Goal: Contribute content: Contribute content

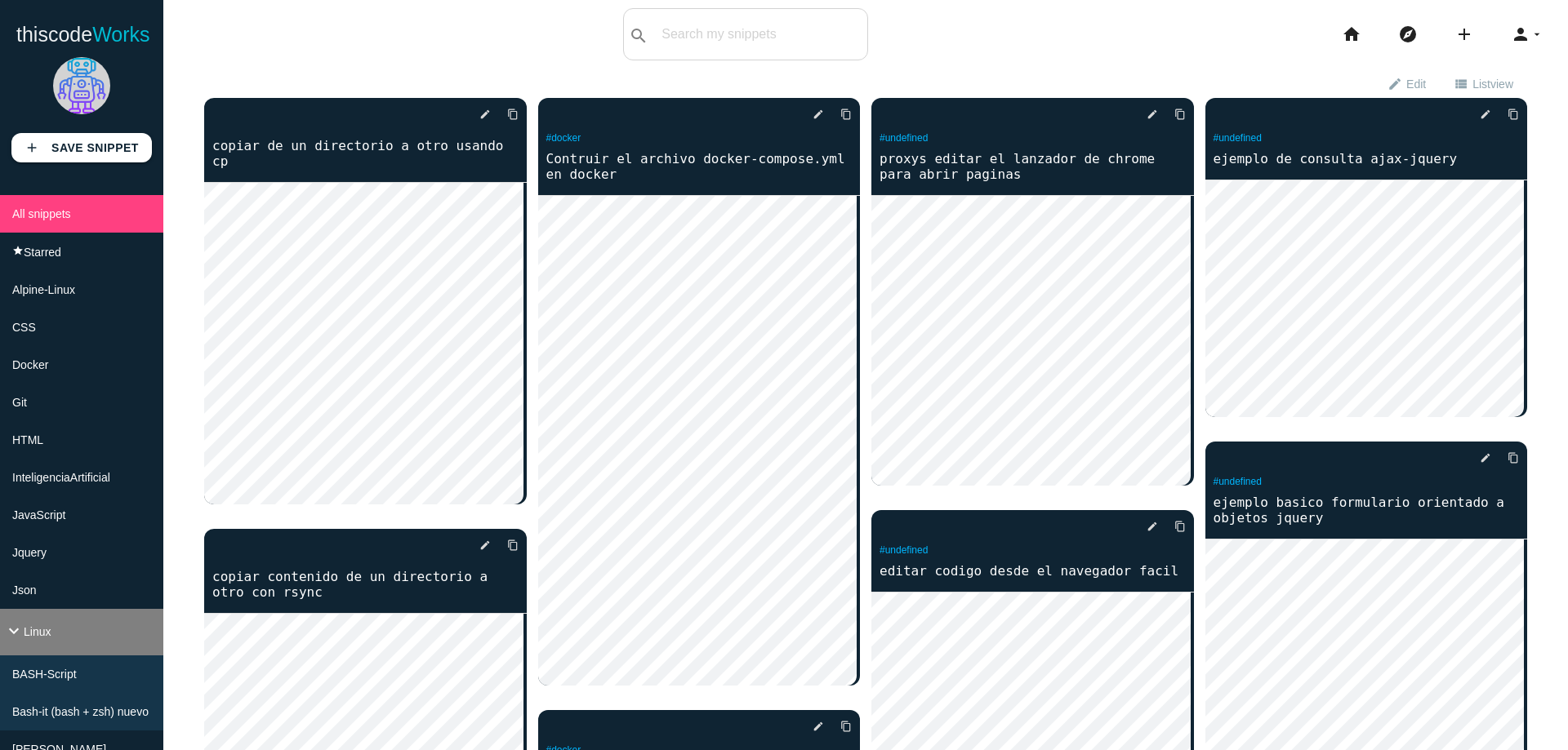
click at [49, 639] on li "keyboard_arrow_down Linux" at bounding box center [81, 632] width 163 height 46
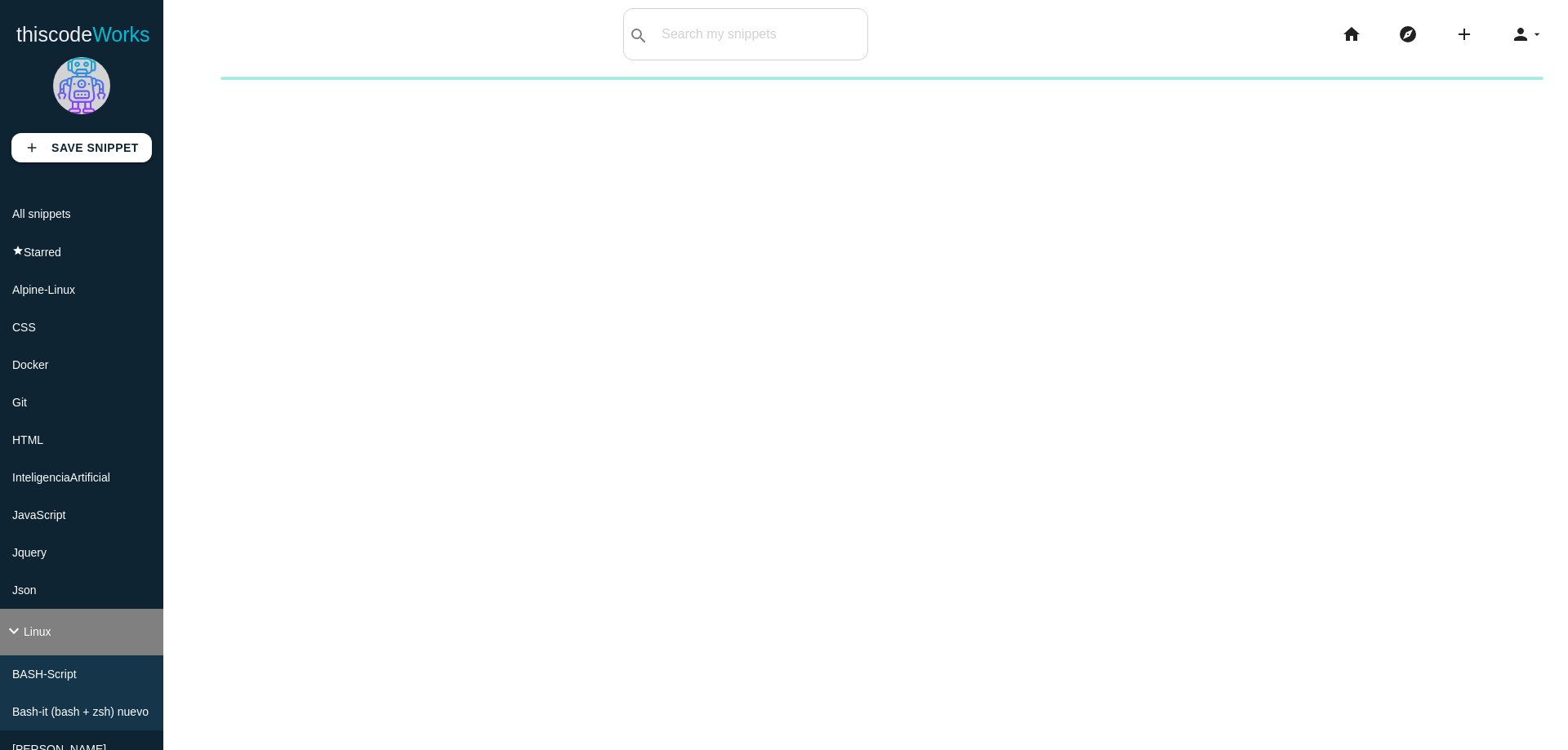
click at [49, 639] on li "keyboard_arrow_down Linux" at bounding box center [81, 632] width 163 height 46
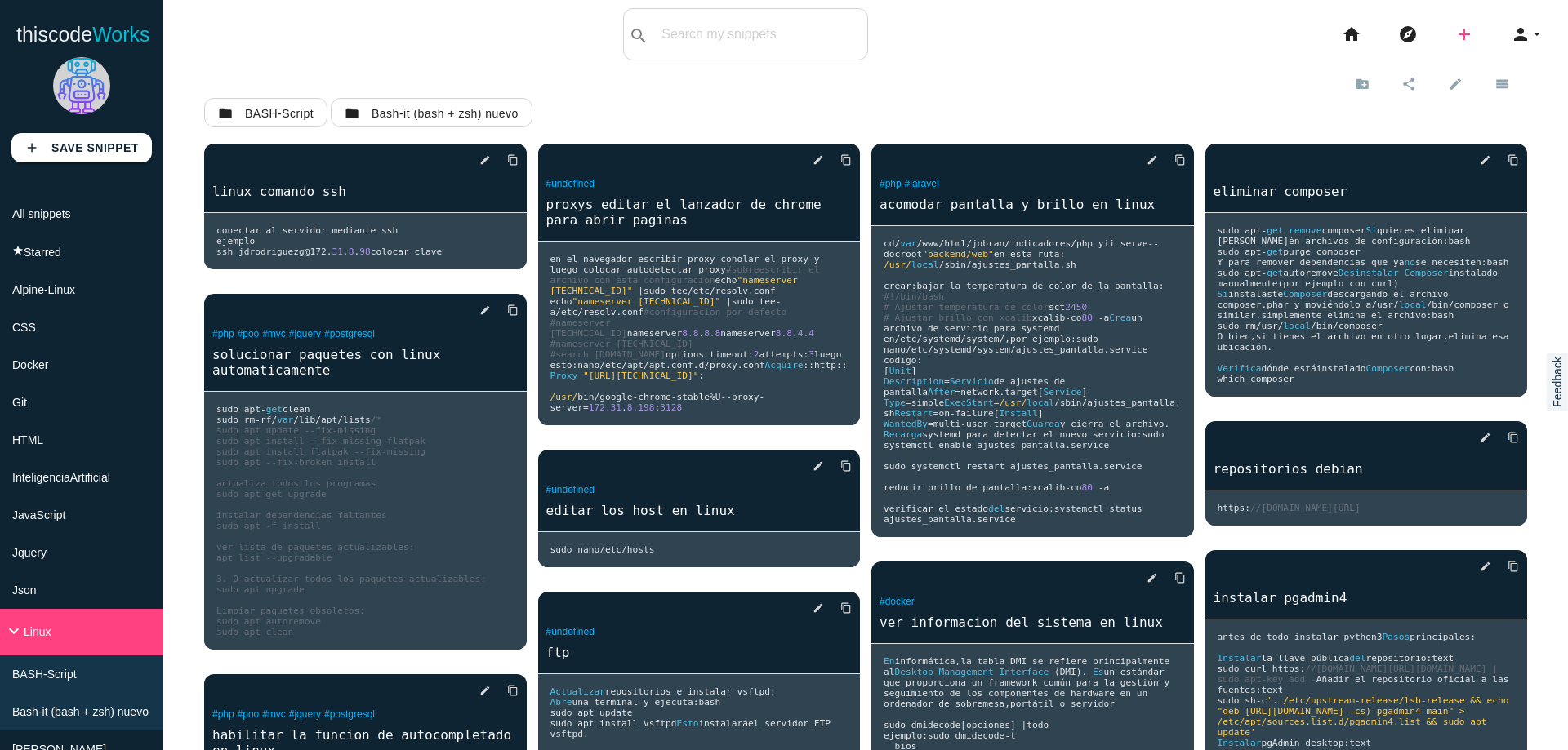
click at [1454, 37] on icon "add" at bounding box center [1464, 34] width 20 height 53
click at [1462, 41] on link "code Snippet" at bounding box center [1499, 29] width 114 height 41
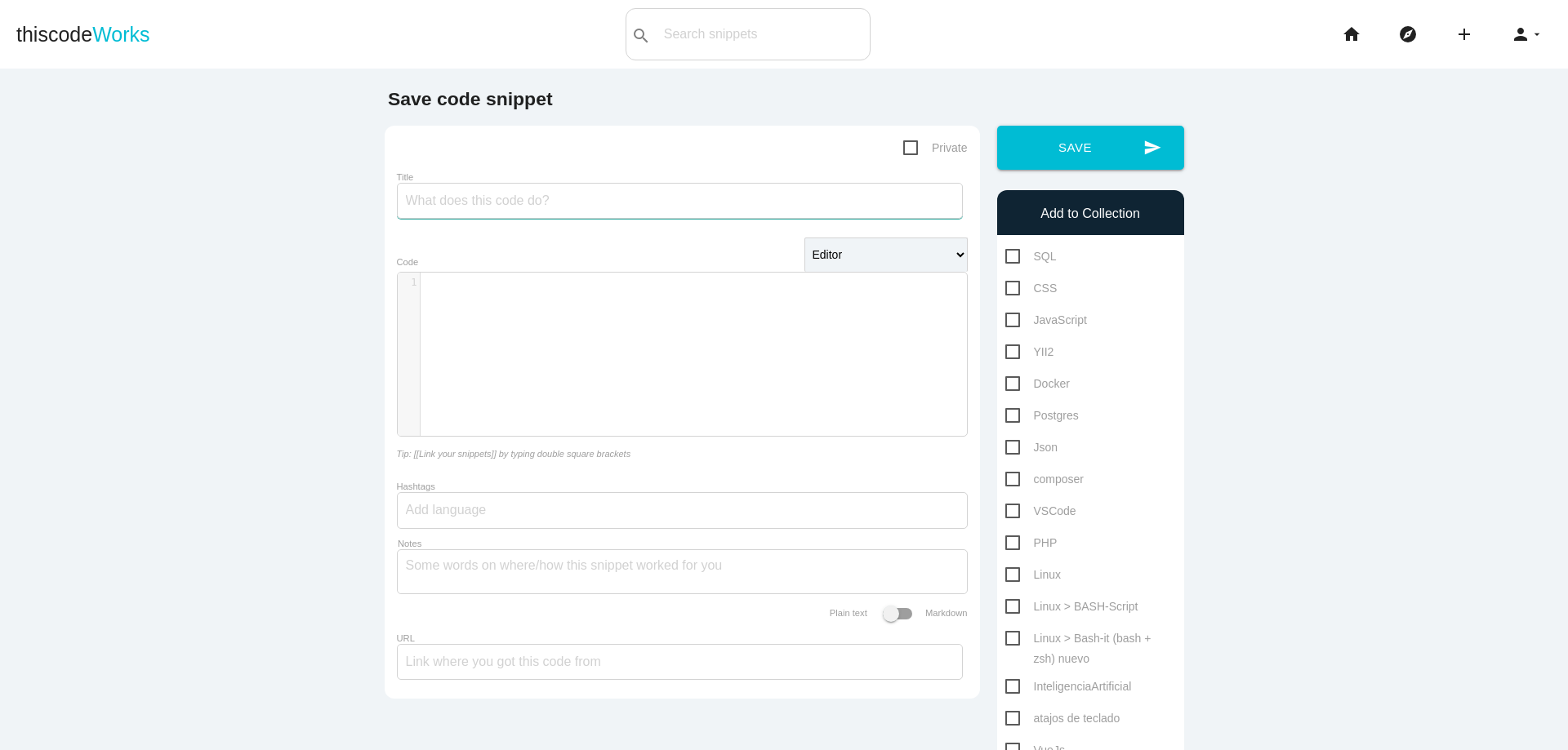
click at [792, 203] on input "Title" at bounding box center [680, 201] width 565 height 36
type input "Zsh y omyZsh"
click at [721, 307] on div "​ x 1 ​" at bounding box center [694, 367] width 593 height 188
click at [685, 317] on div "​ x 1 ​" at bounding box center [694, 367] width 593 height 188
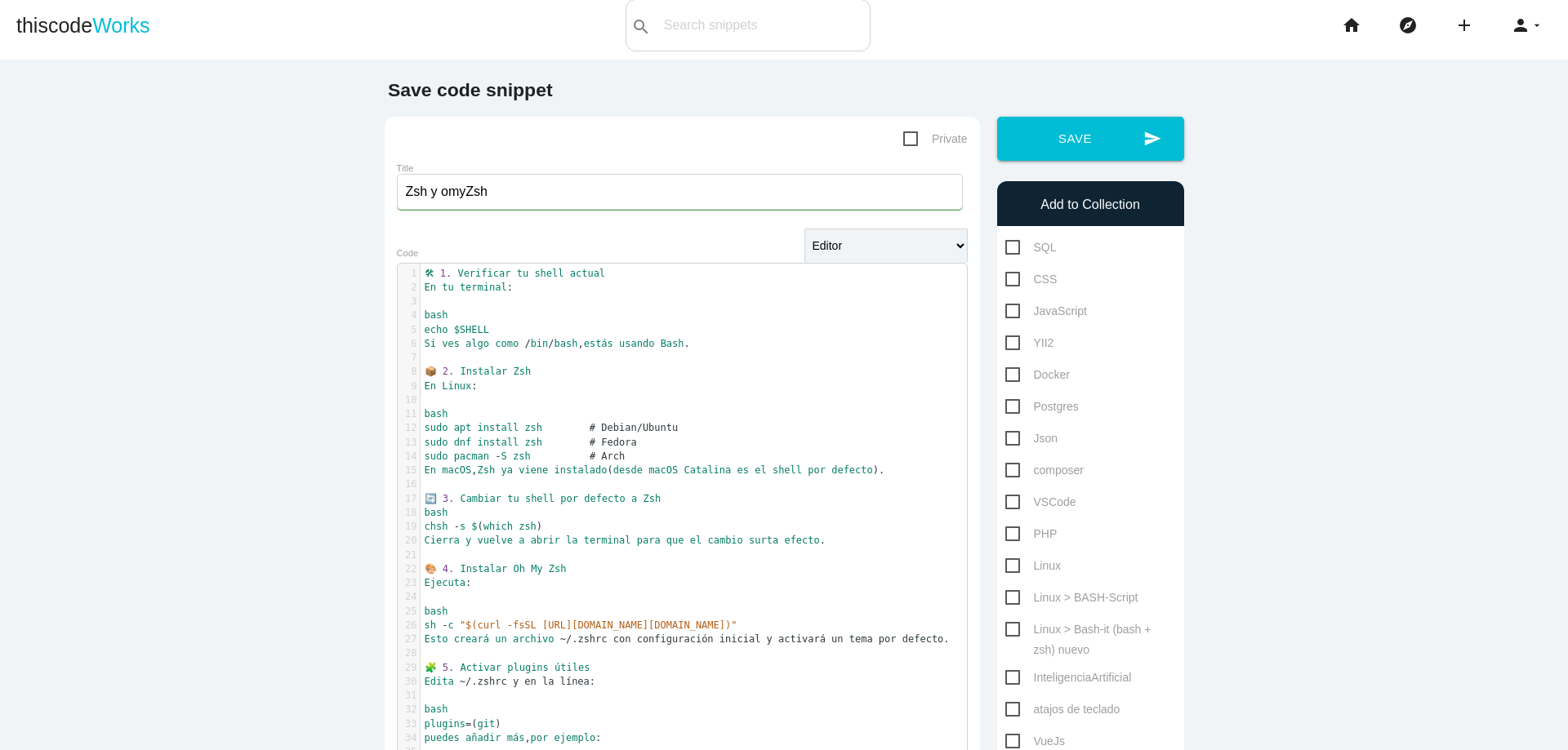
scroll to position [0, 0]
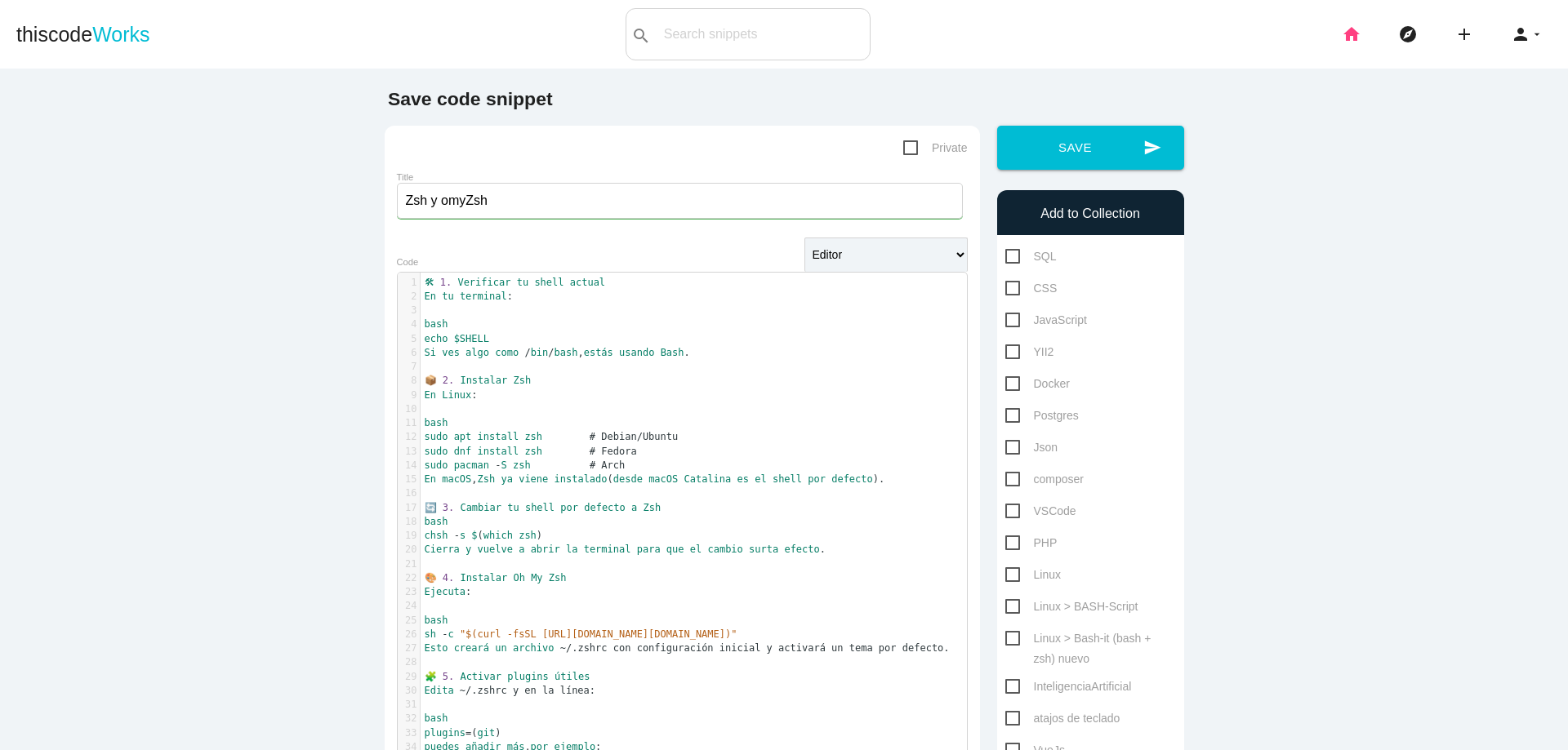
click at [1344, 34] on icon "home" at bounding box center [1351, 34] width 20 height 53
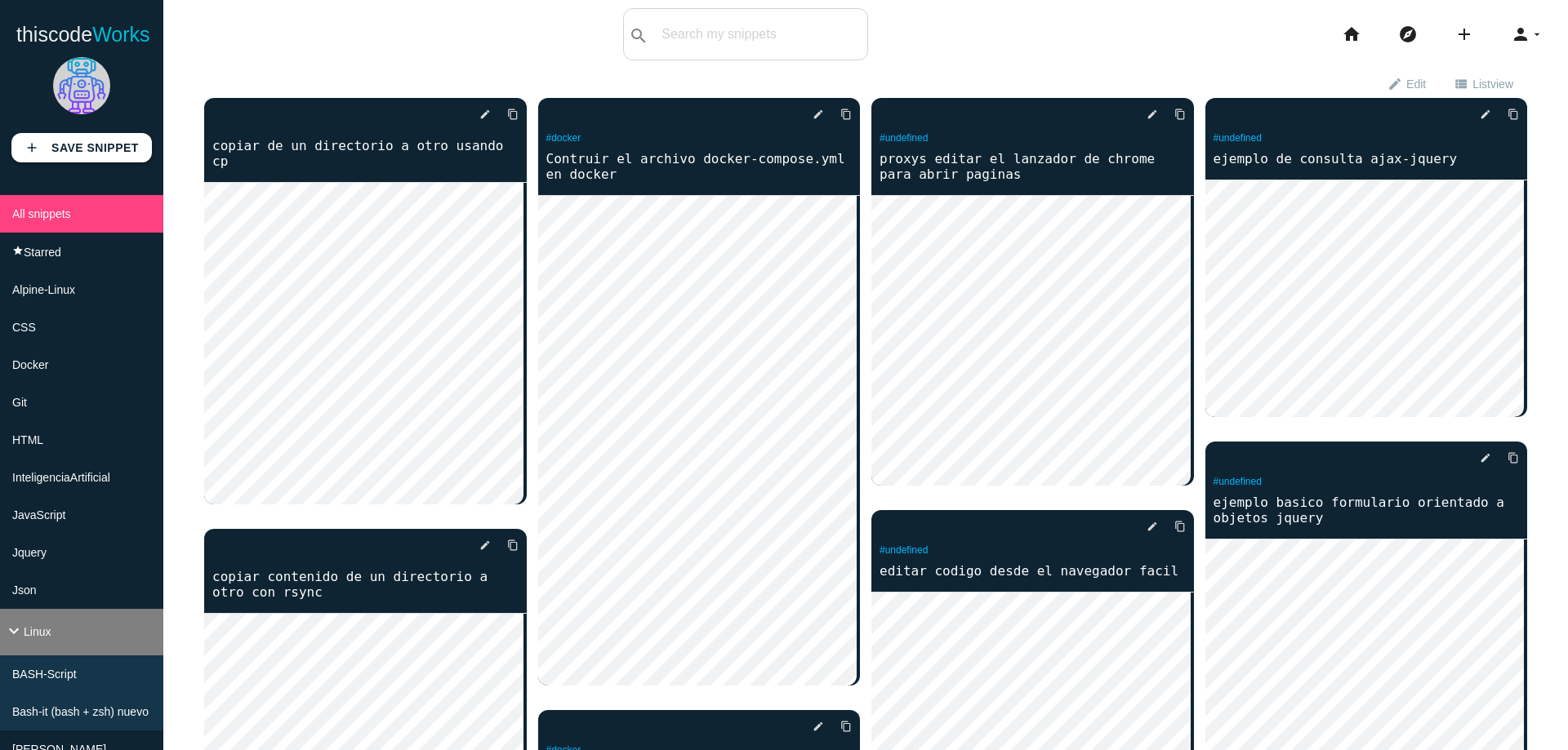
scroll to position [196, 0]
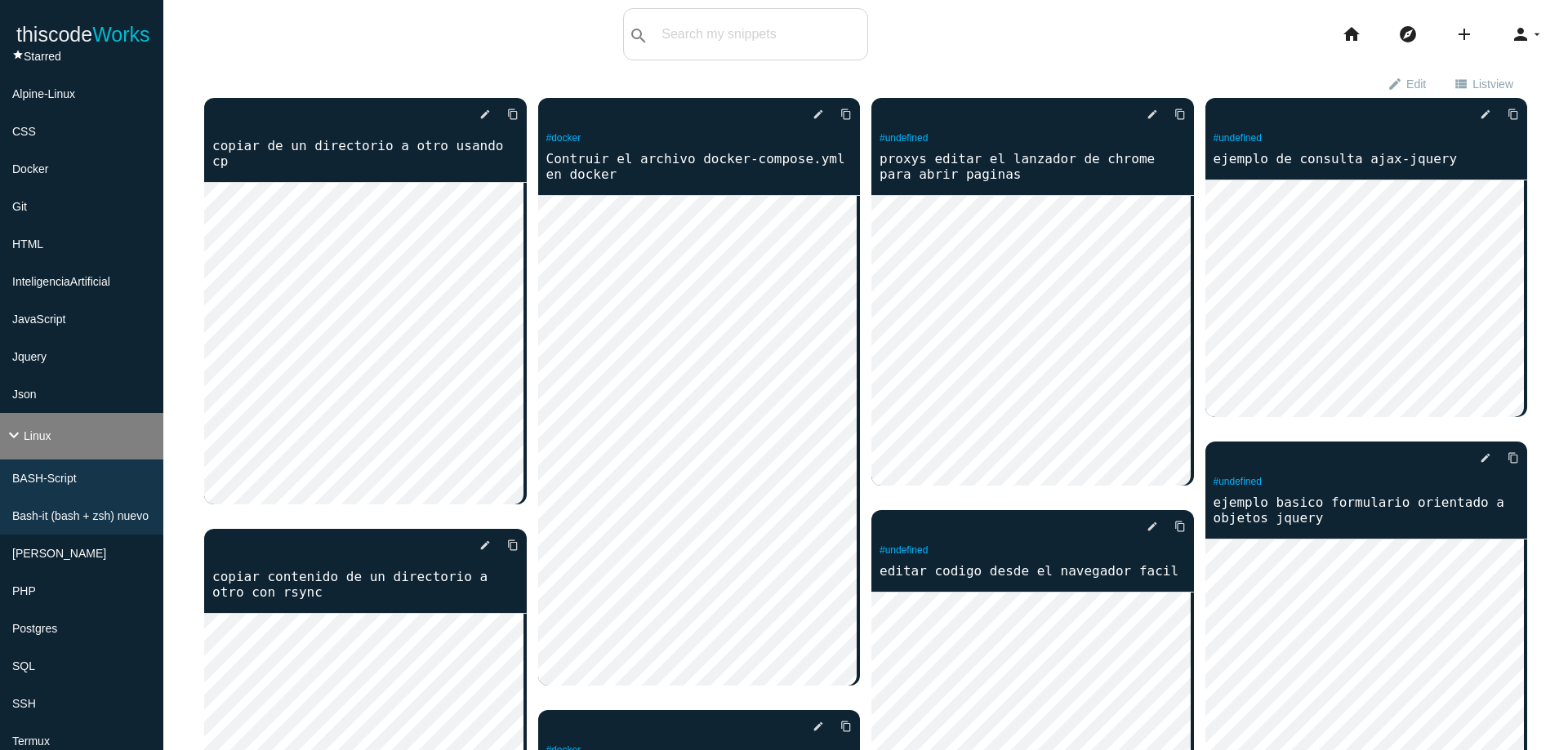
click at [95, 447] on li "keyboard_arrow_down Linux" at bounding box center [81, 436] width 163 height 46
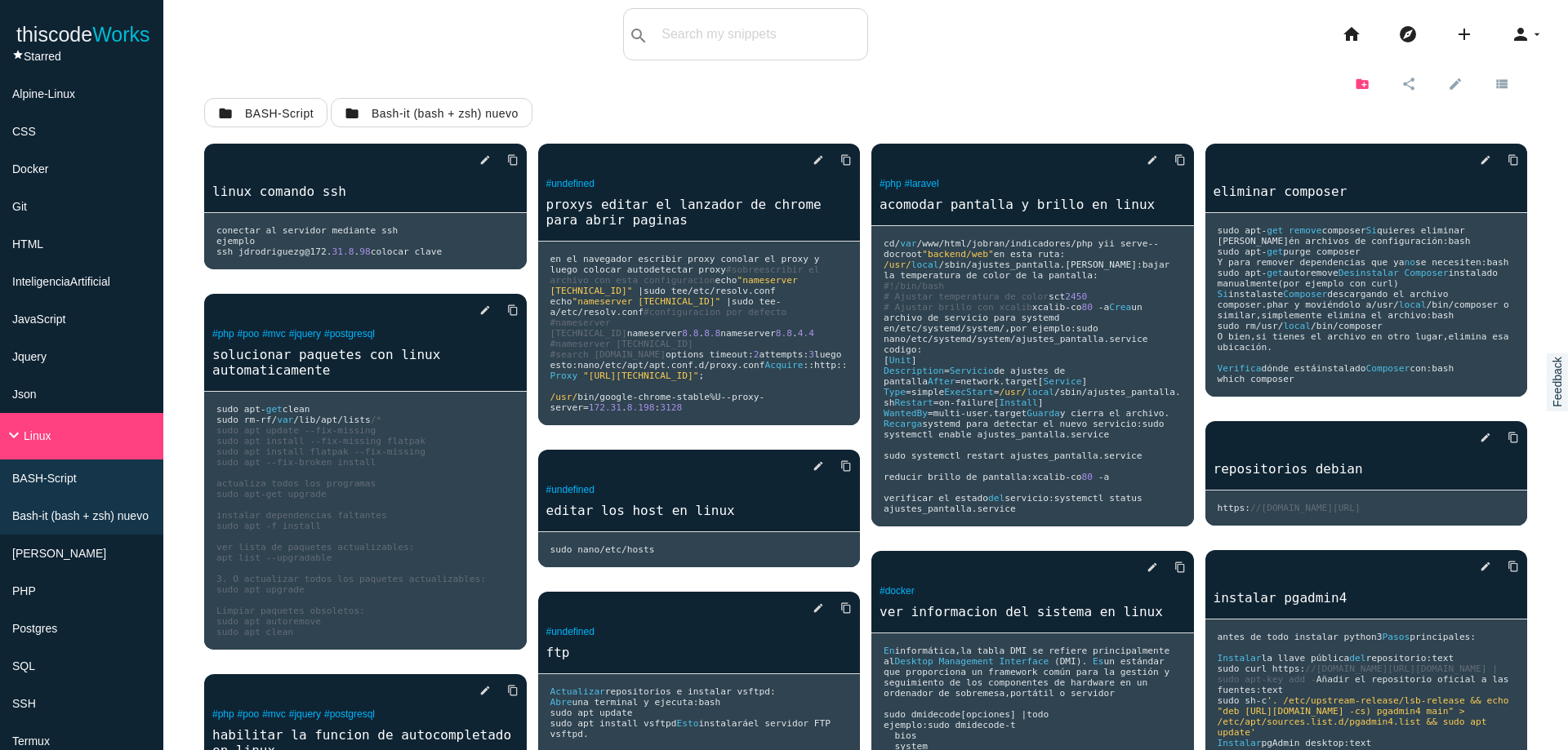
click at [1355, 80] on icon "create_new_folder" at bounding box center [1362, 83] width 14 height 28
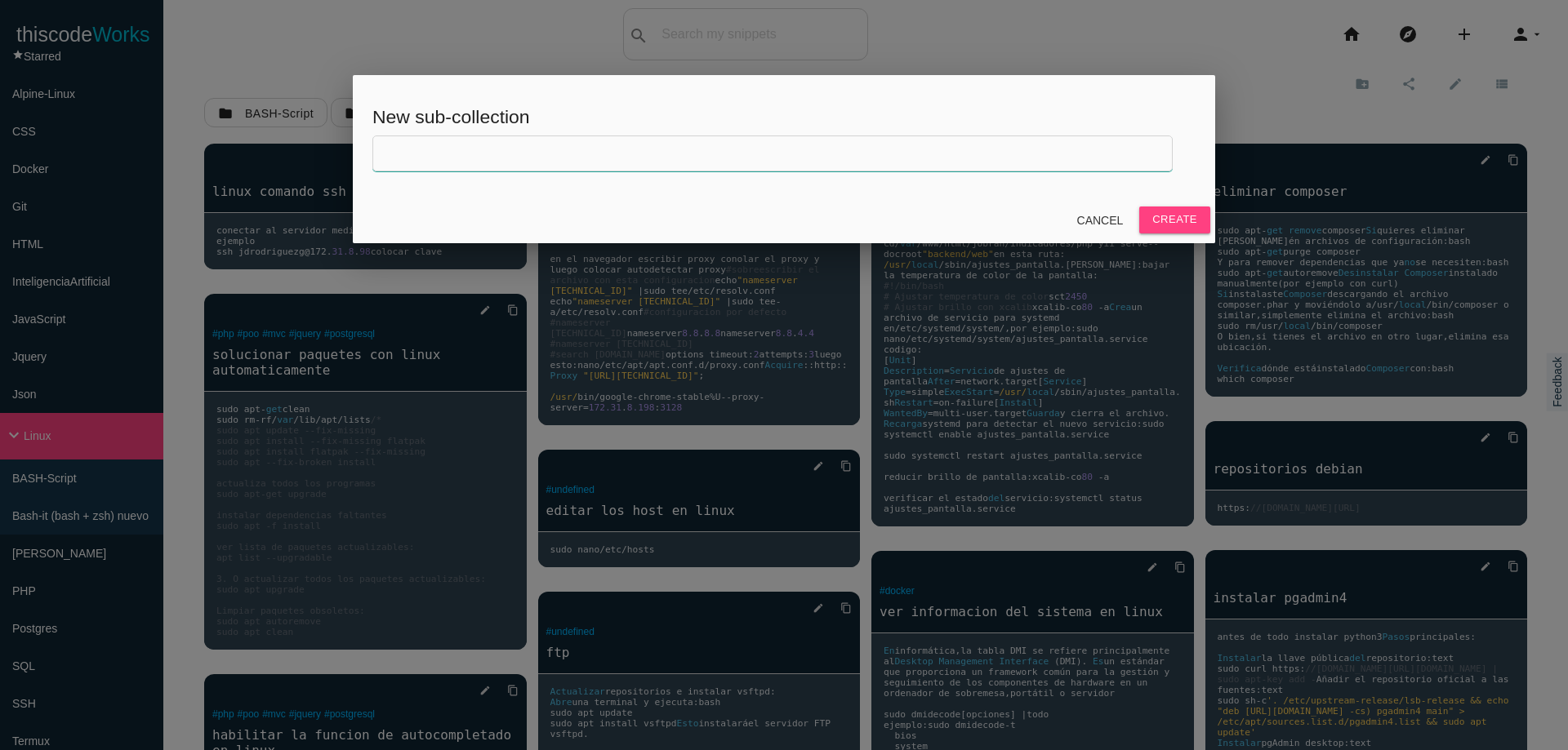
click at [1011, 161] on input "text" at bounding box center [772, 153] width 800 height 36
type input "Zsh - OmyZsh"
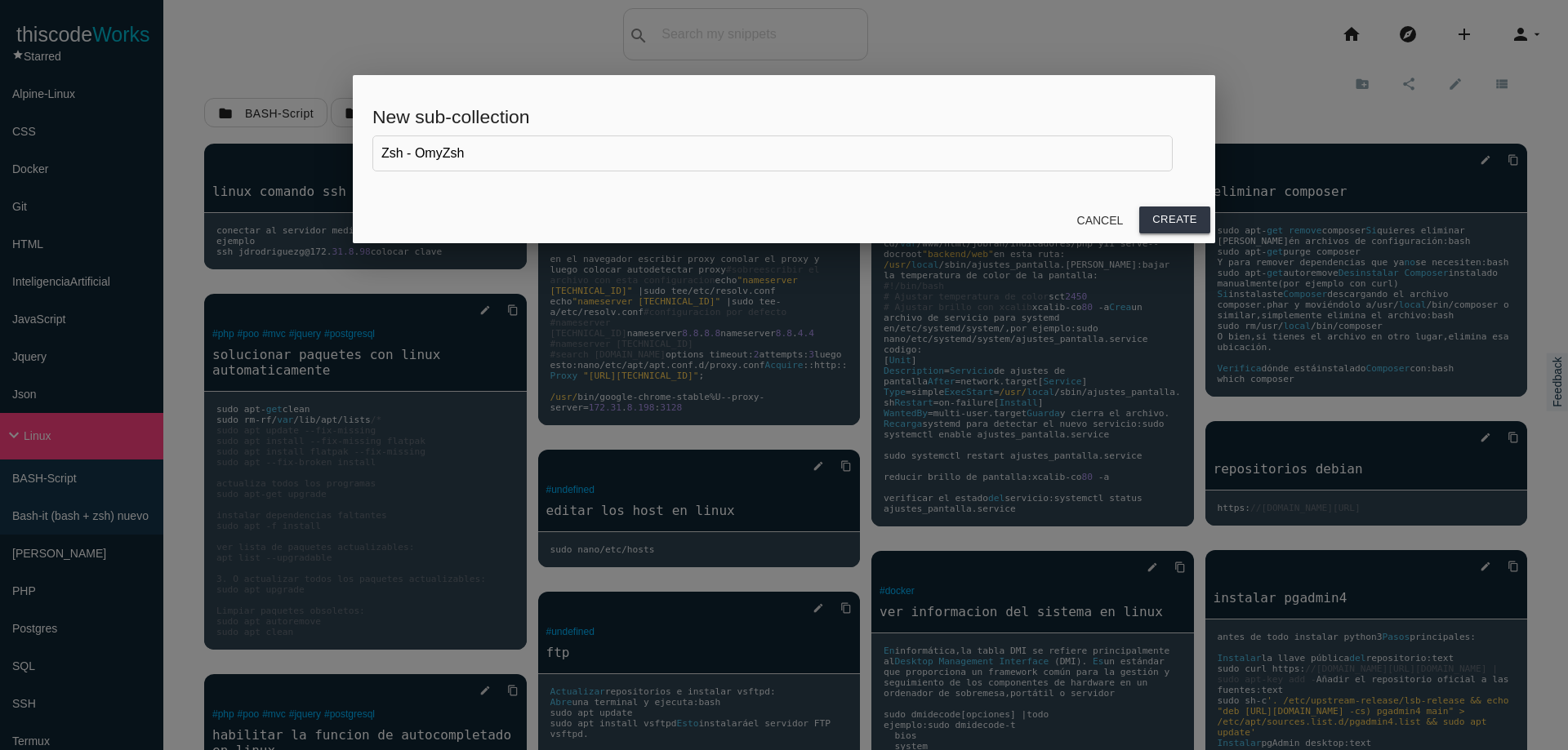
click at [1184, 227] on button "Create" at bounding box center [1175, 219] width 71 height 26
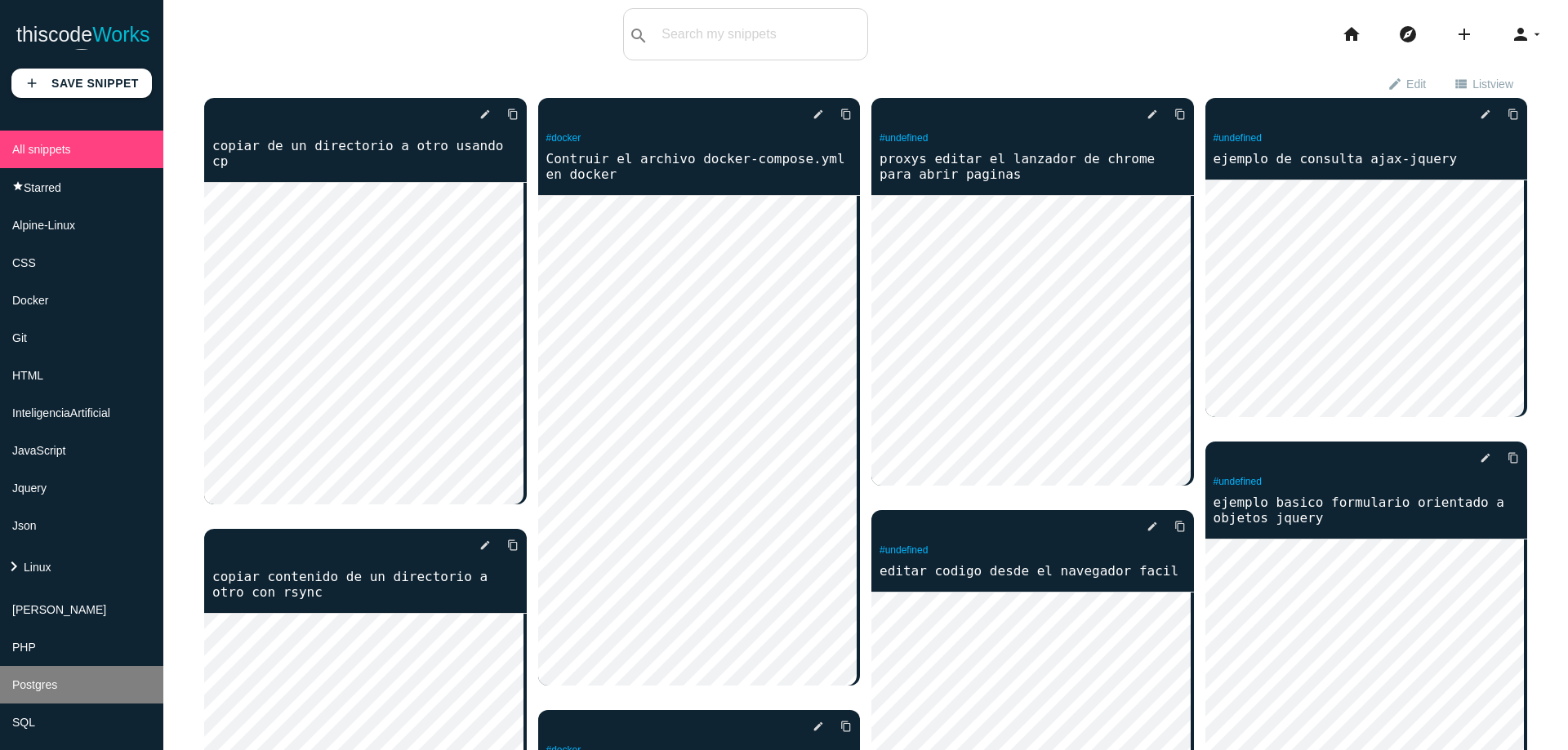
scroll to position [98, 0]
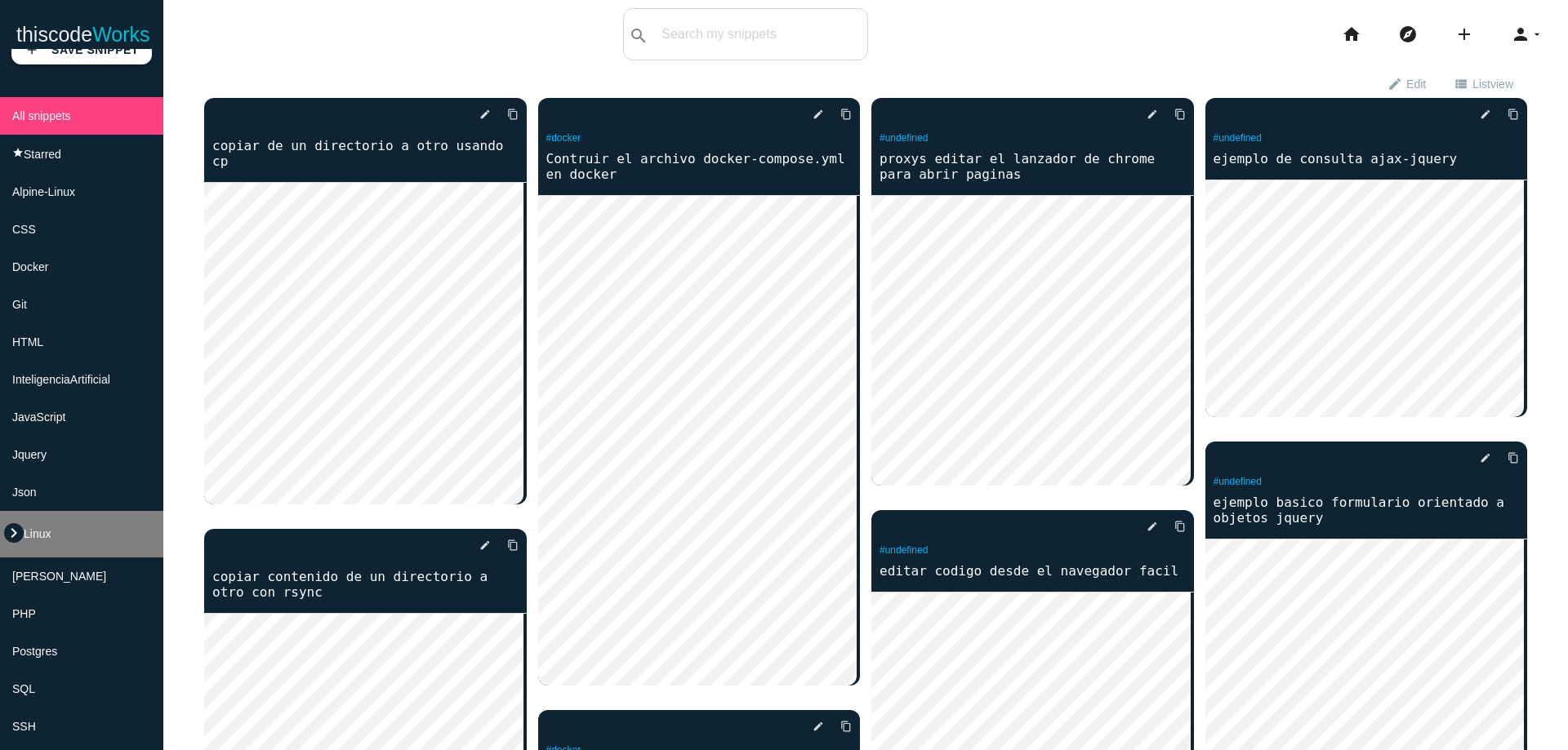
click at [8, 529] on icon "keyboard_arrow_right" at bounding box center [14, 533] width 20 height 20
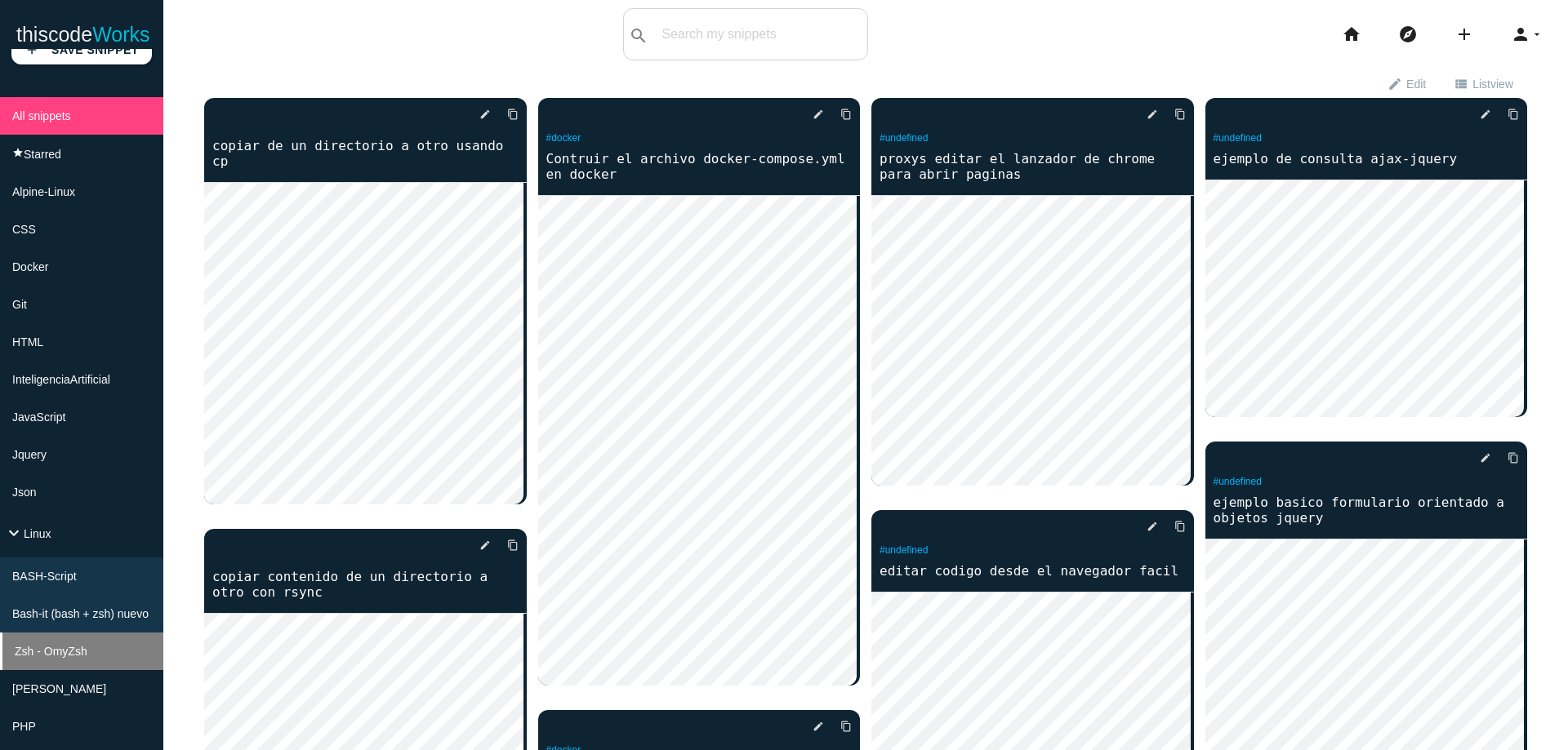
click at [70, 650] on span "Zsh - OmyZsh" at bounding box center [50, 651] width 72 height 13
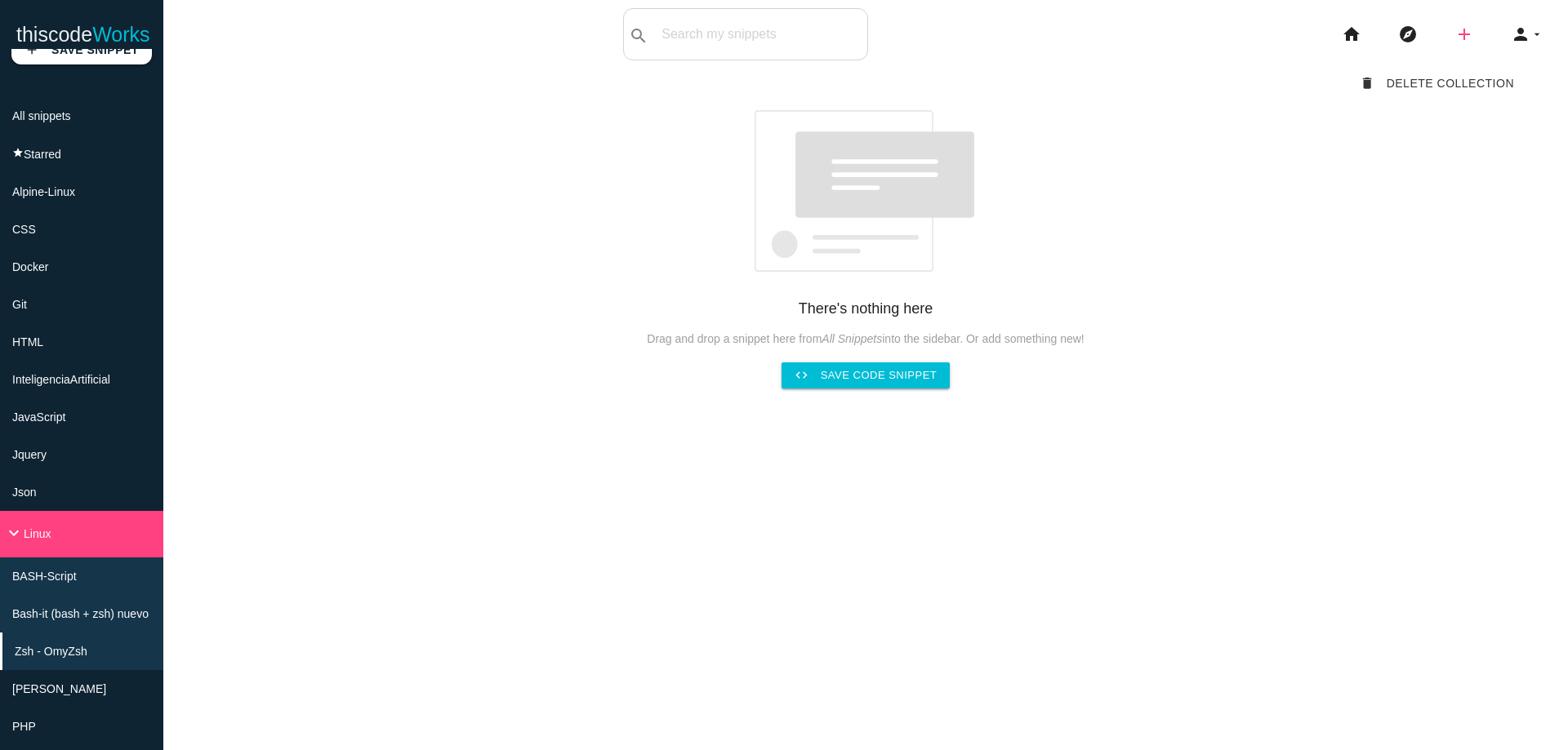
click at [1454, 34] on icon "add" at bounding box center [1464, 34] width 20 height 53
click at [1455, 34] on icon "code" at bounding box center [1465, 29] width 20 height 18
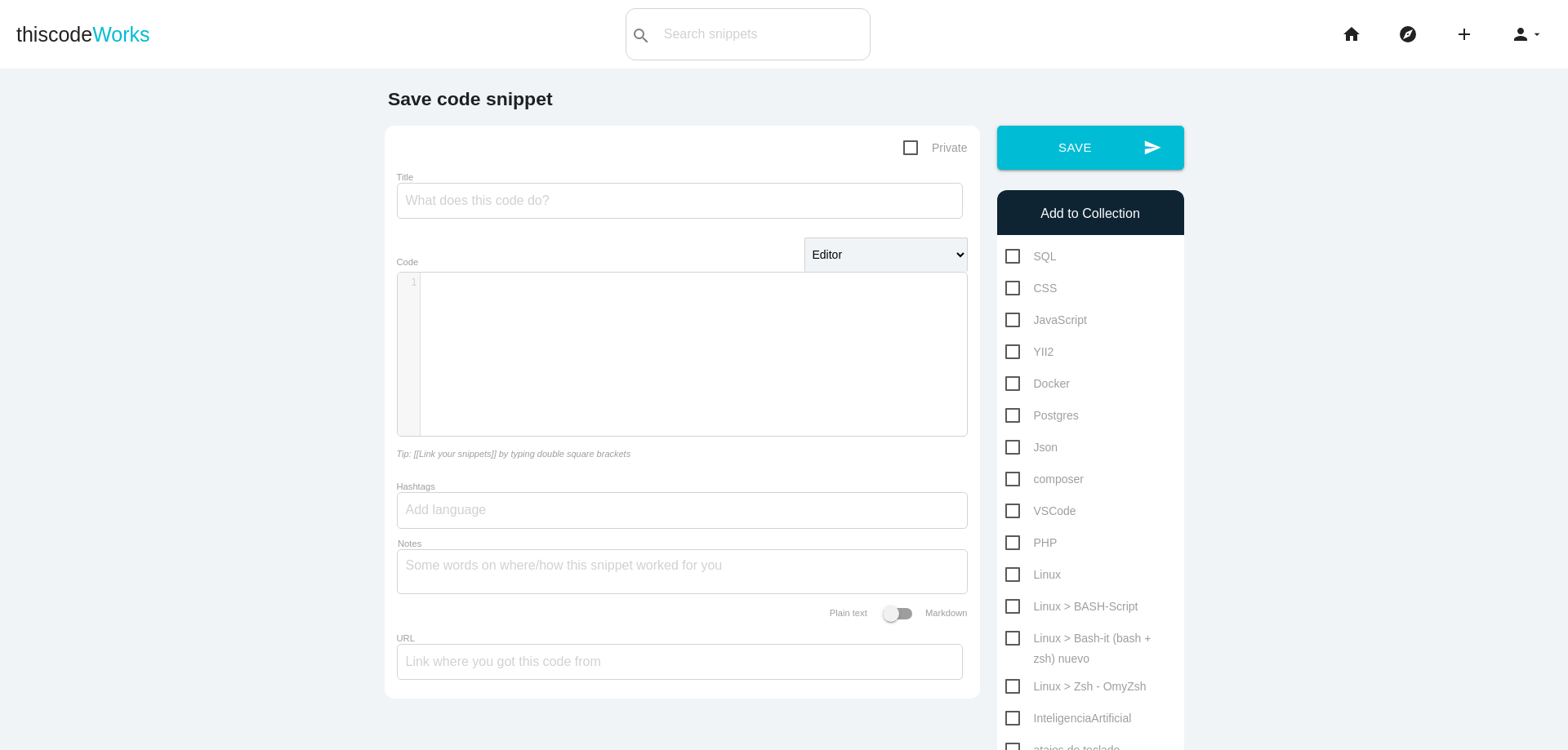
scroll to position [4, 0]
click at [670, 326] on div "​ x 1 ​" at bounding box center [694, 367] width 593 height 188
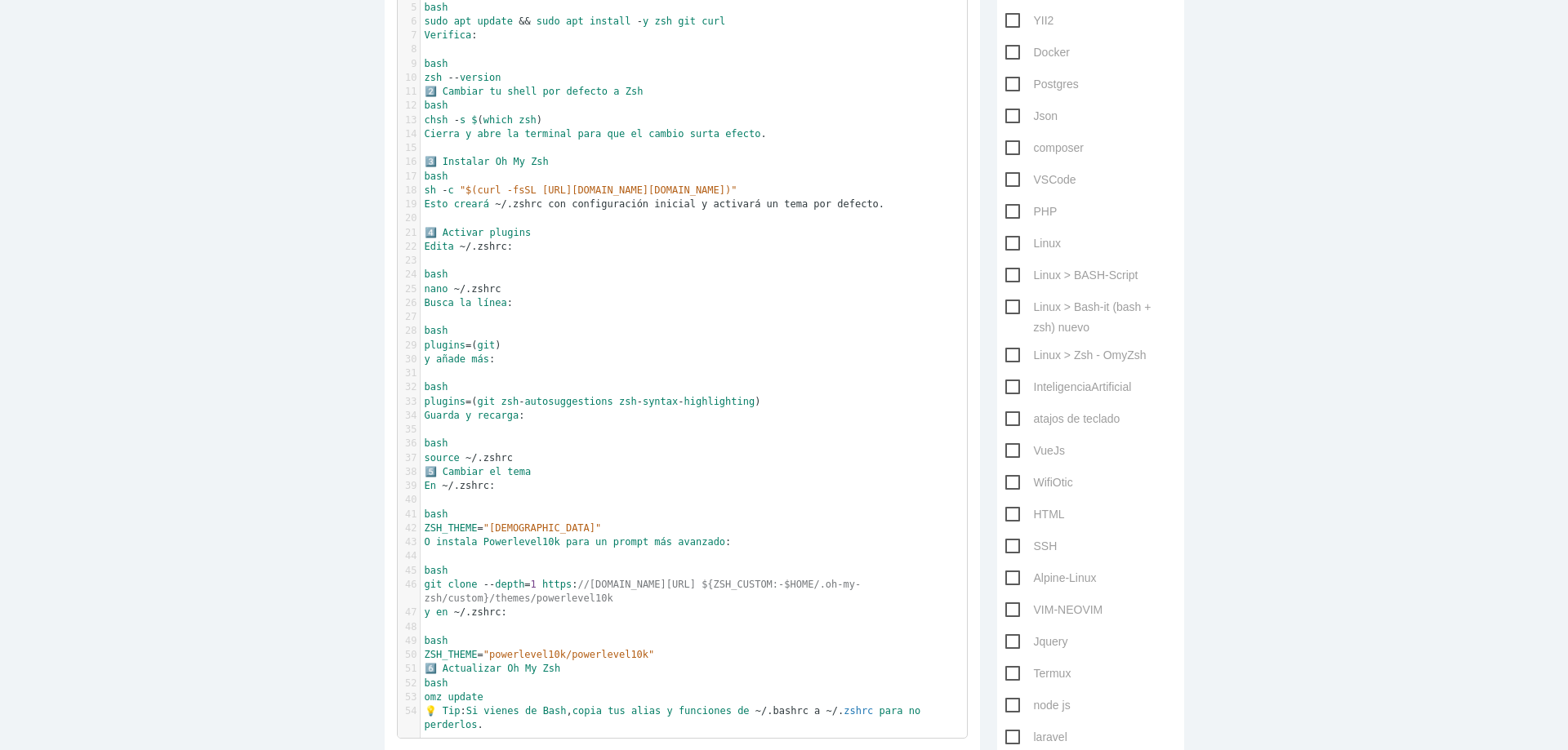
scroll to position [0, 0]
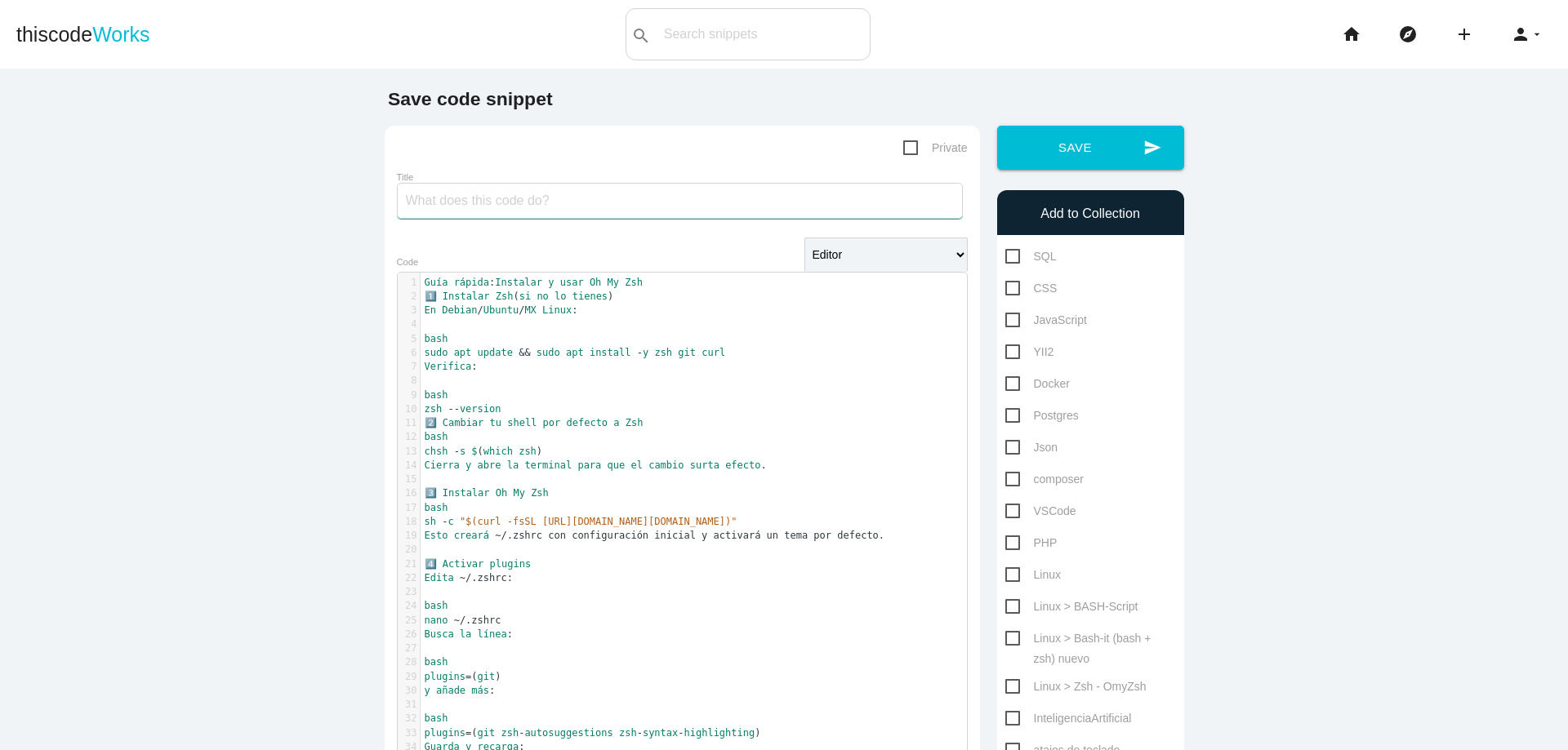
click at [882, 208] on input "Title" at bounding box center [680, 201] width 565 height 36
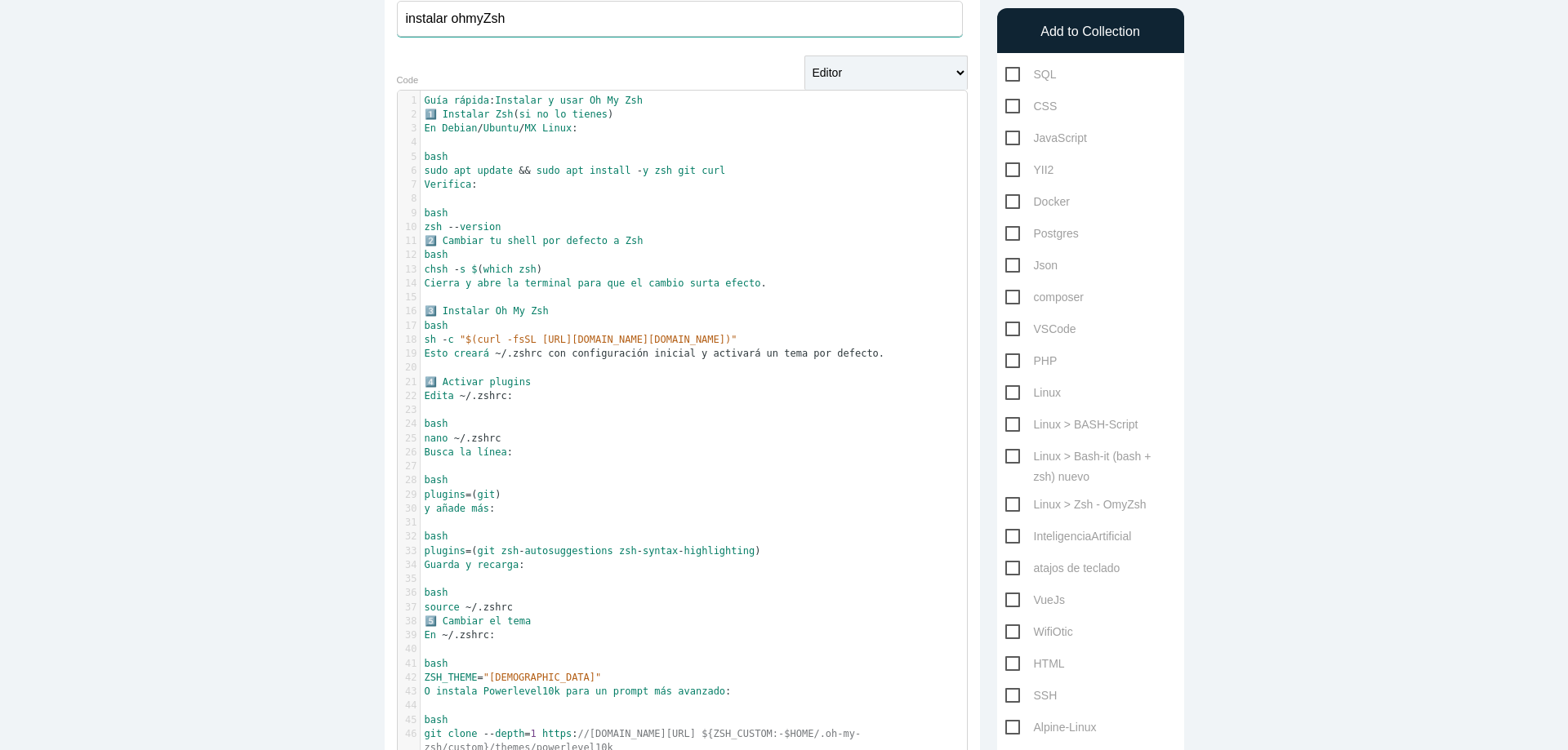
scroll to position [191, 0]
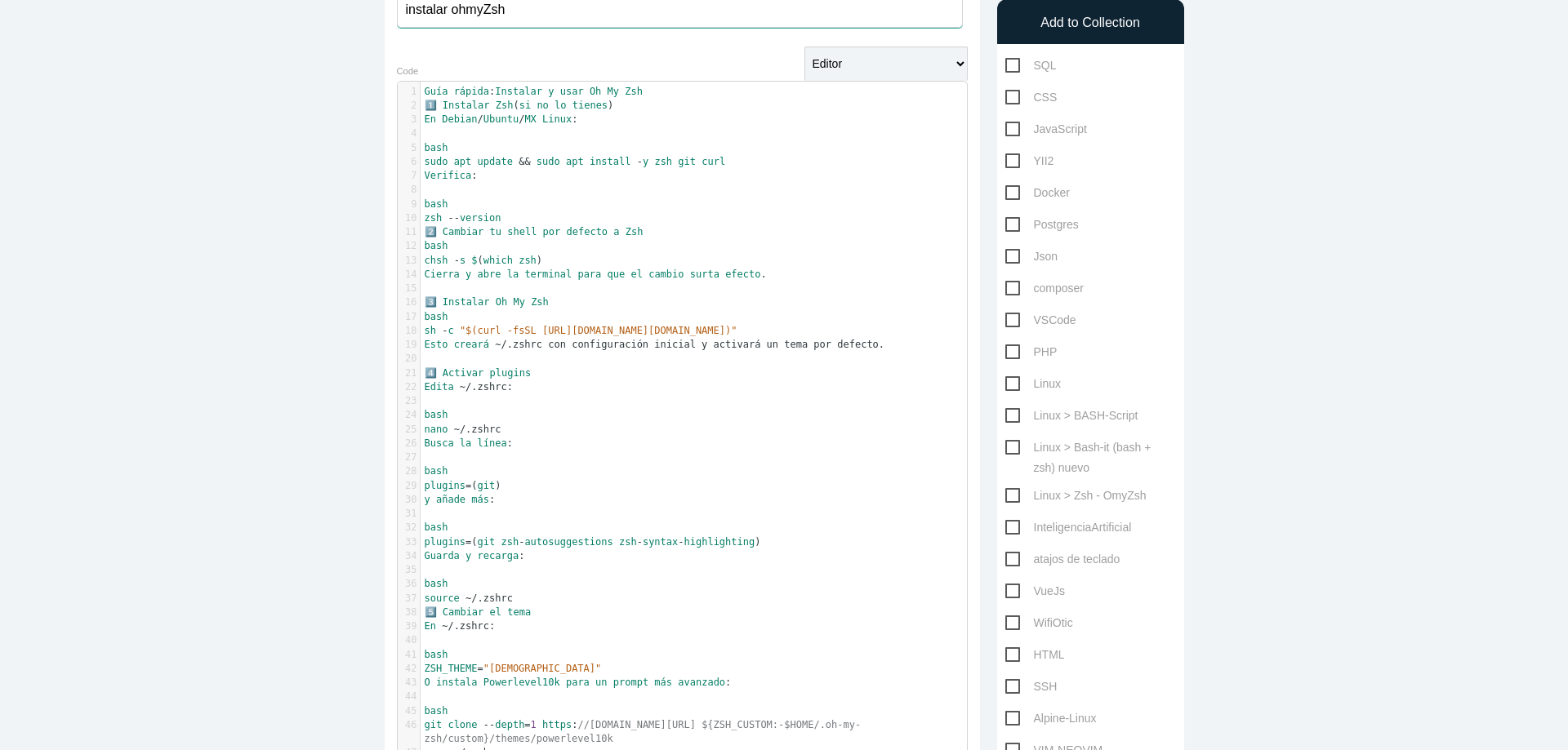
type input "instalar ohmyZsh"
click at [1006, 496] on span "Linux > Zsh - OmyZsh" at bounding box center [1076, 496] width 141 height 21
click at [1006, 496] on input "Linux > Zsh - OmyZsh" at bounding box center [1011, 491] width 11 height 11
checkbox input "true"
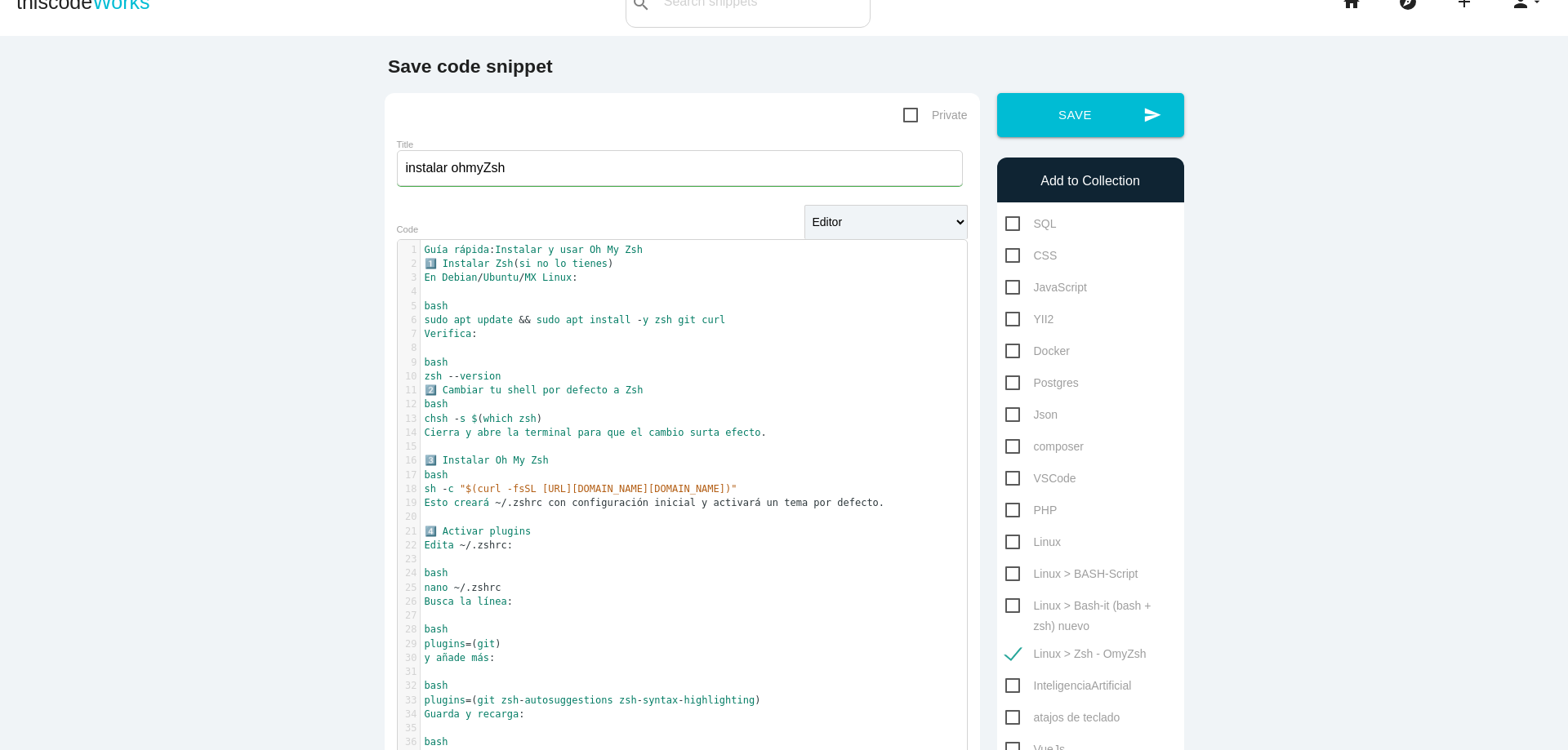
scroll to position [0, 0]
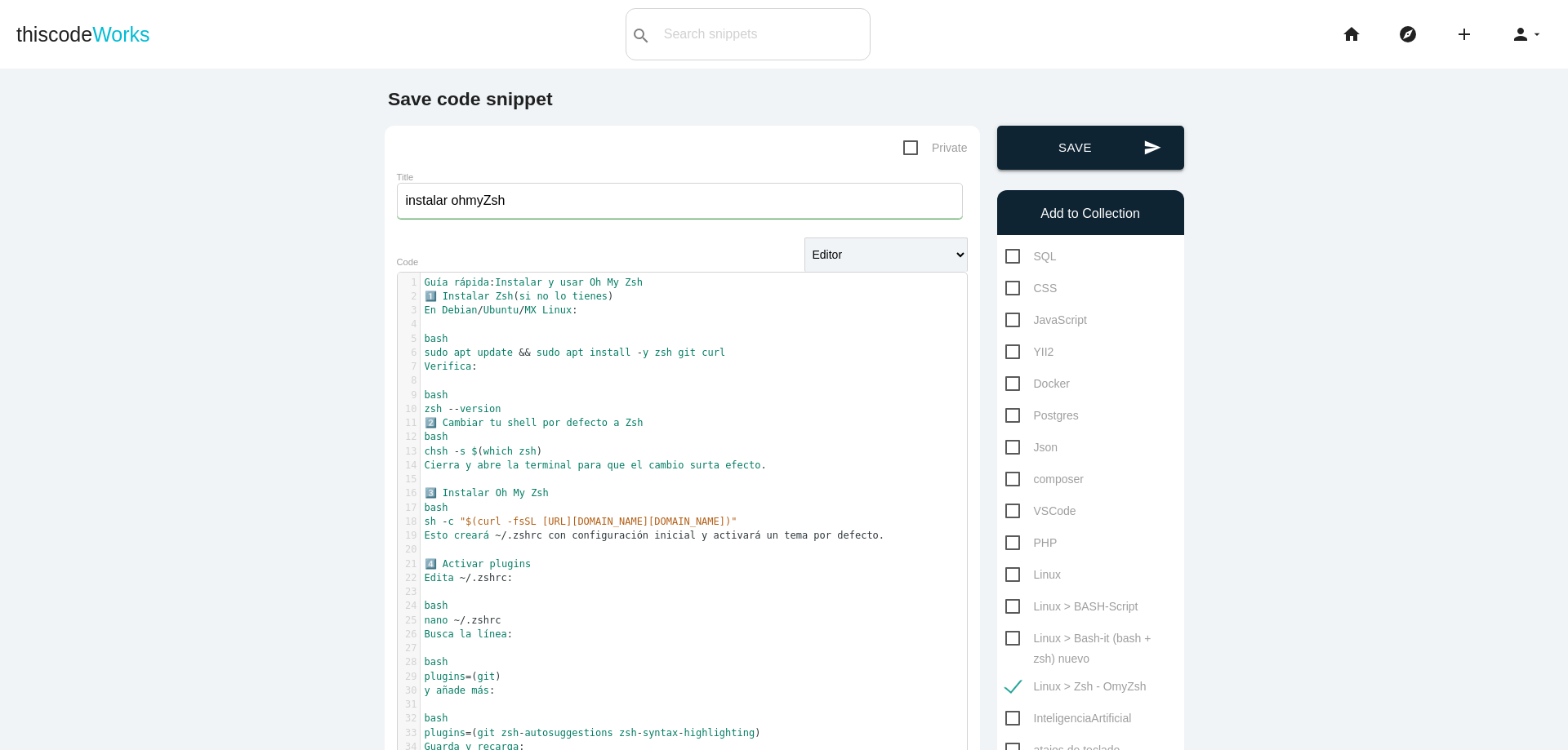
click at [1102, 149] on button "send Save" at bounding box center [1091, 147] width 187 height 44
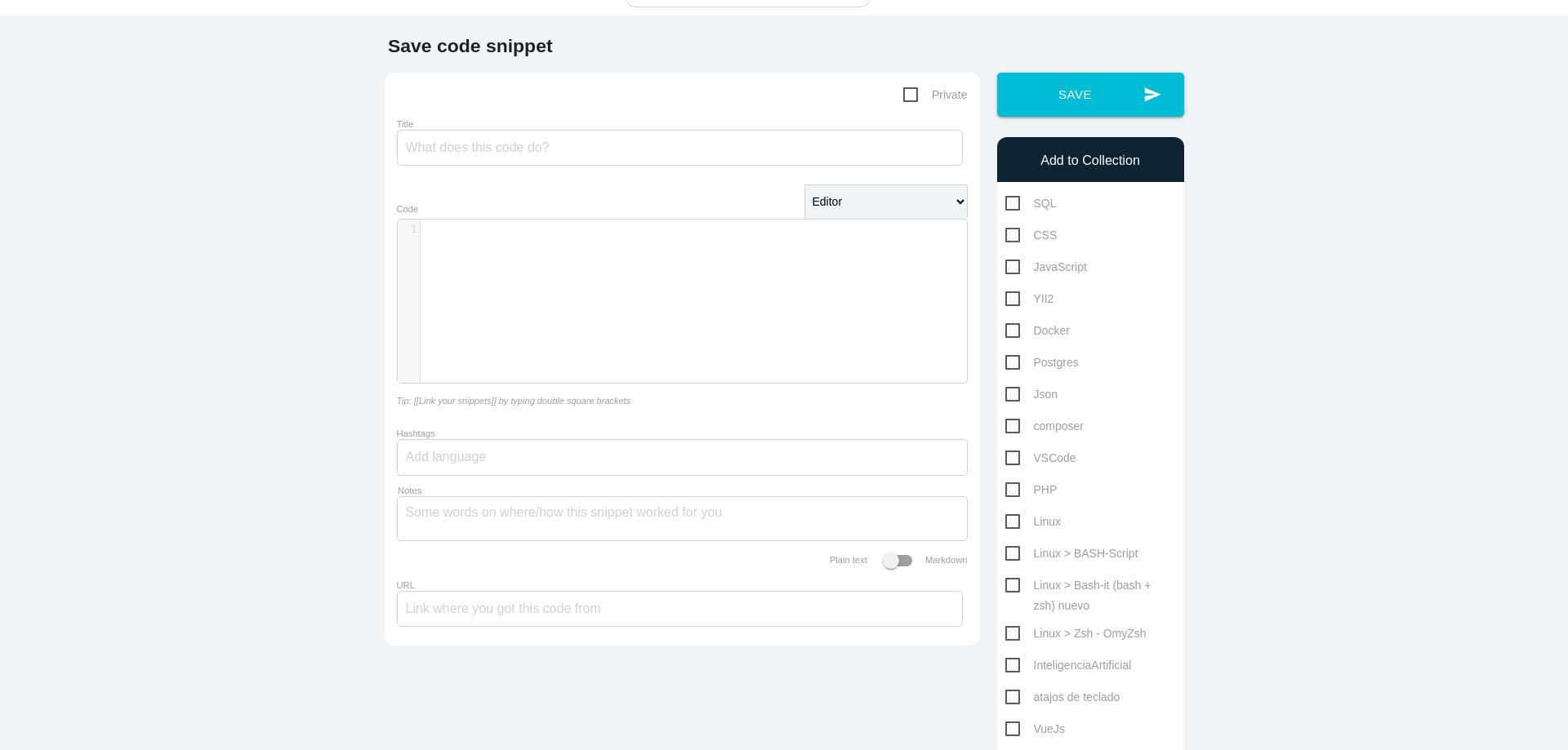
scroll to position [98, 0]
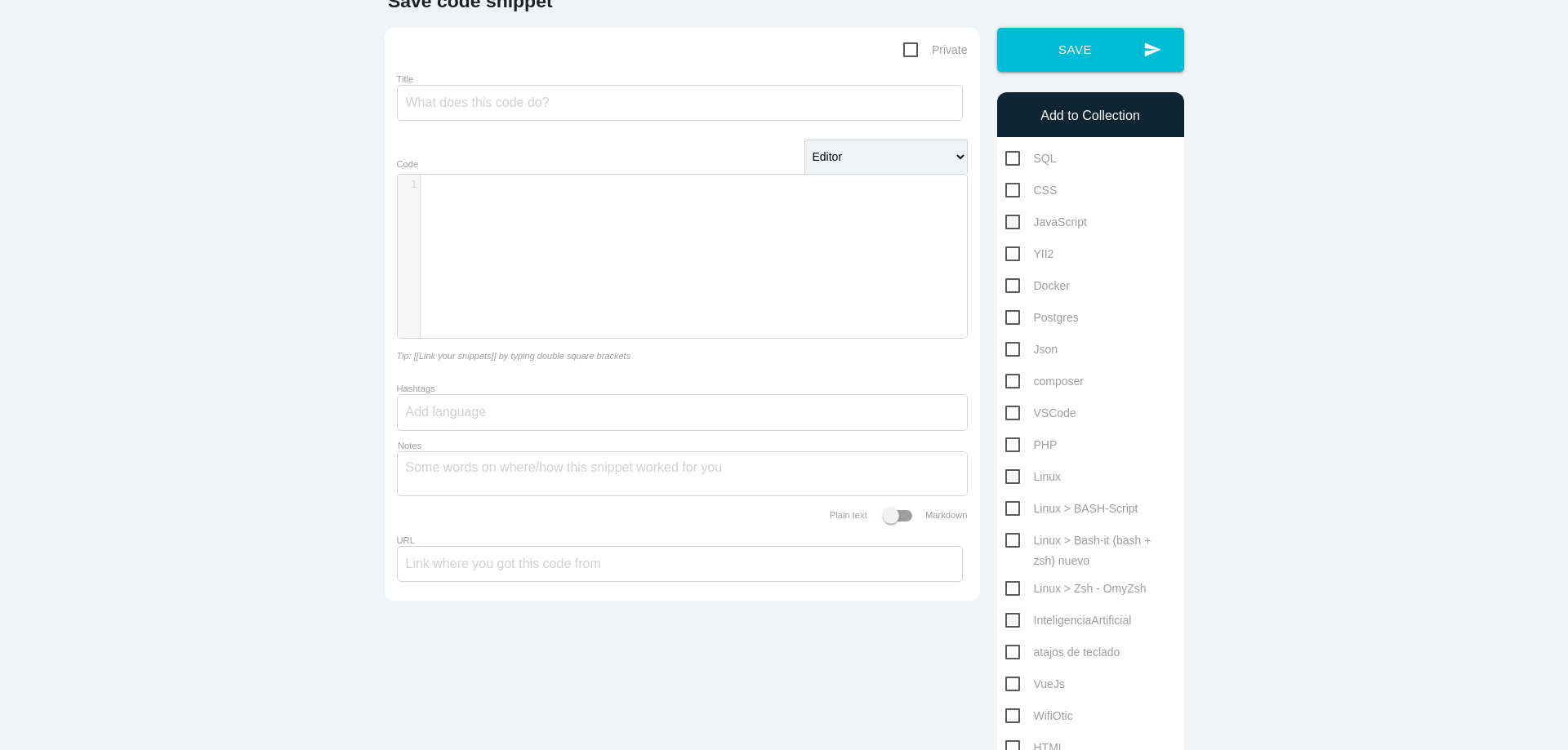
click at [1133, 585] on span "Linux > Zsh - OmyZsh" at bounding box center [1076, 589] width 141 height 21
click at [1016, 585] on input "Linux > Zsh - OmyZsh" at bounding box center [1011, 584] width 11 height 11
click at [1133, 585] on span "Linux > Zsh - OmyZsh" at bounding box center [1076, 589] width 141 height 21
click at [1016, 585] on input "Linux > Zsh - OmyZsh" at bounding box center [1011, 584] width 11 height 11
checkbox input "false"
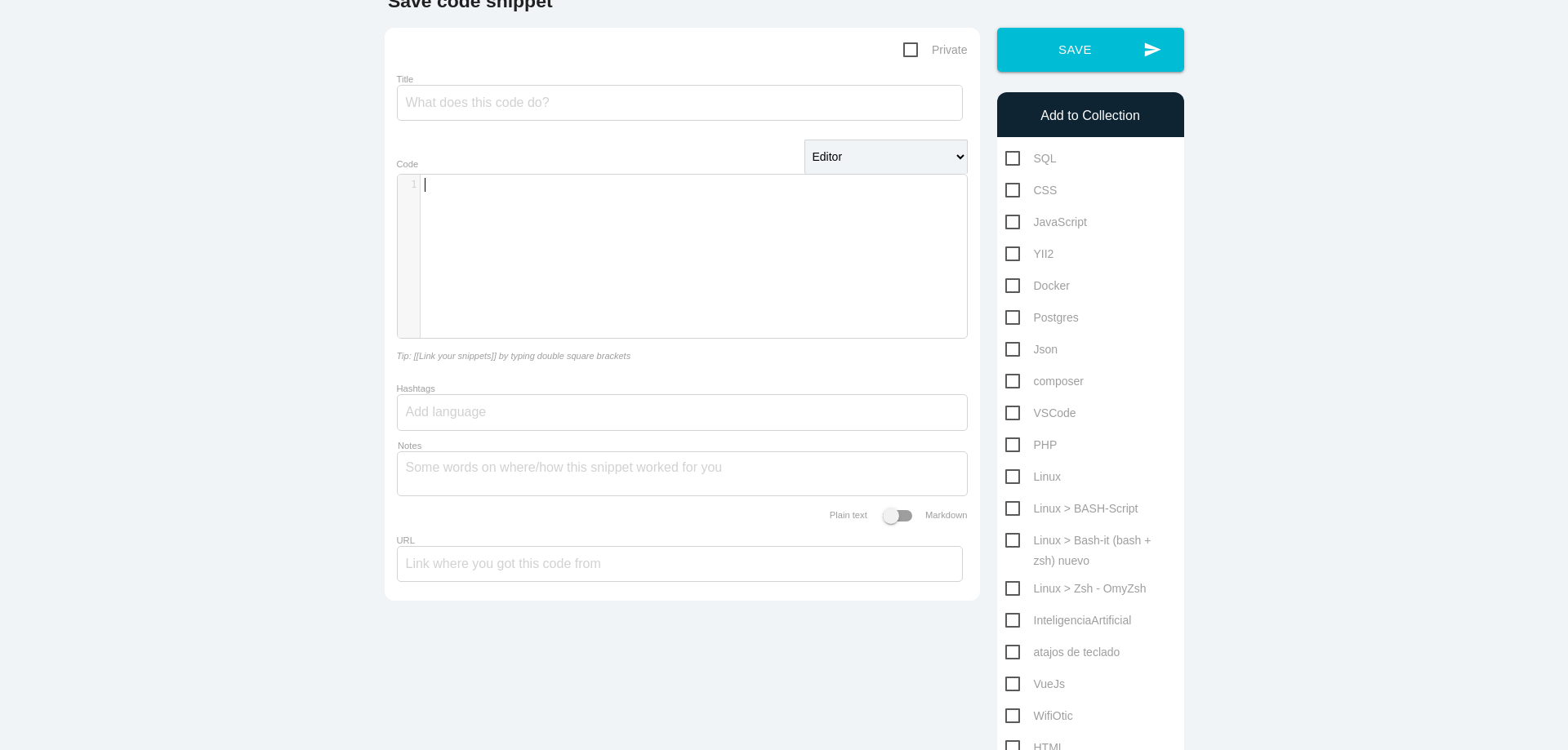
click at [738, 256] on div "​ x 1 ​" at bounding box center [694, 268] width 593 height 188
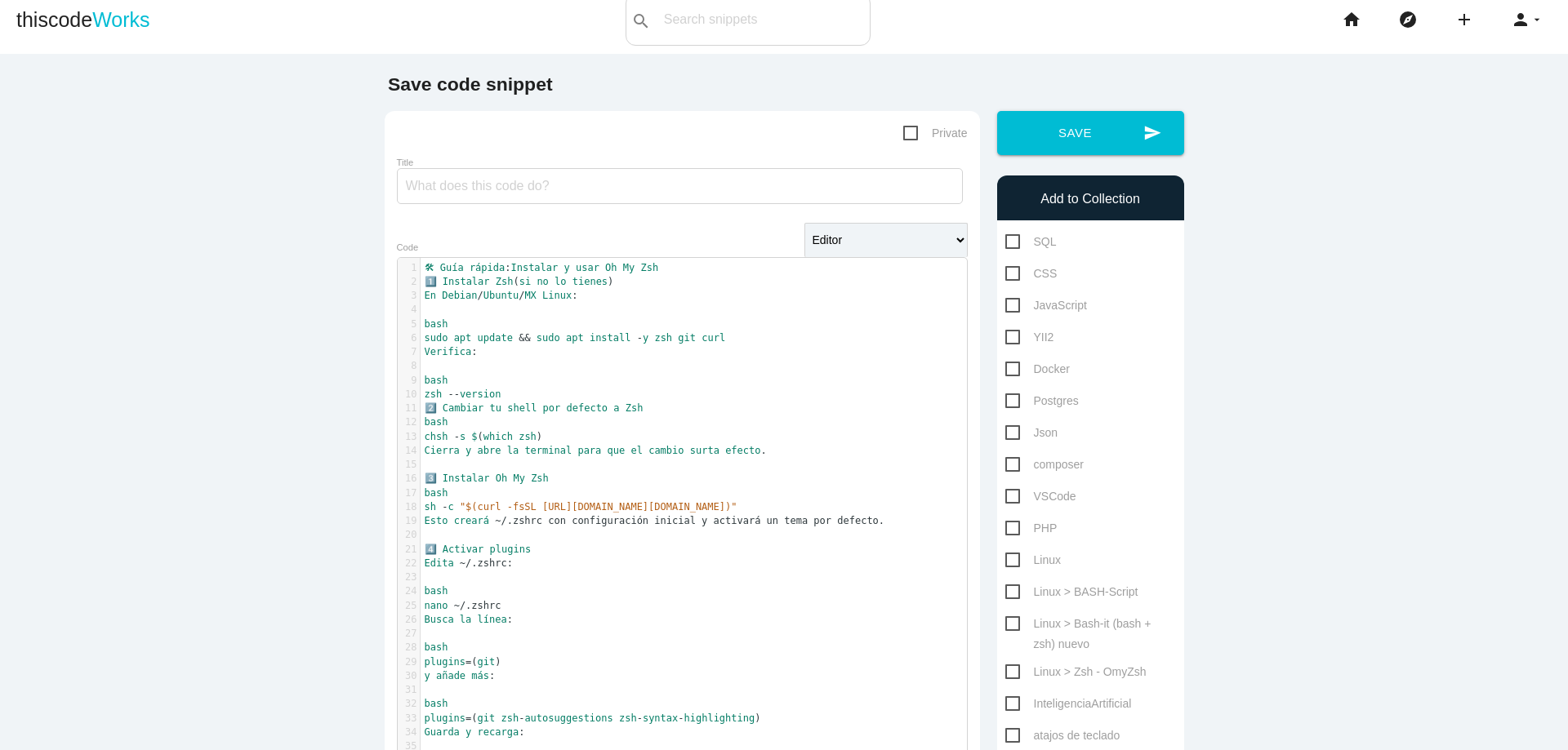
scroll to position [0, 0]
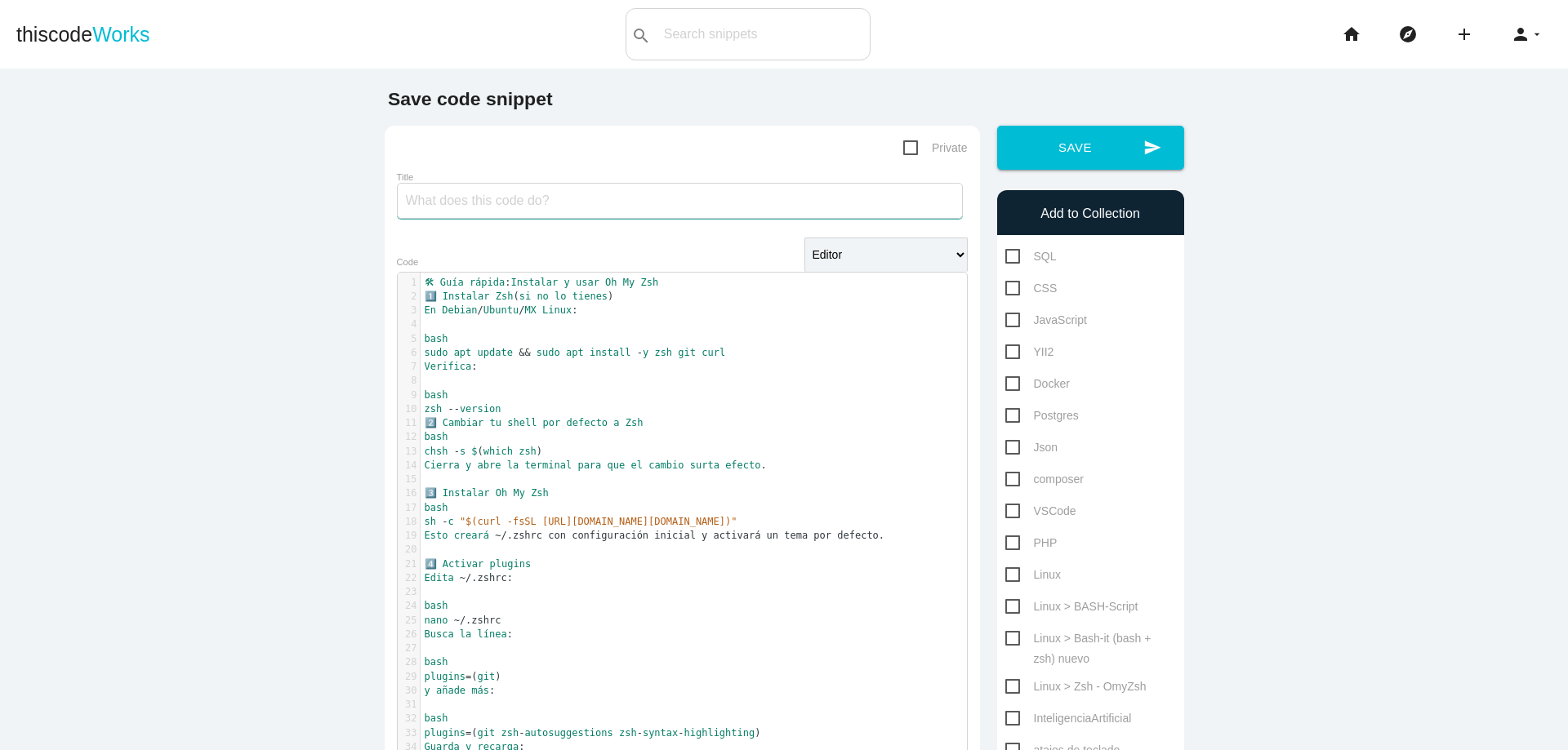
click at [786, 212] on input "Title" at bounding box center [680, 201] width 565 height 36
type input "instalar Zsh y ohmyZsh"
click at [1008, 685] on span "Linux > Zsh - OmyZsh" at bounding box center [1076, 687] width 141 height 21
click at [1008, 685] on input "Linux > Zsh - OmyZsh" at bounding box center [1011, 682] width 11 height 11
checkbox input "true"
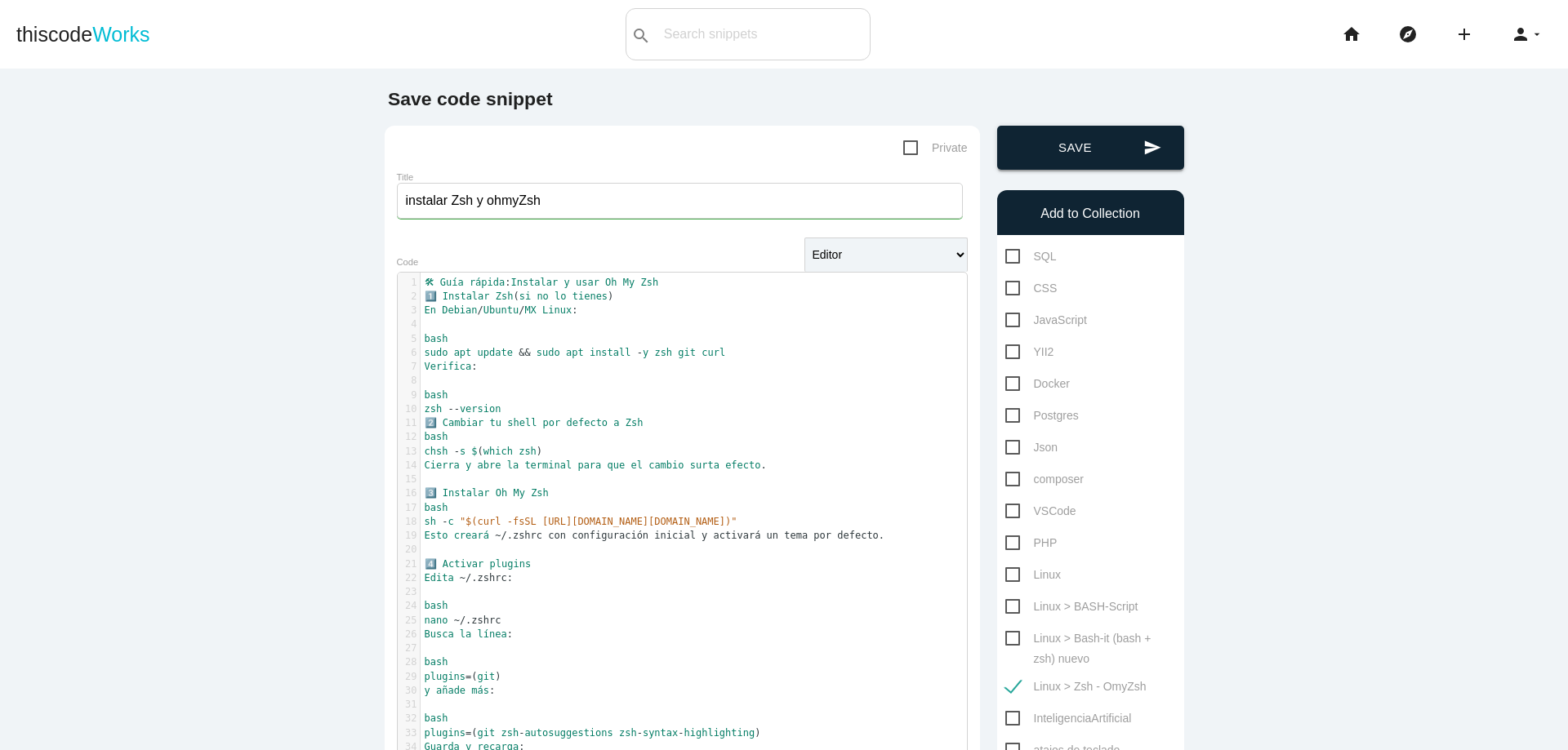
click at [1095, 164] on button "send Save" at bounding box center [1091, 147] width 187 height 44
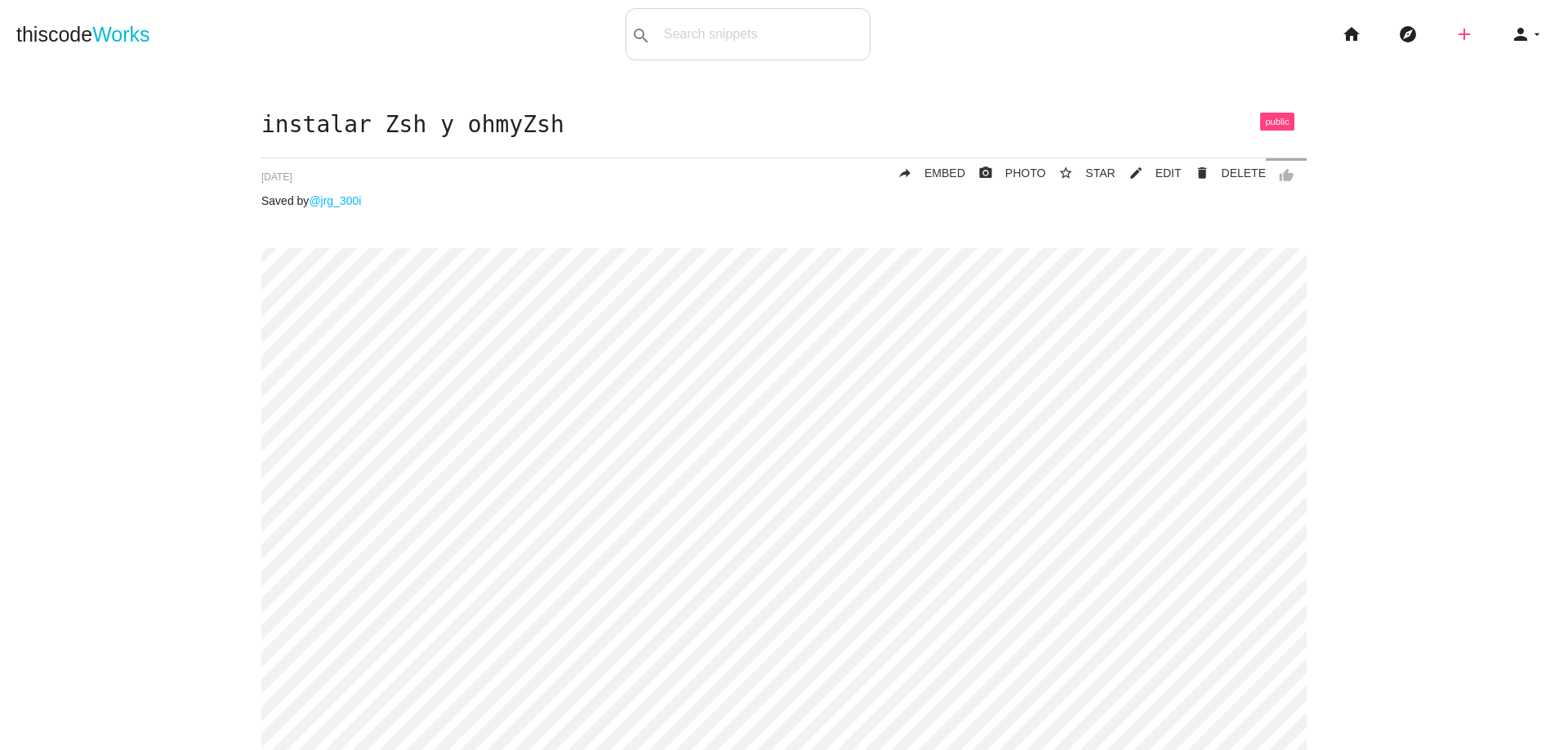
click at [1454, 42] on icon "add" at bounding box center [1464, 34] width 20 height 53
click at [1478, 37] on link "code Snippet" at bounding box center [1499, 29] width 114 height 41
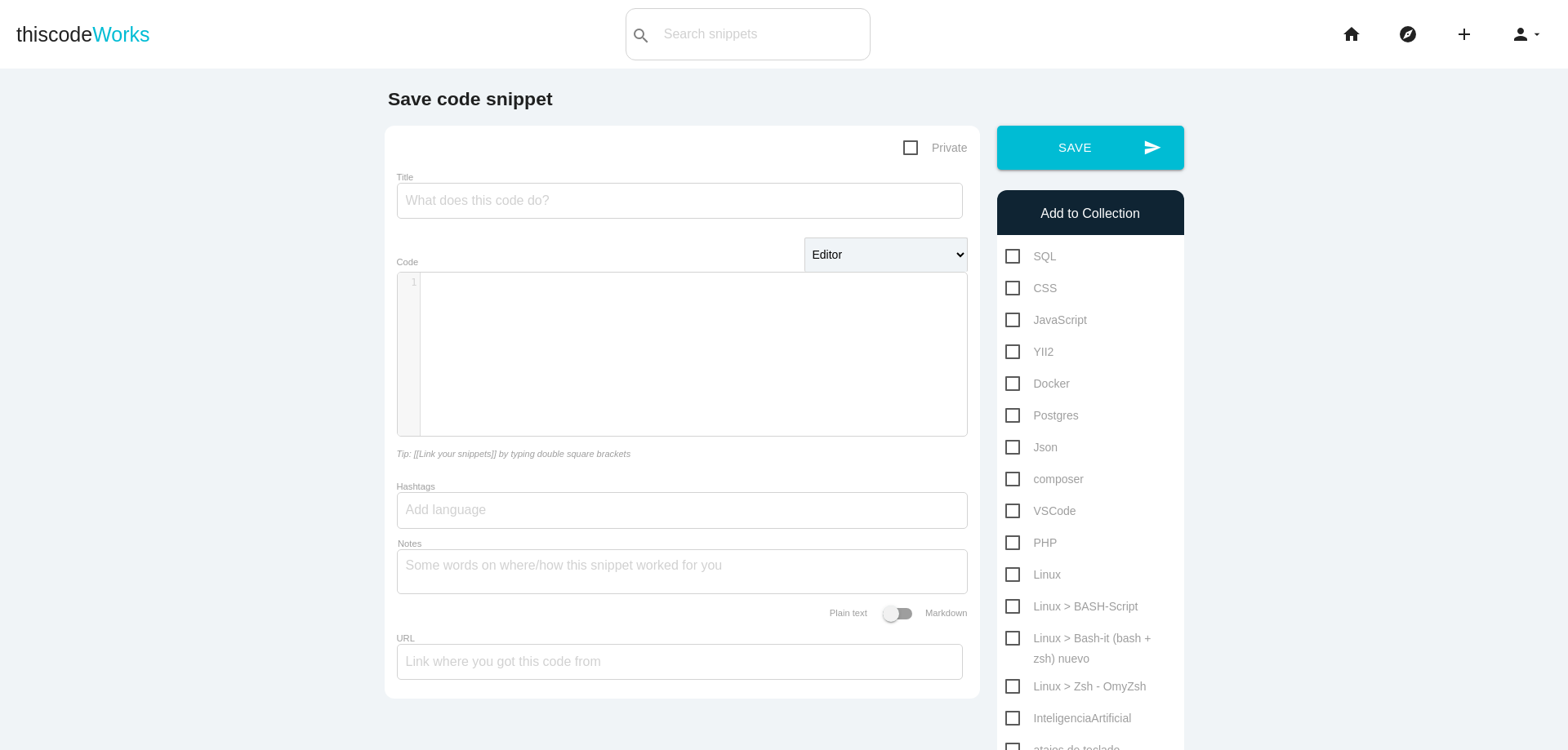
scroll to position [4, 0]
click at [657, 327] on div "​ x 1 ​" at bounding box center [694, 367] width 593 height 188
paste textarea "G"
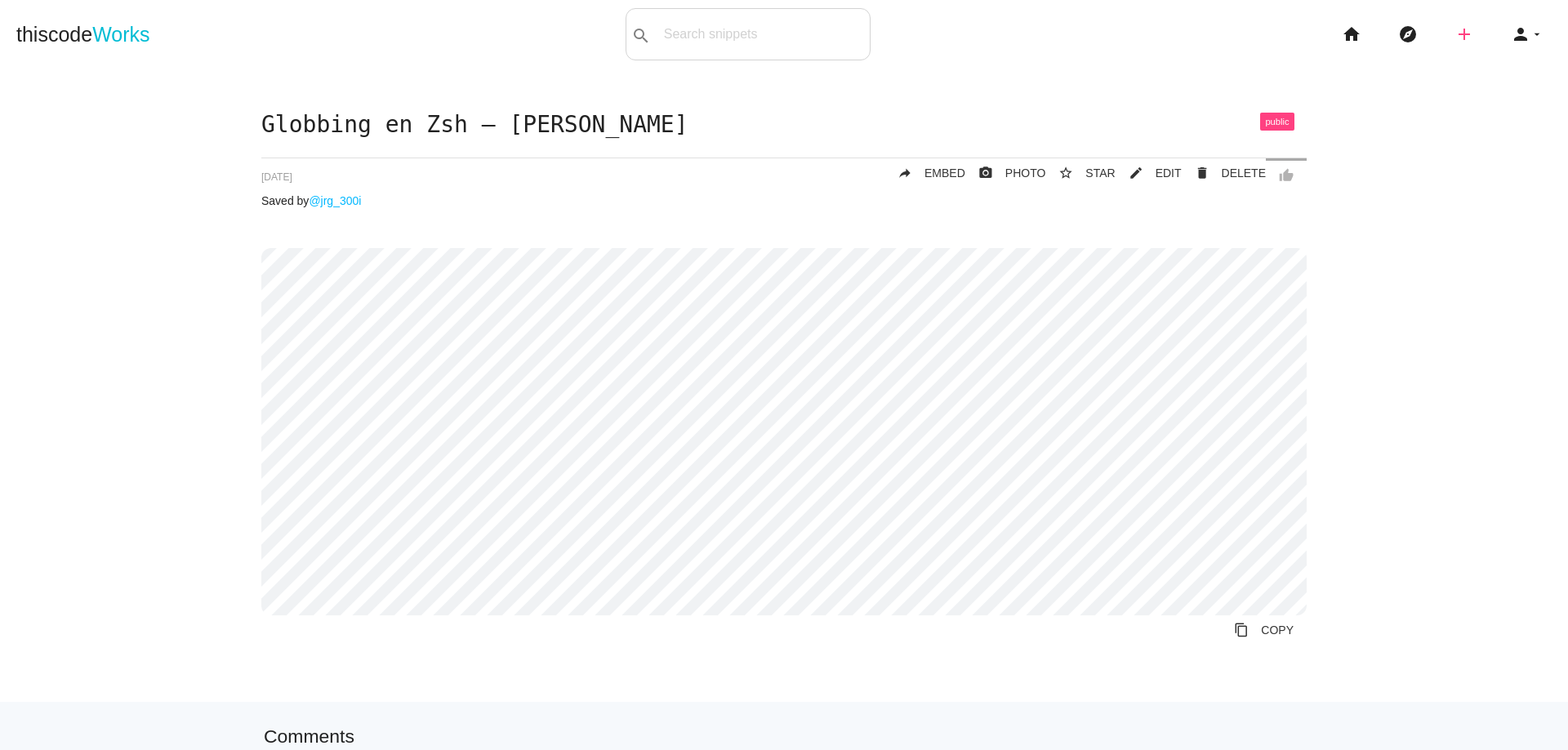
click at [1454, 35] on icon "add" at bounding box center [1464, 34] width 20 height 53
click at [1455, 35] on icon "code" at bounding box center [1465, 29] width 20 height 18
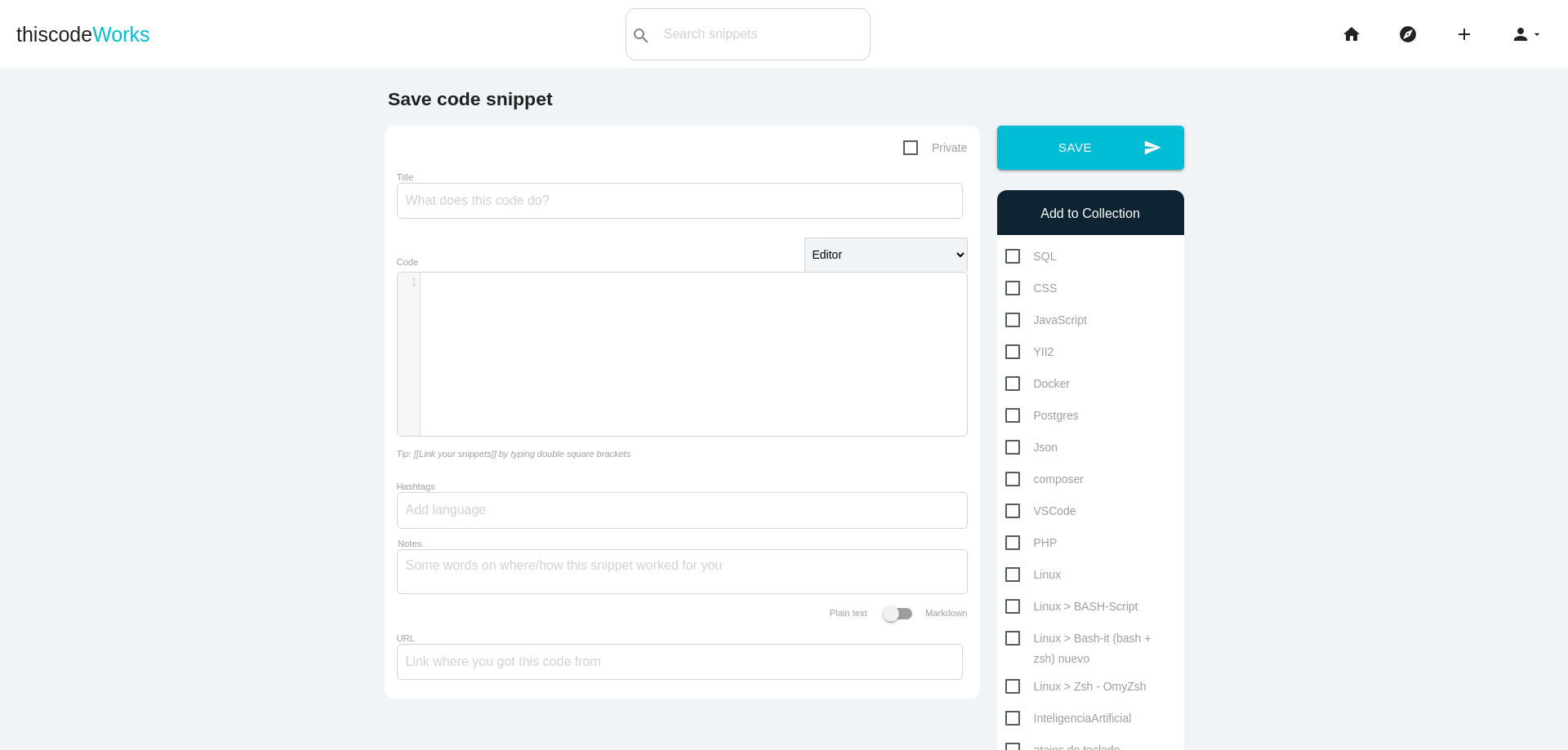
scroll to position [4, 0]
click at [659, 321] on div "​ x 1 ​" at bounding box center [694, 367] width 593 height 188
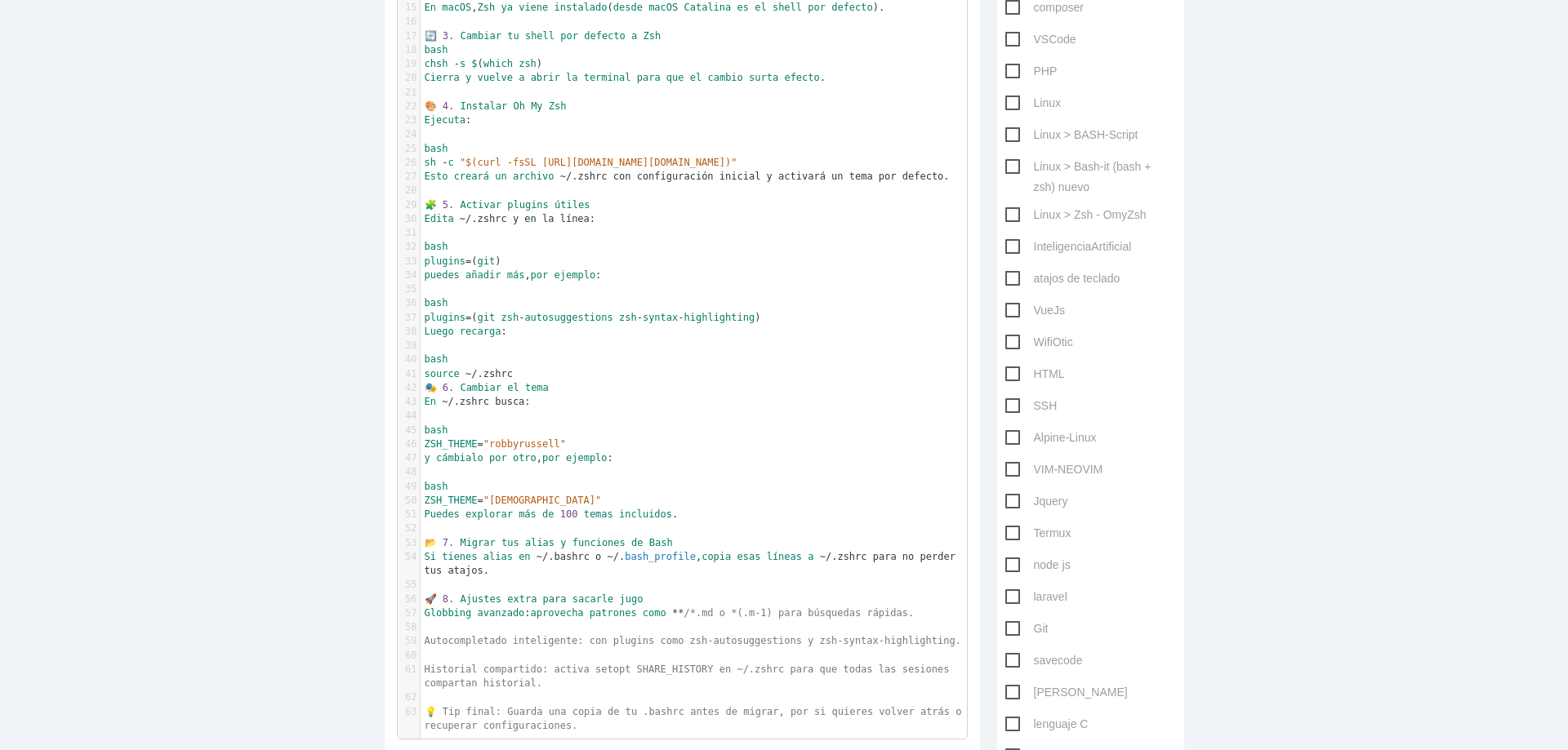
scroll to position [0, 0]
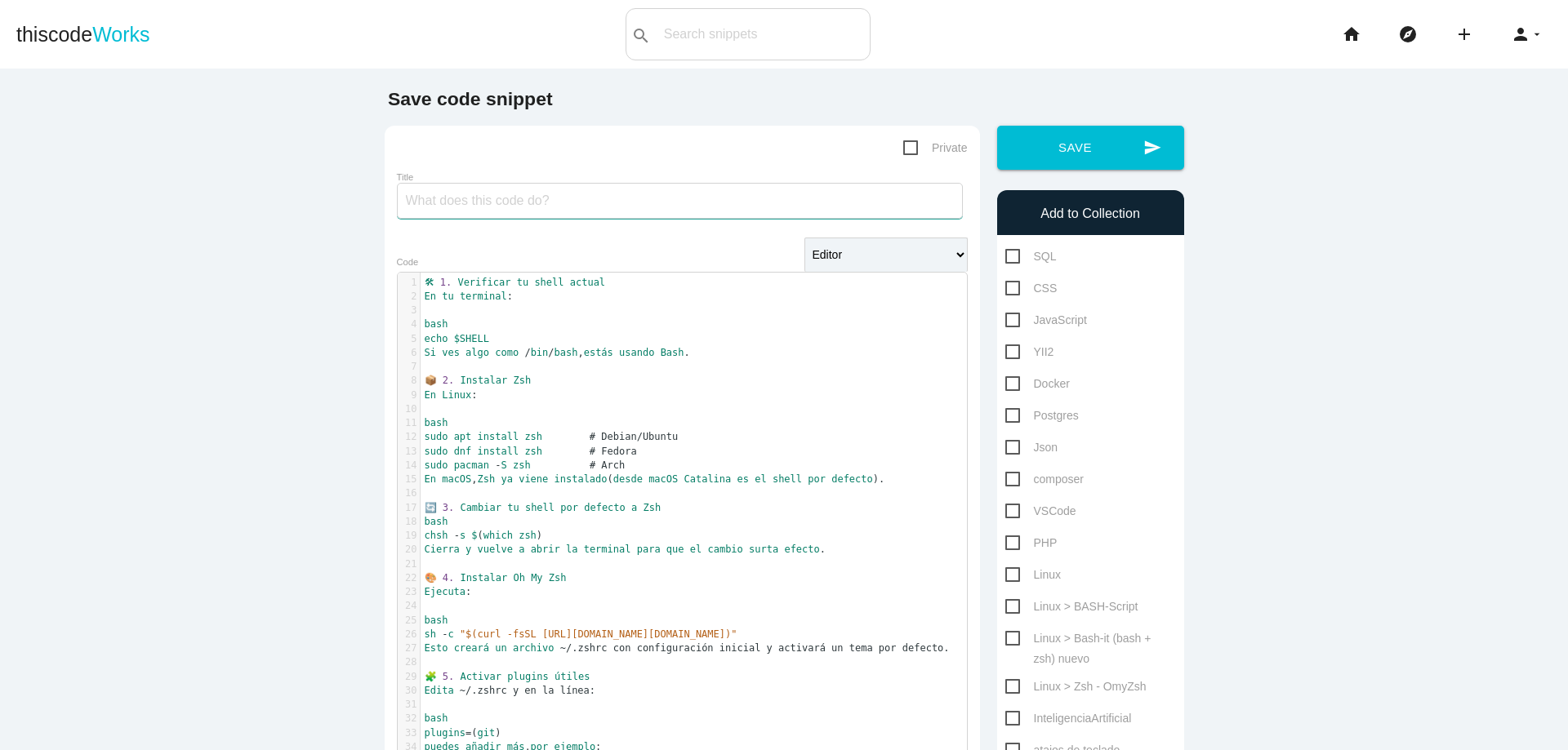
click at [829, 187] on input "Title" at bounding box center [680, 201] width 565 height 36
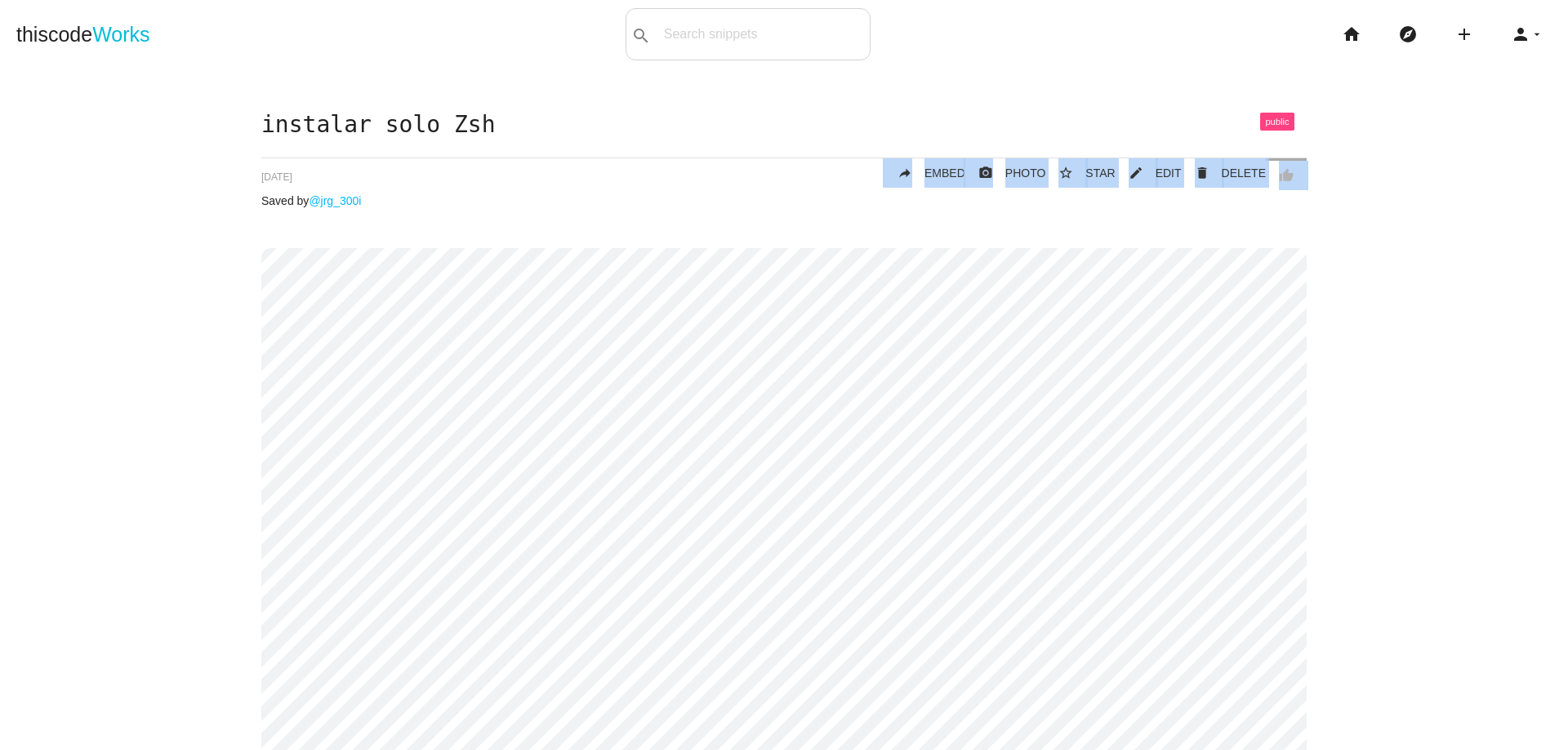
click at [1556, 159] on body "thiscode Works search All: All: Code: Title: Tag: All: Code: Title: Tag: search…" at bounding box center [784, 375] width 1568 height 750
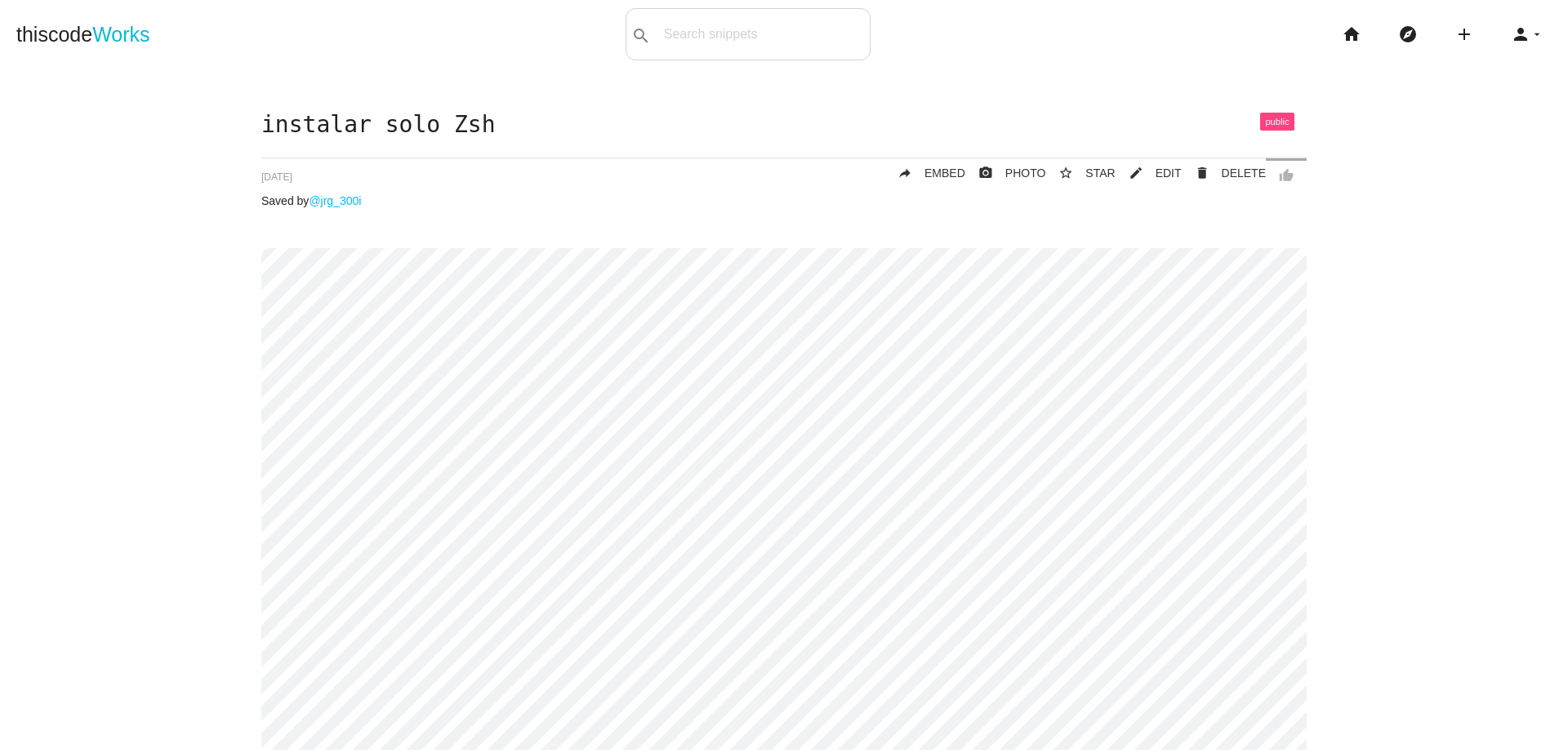
click at [1511, 196] on div "instalar solo Zsh thumb_up delete DELETE mode_edit EDIT 68c0278649bed00014ff6af…" at bounding box center [783, 658] width 1535 height 1092
click at [1342, 34] on icon "home" at bounding box center [1351, 34] width 20 height 53
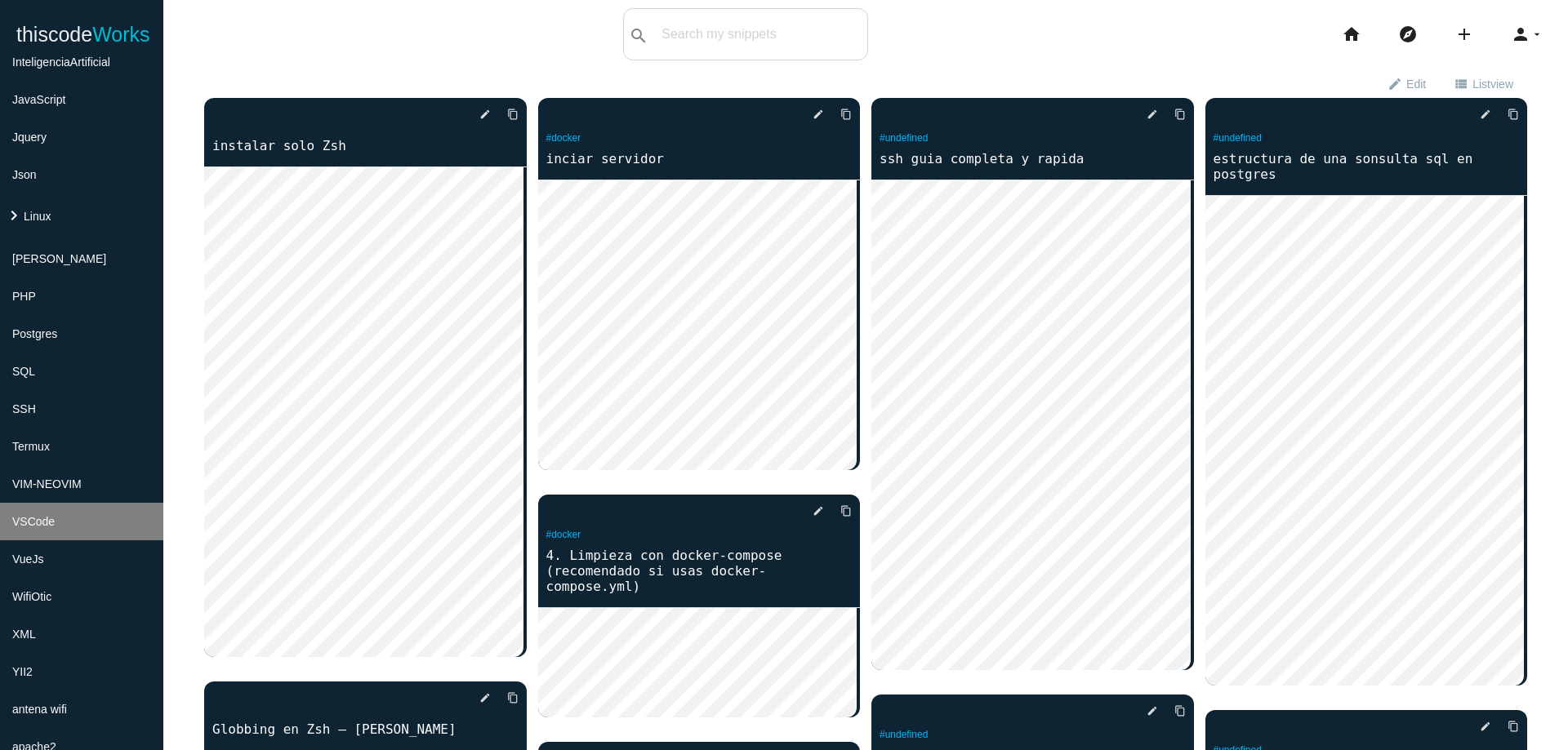
scroll to position [411, 0]
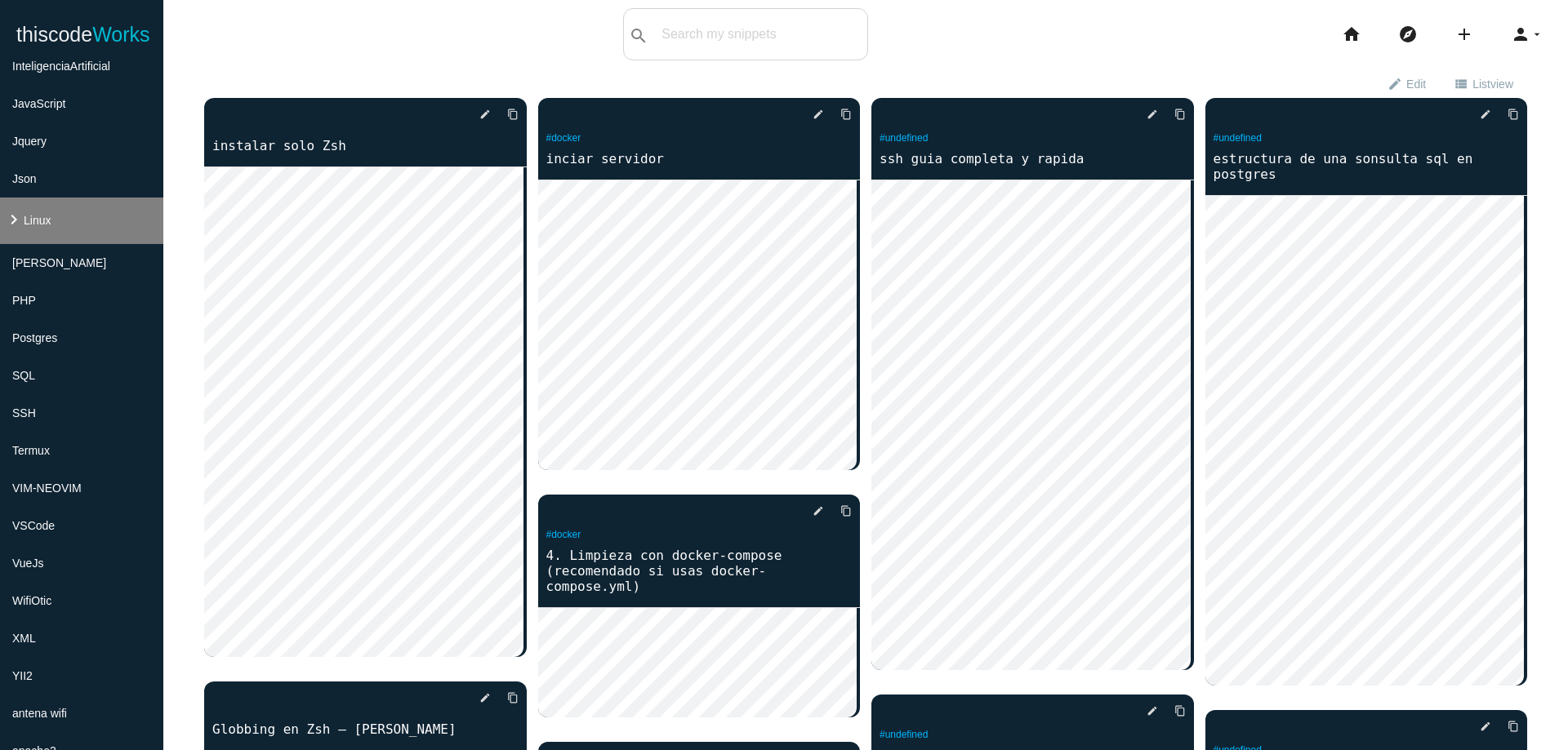
click at [82, 217] on li "keyboard_arrow_right Linux" at bounding box center [81, 221] width 163 height 46
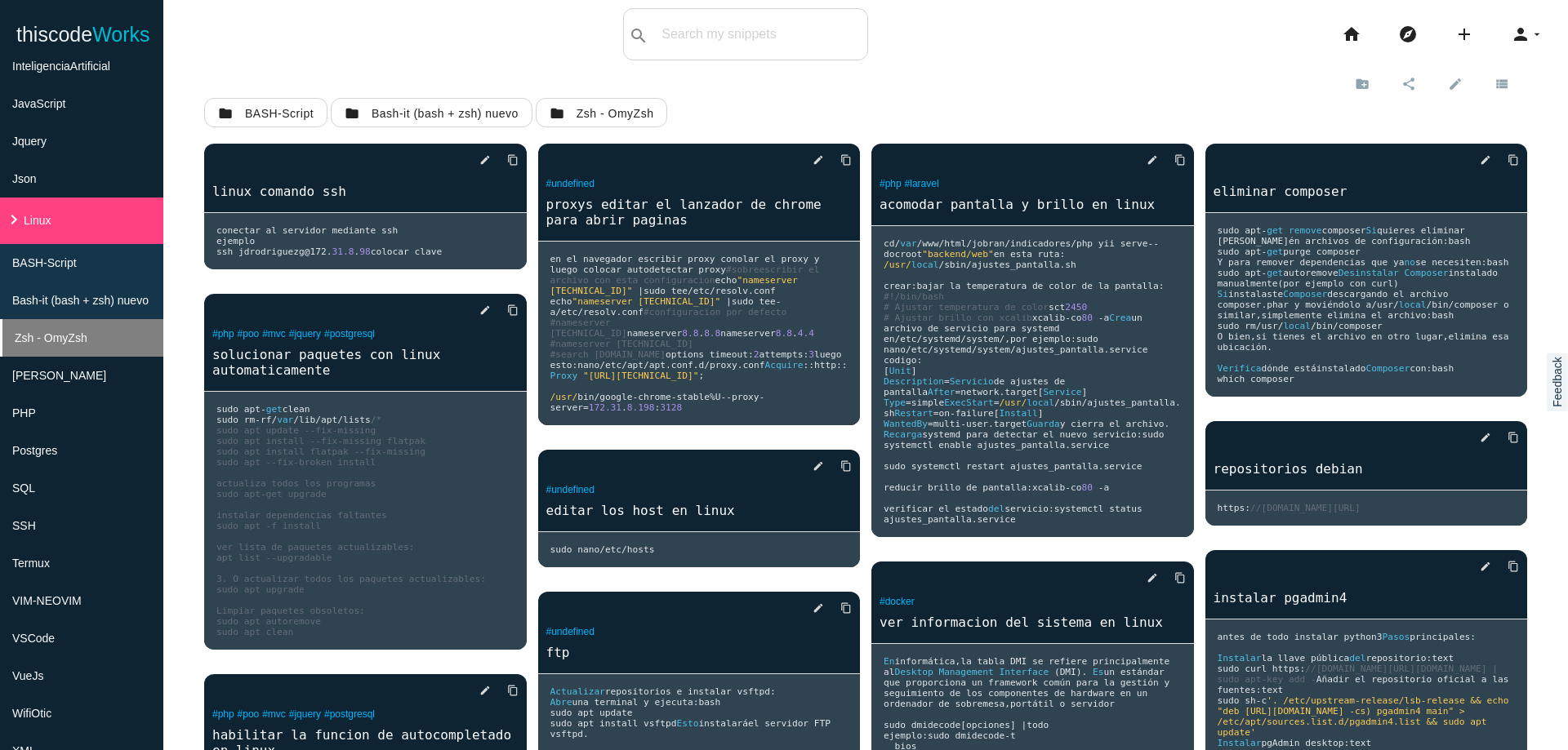
click at [111, 334] on li "Zsh - OmyZsh" at bounding box center [81, 338] width 163 height 37
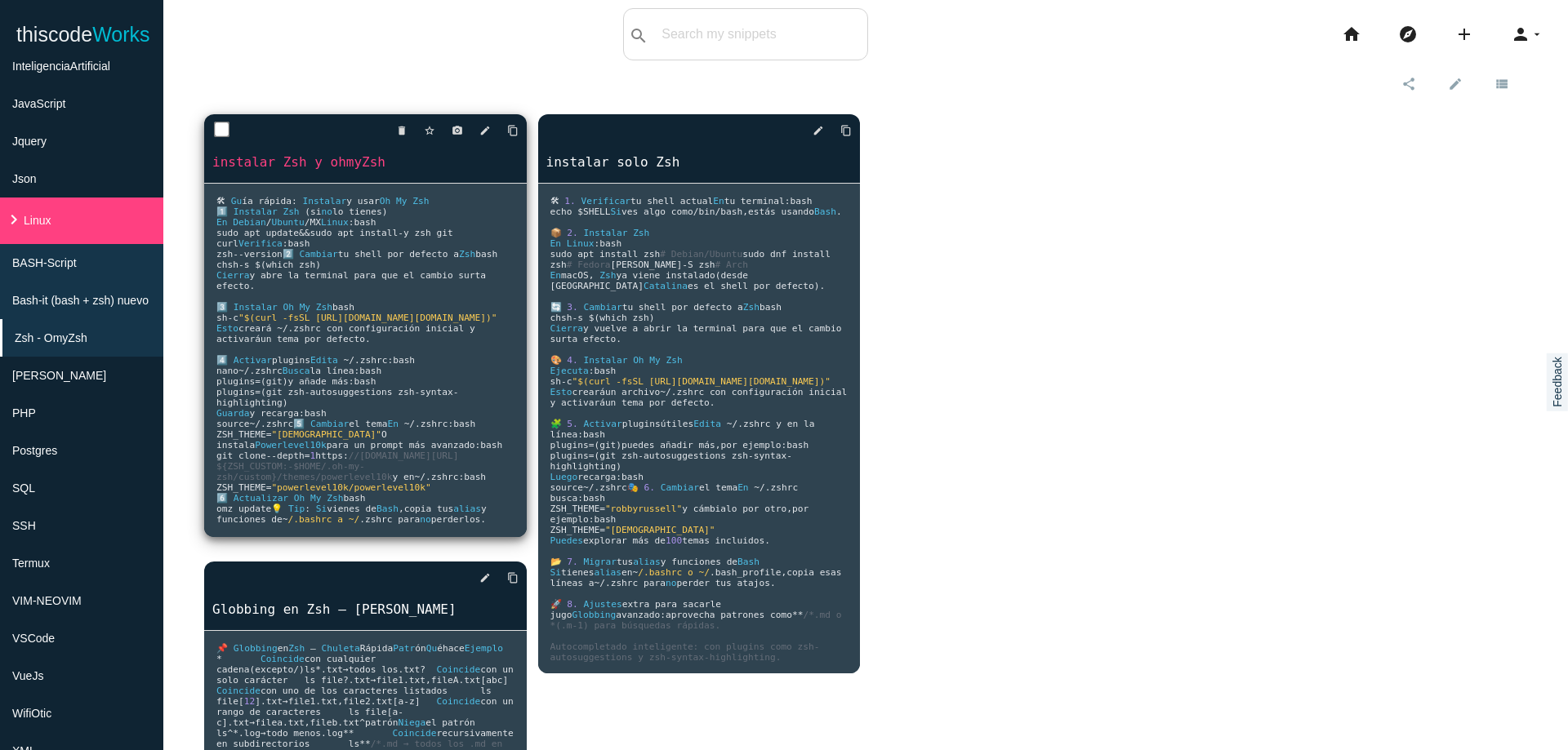
click at [343, 400] on pre "🛠 Gu í a r á pida : Instalar y usar Oh My Zsh 1 ️⃣ Instalar Zsh ( si no lo tien…" at bounding box center [366, 360] width 323 height 353
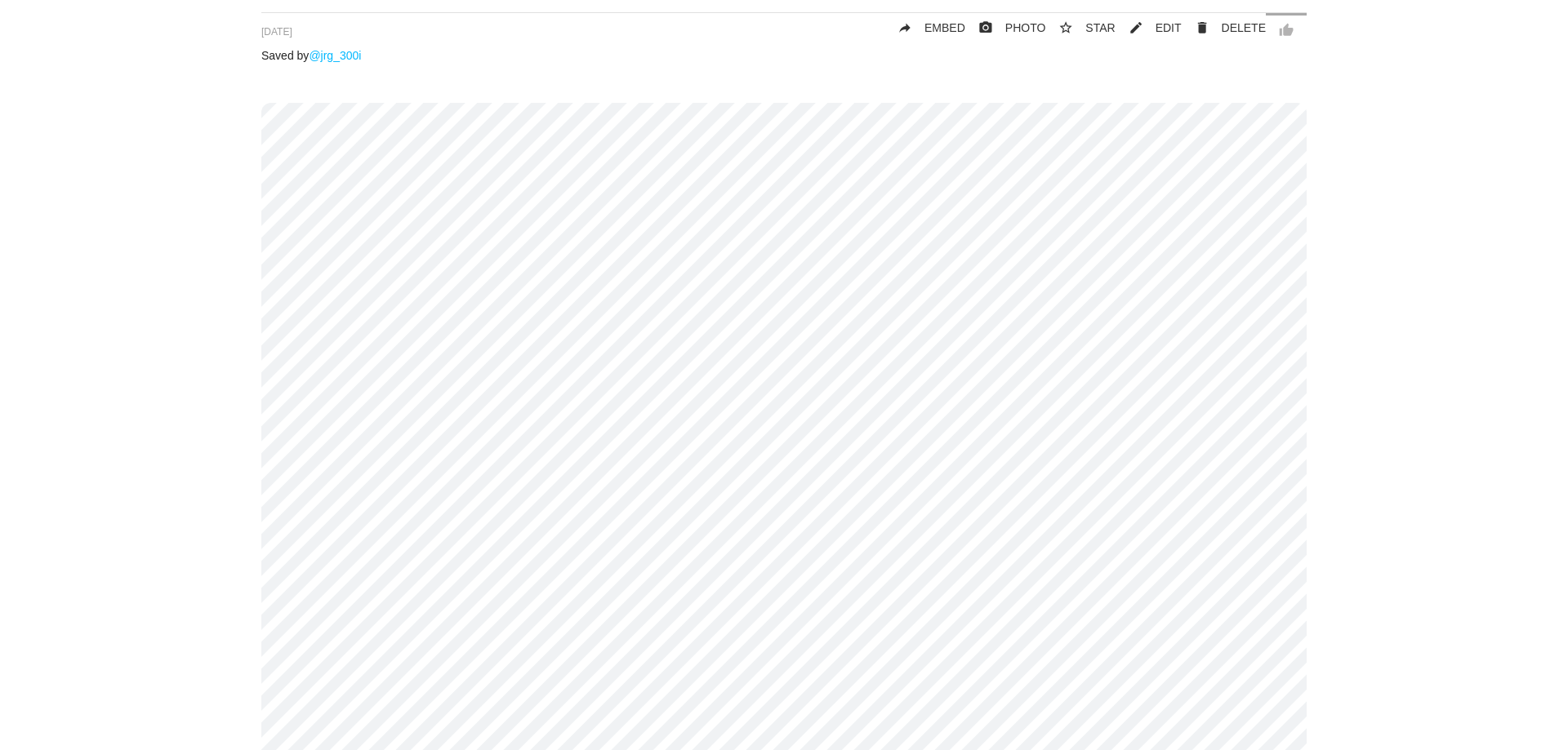
scroll to position [98, 0]
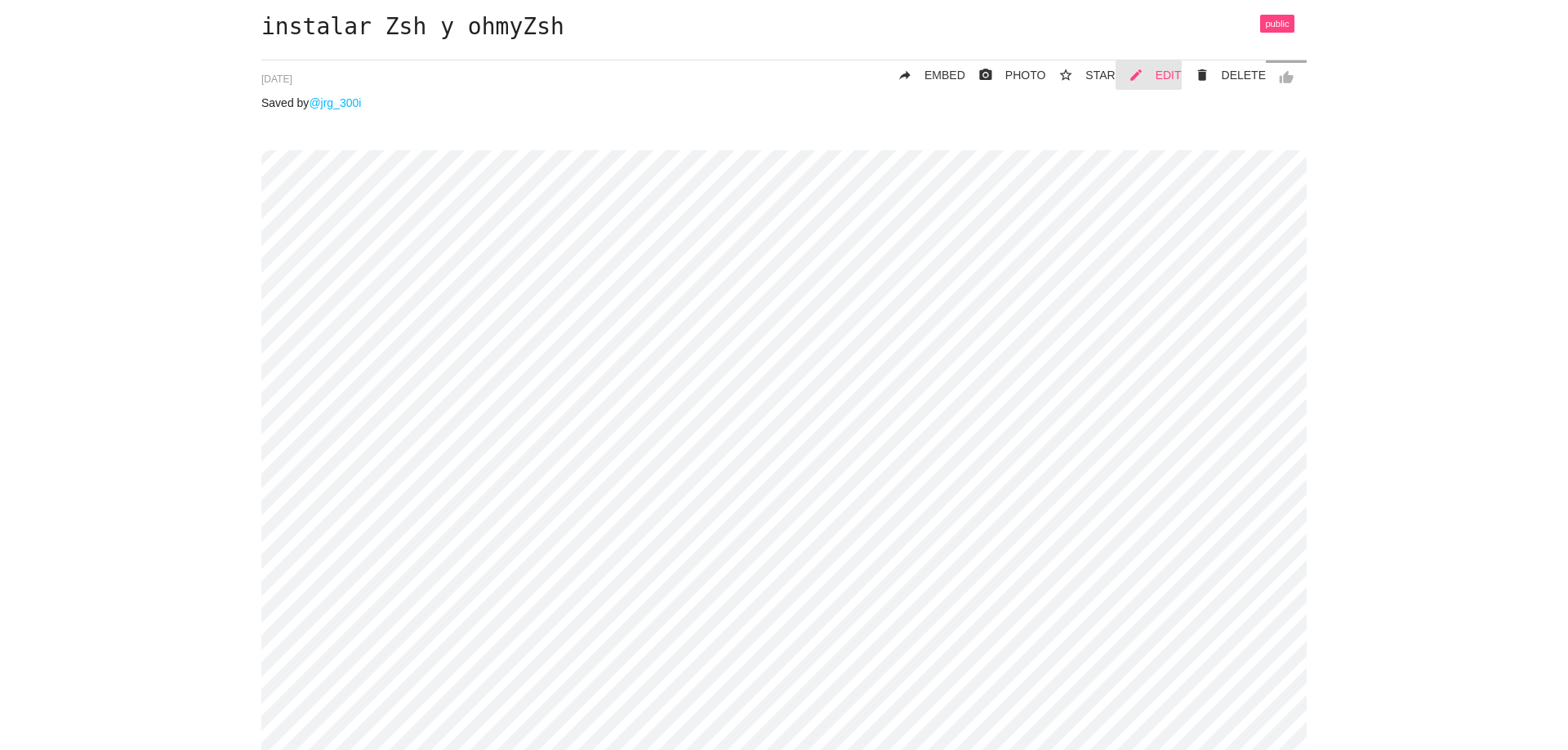
click at [1162, 87] on link "mode_edit EDIT" at bounding box center [1148, 75] width 66 height 29
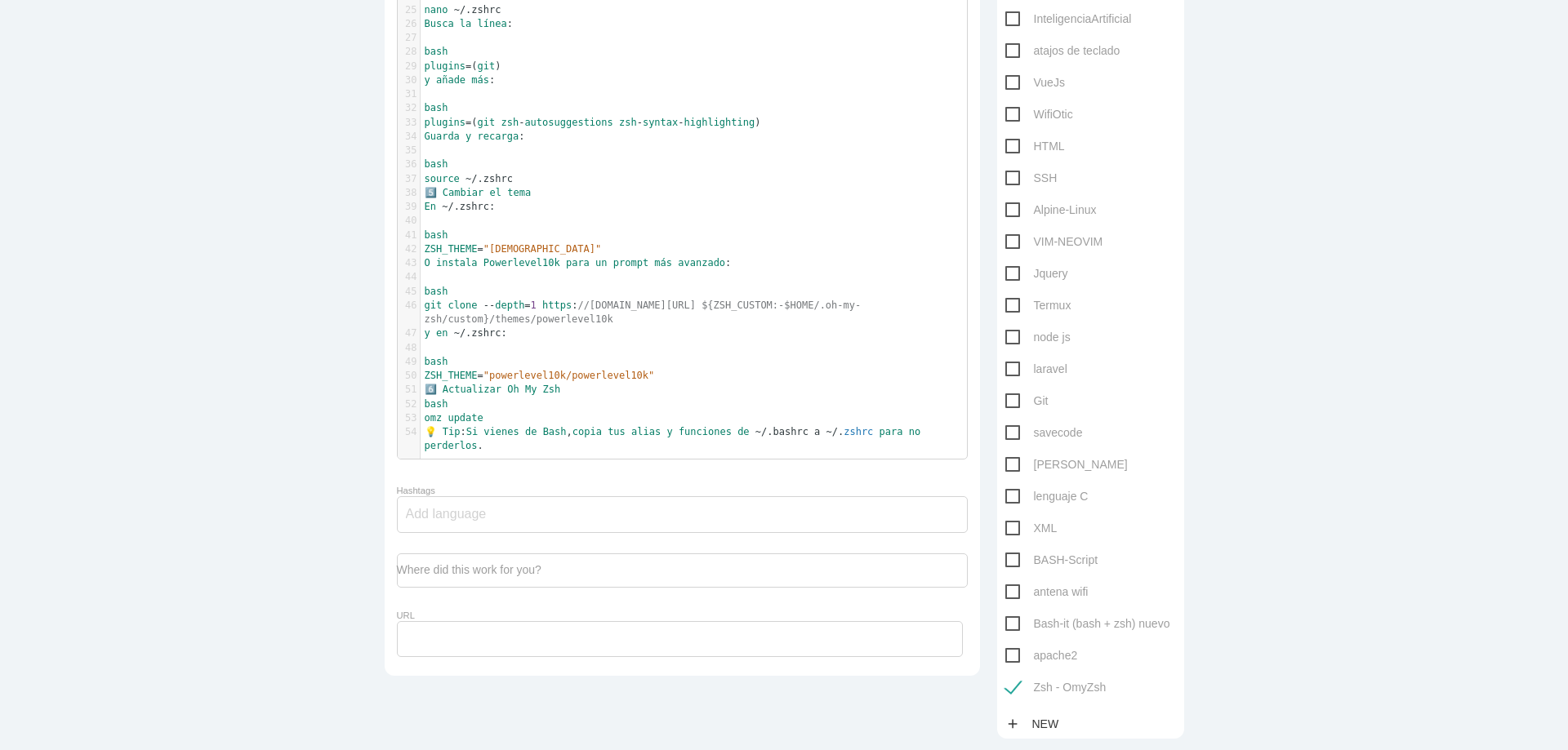
scroll to position [4, 0]
drag, startPoint x: 415, startPoint y: 317, endPoint x: 632, endPoint y: 333, distance: 217.6
click at [632, 327] on pre "git clone -- depth = 1 https : //github.com/romkatv/powerlevel10k.git ${ZSH_CUS…" at bounding box center [699, 313] width 558 height 29
type textarea "git clone --depth=1 https://github.com/romkatv/powerlevel10k.git ${ZSH_CUSTOM:-…"
drag, startPoint x: 419, startPoint y: 433, endPoint x: 478, endPoint y: 433, distance: 59.0
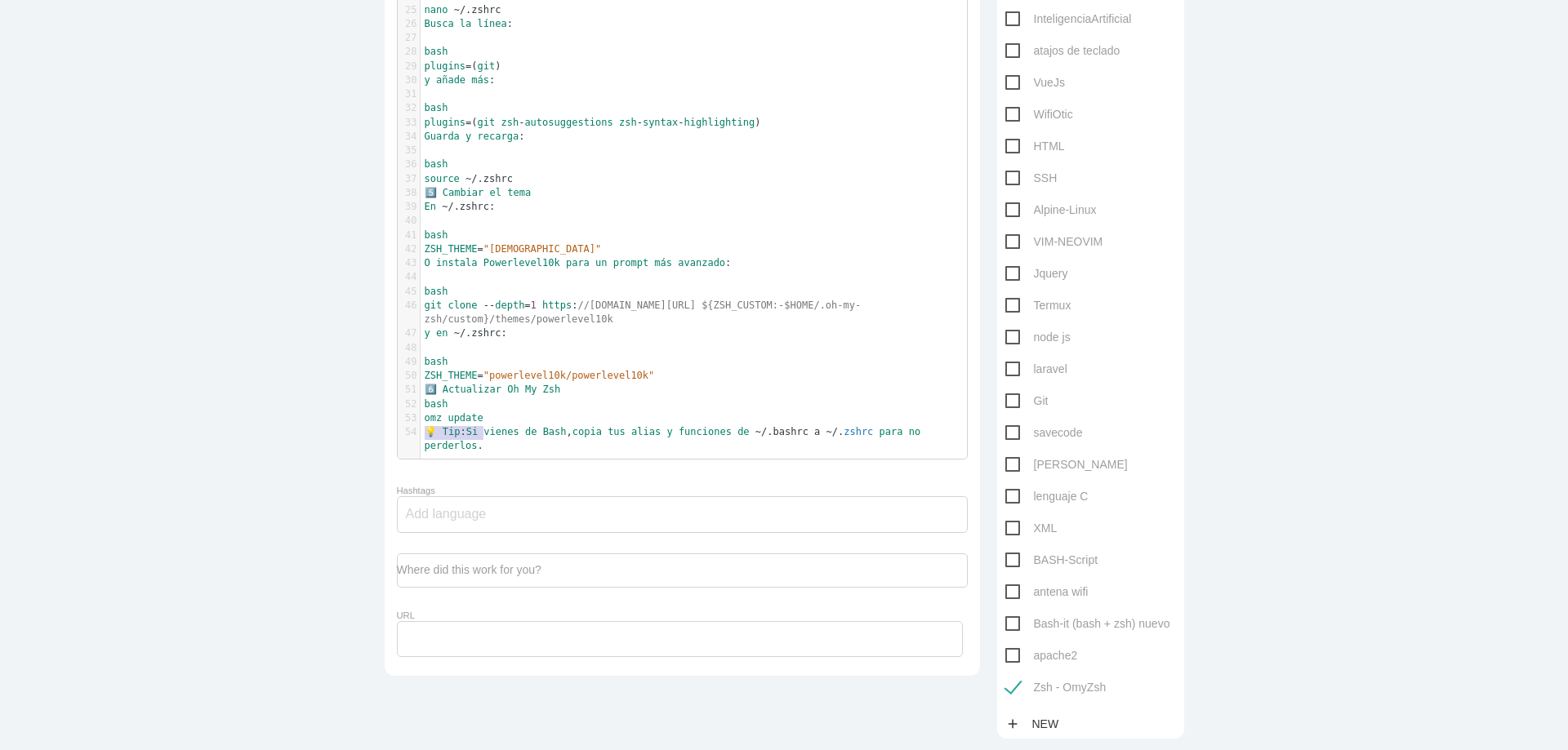
click at [478, 425] on pre "omz update" at bounding box center [699, 418] width 558 height 14
type textarea "omz update"
drag, startPoint x: 448, startPoint y: 350, endPoint x: 494, endPoint y: 351, distance: 46.0
click at [494, 339] on span "y en ~ /.zshrc:" at bounding box center [466, 333] width 82 height 12
type textarea "~/.zshrc"
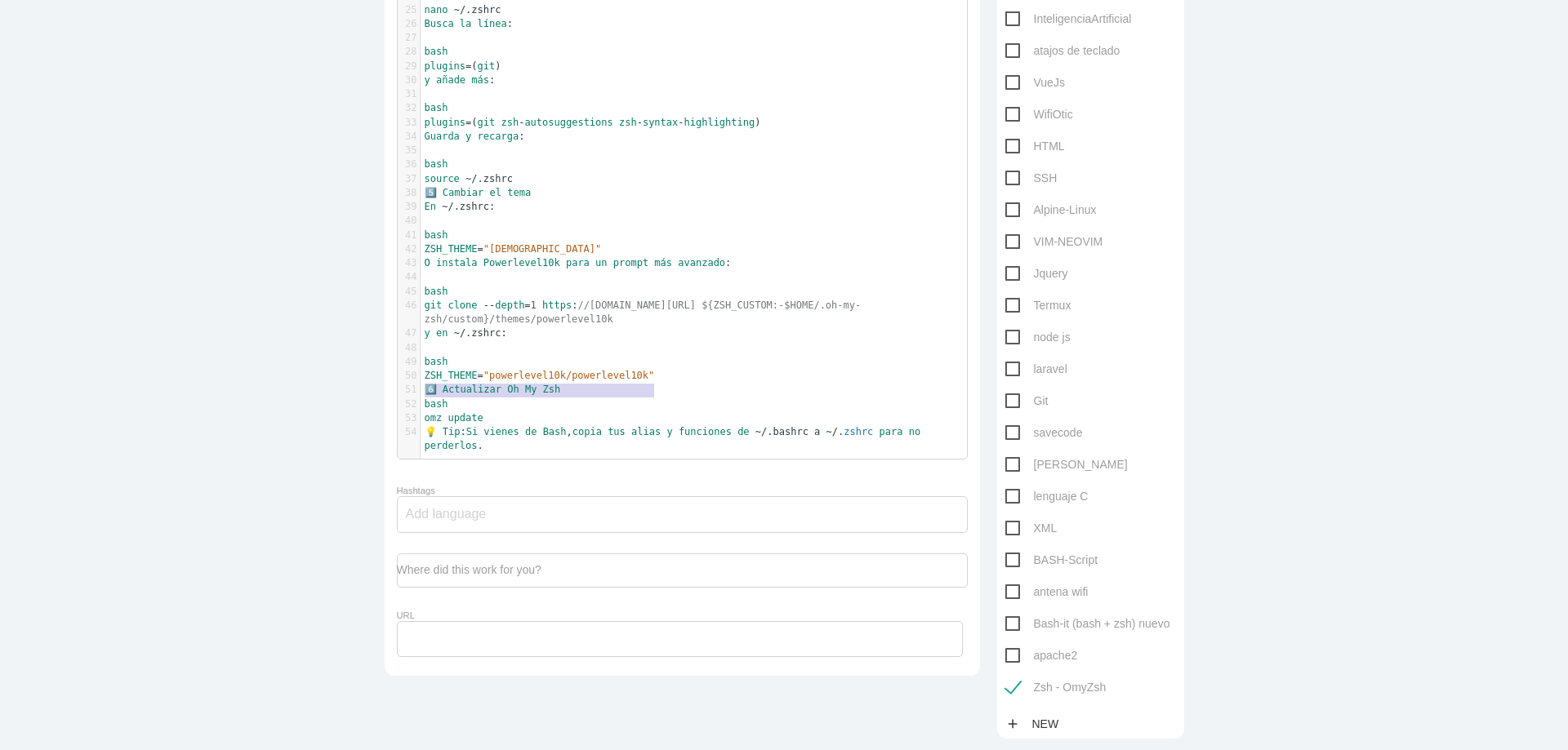
drag, startPoint x: 419, startPoint y: 391, endPoint x: 652, endPoint y: 391, distance: 233.0
click at [652, 383] on pre "ZSH_THEME = "powerlevel10k/powerlevel10k"" at bounding box center [699, 376] width 558 height 14
type textarea "​ZSH_THEME="powerlevel10k/powerlevel10k""
drag, startPoint x: 445, startPoint y: 353, endPoint x: 496, endPoint y: 346, distance: 51.5
click at [496, 341] on pre "y en ~ /.zshrc:" at bounding box center [699, 334] width 558 height 14
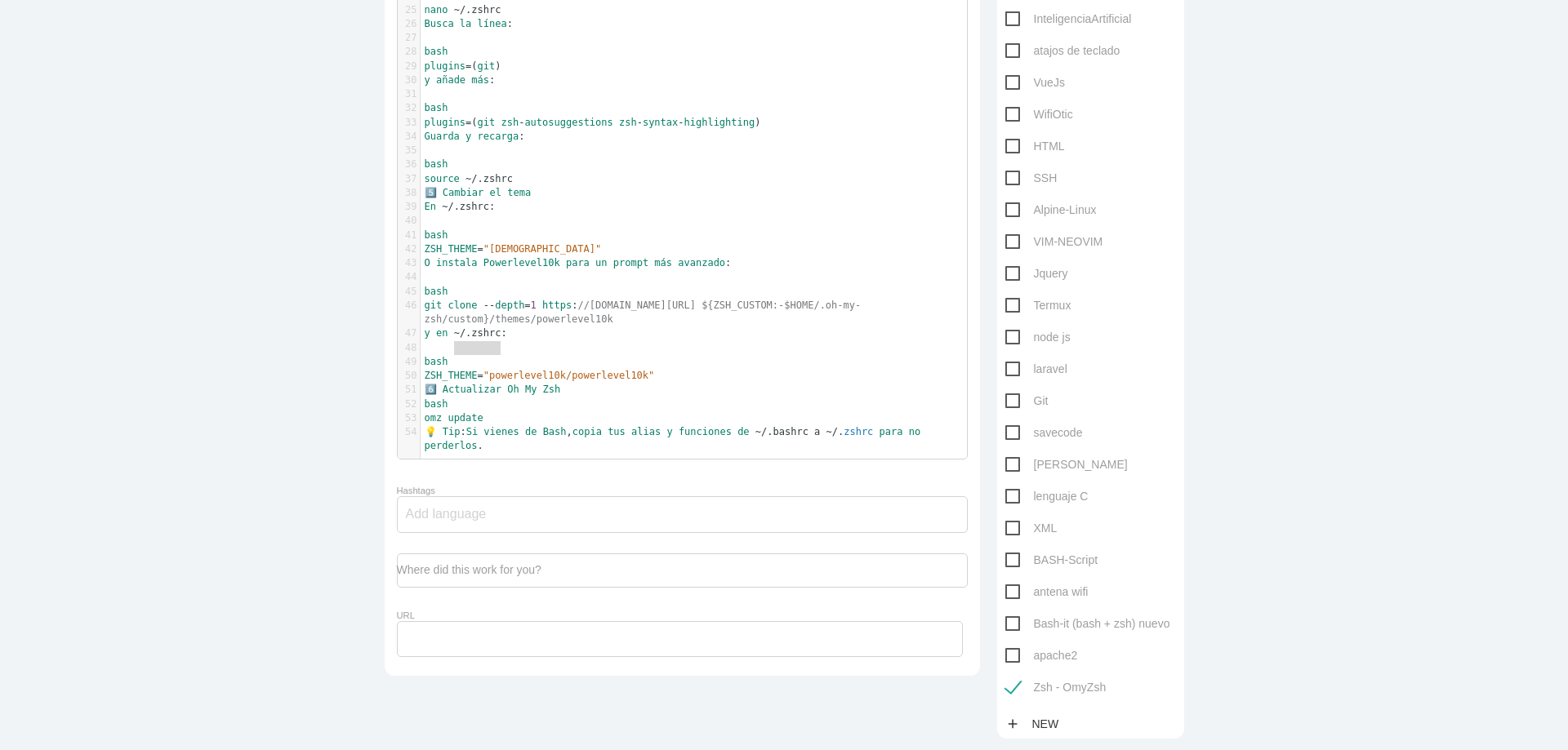
type textarea "~/.zshrc"
drag, startPoint x: 417, startPoint y: 391, endPoint x: 646, endPoint y: 389, distance: 229.0
click at [646, 383] on pre "ZSH_THEME = "powerlevel10k/powerlevel10k"" at bounding box center [699, 376] width 558 height 14
type textarea "ZSH_THEME="powerlevel10k/powerlevel10k""
click at [656, 397] on pre "6 ️⃣ Actualizar Oh My Zsh" at bounding box center [699, 390] width 558 height 14
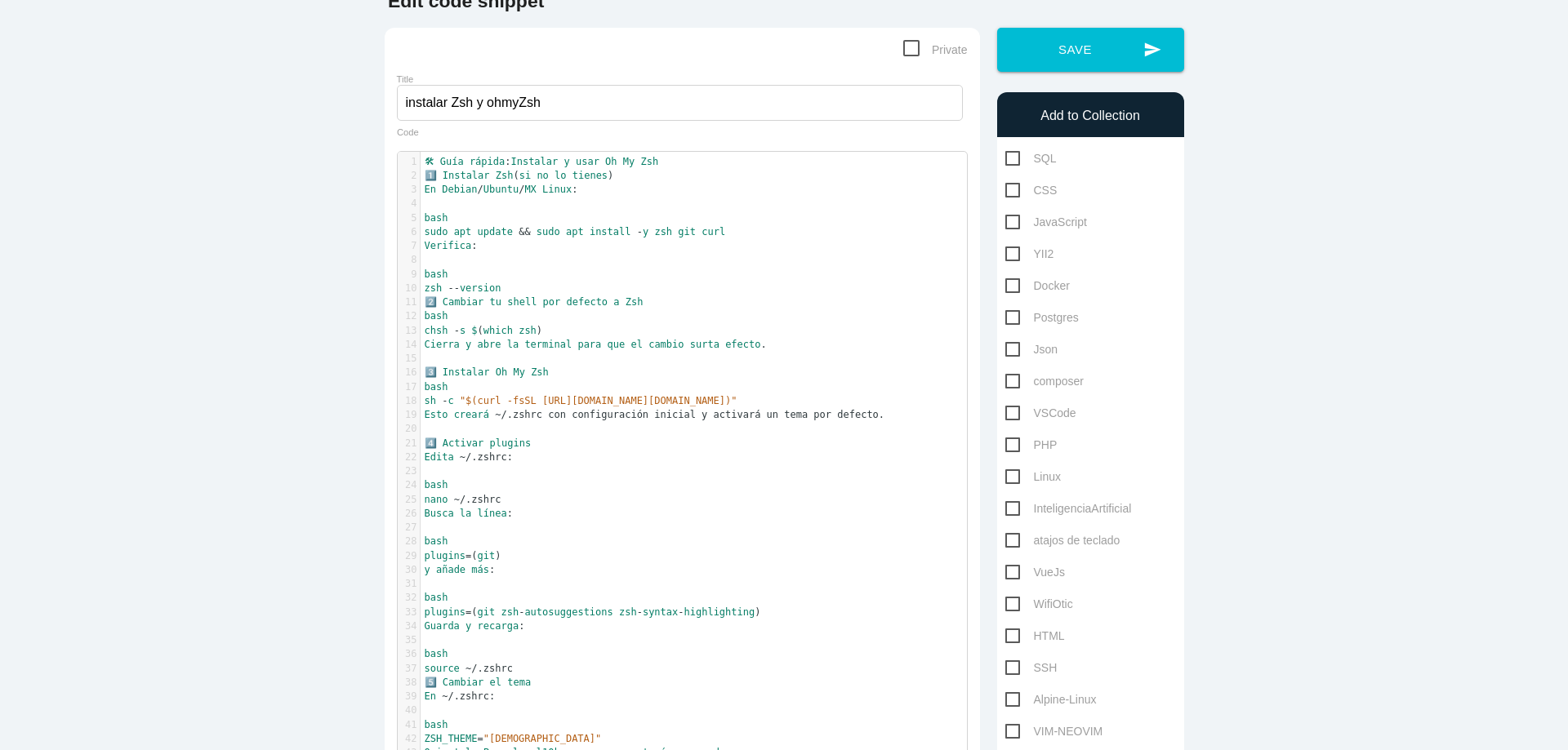
scroll to position [0, 0]
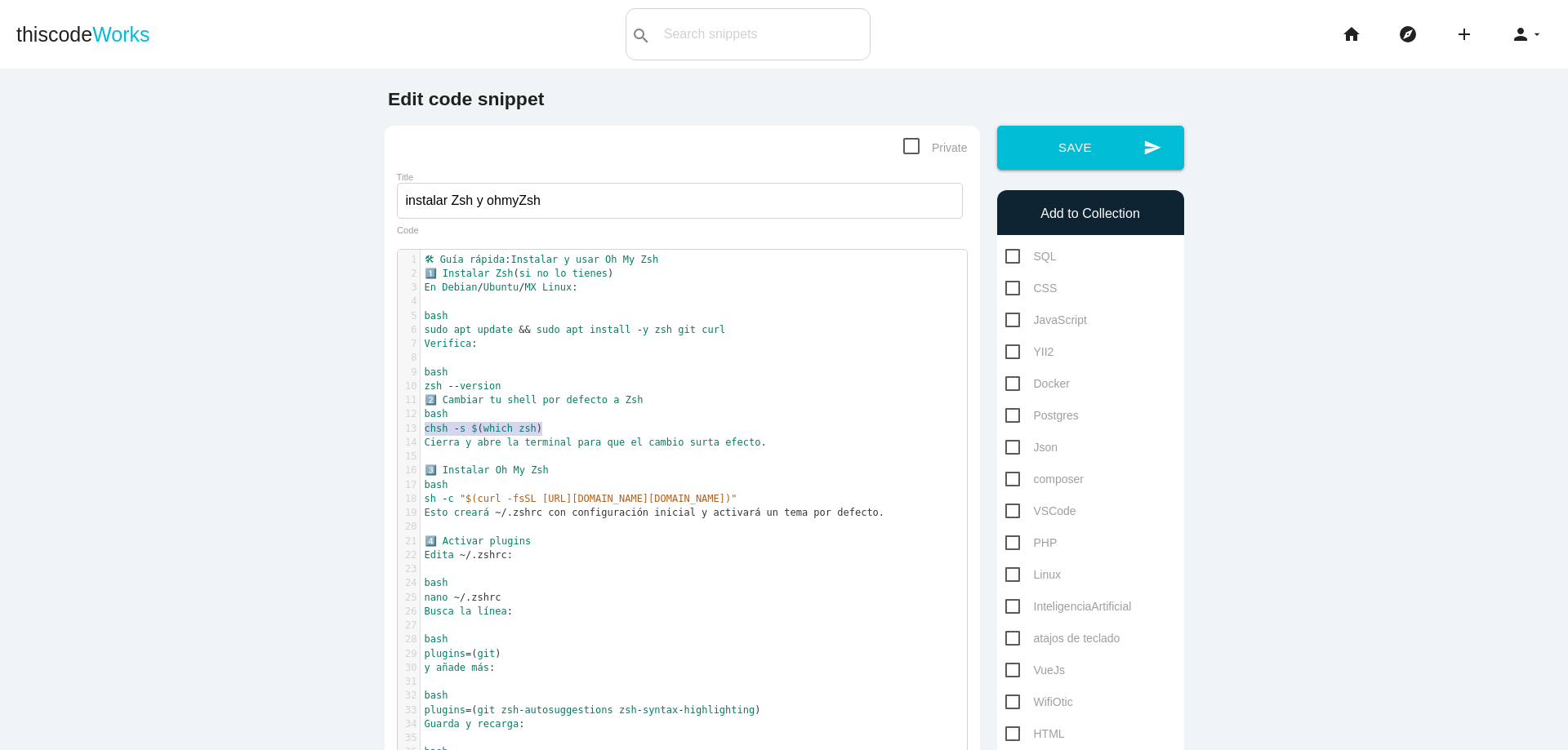
drag, startPoint x: 418, startPoint y: 433, endPoint x: 535, endPoint y: 433, distance: 117.0
click at [535, 433] on span "chsh - s $ ( which zsh )" at bounding box center [483, 428] width 119 height 12
type textarea "chsh -s $(which zsh)"
click at [351, 499] on main "Edit code snippet Private Title instalar Zsh y ohmyZsh chsh -s $(which zsh) x 1…" at bounding box center [784, 742] width 1568 height 1348
click at [1344, 44] on icon "home" at bounding box center [1351, 34] width 20 height 53
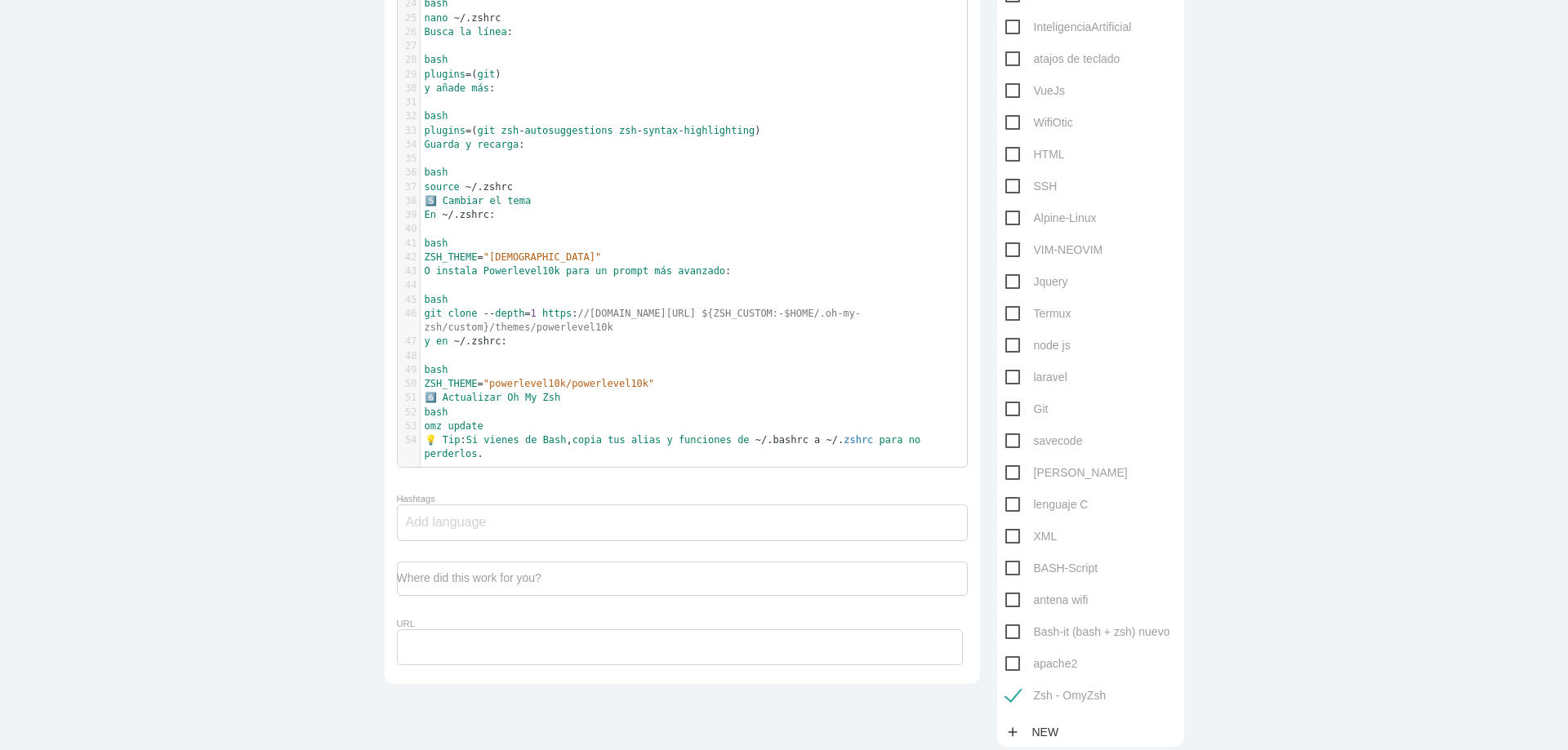
scroll to position [588, 0]
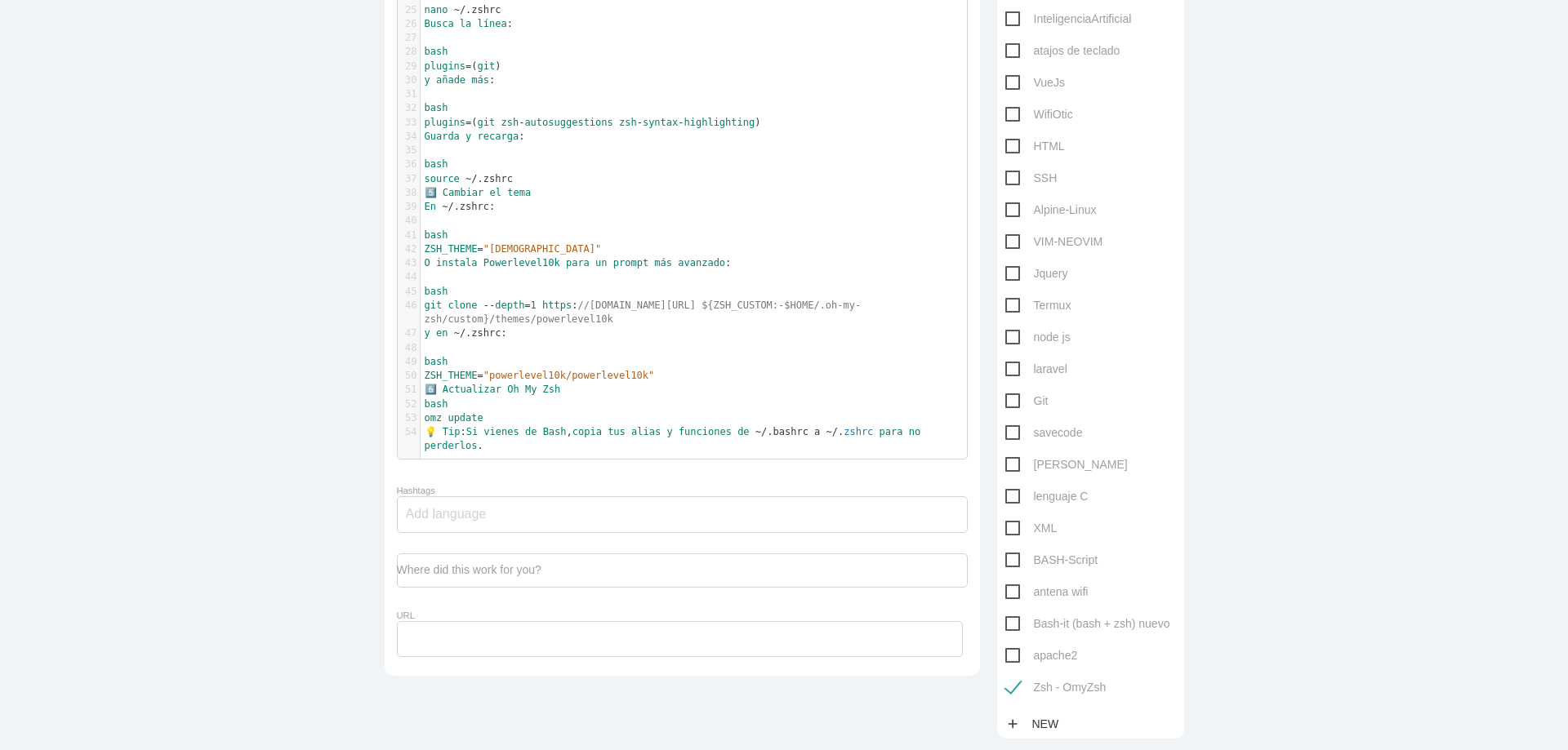
click at [403, 383] on div "50" at bounding box center [409, 376] width 22 height 14
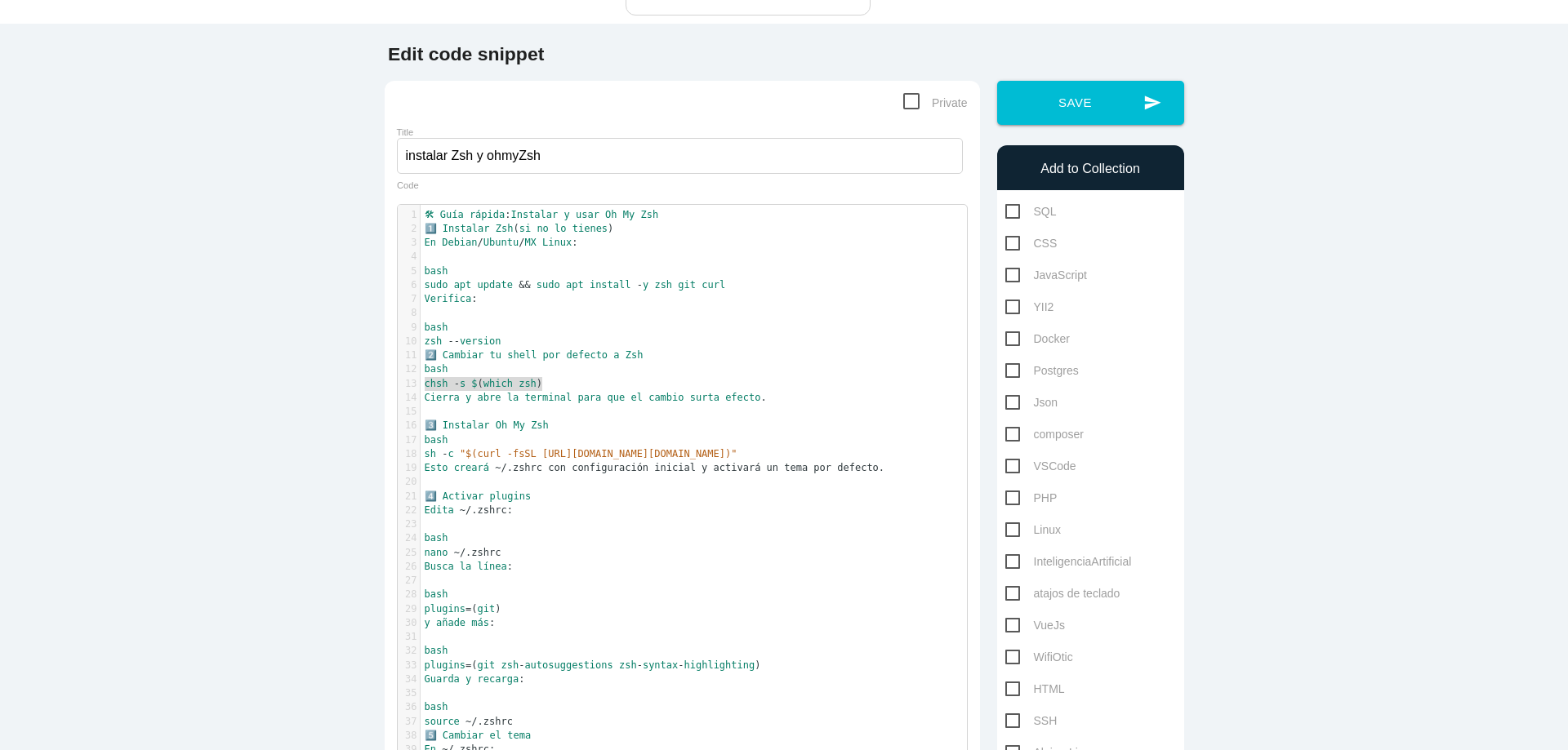
scroll to position [0, 0]
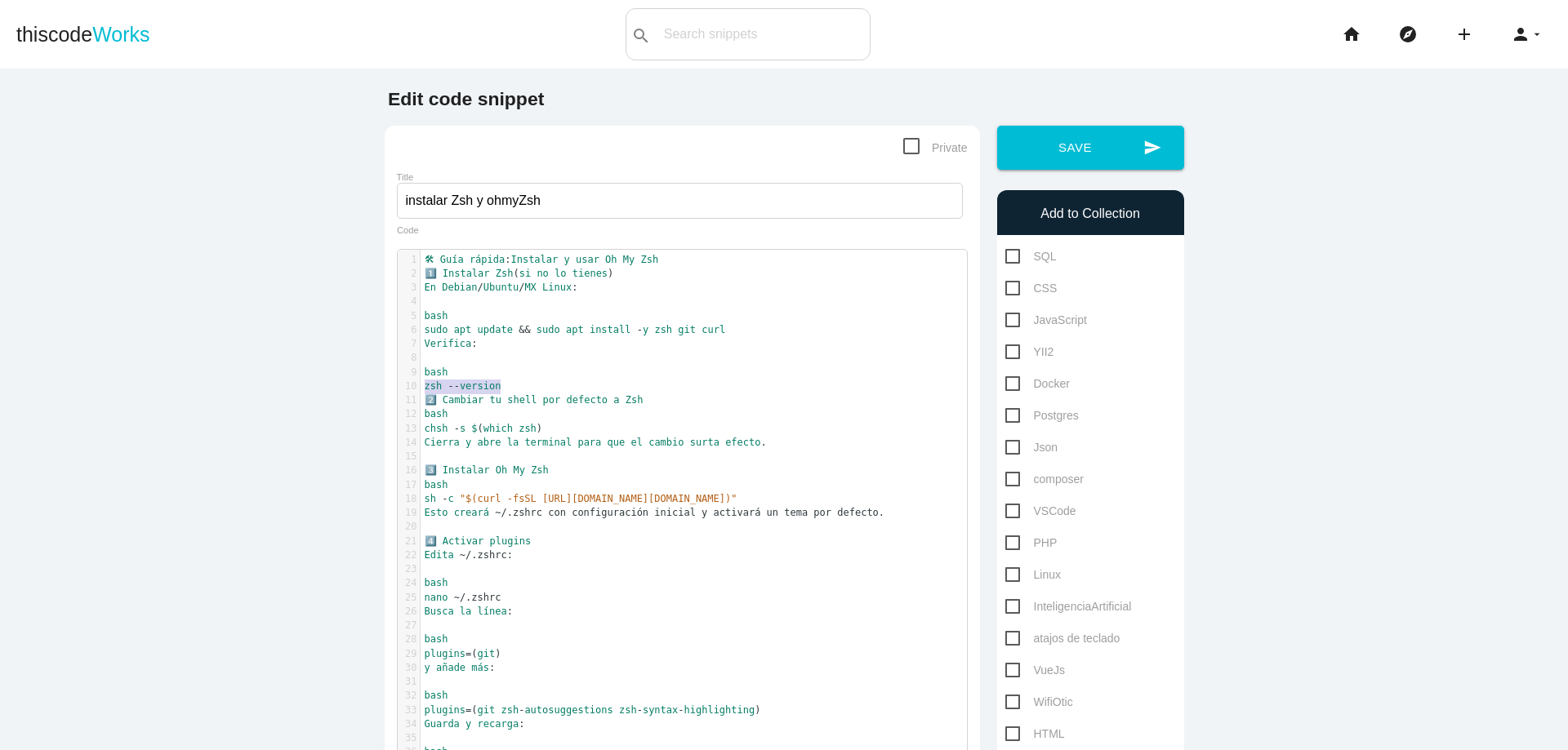
drag, startPoint x: 419, startPoint y: 388, endPoint x: 497, endPoint y: 388, distance: 78.0
click at [497, 388] on pre "zsh -- version" at bounding box center [699, 387] width 558 height 14
type textarea "zsh --version"
click at [348, 284] on main "Edit code snippet Private Title instalar Zsh y ohmyZsh zsh --version x 1 🛠 Guía…" at bounding box center [784, 742] width 1568 height 1348
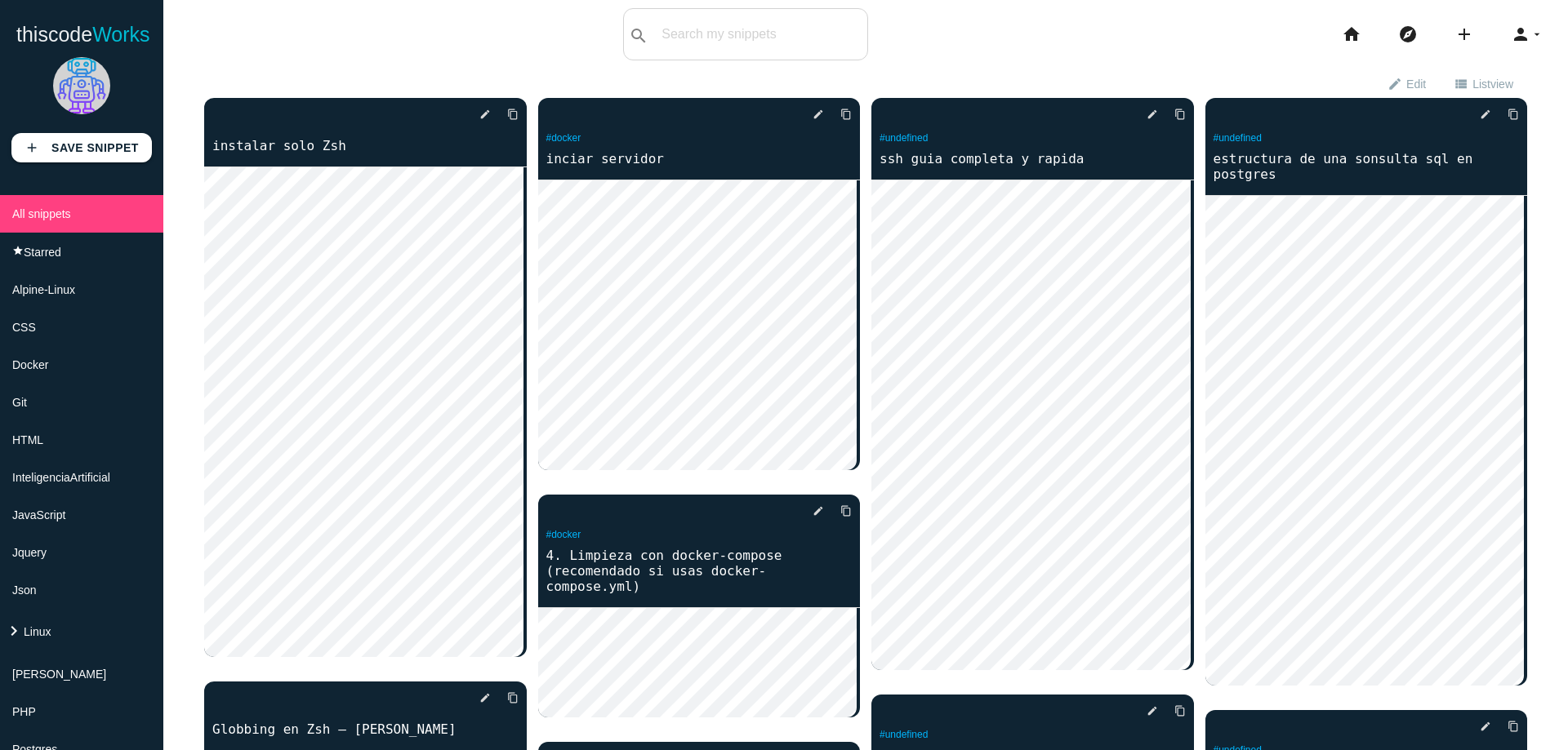
scroll to position [196, 0]
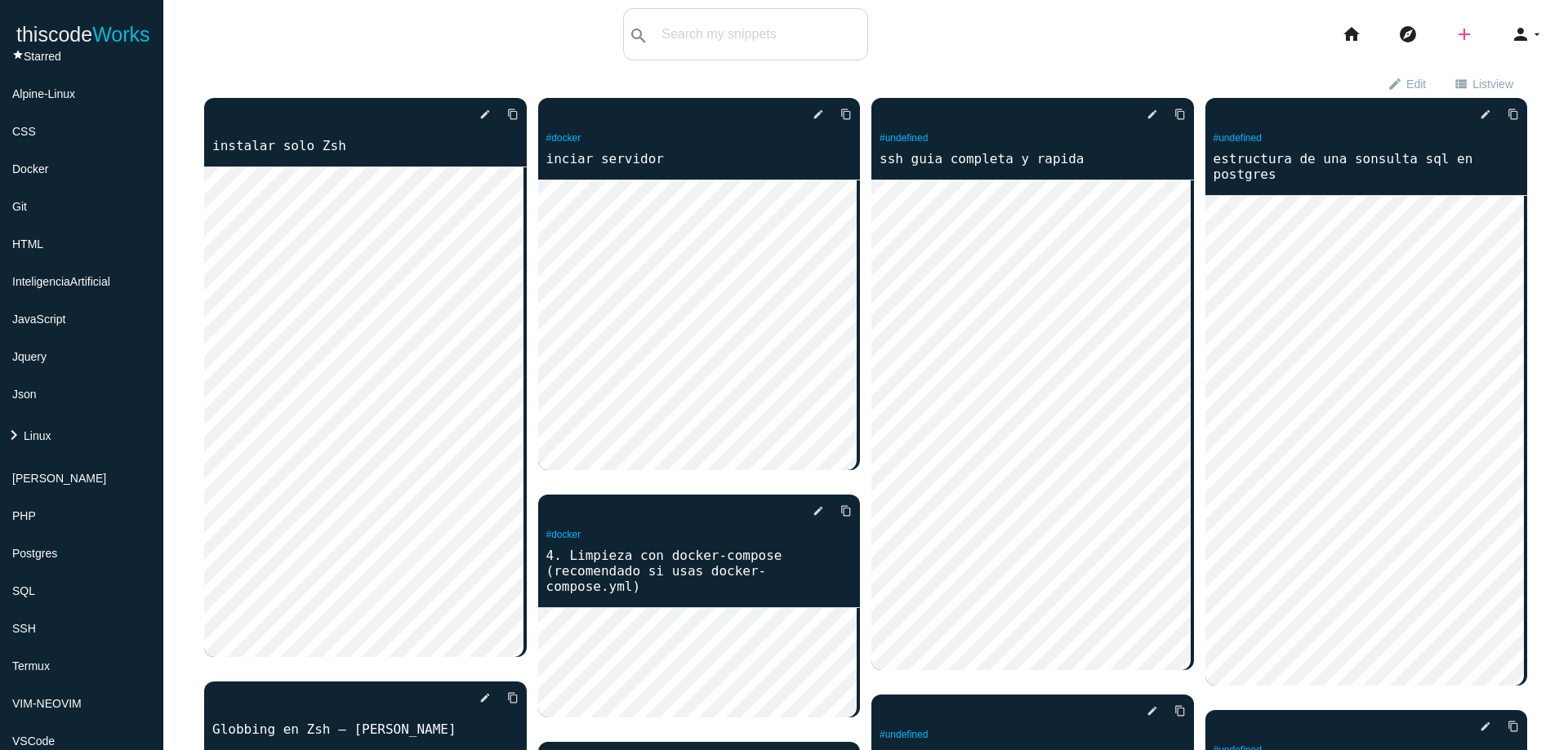
click at [1454, 31] on icon "add" at bounding box center [1464, 34] width 20 height 53
click at [1455, 30] on icon "code" at bounding box center [1465, 29] width 20 height 18
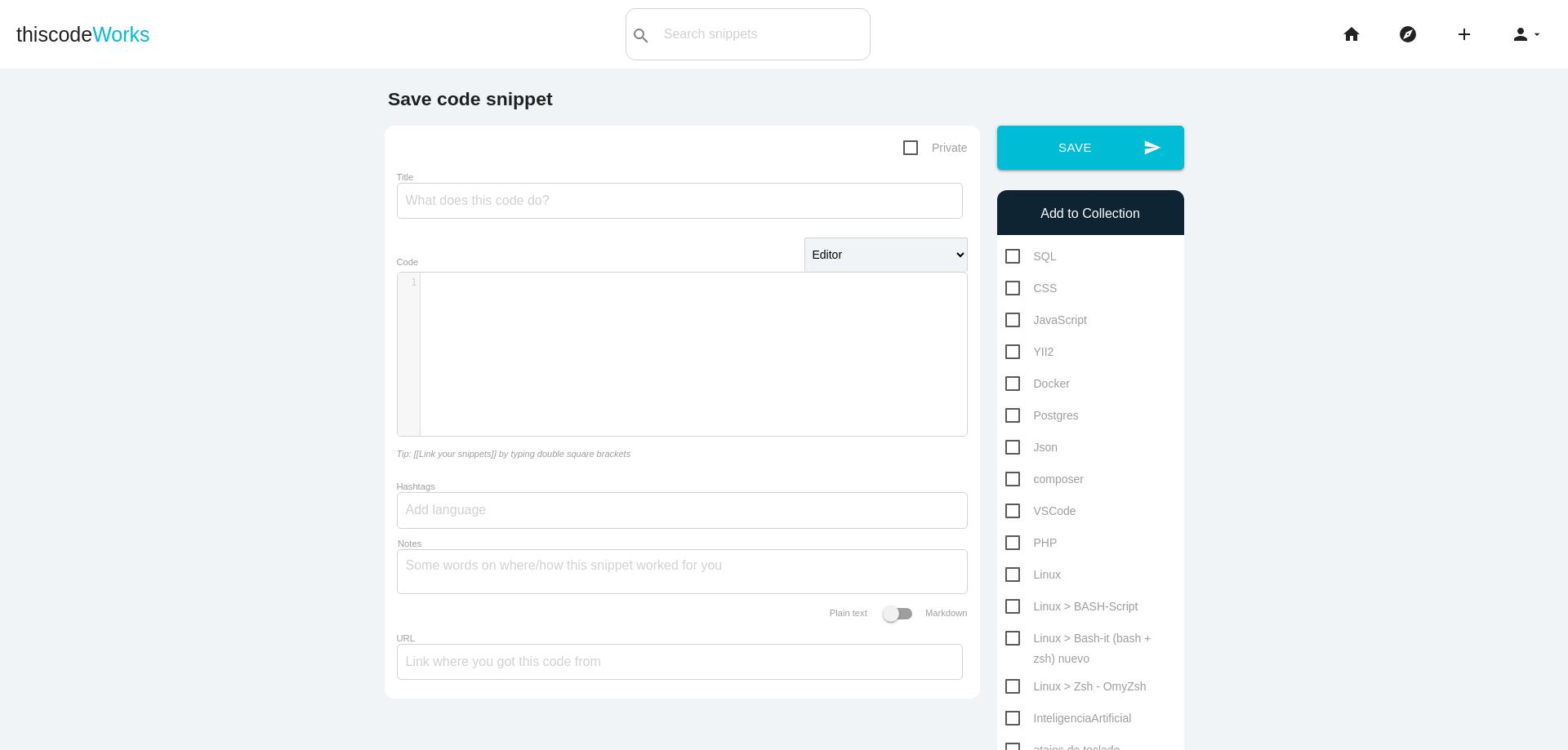
click at [1011, 636] on span "Linux > Bash-it (bash + zsh) nuevo" at bounding box center [1090, 639] width 170 height 21
click at [1011, 636] on input "Linux > Bash-it (bash + zsh) nuevo" at bounding box center [1011, 634] width 11 height 11
checkbox input "true"
click at [1454, 34] on icon "add" at bounding box center [1464, 34] width 20 height 53
click at [1455, 34] on icon "code" at bounding box center [1465, 29] width 20 height 18
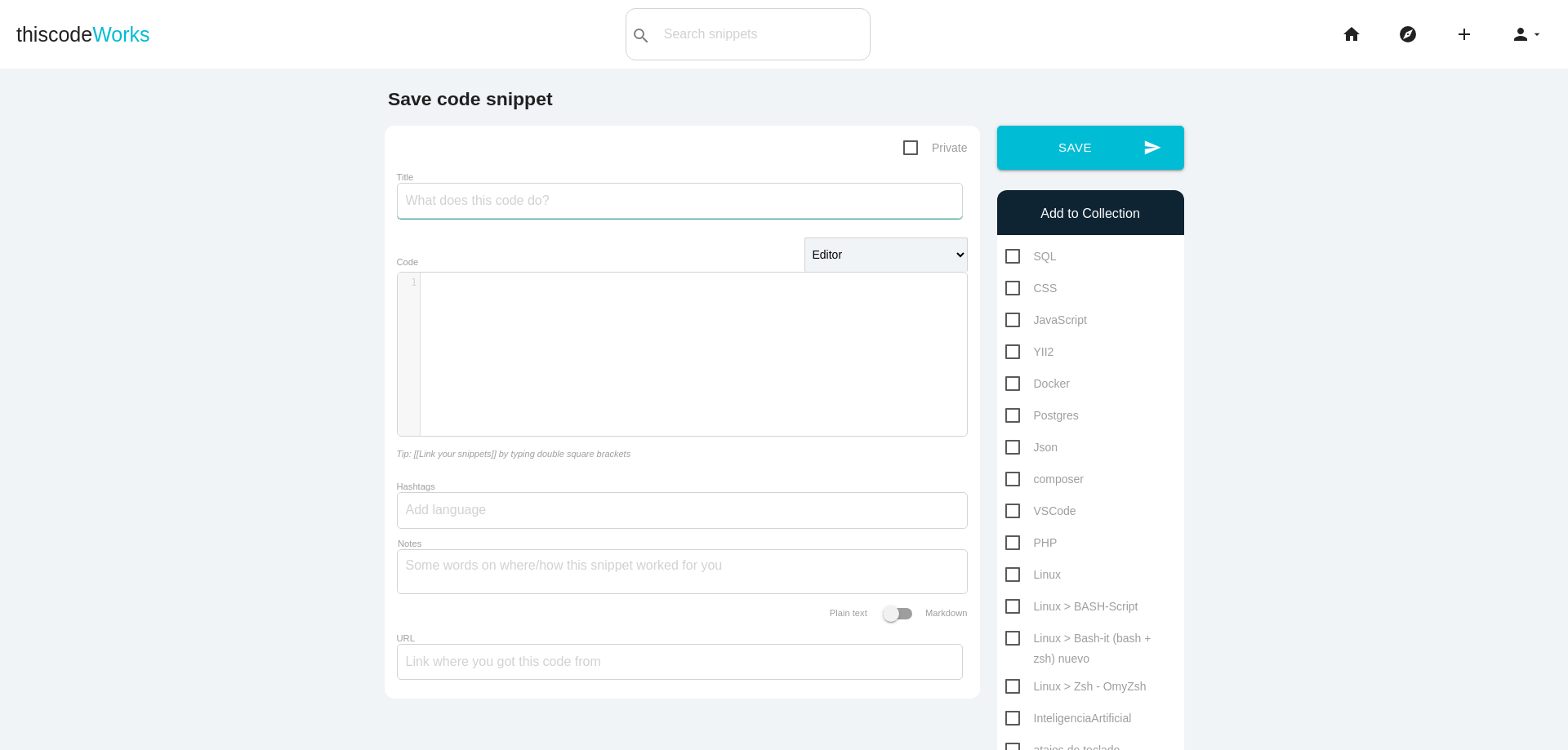
click at [780, 206] on input "Title" at bounding box center [680, 201] width 565 height 36
type input "configurar [PERSON_NAME]"
click at [662, 286] on pre "​" at bounding box center [699, 283] width 558 height 14
click at [520, 314] on div "​ x 1 ​" at bounding box center [694, 367] width 593 height 188
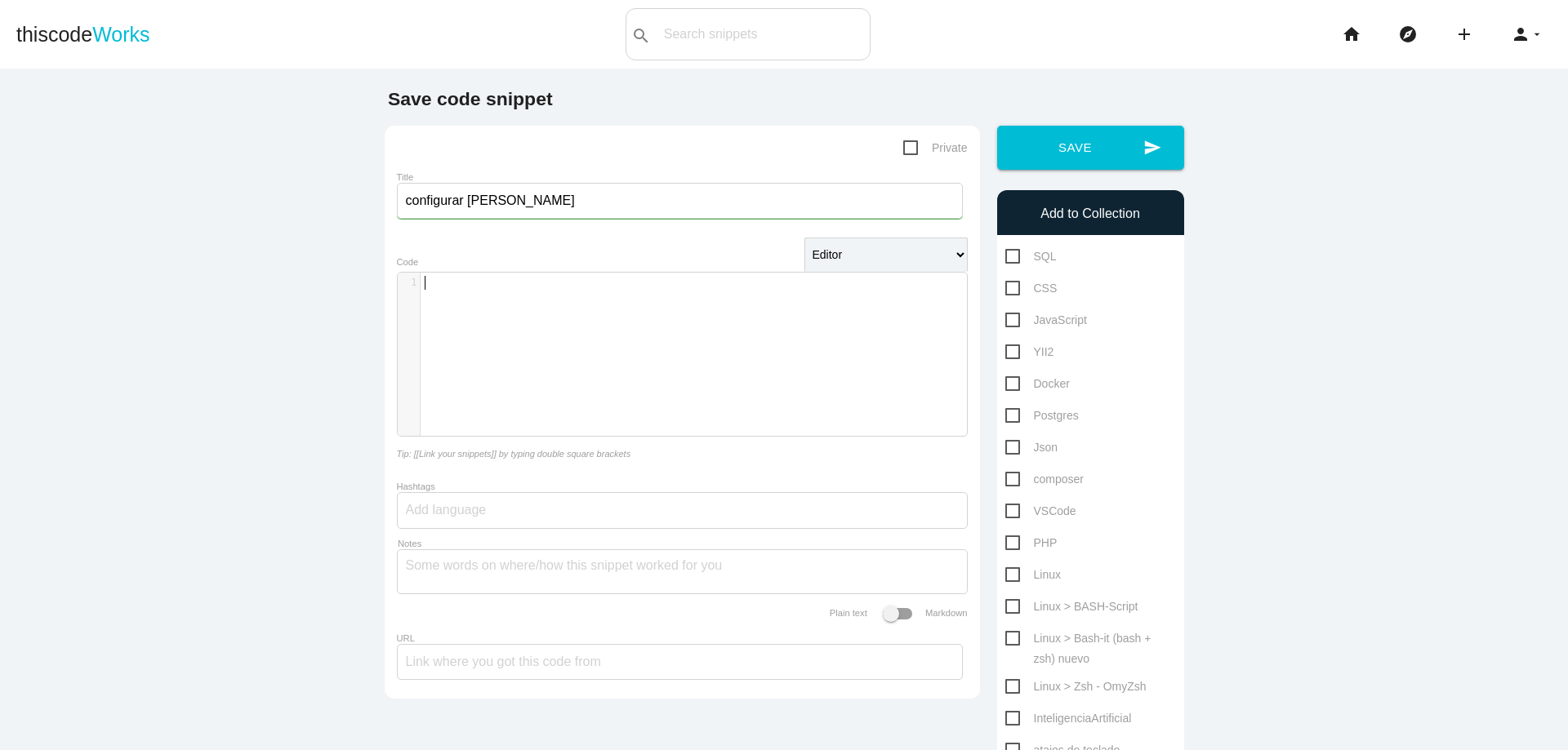
type textarea "​"
paste textarea
click at [569, 297] on div "​ x 1 ​" at bounding box center [694, 367] width 593 height 188
type textarea "​"
paste textarea
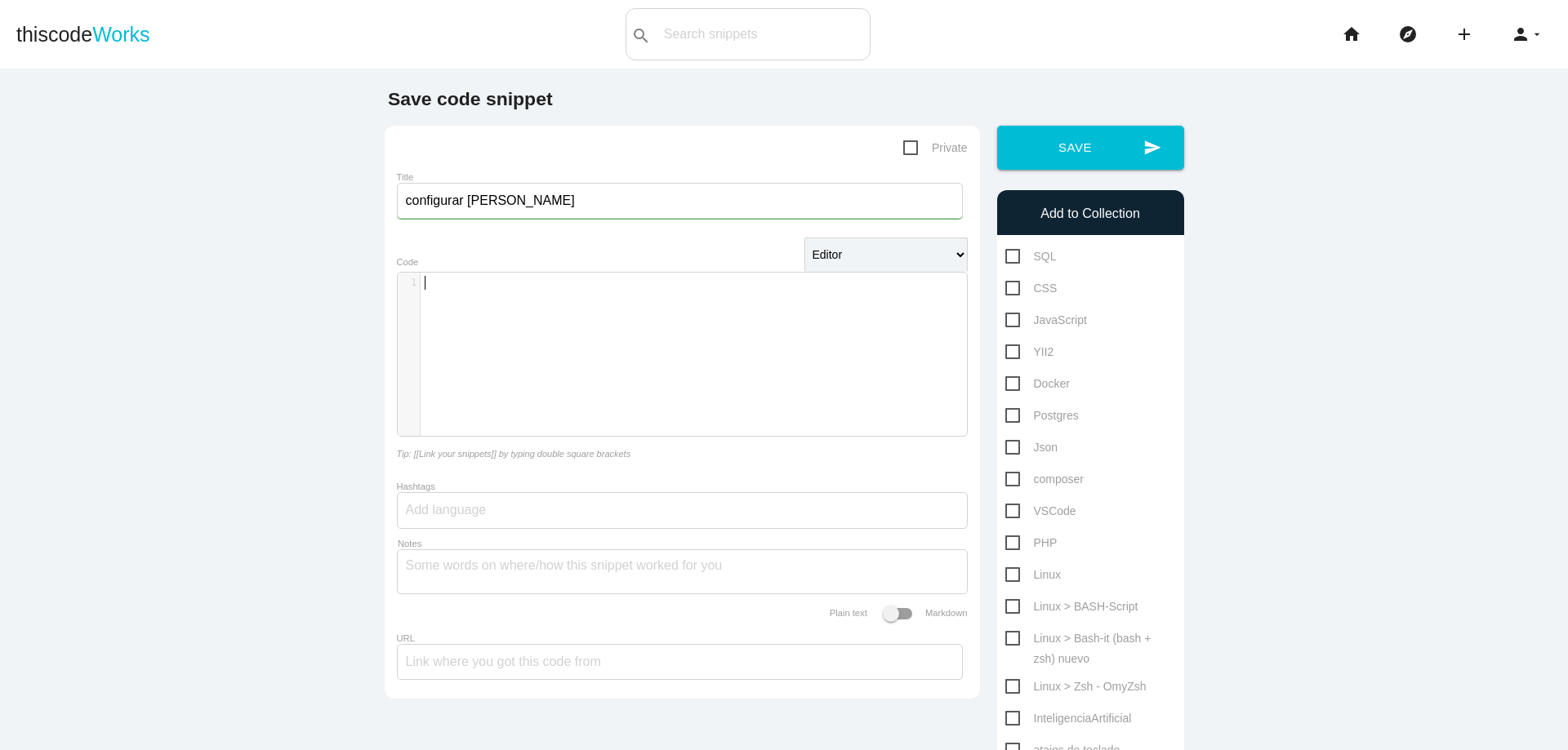
click at [515, 325] on div "​ x 1 ​" at bounding box center [694, 367] width 593 height 188
click at [515, 308] on div "​ x 1 ​" at bounding box center [694, 367] width 593 height 188
type textarea "​"
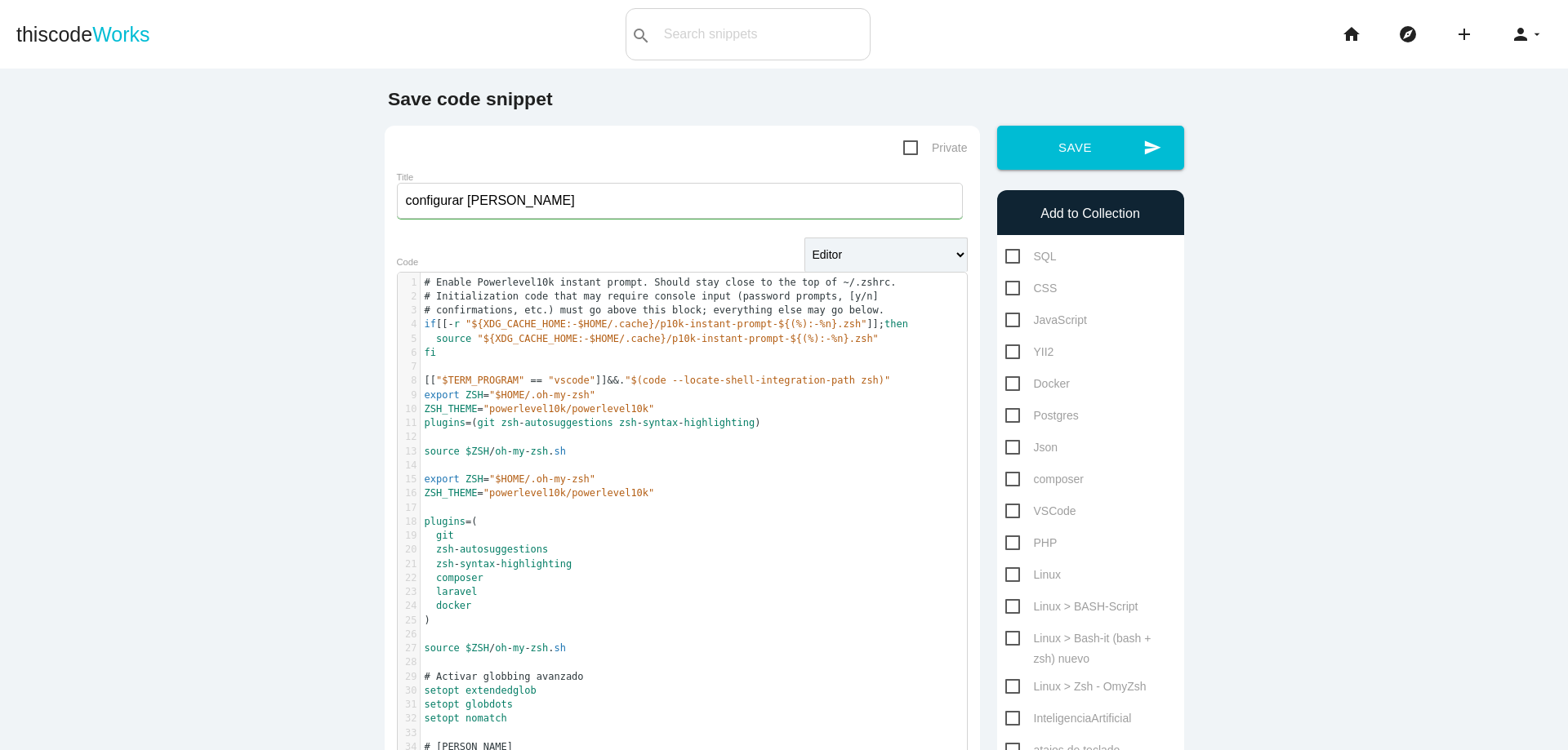
scroll to position [303, 0]
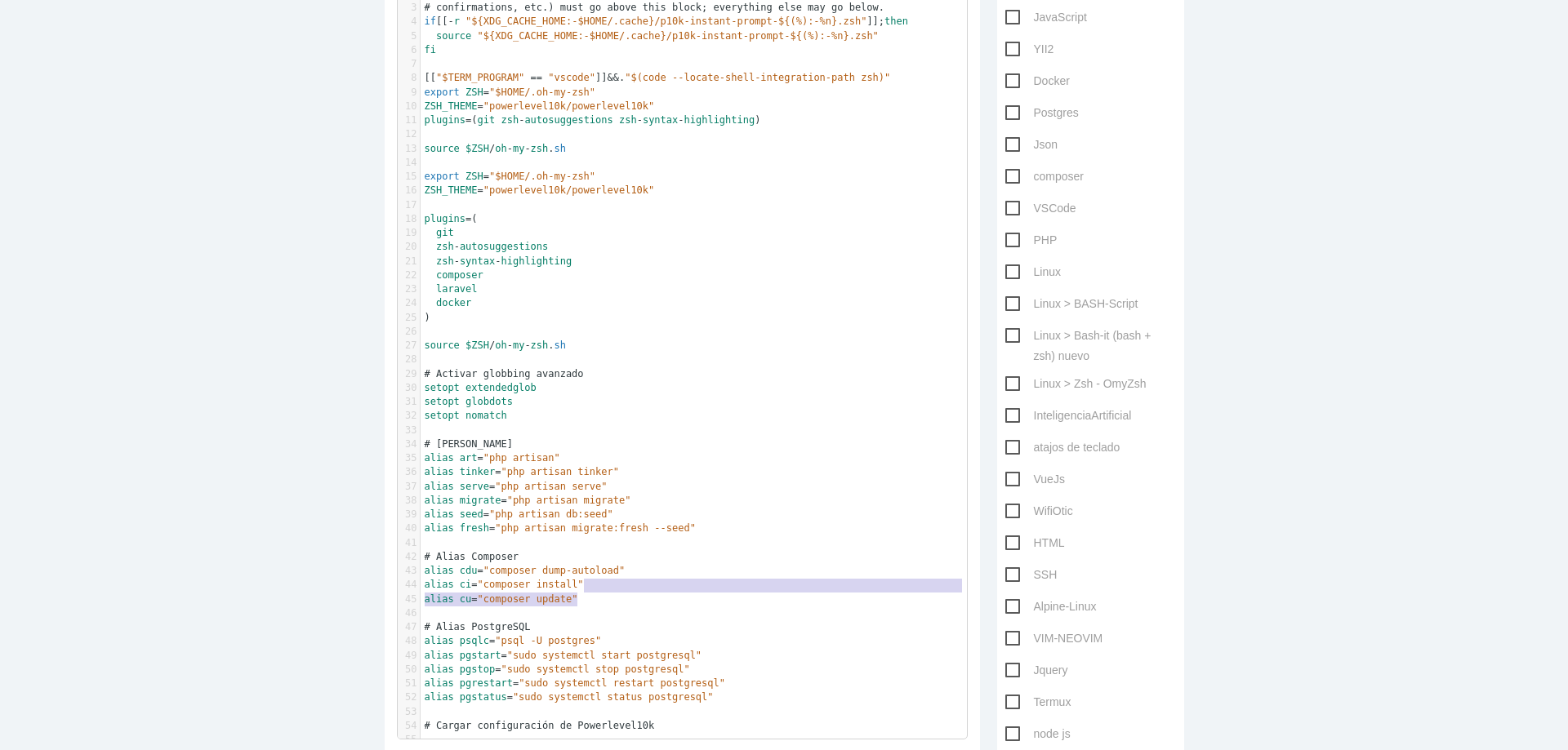
type textarea "alias cu="composer update" # Alias PostgreSQL"
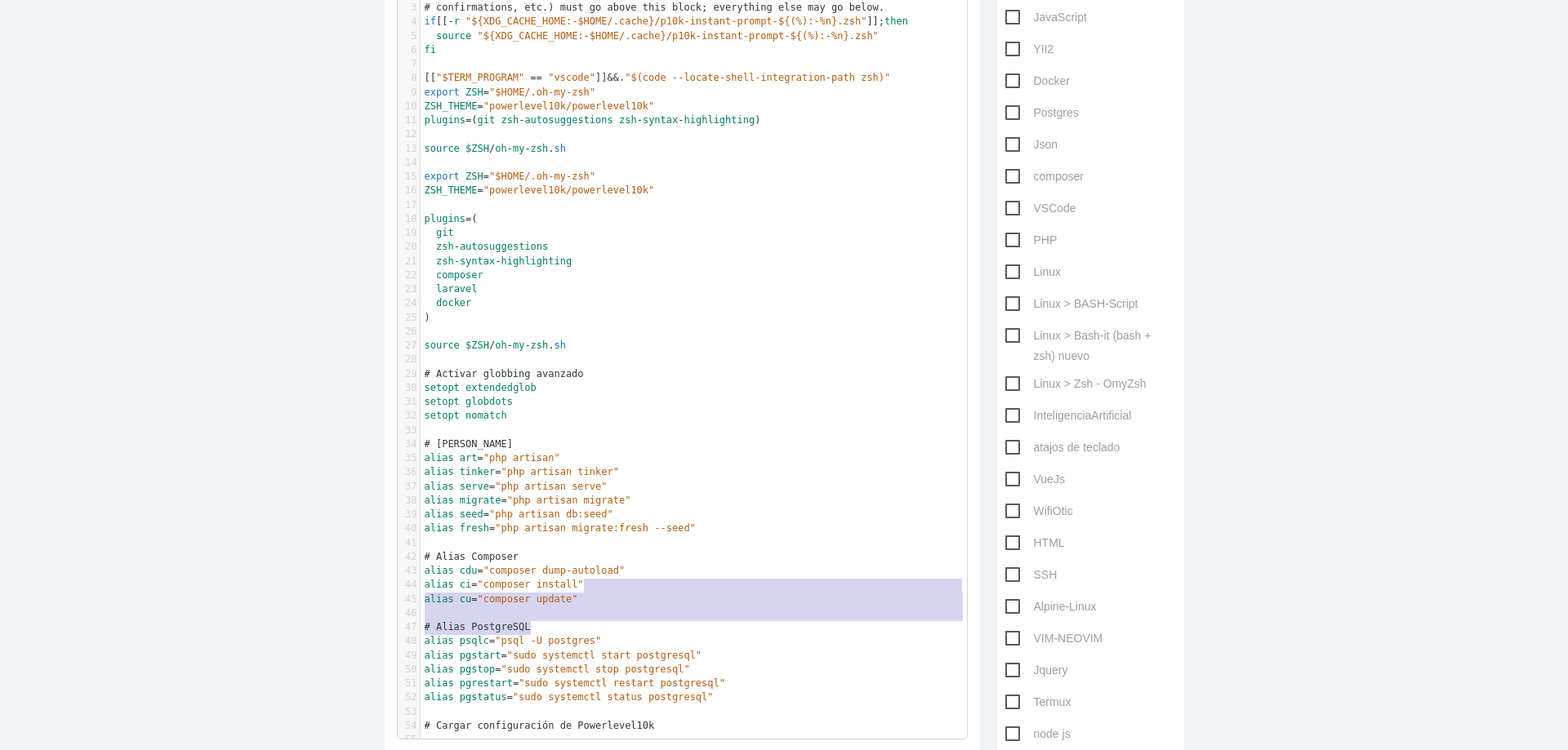
drag, startPoint x: 632, startPoint y: 591, endPoint x: 826, endPoint y: 631, distance: 198.1
click at [826, 631] on div "1 # Enable Powerlevel10k instant prompt. Should stay close to the top of ~/.zsh…" at bounding box center [699, 360] width 558 height 775
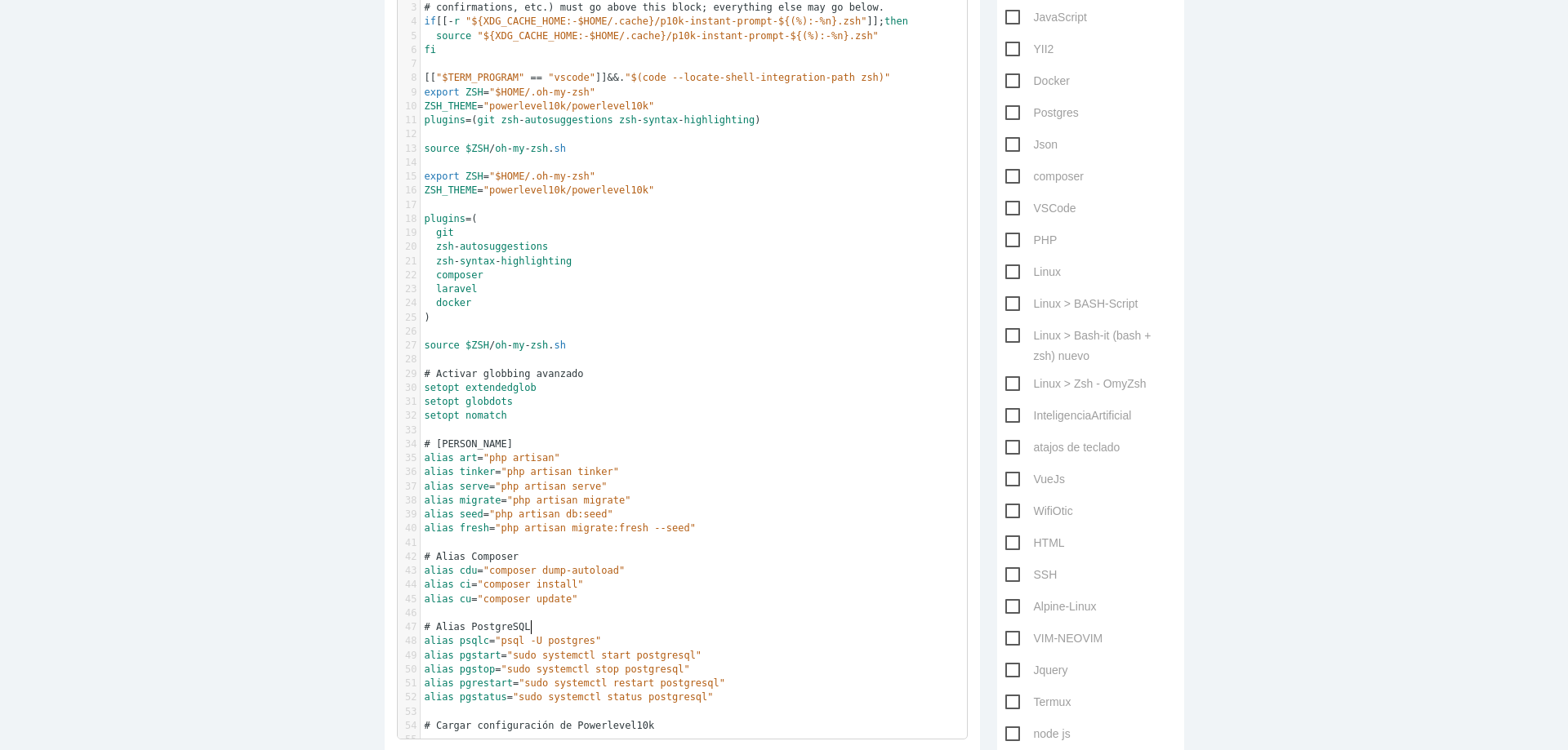
click at [588, 634] on pre "alias psqlc = "psql -U postgres"" at bounding box center [699, 641] width 558 height 14
click at [706, 728] on pre "# Cargar configuración de Powerlevel10k" at bounding box center [699, 726] width 558 height 14
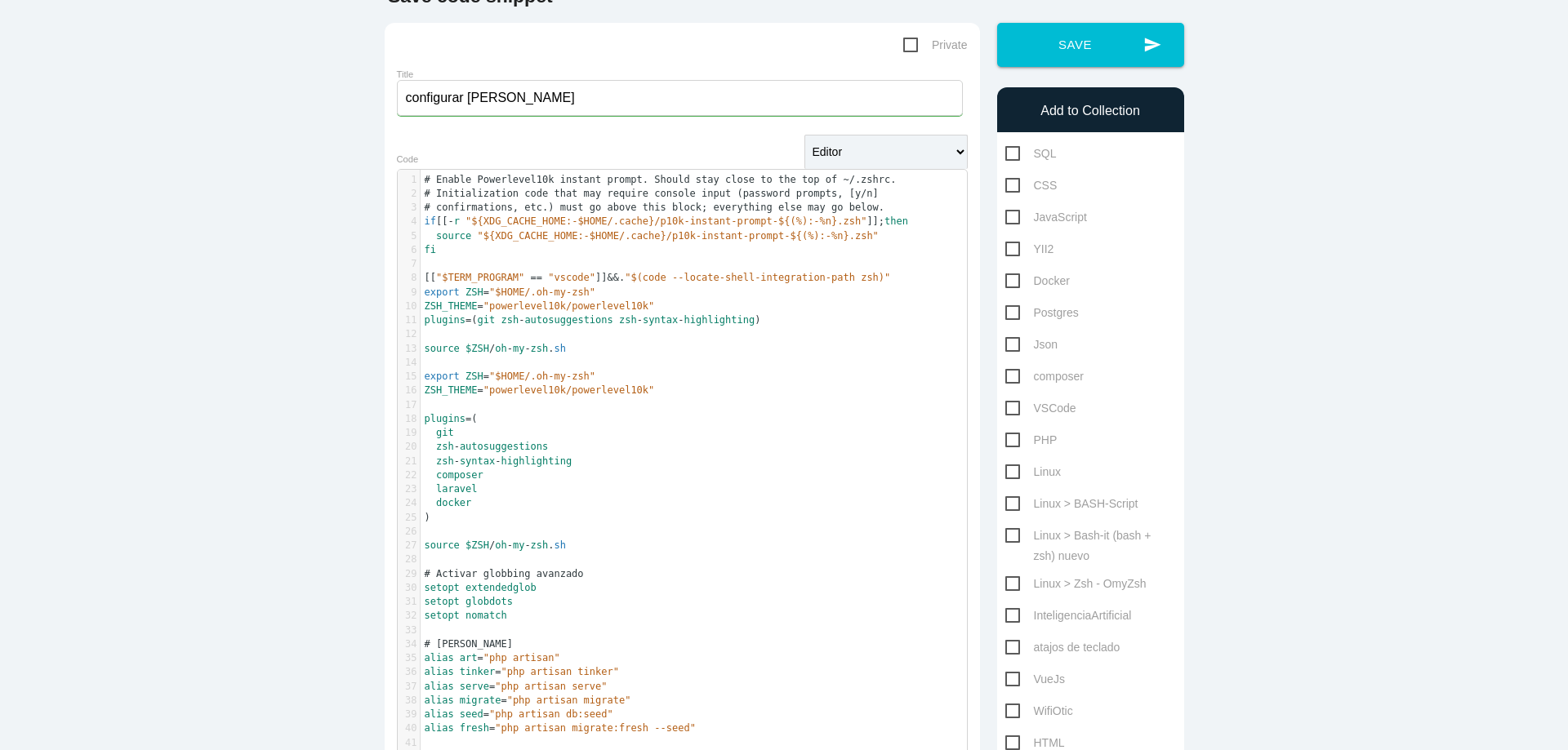
scroll to position [0, 0]
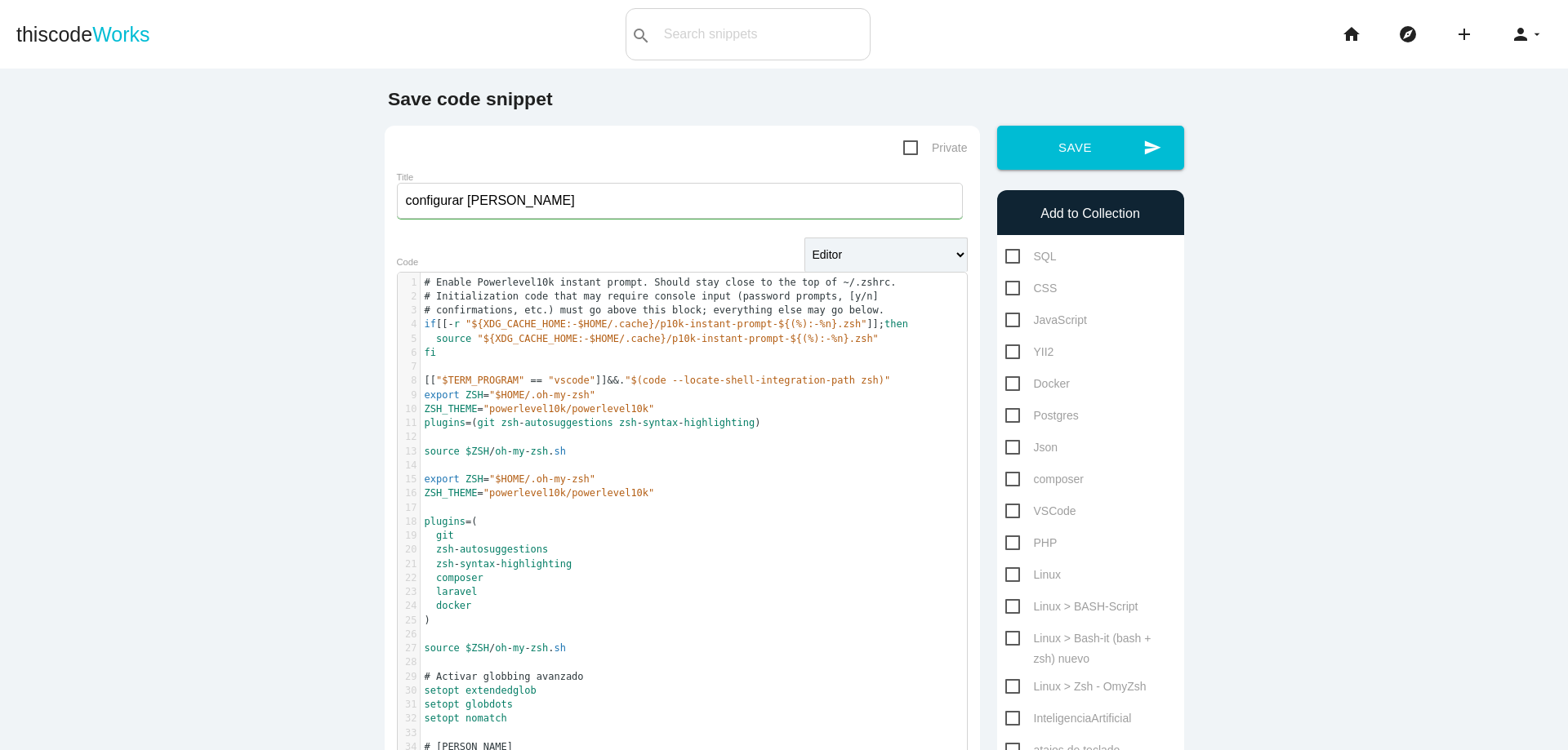
click at [626, 210] on input "configurar [PERSON_NAME]" at bounding box center [680, 201] width 565 height 36
type input "configurar OhmyZsh el plugin"
type textarea "powerlevel10k"
drag, startPoint x: 483, startPoint y: 410, endPoint x: 560, endPoint y: 409, distance: 77.0
click at [562, 408] on span ""powerlevel10k/powerlevel10k"" at bounding box center [569, 408] width 171 height 12
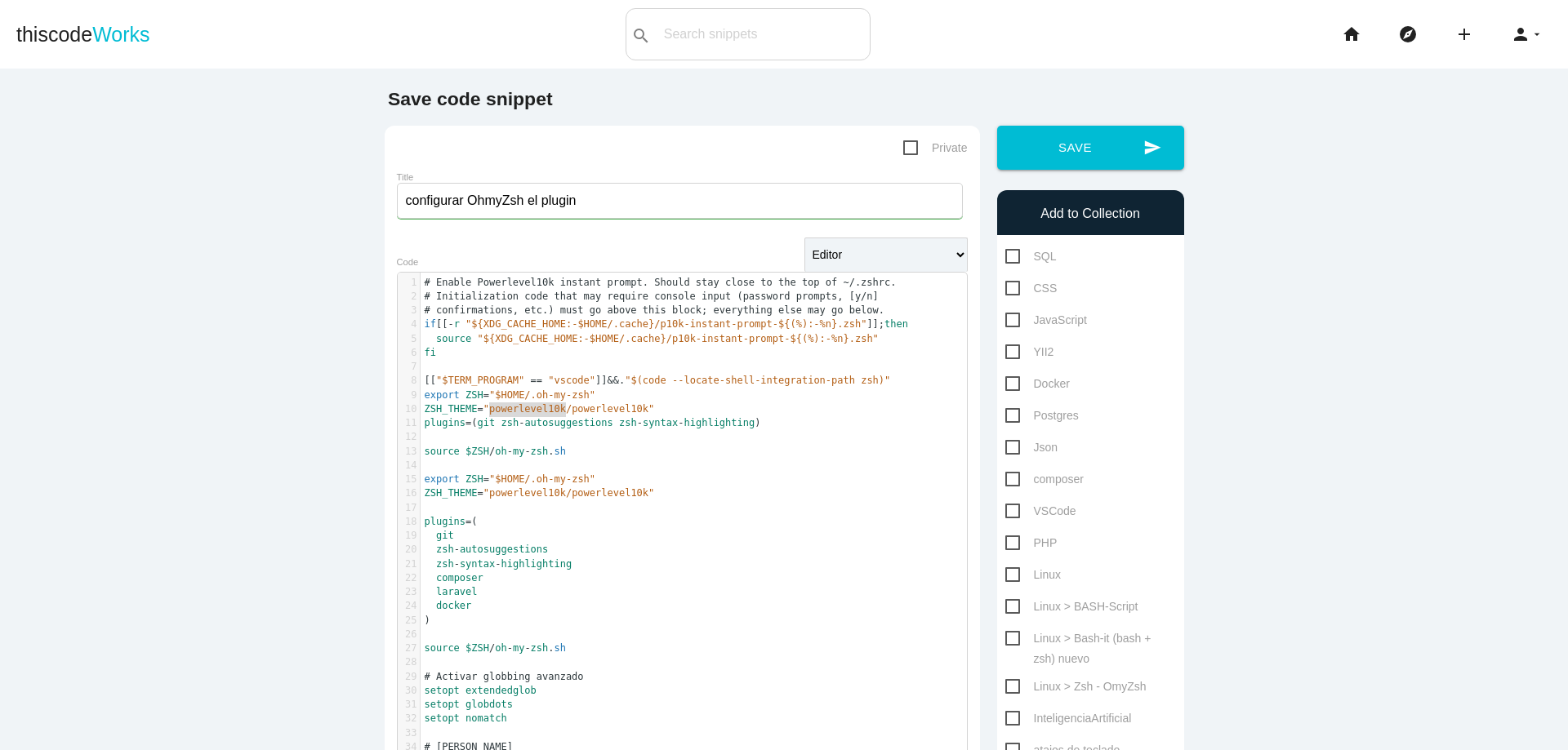
click at [614, 207] on input "configurar OhmyZsh el plugin" at bounding box center [680, 201] width 565 height 36
paste input "powerlevel10k"
click at [525, 258] on form "Private Title configurar OhmyZsh el plugin powerlevel10k en ~./ Editor HTML Edi…" at bounding box center [682, 764] width 571 height 1253
click at [747, 195] on input "configurar OhmyZsh el plugin powerlevel10k en ~./" at bounding box center [680, 201] width 565 height 36
paste input "nano ~/.zshrc"
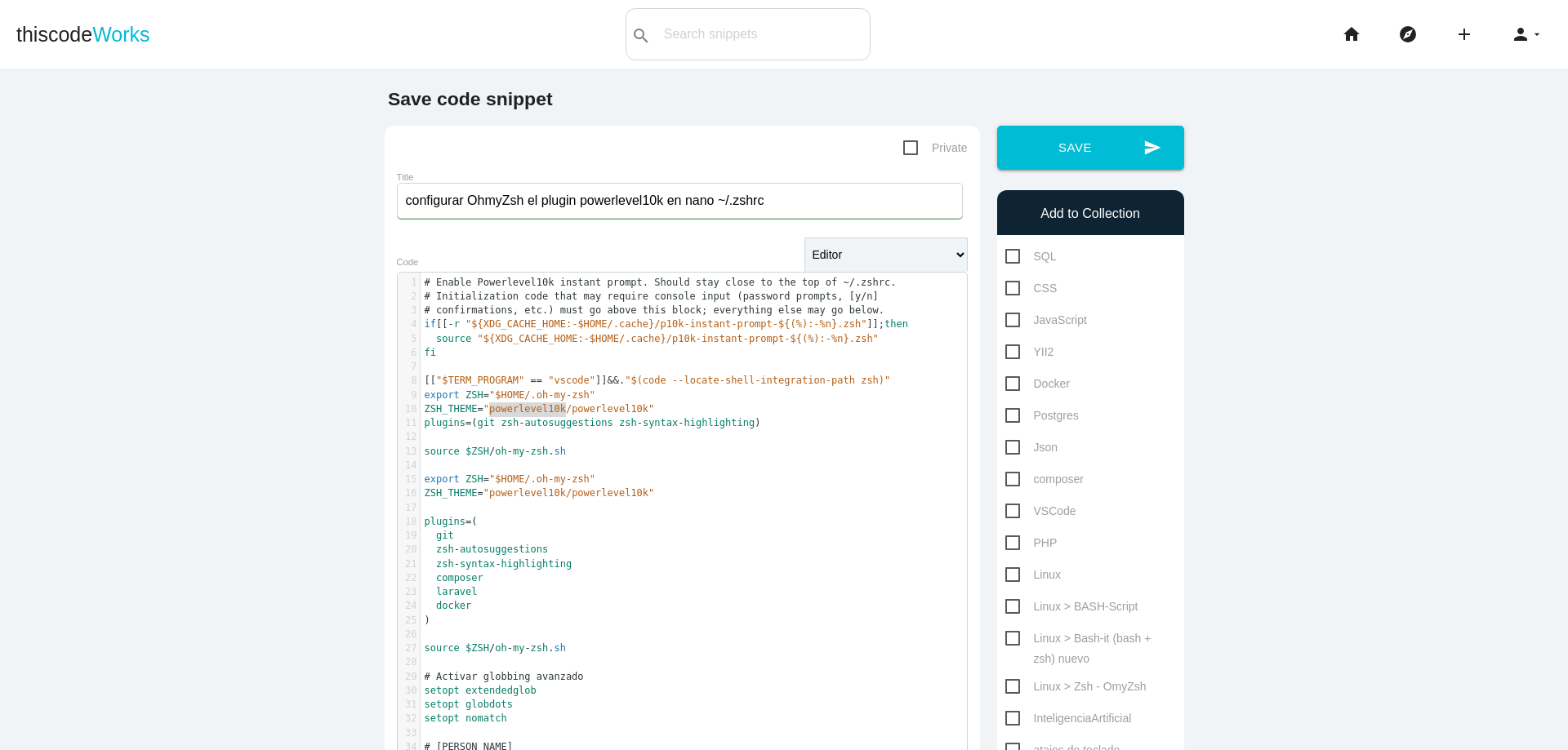
type input "configurar OhmyZsh el plugin powerlevel10k en nano ~/.zshrc"
click at [1009, 689] on span "Linux > Zsh - OmyZsh" at bounding box center [1076, 687] width 141 height 21
click at [1009, 688] on input "Linux > Zsh - OmyZsh" at bounding box center [1011, 682] width 11 height 11
checkbox input "true"
click at [1099, 161] on button "send Save" at bounding box center [1091, 147] width 187 height 44
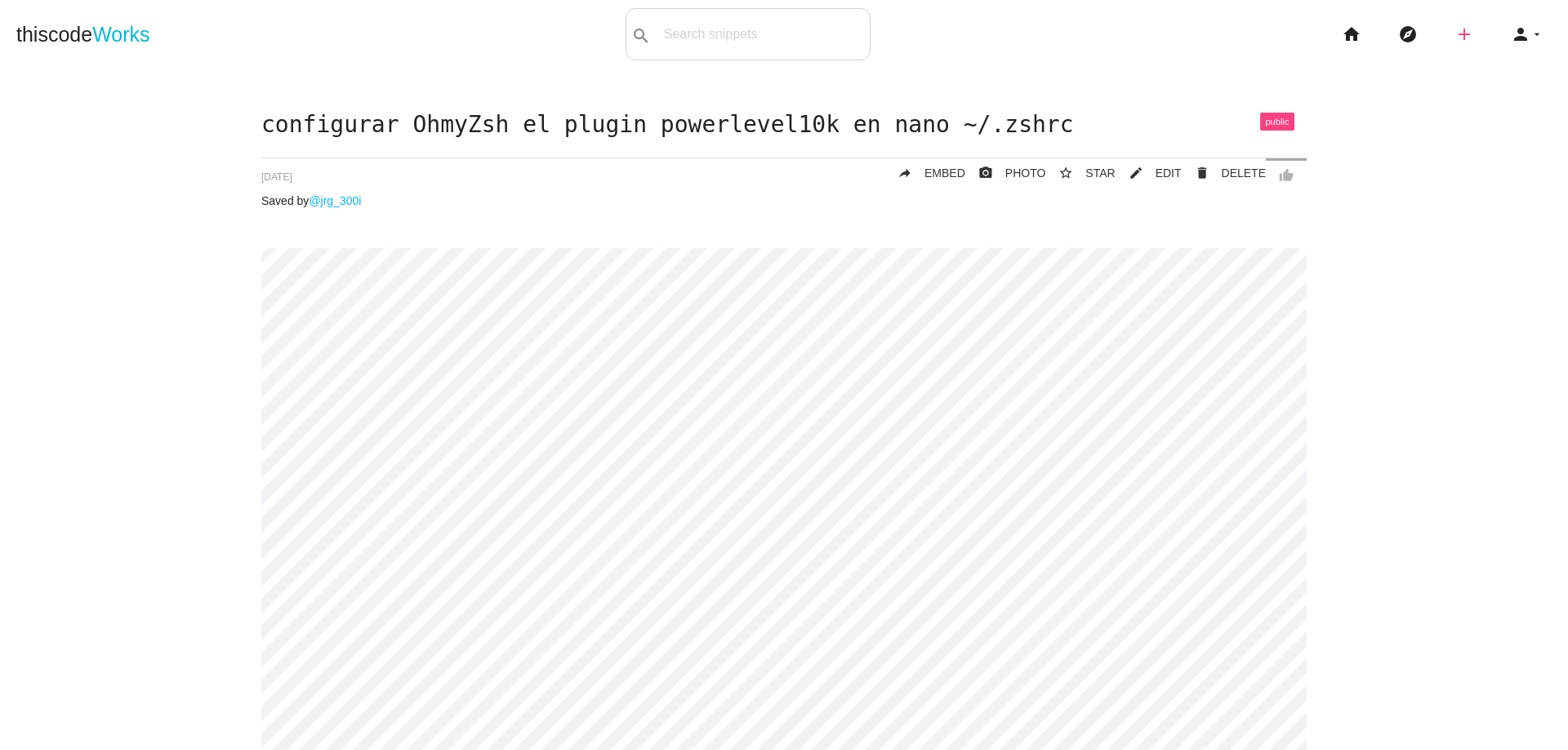
click at [1461, 31] on icon "add" at bounding box center [1464, 34] width 20 height 53
click at [1461, 31] on icon "code" at bounding box center [1465, 29] width 20 height 18
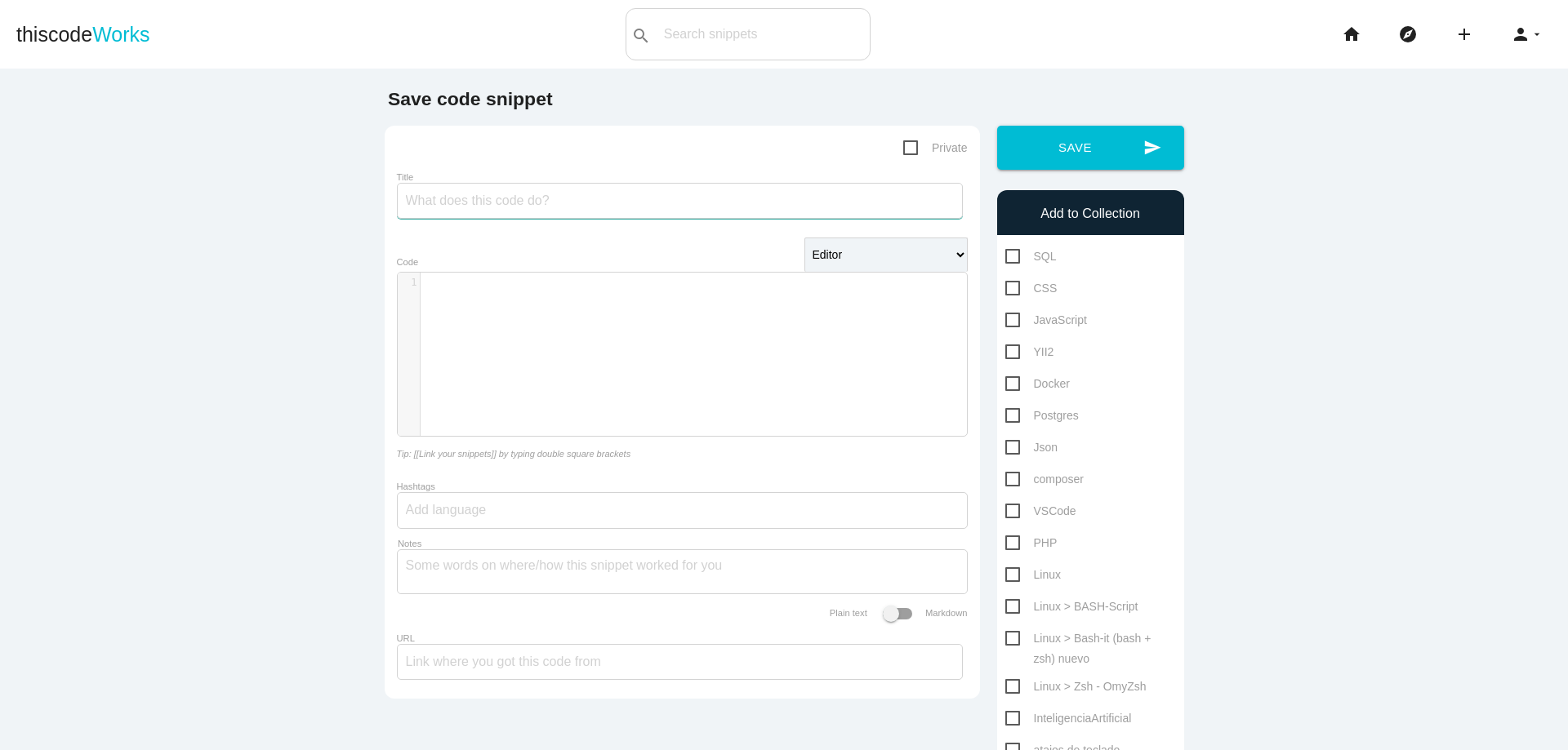
click at [747, 202] on input "Title" at bounding box center [680, 201] width 565 height 36
click at [565, 384] on div "​ x 1 ​" at bounding box center [694, 367] width 593 height 188
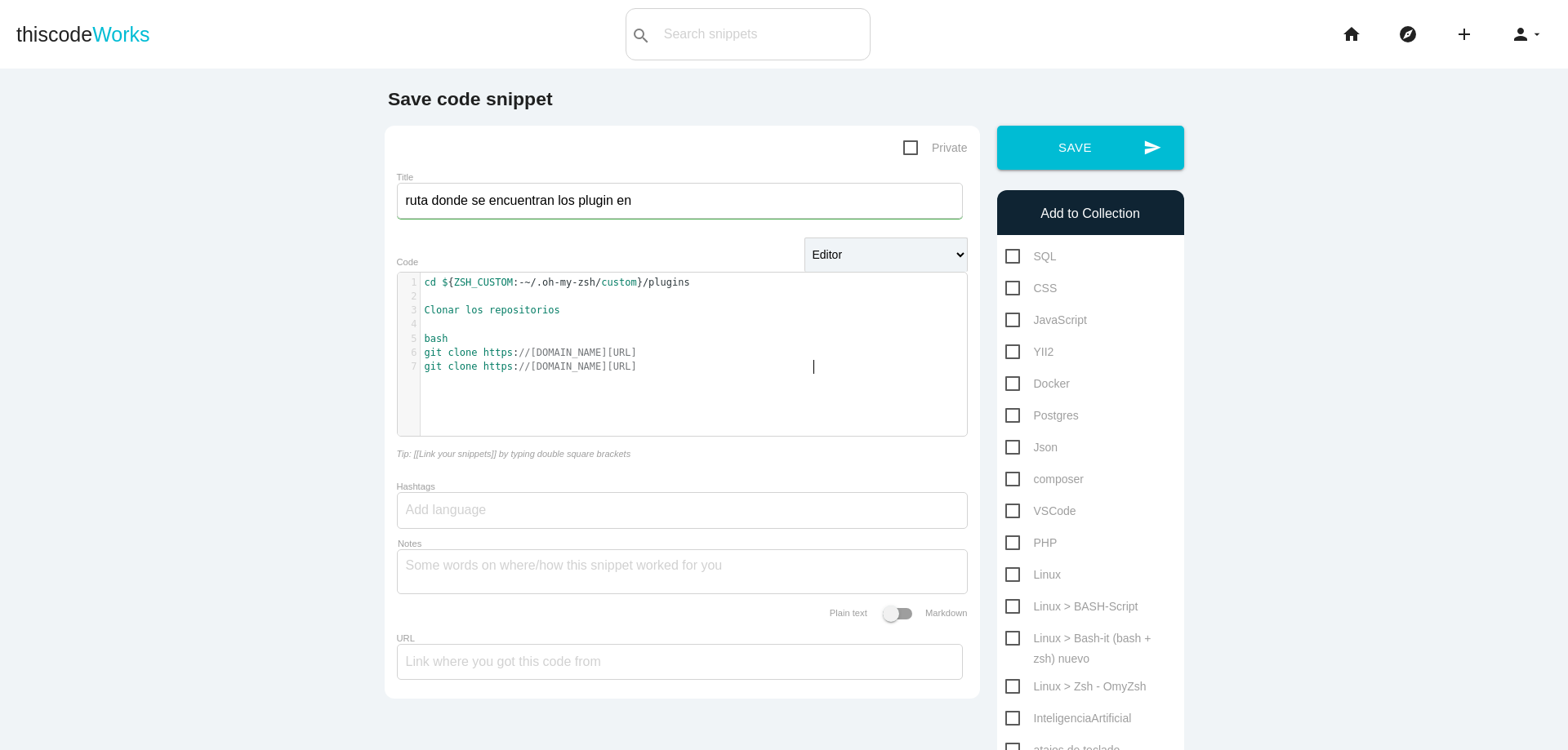
click at [609, 204] on input "ruta donde se encuentran los plugin en" at bounding box center [680, 201] width 565 height 36
click at [641, 197] on input "ruta donde se encuentran los plugin en" at bounding box center [680, 201] width 565 height 36
paste input "powerlevel10k"
type input "ruta donde se encuentran los plugin en powerlevel10k"
click at [1007, 691] on span "Linux > Zsh - OmyZsh" at bounding box center [1076, 687] width 141 height 21
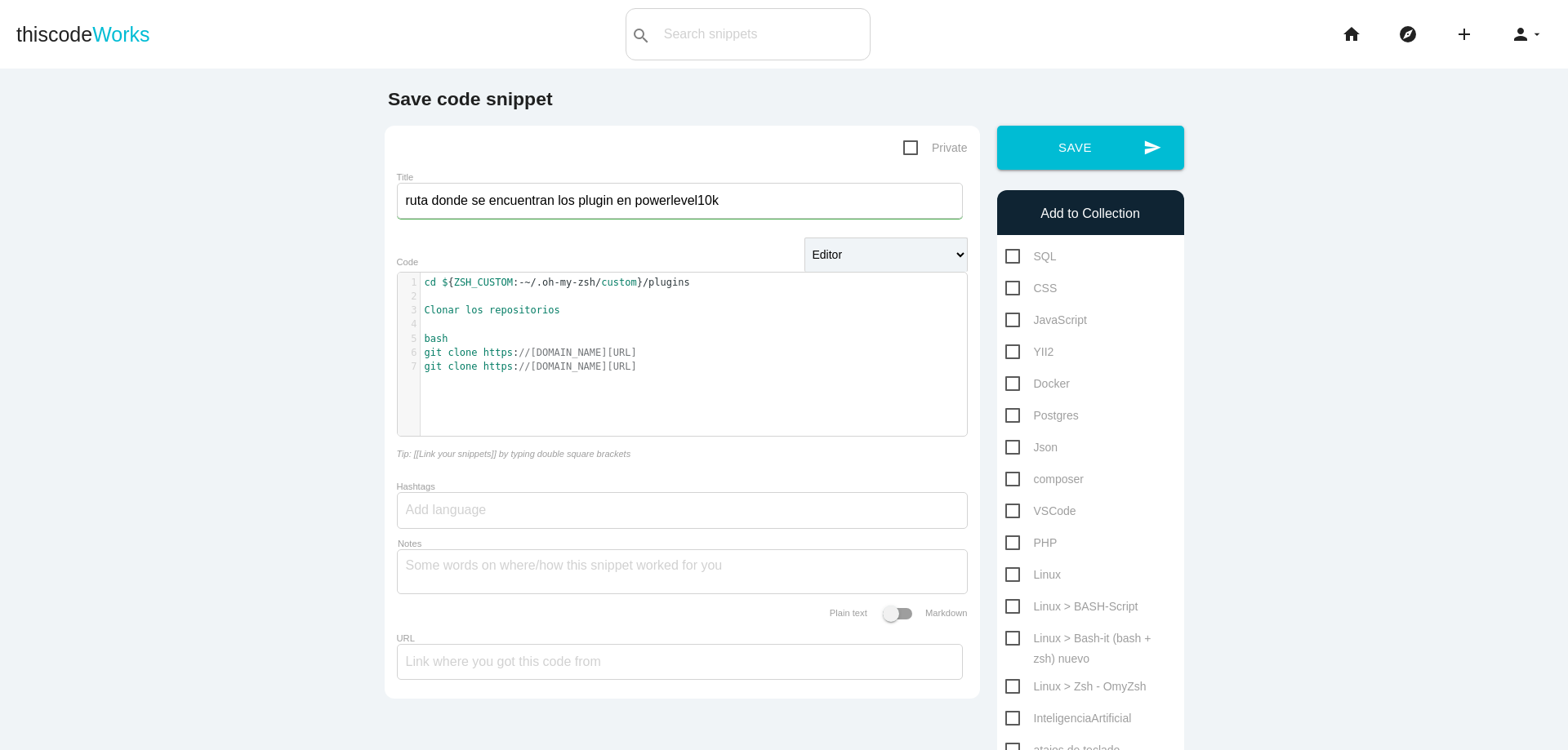
click at [1007, 688] on input "Linux > Zsh - OmyZsh" at bounding box center [1011, 682] width 11 height 11
checkbox input "true"
click at [1085, 141] on button "send Save" at bounding box center [1091, 147] width 187 height 44
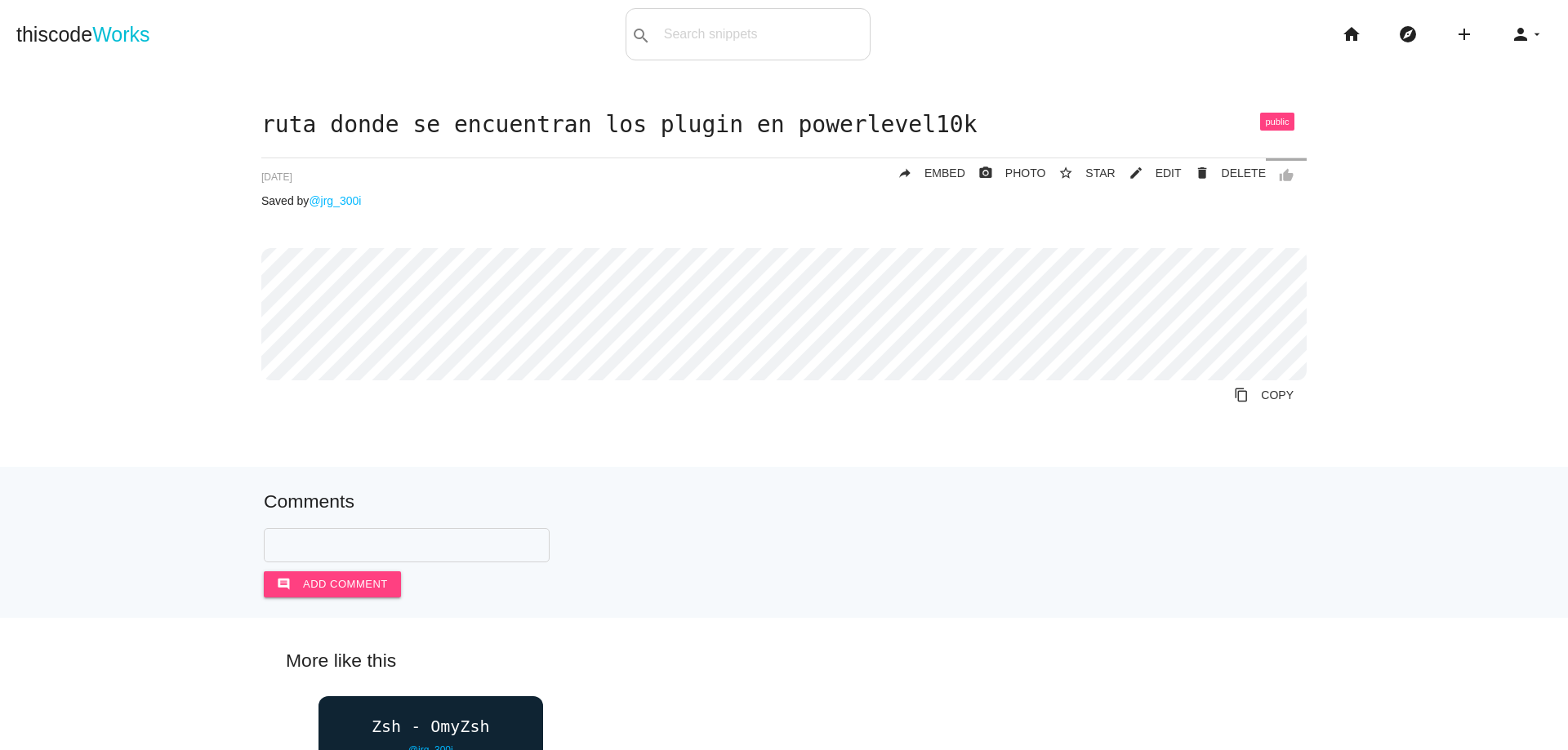
click at [1341, 454] on div "ruta donde se encuentran los plugin en powerlevel10k thumb_up delete DELETE mod…" at bounding box center [783, 289] width 1535 height 353
click at [1457, 39] on icon "add" at bounding box center [1464, 34] width 20 height 53
click at [1457, 39] on link "code Snippet" at bounding box center [1499, 29] width 114 height 41
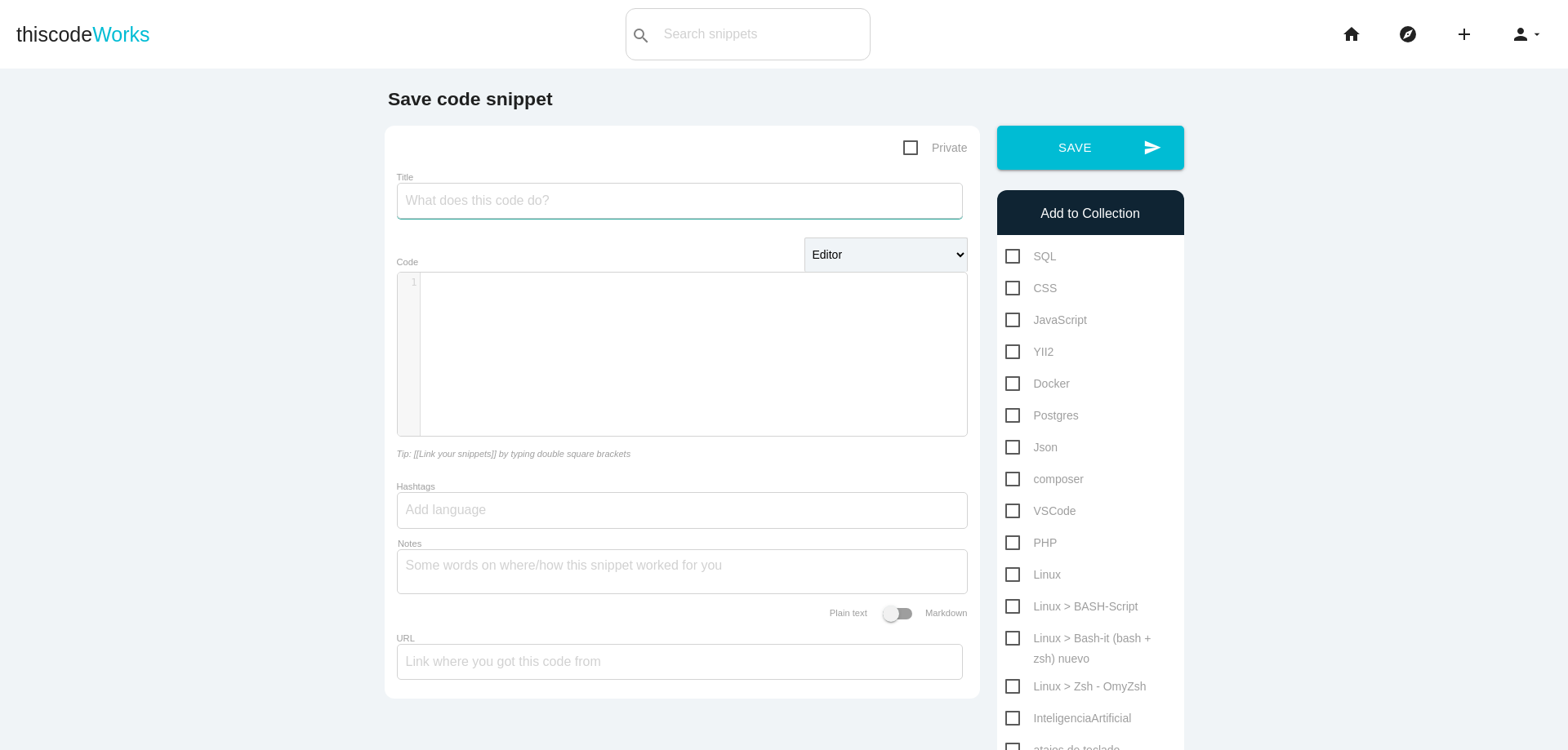
click at [704, 205] on input "Title" at bounding box center [680, 201] width 565 height 36
click at [584, 190] on input "actualizar en archivo ~" at bounding box center [680, 201] width 565 height 36
click at [598, 201] on input "actualizar en archivo ~" at bounding box center [680, 201] width 565 height 36
paste input "~/.zshrc"
type input "actualizar en archivo ~/.zshrc"
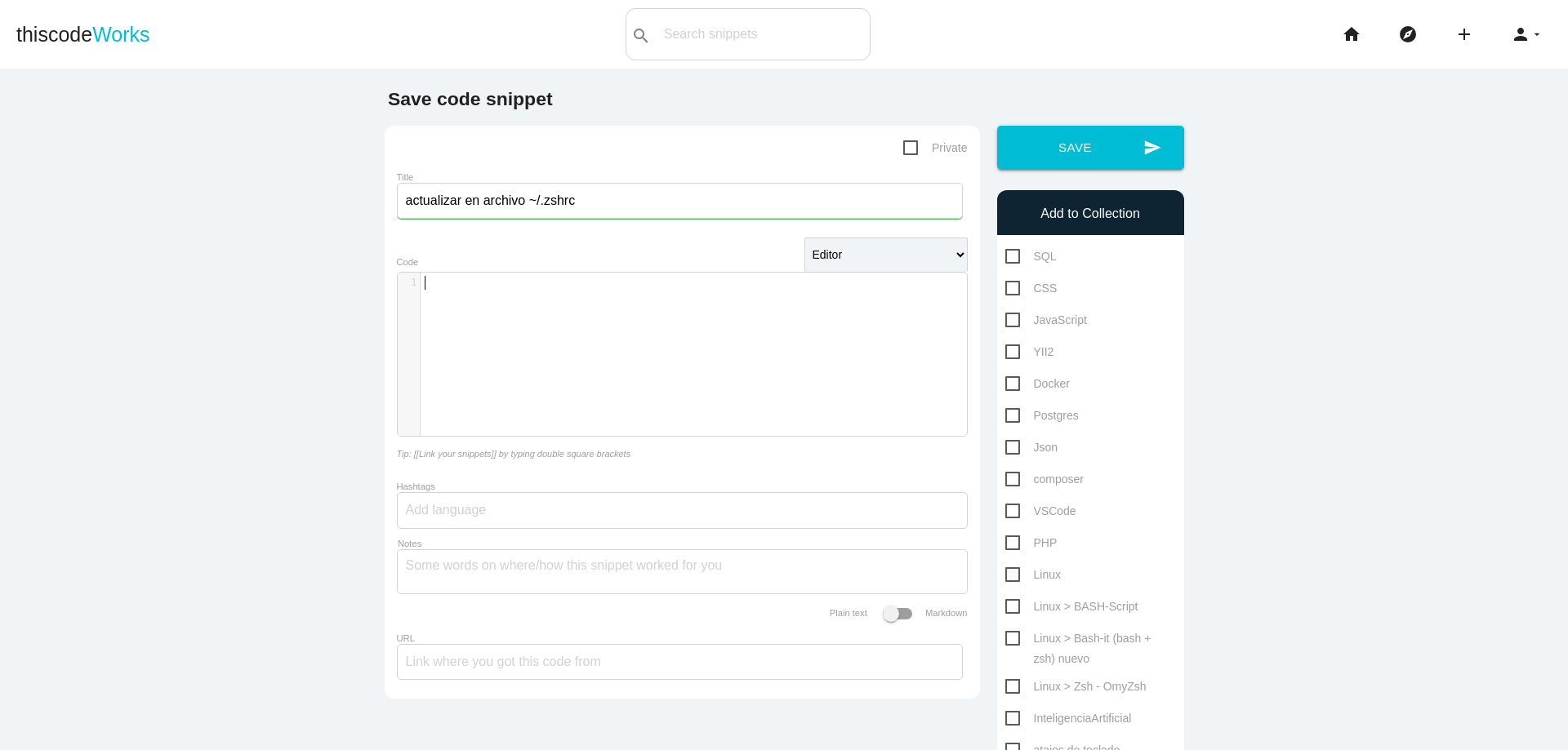
scroll to position [4, 0]
click at [645, 367] on div "​ x 1 ​" at bounding box center [694, 367] width 593 height 188
click at [581, 295] on div "​ x 1 ​" at bounding box center [694, 367] width 593 height 188
click at [420, 275] on div "​ x 1 source ~ /.zshrc" at bounding box center [699, 283] width 558 height 21
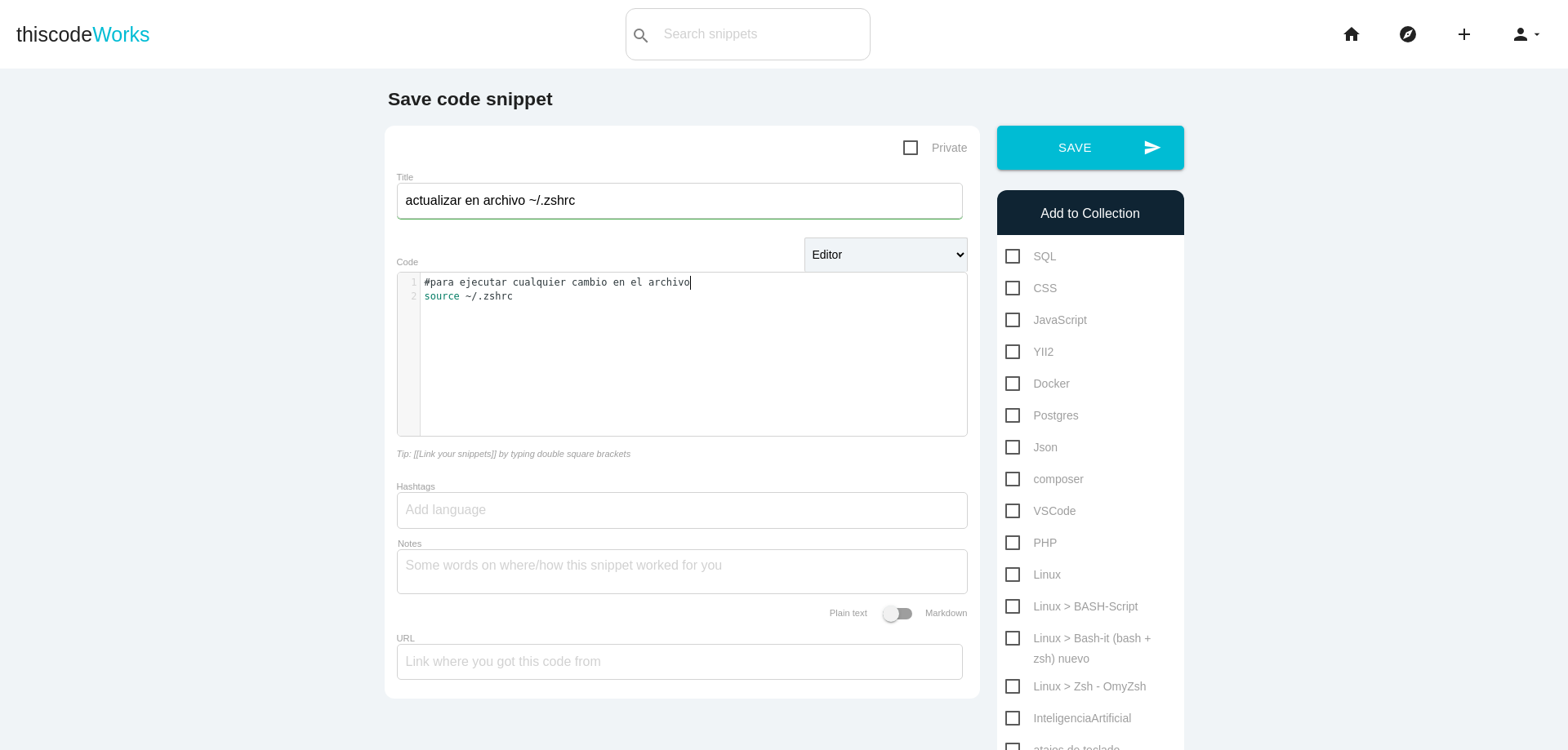
type textarea "#para ejecutar cualquier cambio en el archivo"
click at [1006, 639] on span "Linux > Bash-it (bash + zsh) nuevo" at bounding box center [1090, 639] width 170 height 21
click at [1006, 639] on input "Linux > Bash-it (bash + zsh) nuevo" at bounding box center [1011, 634] width 11 height 11
checkbox input "true"
click at [1095, 160] on button "send Save" at bounding box center [1091, 147] width 187 height 44
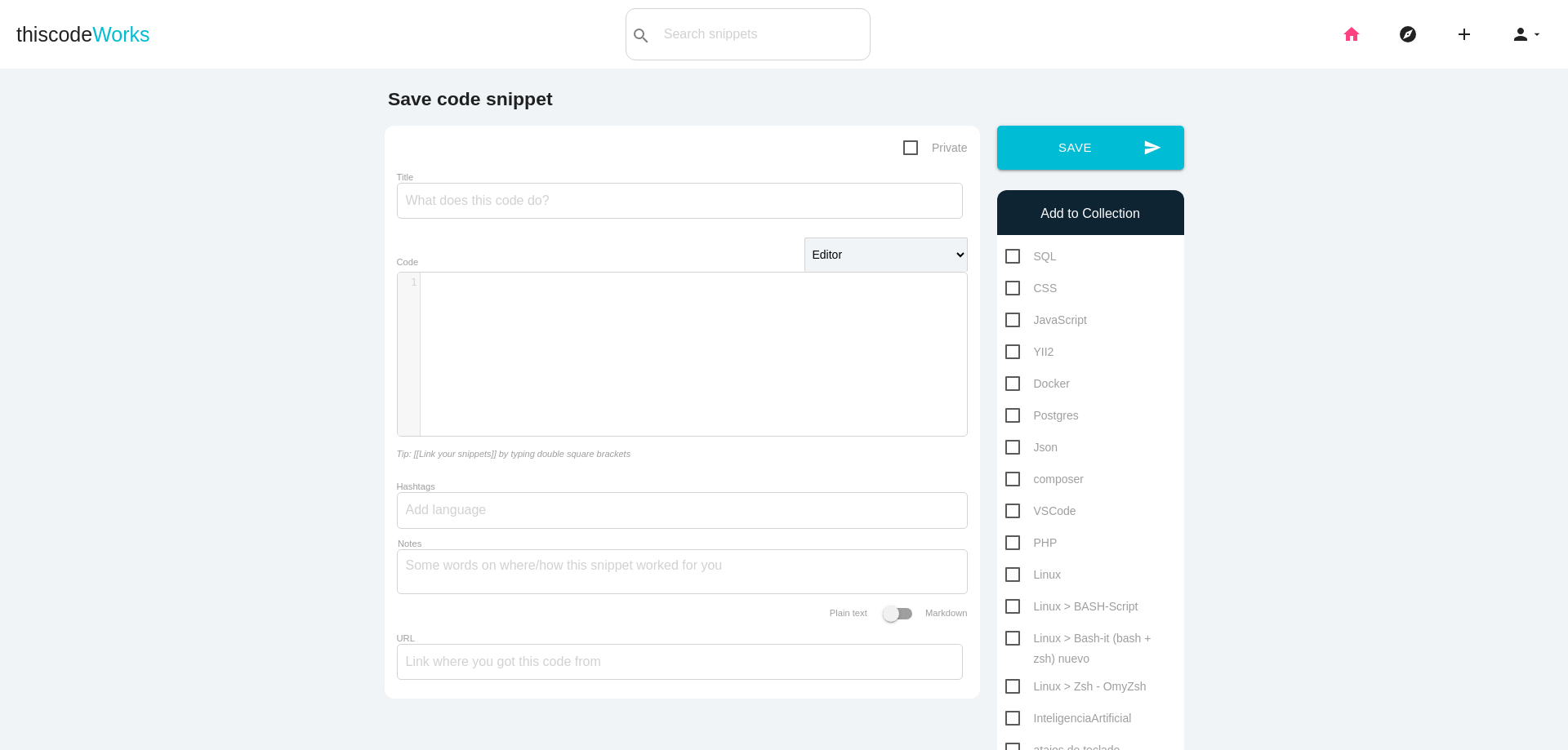
click at [1341, 31] on icon "home" at bounding box center [1351, 34] width 20 height 53
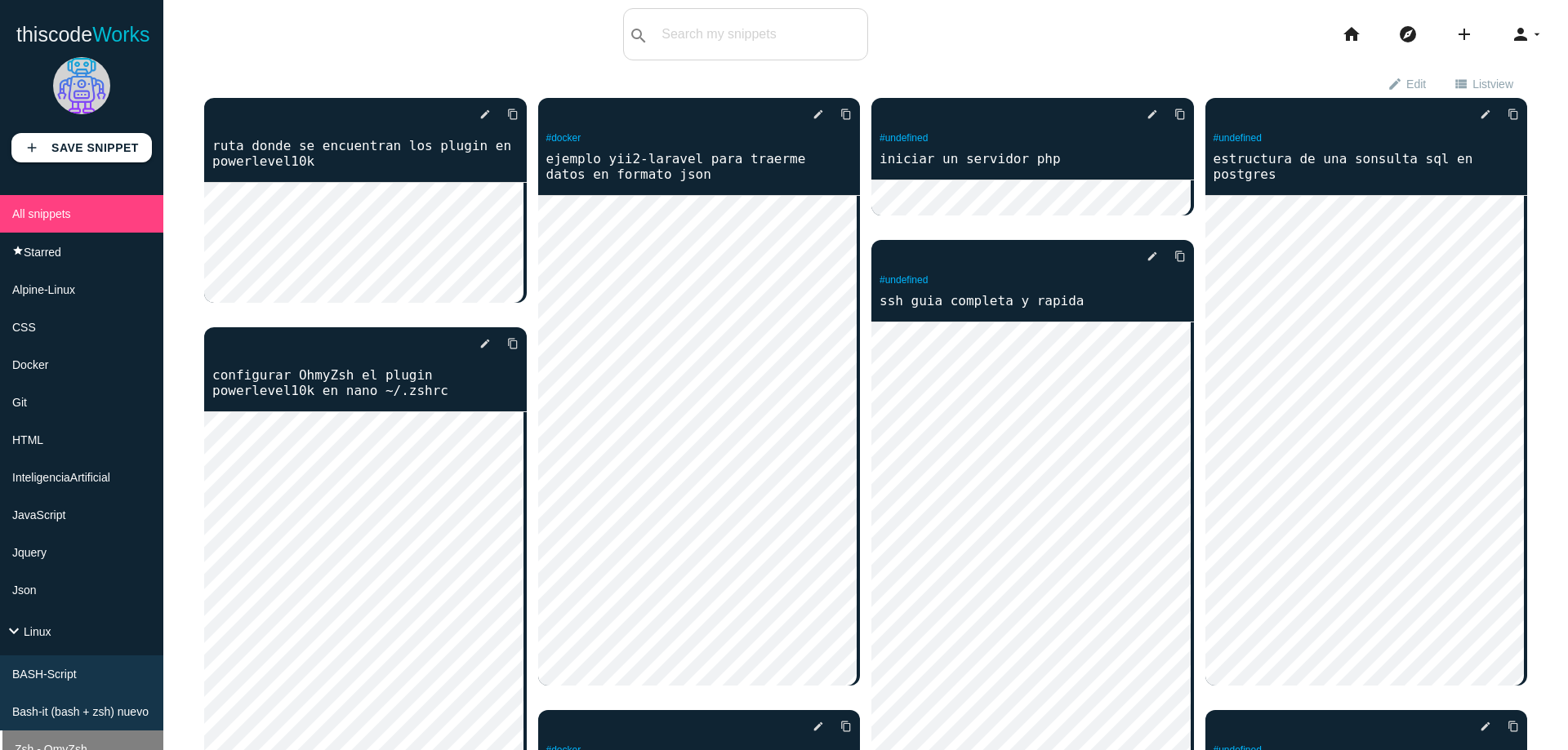
click at [95, 730] on li "Zsh - OmyZsh" at bounding box center [81, 749] width 163 height 37
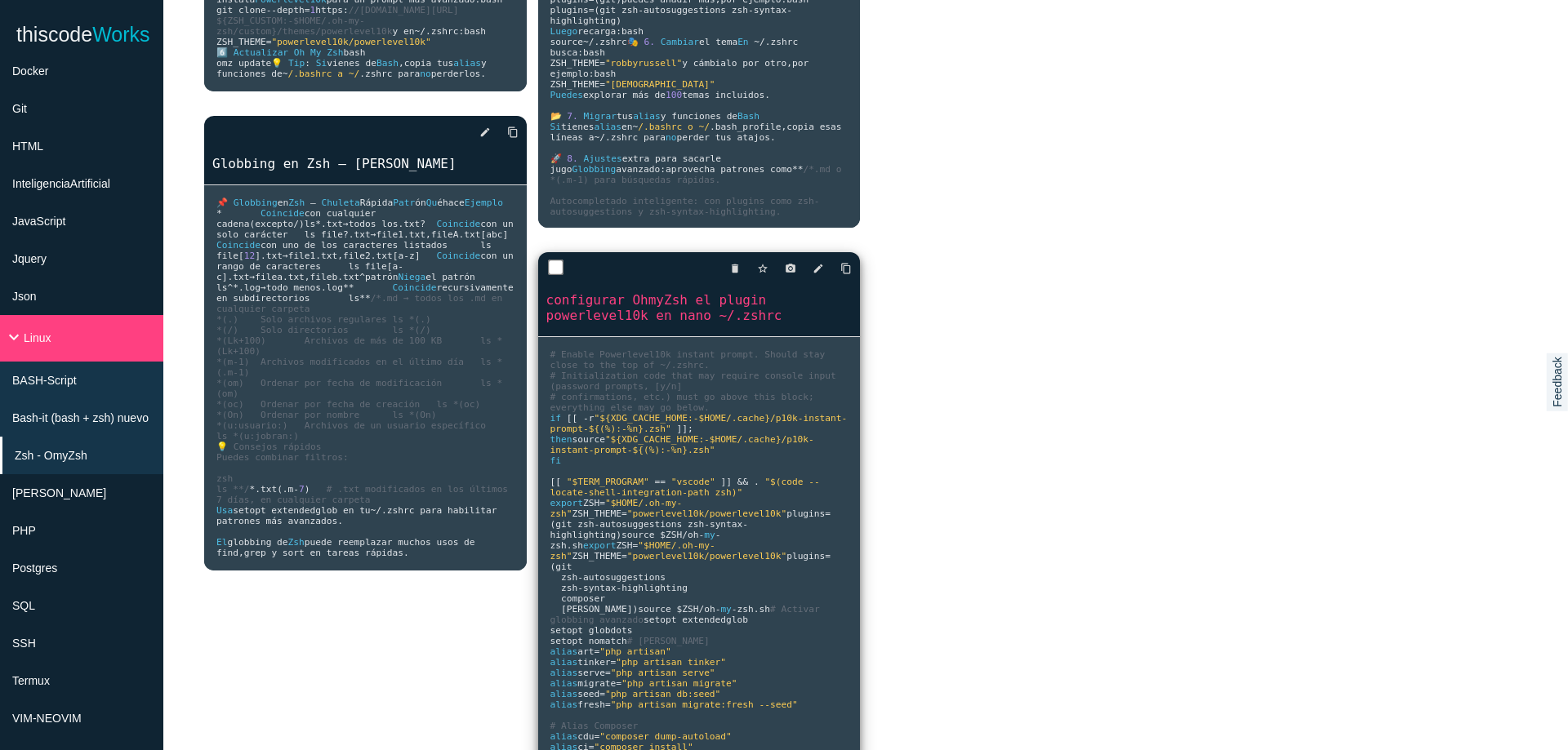
scroll to position [490, 0]
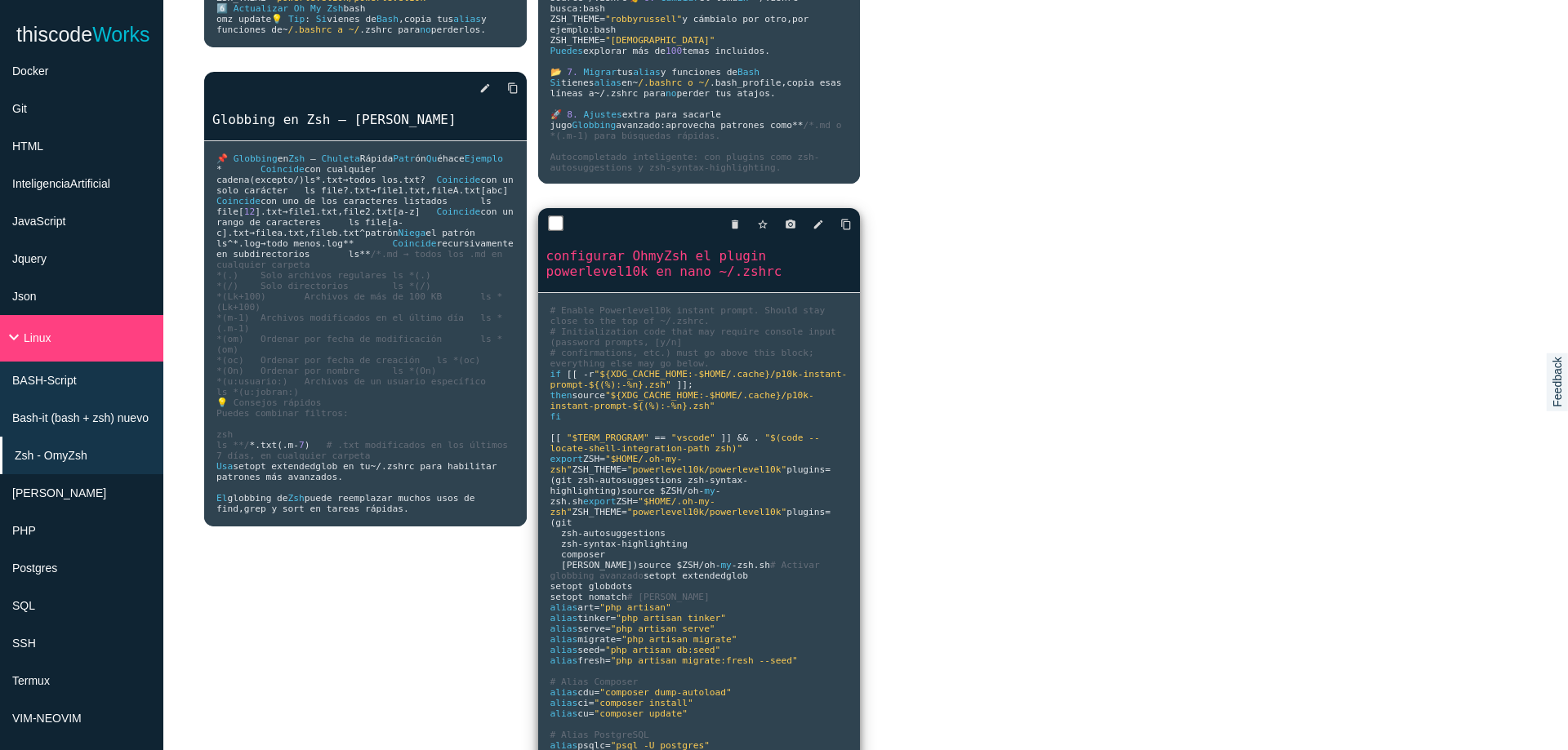
click at [753, 518] on pre "# Enable Powerlevel10k instant prompt. Should stay close to the top of ~/.zshrc…" at bounding box center [699, 538] width 323 height 490
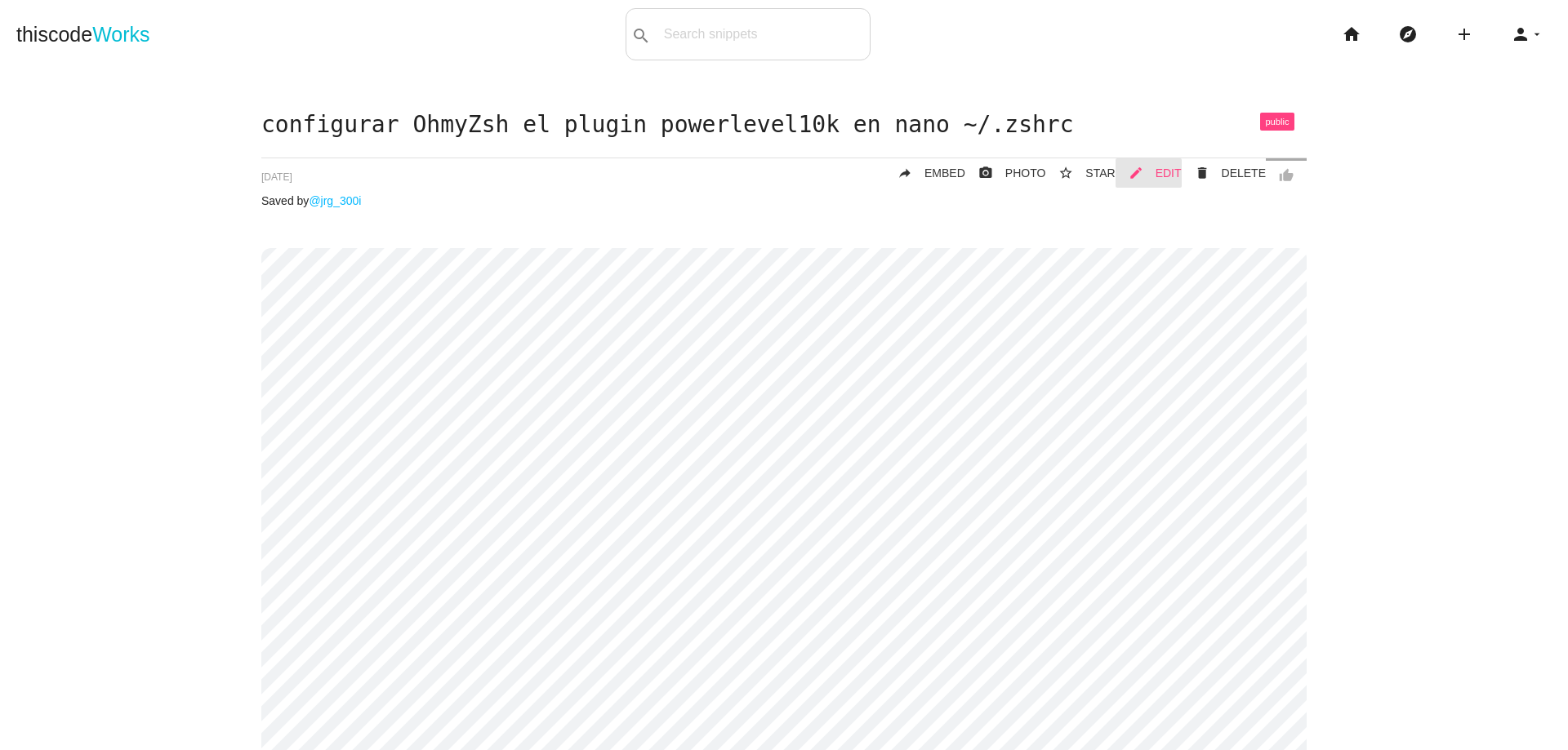
click at [1159, 174] on span "EDIT" at bounding box center [1168, 173] width 26 height 13
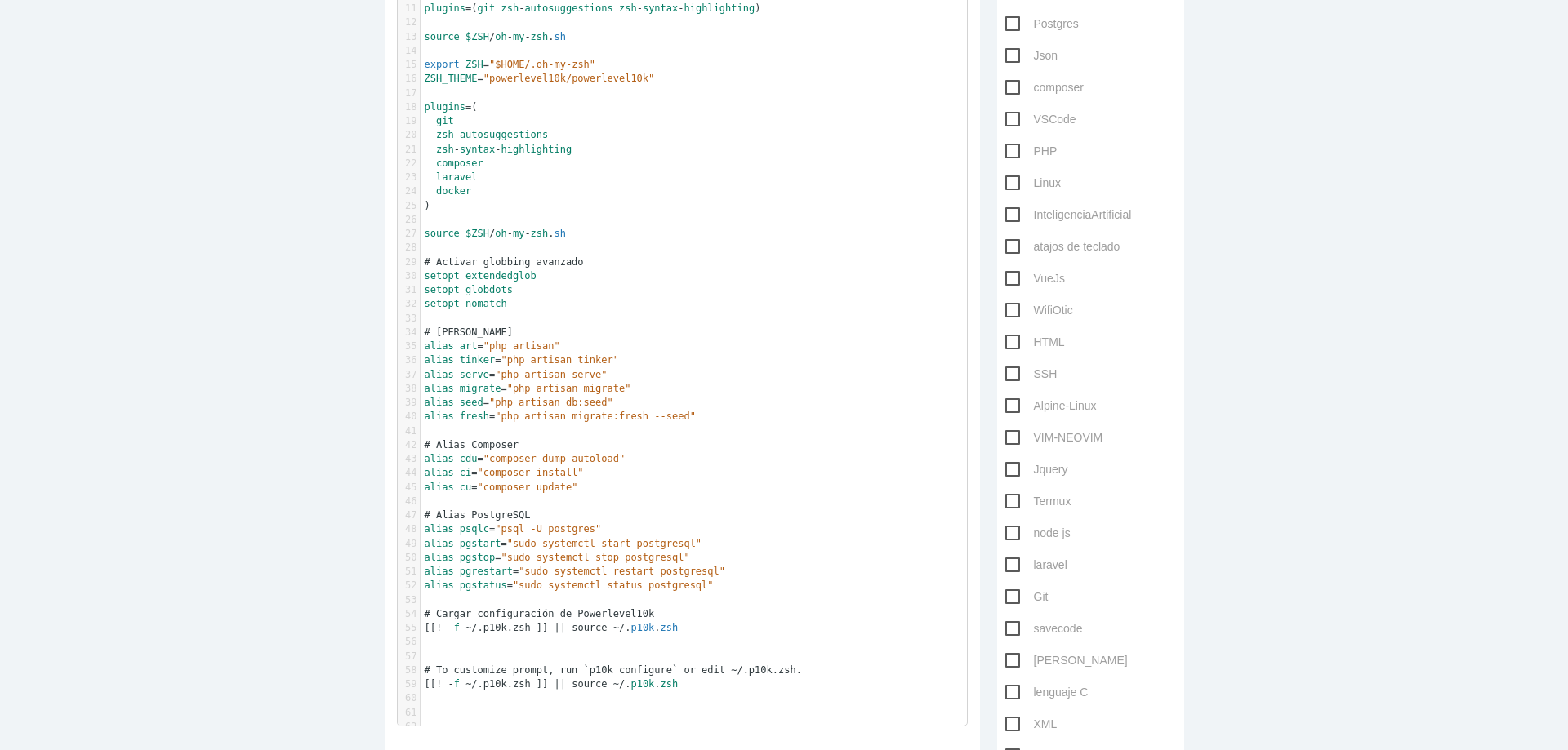
scroll to position [4, 0]
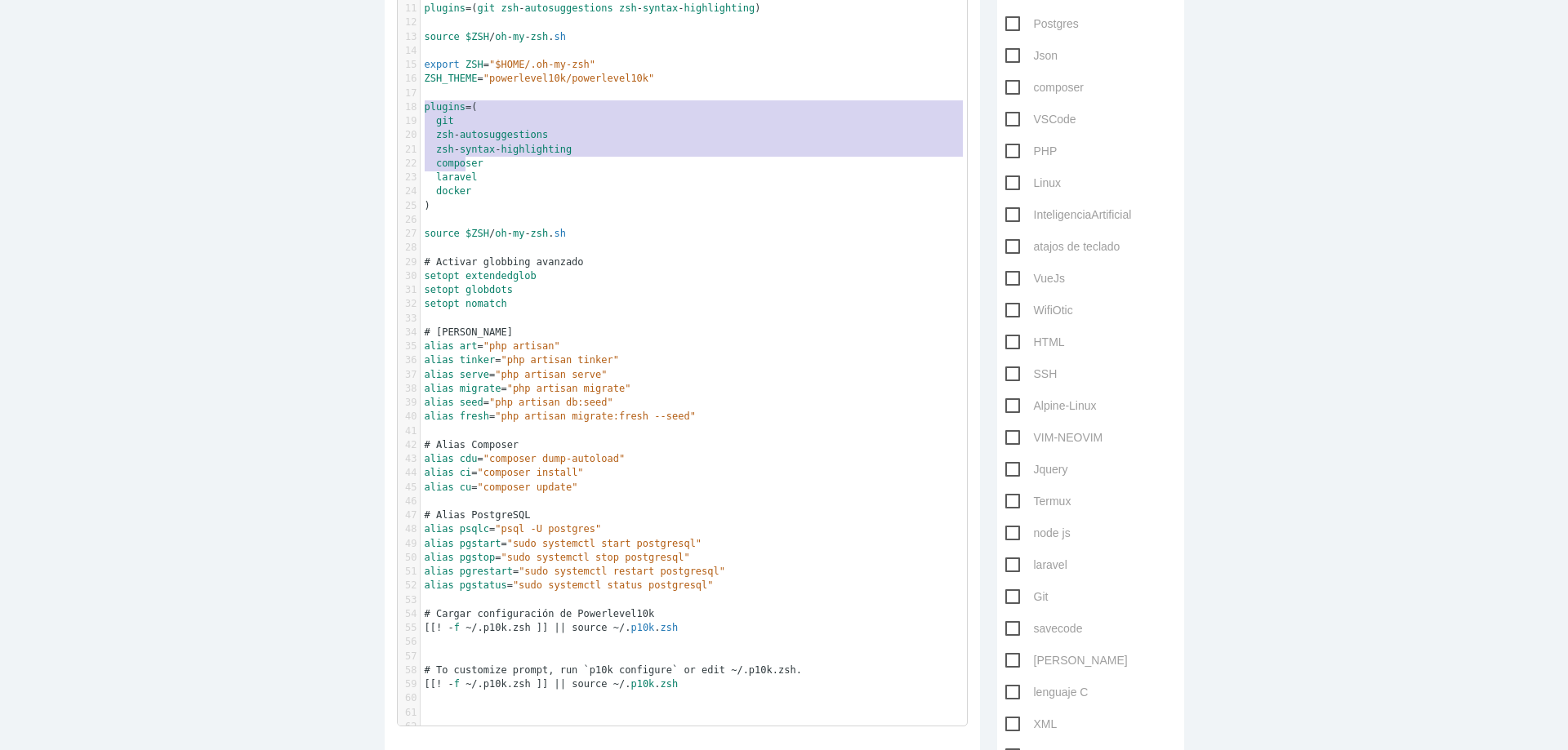
type textarea "plugins=( git zsh-autosuggestions zsh-syntax-highlighting composer [PERSON_NAME…"
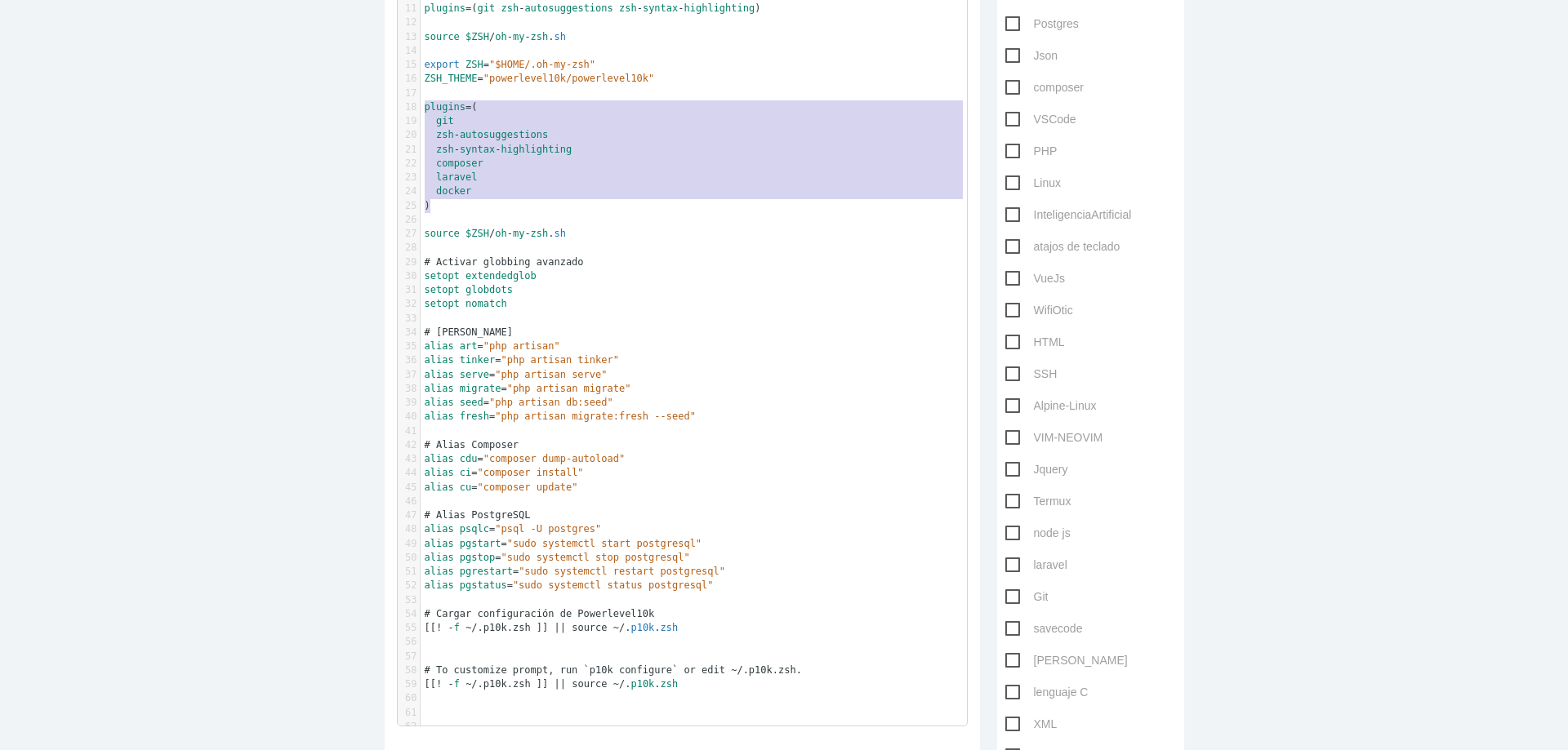
drag, startPoint x: 419, startPoint y: 107, endPoint x: 475, endPoint y: 207, distance: 114.6
click at [475, 207] on div "1 # Enable Powerlevel10k instant prompt. Should stay close to the top of ~/.zsh…" at bounding box center [699, 297] width 558 height 873
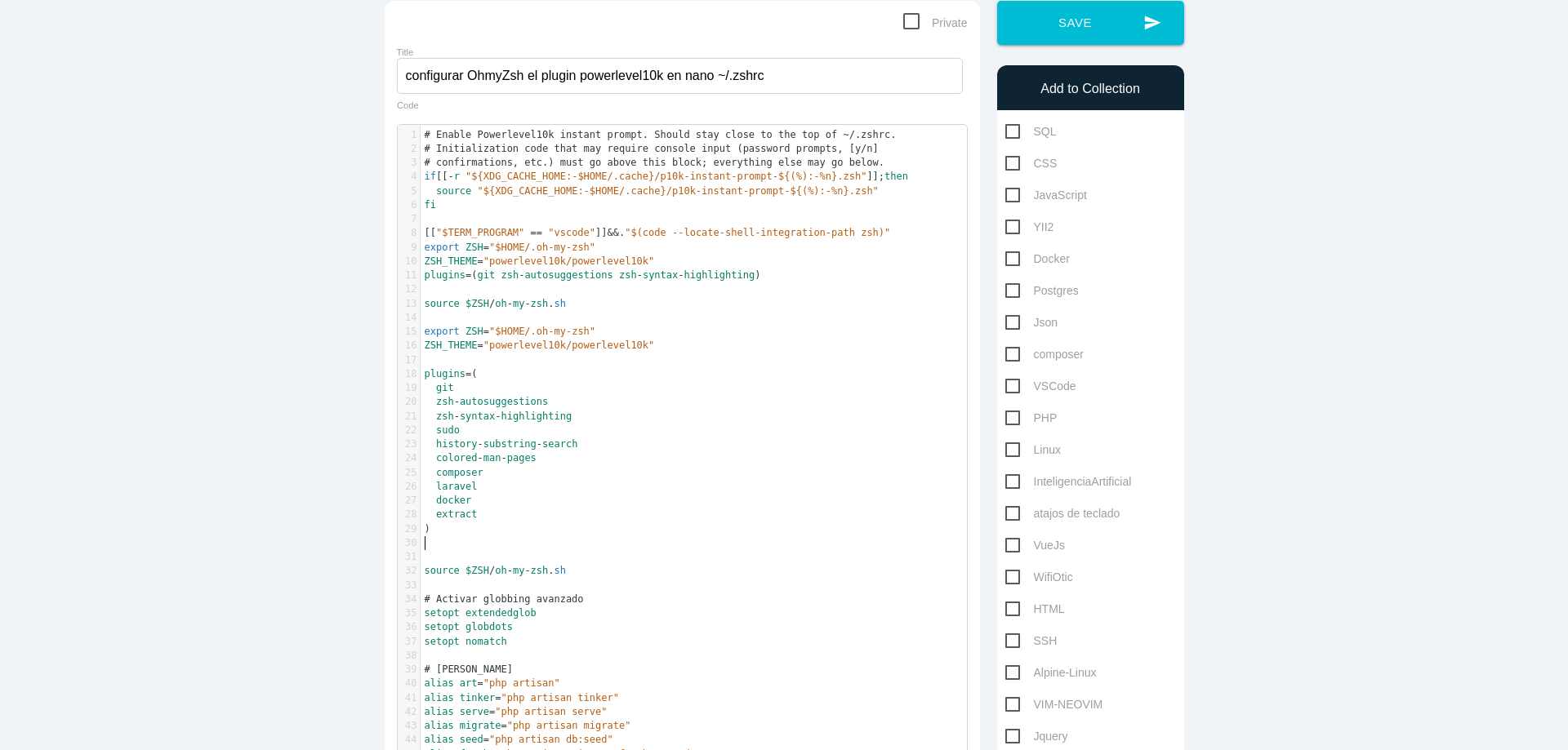
scroll to position [0, 0]
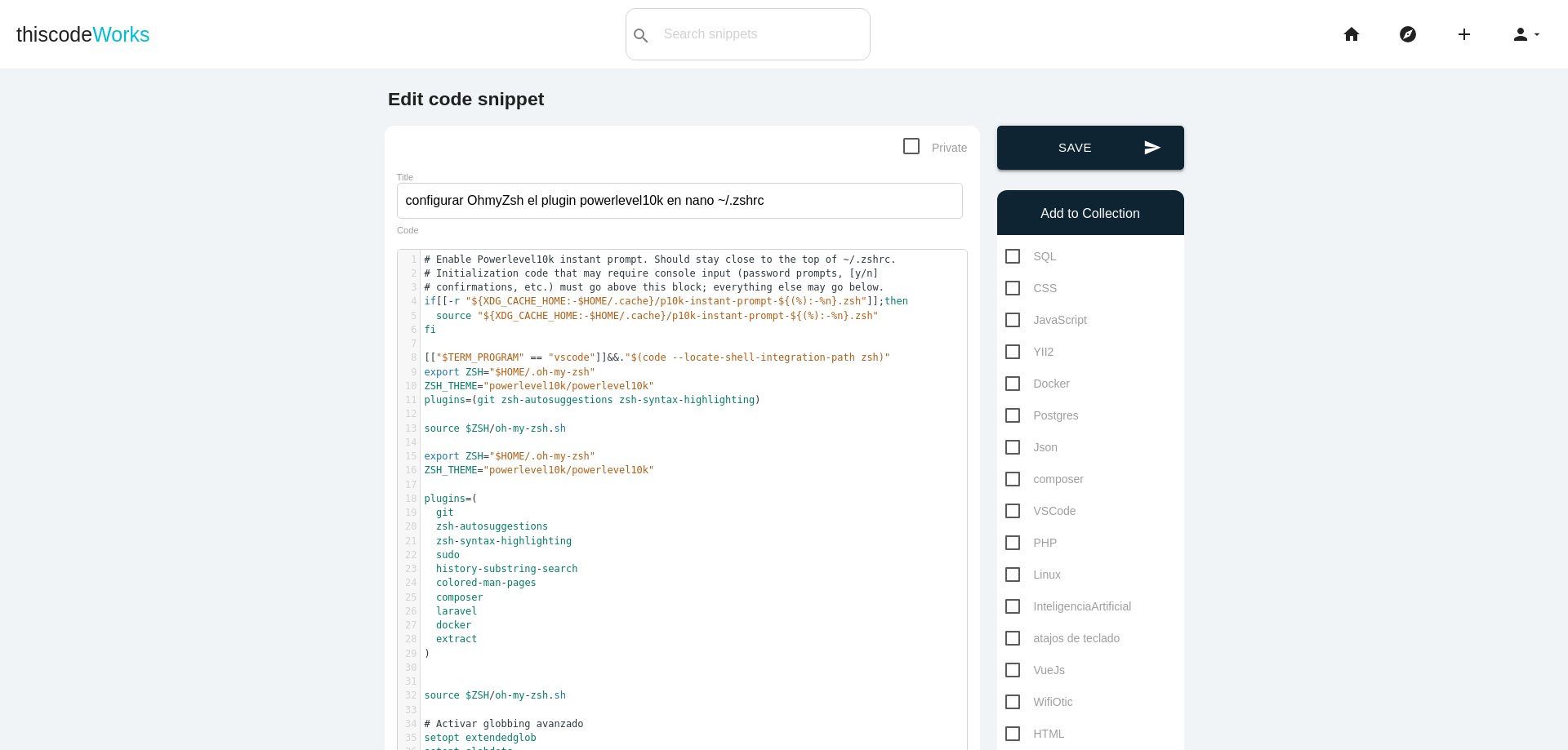
click at [1114, 152] on button "send Save" at bounding box center [1091, 147] width 187 height 44
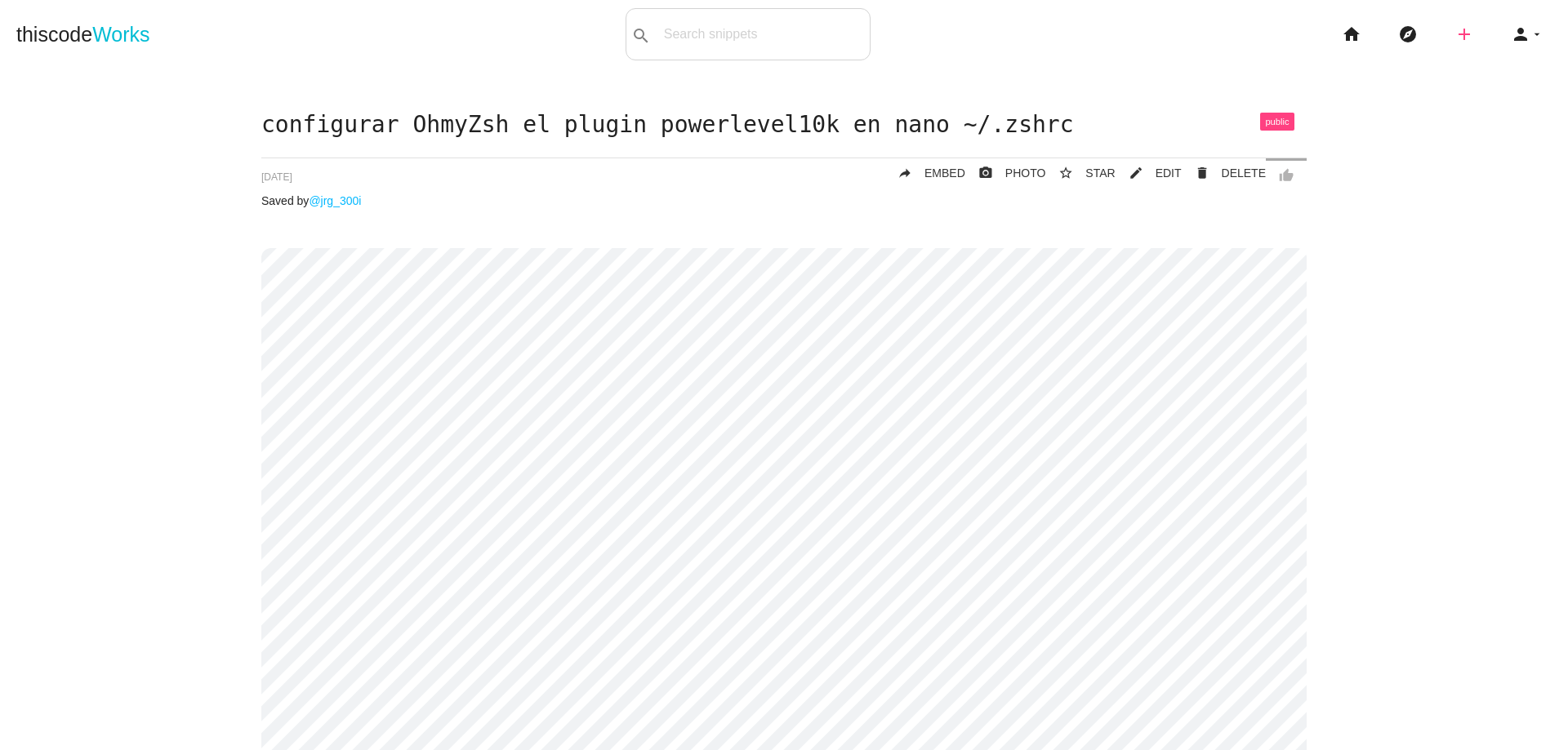
click at [1458, 33] on icon "add" at bounding box center [1464, 34] width 20 height 53
click at [1515, 17] on link "code Snippet" at bounding box center [1499, 29] width 114 height 41
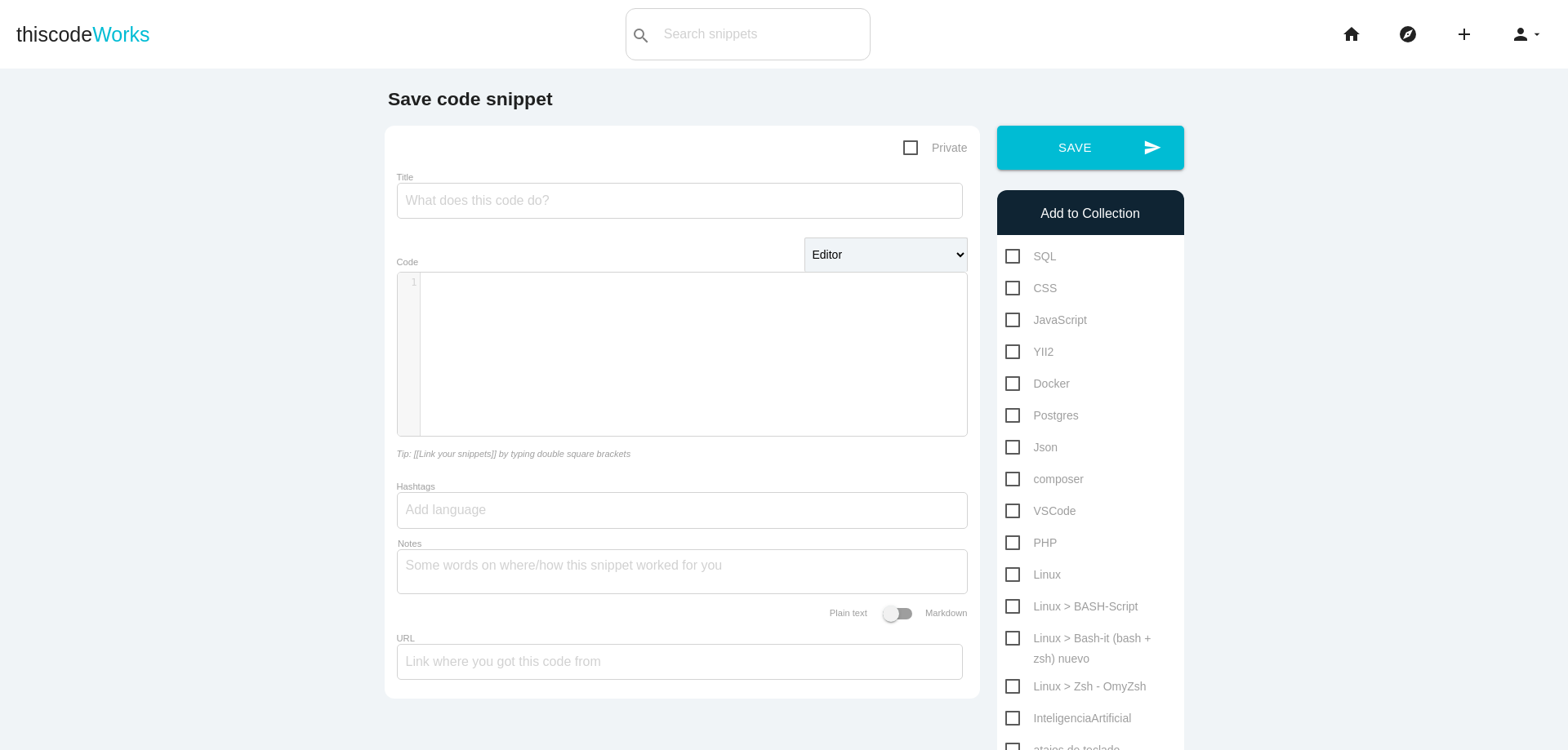
scroll to position [4, 0]
click at [704, 336] on div "​ x 1 ​" at bounding box center [694, 367] width 593 height 188
click at [593, 202] on input "Title" at bounding box center [680, 201] width 565 height 36
click at [575, 196] on input "configurar el plugin" at bounding box center [680, 201] width 565 height 36
paste input "powerlevel10k"
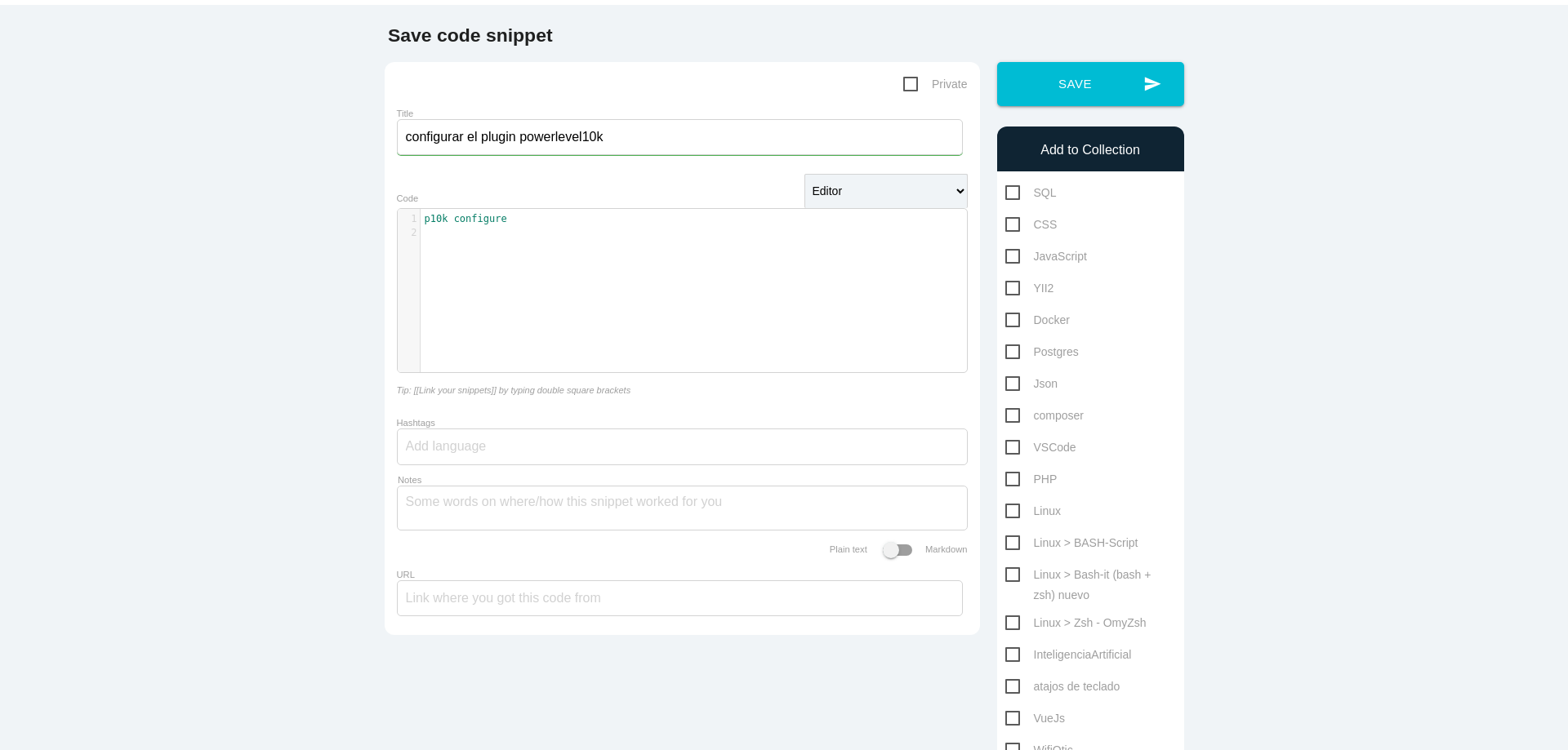
scroll to position [98, 0]
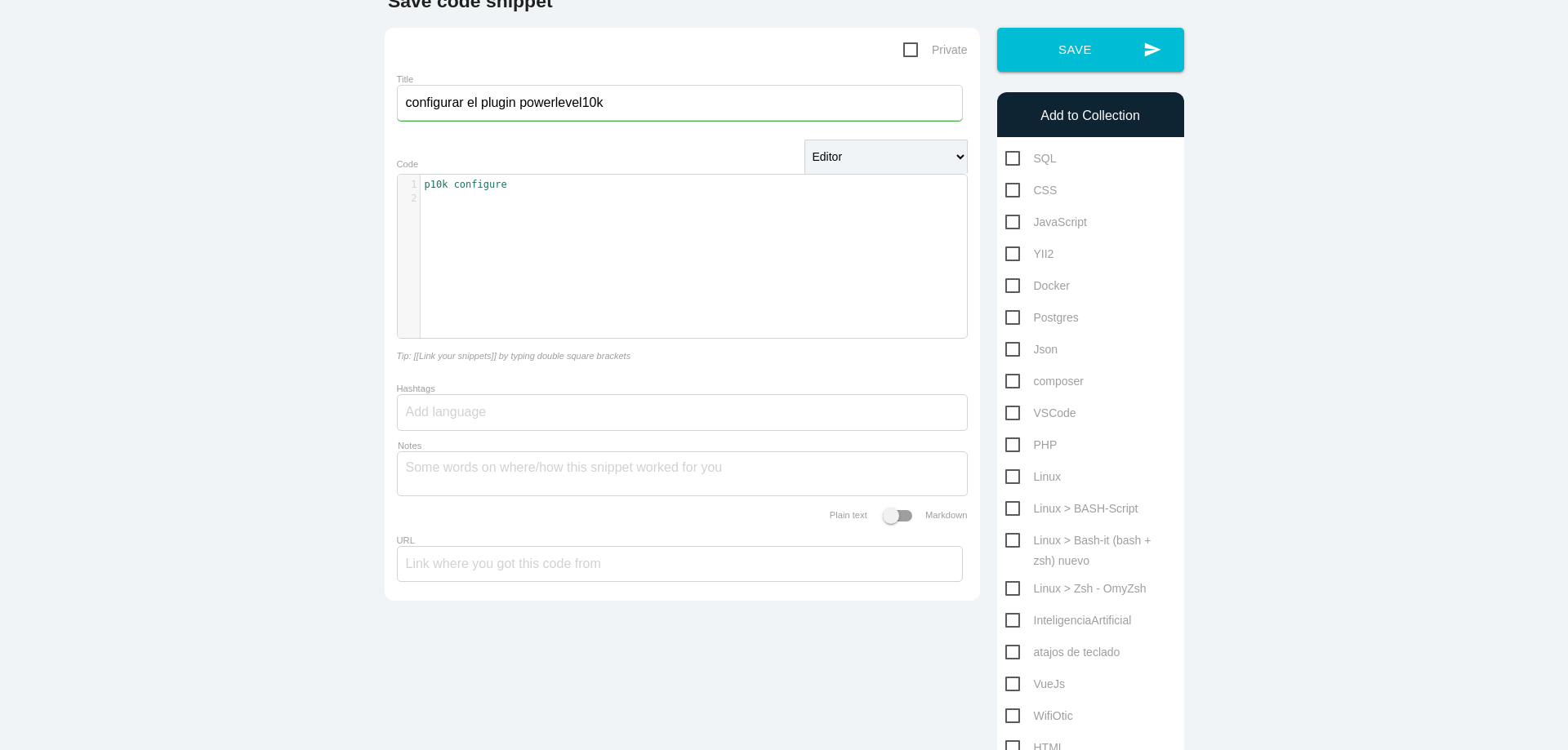
type input "configurar el plugin powerlevel10k"
click at [1005, 587] on span "Linux > Zsh - OmyZsh" at bounding box center [1076, 589] width 141 height 21
click at [1005, 587] on input "Linux > Zsh - OmyZsh" at bounding box center [1011, 584] width 11 height 11
checkbox input "true"
click at [1099, 54] on button "send Save" at bounding box center [1091, 49] width 187 height 44
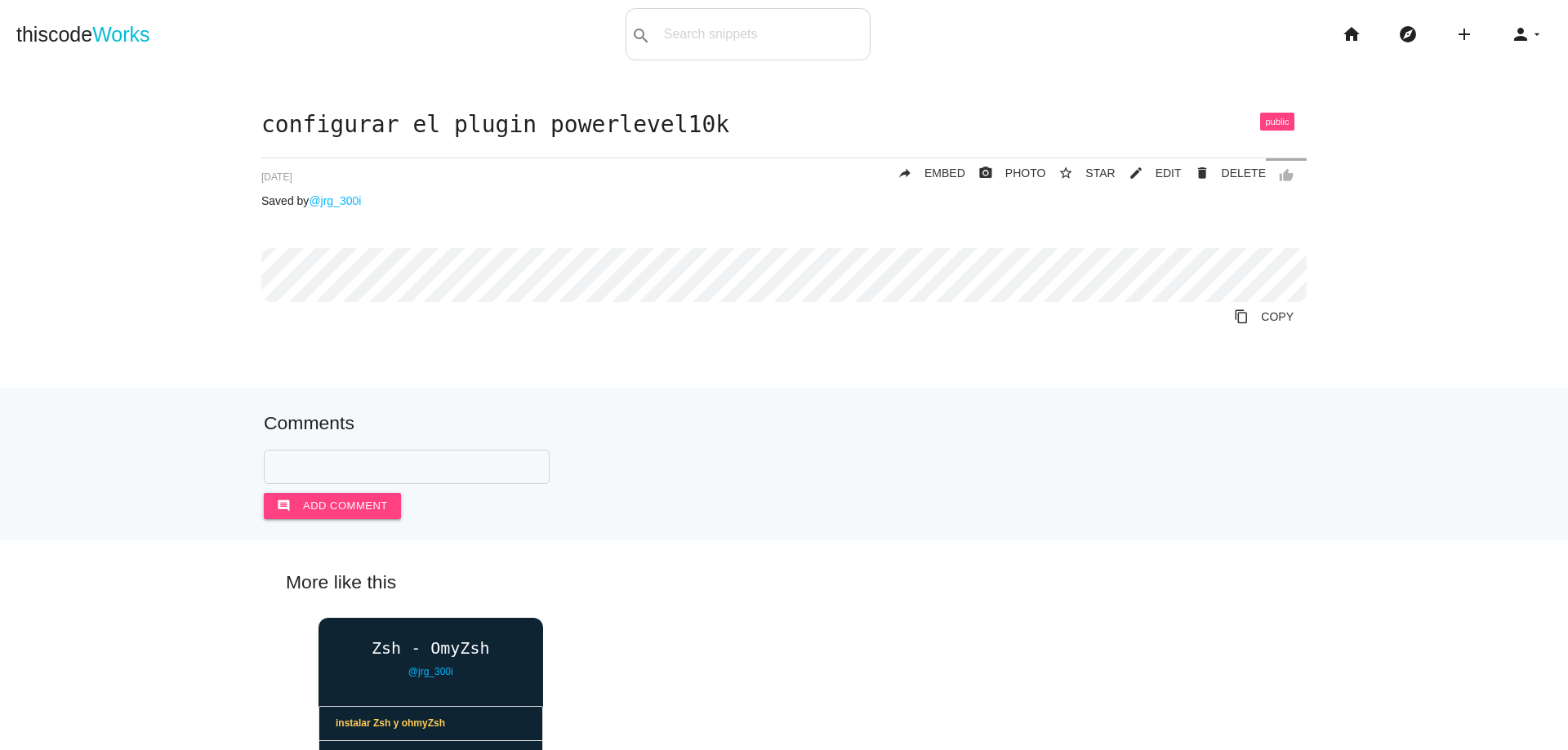
click at [1442, 38] on li "add code Snippet link Link" at bounding box center [1470, 34] width 56 height 53
click at [1454, 34] on icon "add" at bounding box center [1464, 34] width 20 height 53
click at [1471, 32] on link "code Snippet" at bounding box center [1499, 29] width 114 height 41
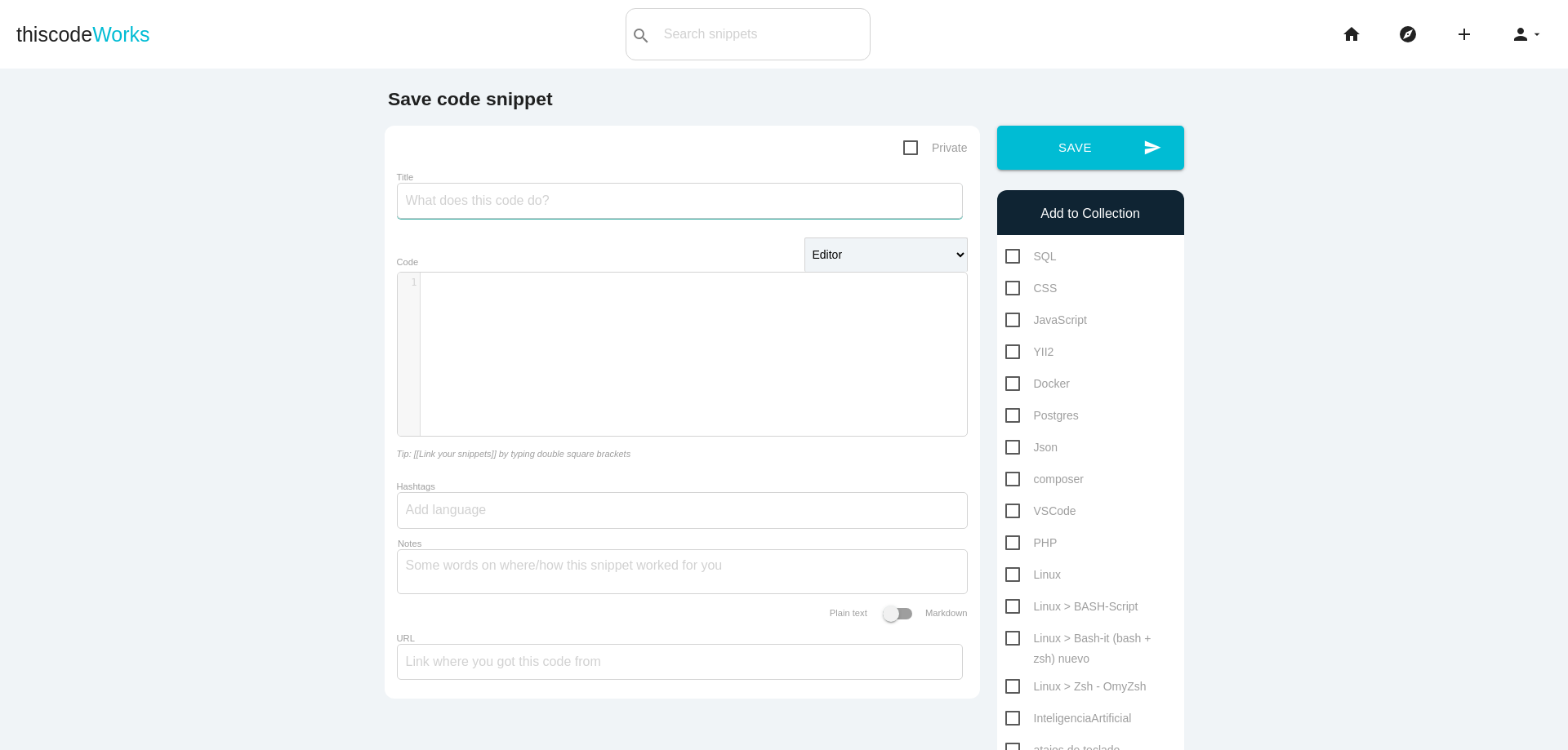
click at [722, 207] on input "Title" at bounding box center [680, 201] width 565 height 36
type input "cambiar clave root"
click at [671, 356] on div "​ x 1 ​" at bounding box center [694, 367] width 593 height 188
click at [550, 276] on pre "sudo passwd [PERSON_NAME]" at bounding box center [699, 283] width 558 height 14
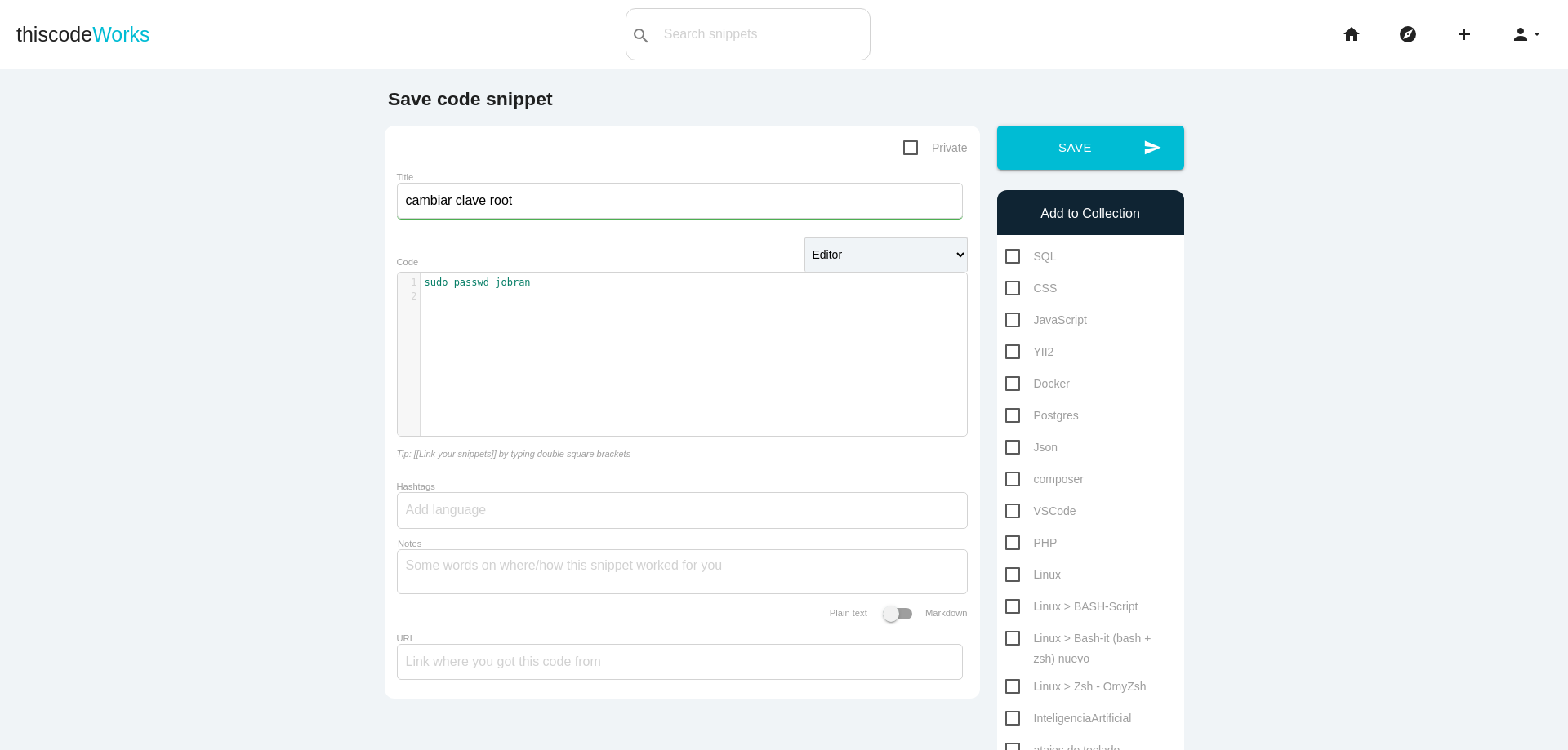
click at [549, 288] on pre "sudo passwd [PERSON_NAME]" at bounding box center [699, 283] width 558 height 14
type textarea "$"
type textarea "$user"
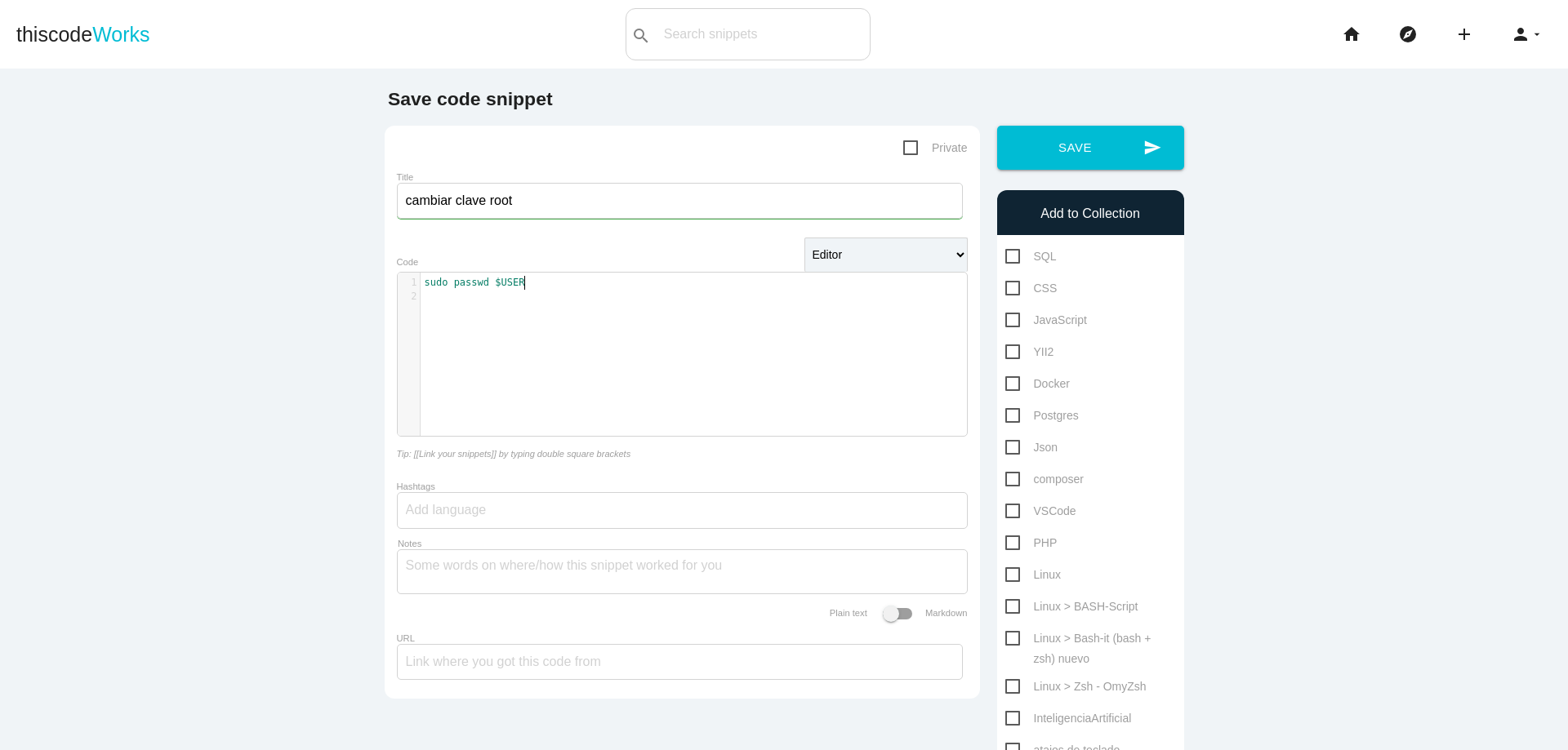
type textarea "USER"
click at [1011, 581] on span "Linux" at bounding box center [1033, 574] width 55 height 21
click at [1011, 575] on input "Linux" at bounding box center [1011, 570] width 11 height 11
checkbox input "true"
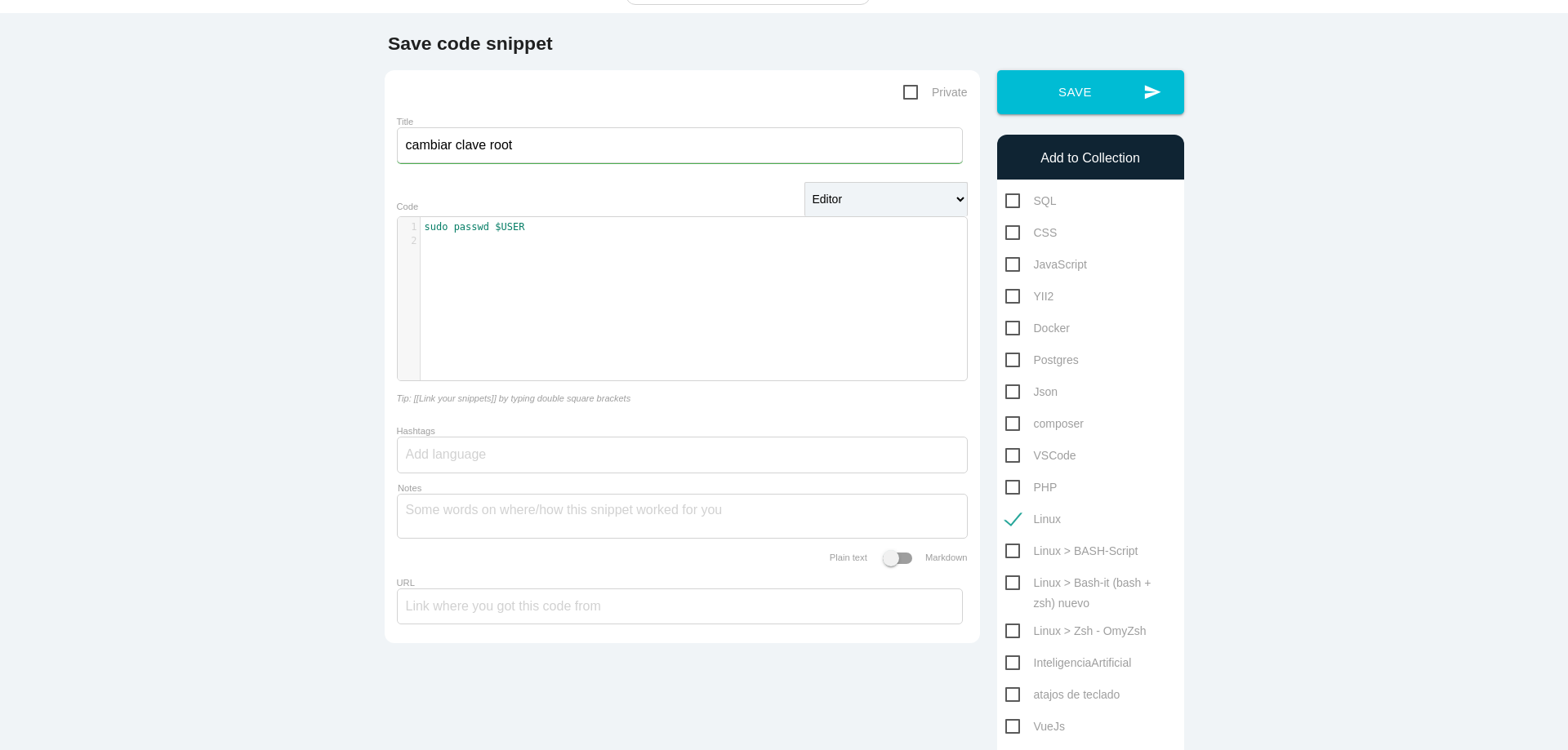
scroll to position [98, 0]
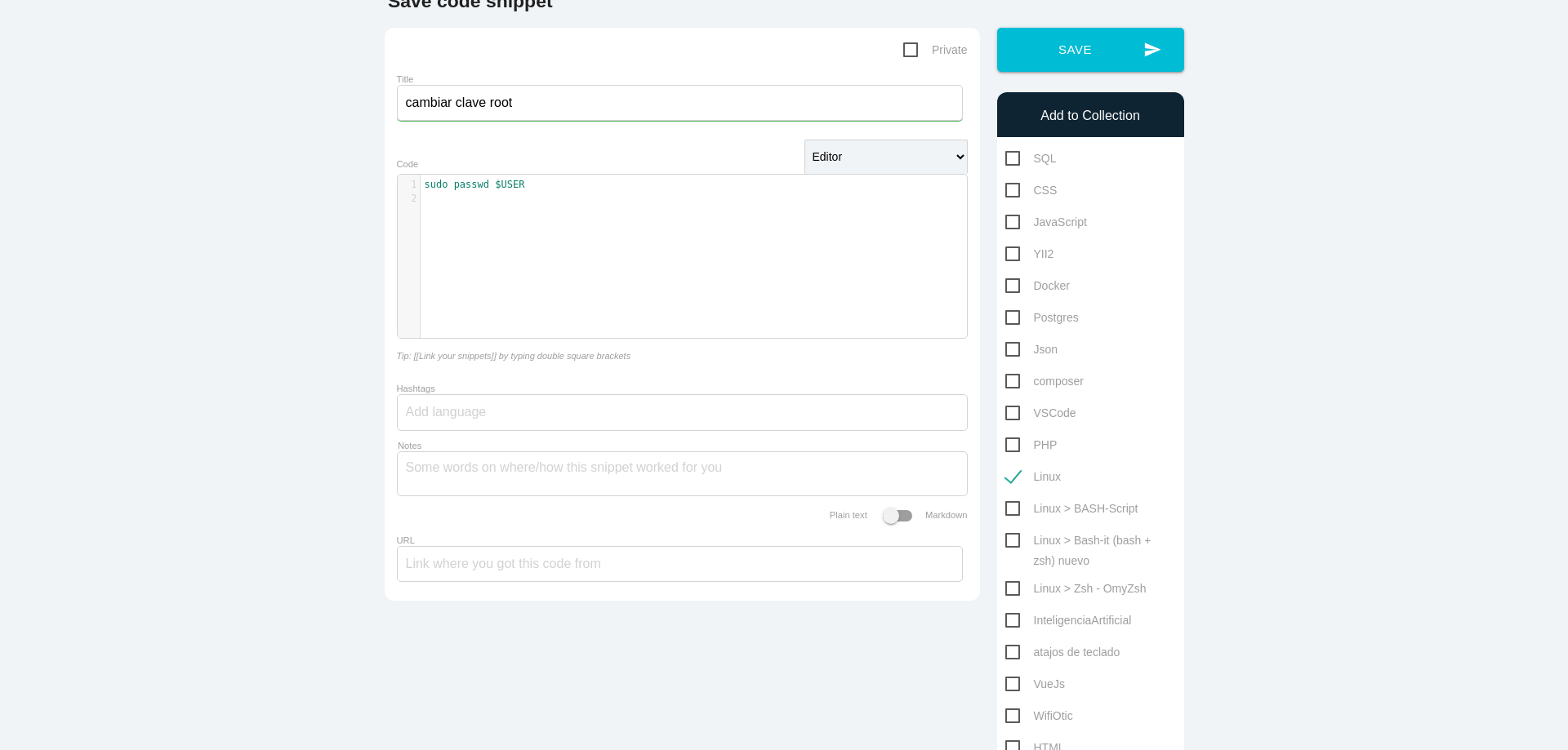
click at [1006, 540] on span "Linux > Bash-it (bash + zsh) nuevo" at bounding box center [1090, 540] width 170 height 21
click at [1006, 540] on input "Linux > Bash-it (bash + zsh) nuevo" at bounding box center [1011, 536] width 11 height 11
checkbox input "true"
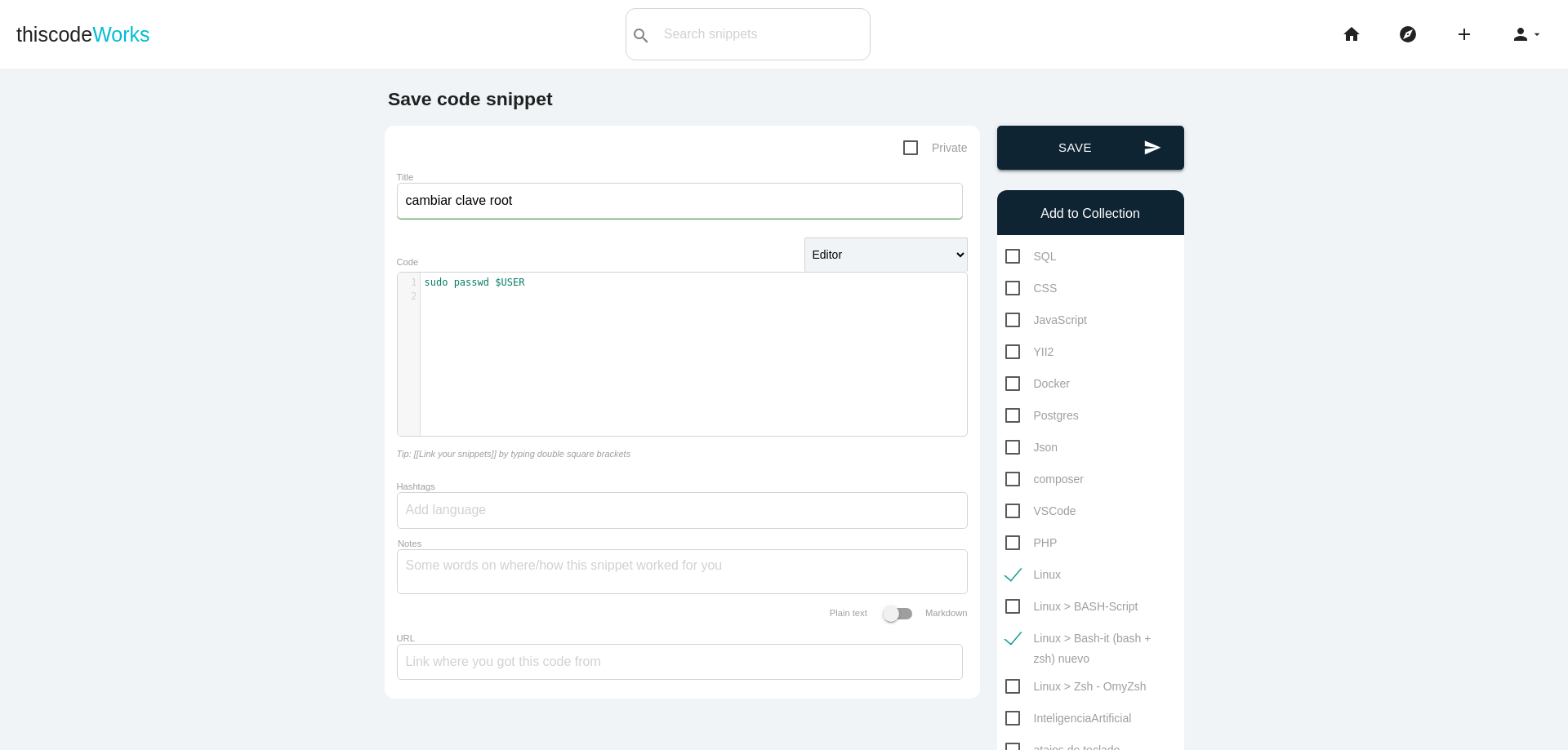
click at [1109, 143] on button "send Save" at bounding box center [1091, 147] width 187 height 44
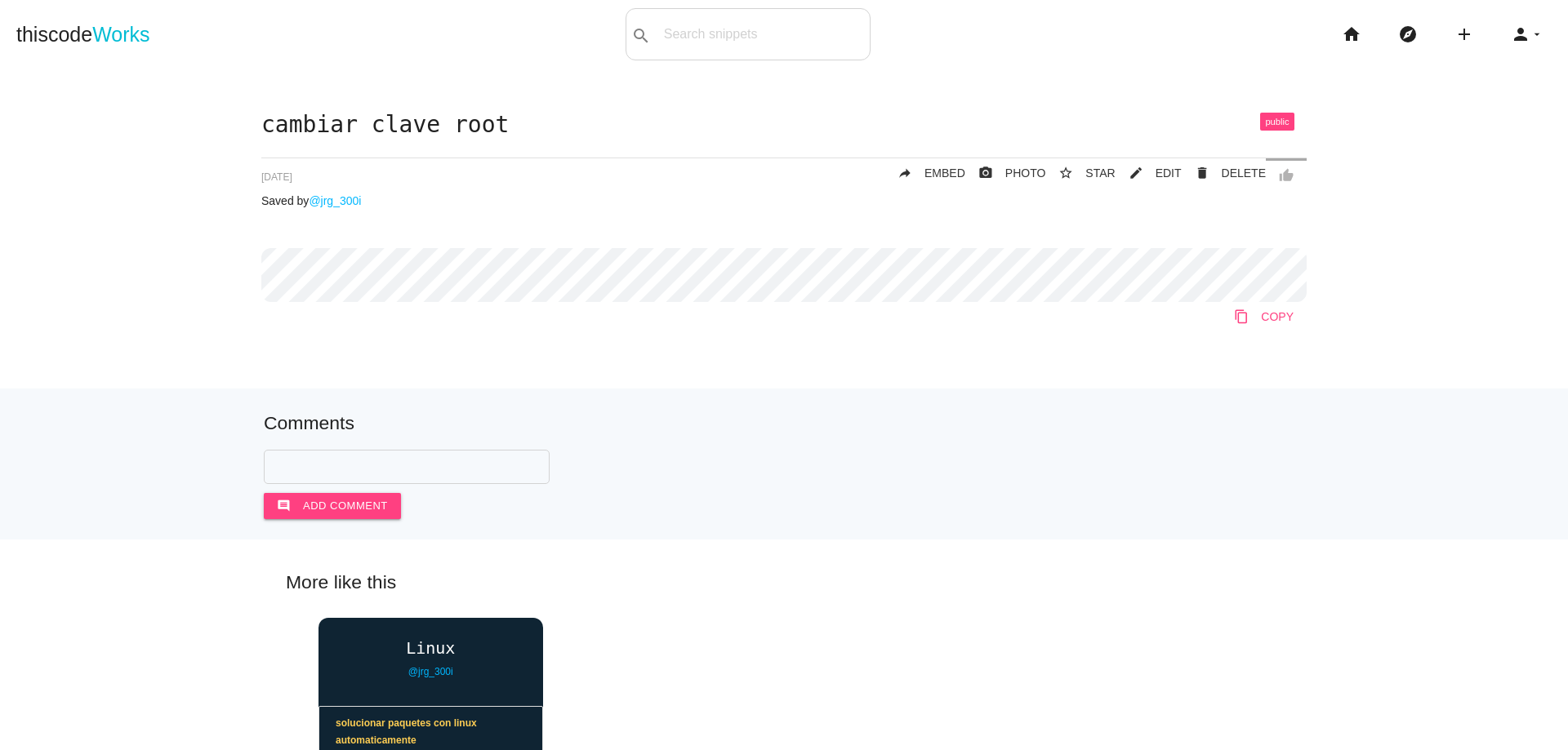
click at [1226, 310] on link "content_copy COPY" at bounding box center [1263, 317] width 86 height 29
click at [153, 409] on div "Comments comment Add comment" at bounding box center [784, 465] width 1568 height 152
click at [951, 334] on div "cambiar clave root thumb_up delete DELETE mode_edit EDIT 68c041188d37ec0014160b…" at bounding box center [784, 234] width 1045 height 243
click at [1454, 37] on icon "add" at bounding box center [1464, 34] width 20 height 53
click at [1442, 34] on link "code Snippet" at bounding box center [1499, 29] width 114 height 41
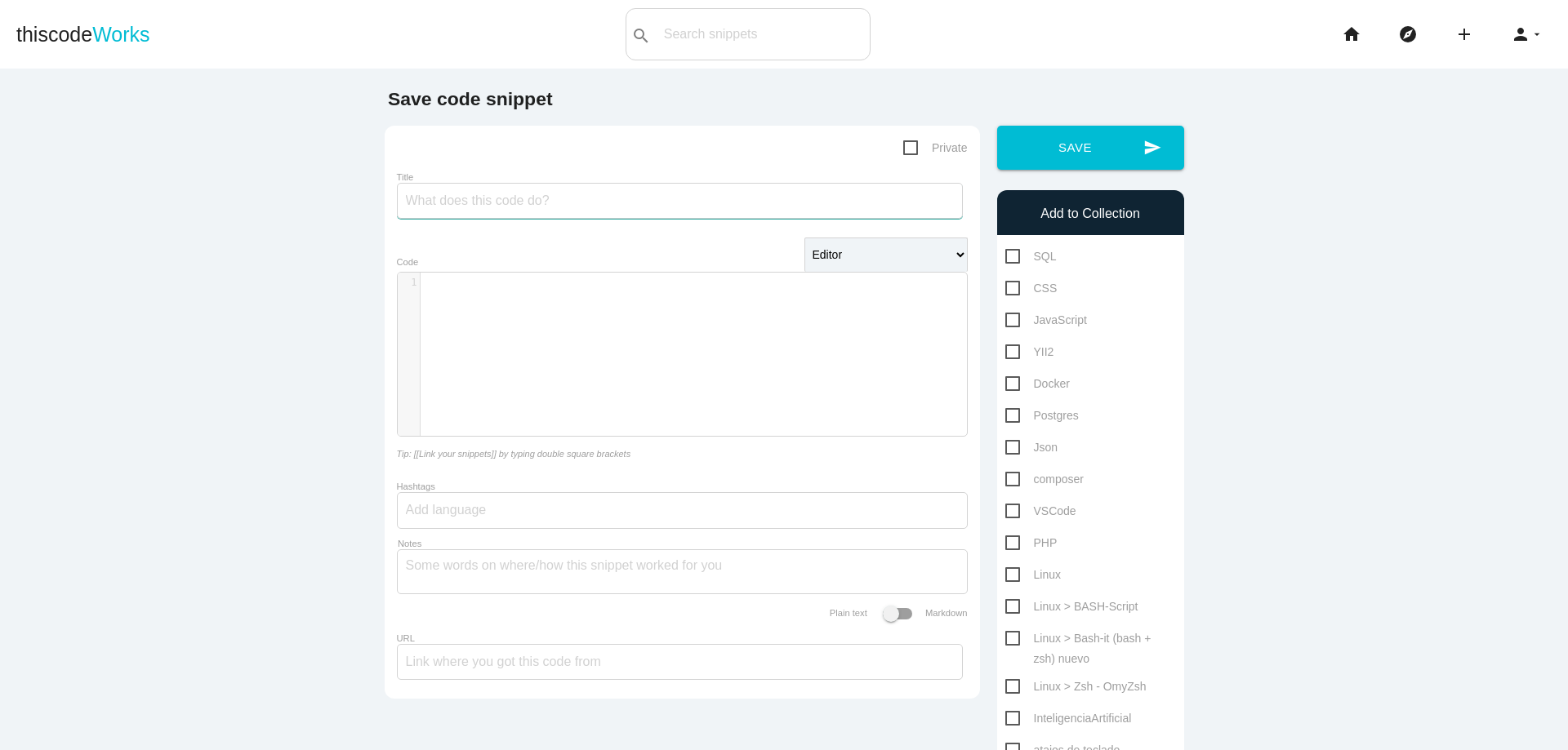
click at [648, 212] on input "Title" at bounding box center [680, 201] width 565 height 36
type input "CAMBIAR"
type input "cambiar de shell bash -> Zsh o Zsh ->bash"
click at [596, 344] on div "​ x 1 ​" at bounding box center [694, 367] width 593 height 188
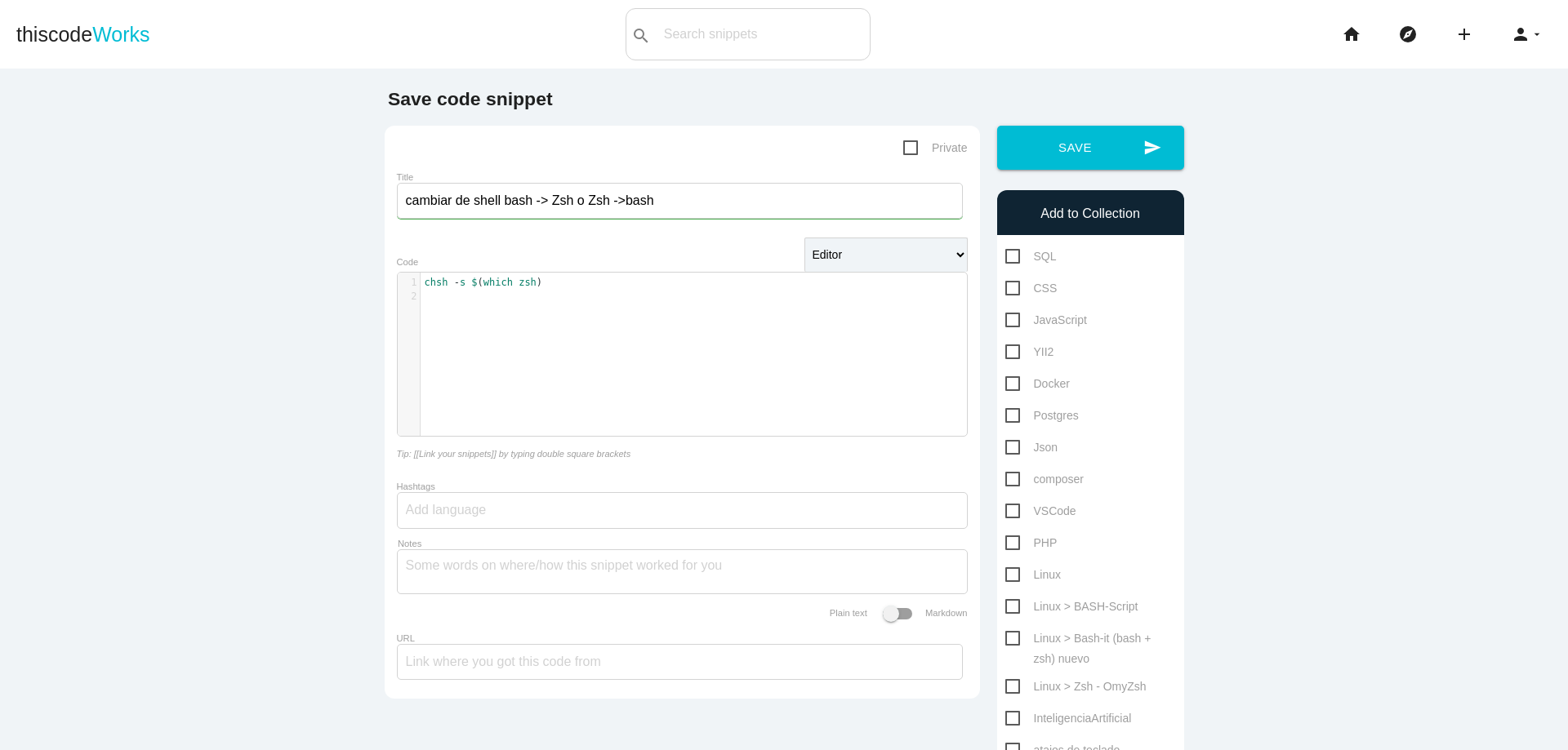
click at [420, 281] on pre "chsh - s $ ( which zsh )" at bounding box center [699, 283] width 558 height 14
type textarea "verificar que se"
type textarea "hell estas usando:"
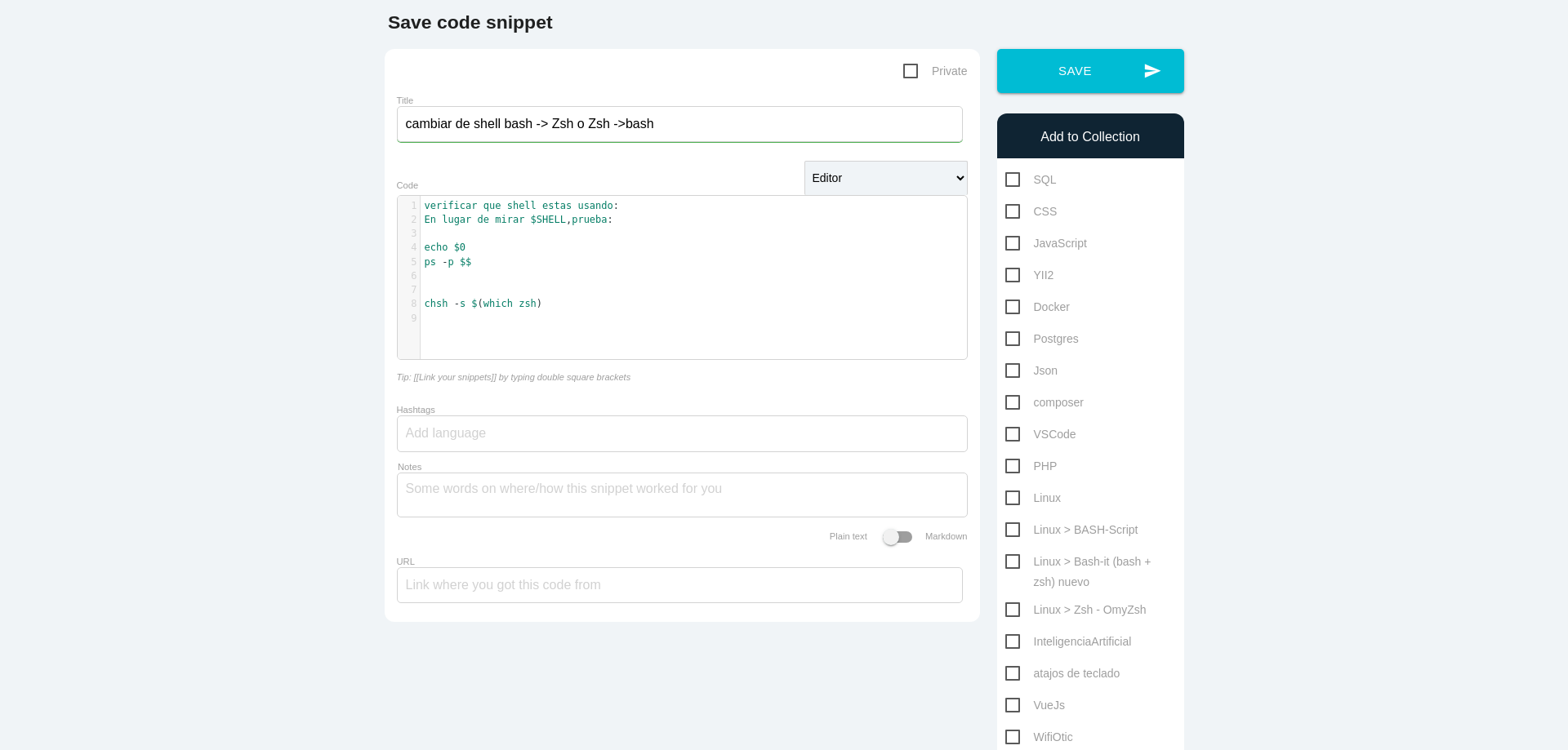
scroll to position [196, 0]
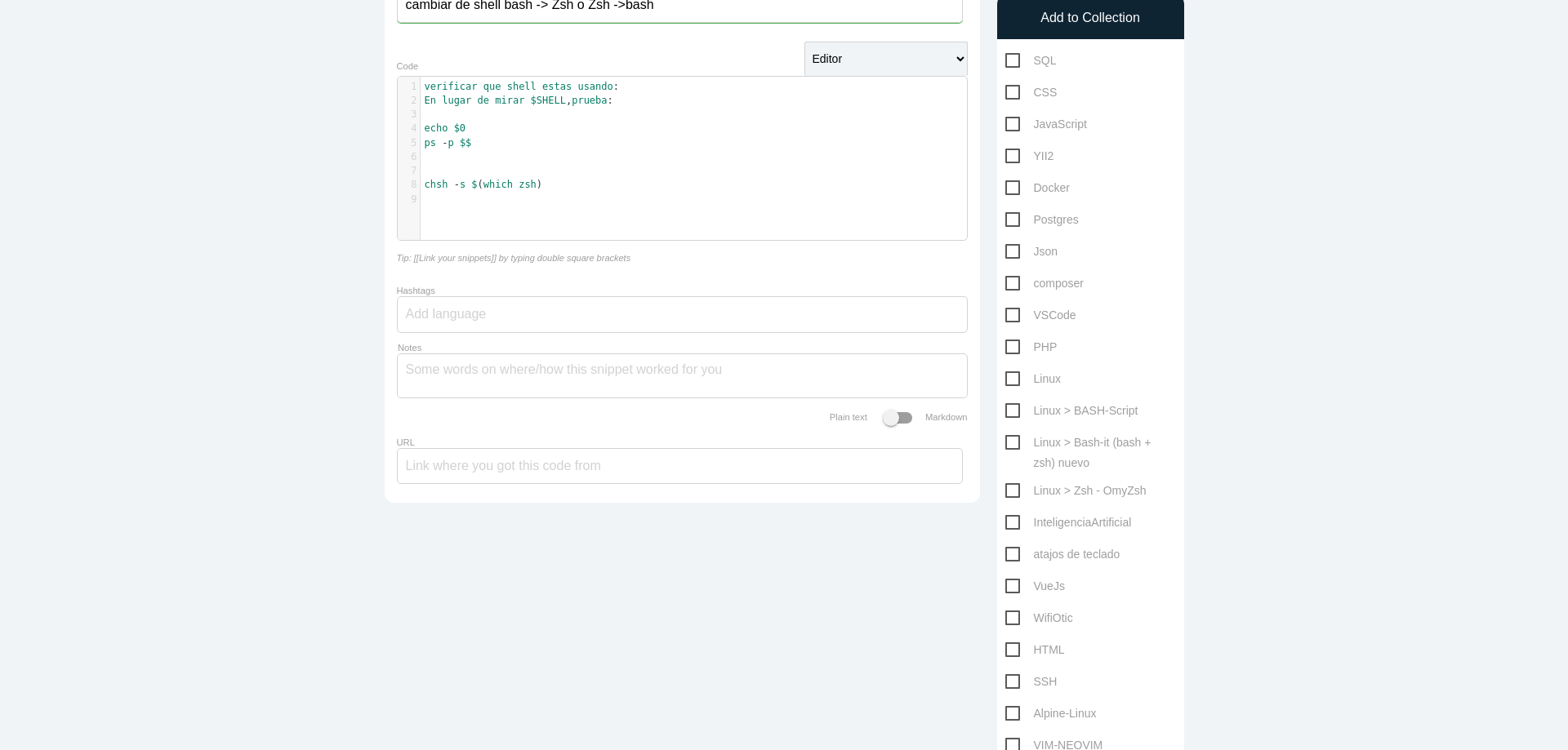
click at [1017, 486] on span "Linux > Zsh - OmyZsh" at bounding box center [1076, 490] width 141 height 21
click at [1016, 486] on input "Linux > Zsh - OmyZsh" at bounding box center [1011, 486] width 11 height 11
checkbox input "true"
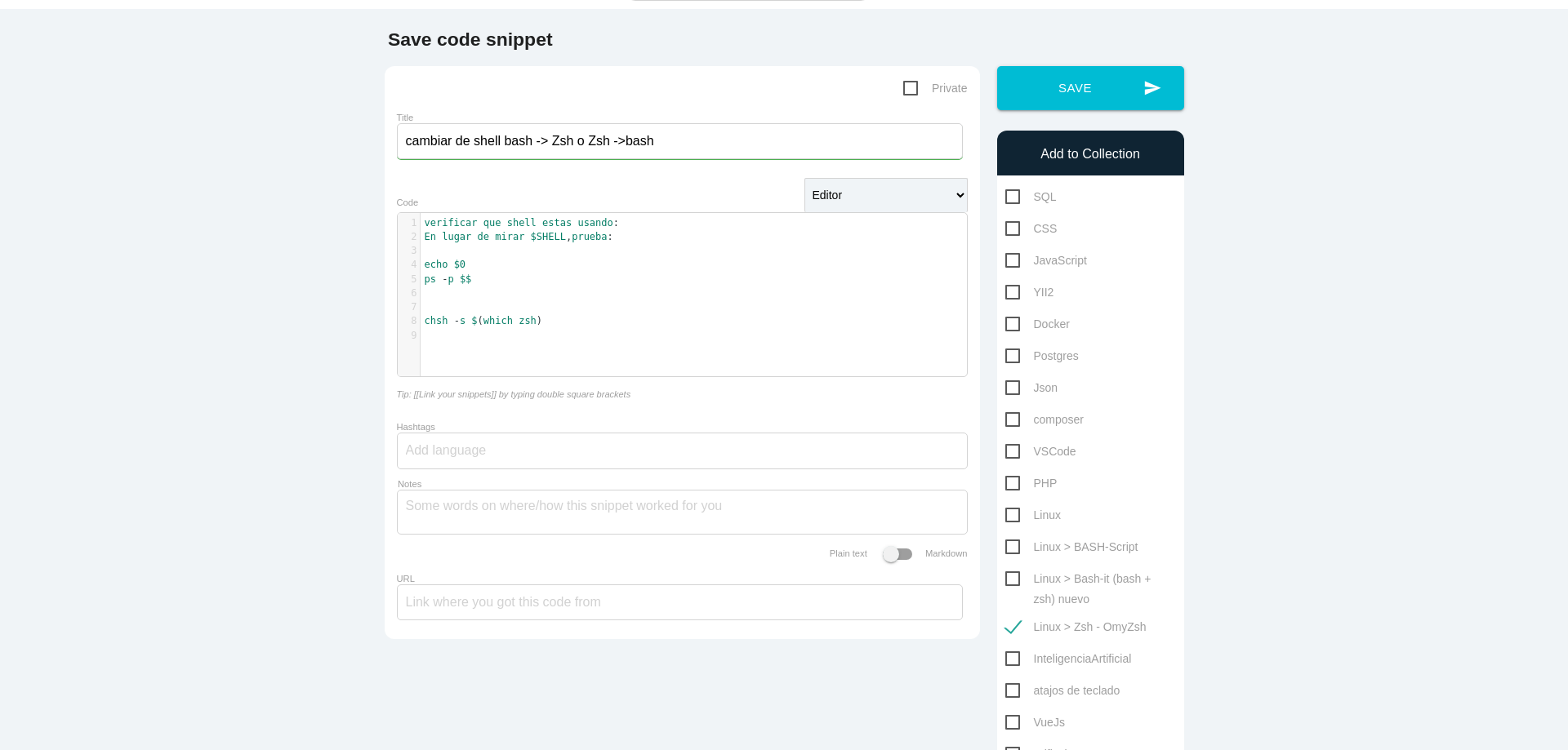
scroll to position [0, 0]
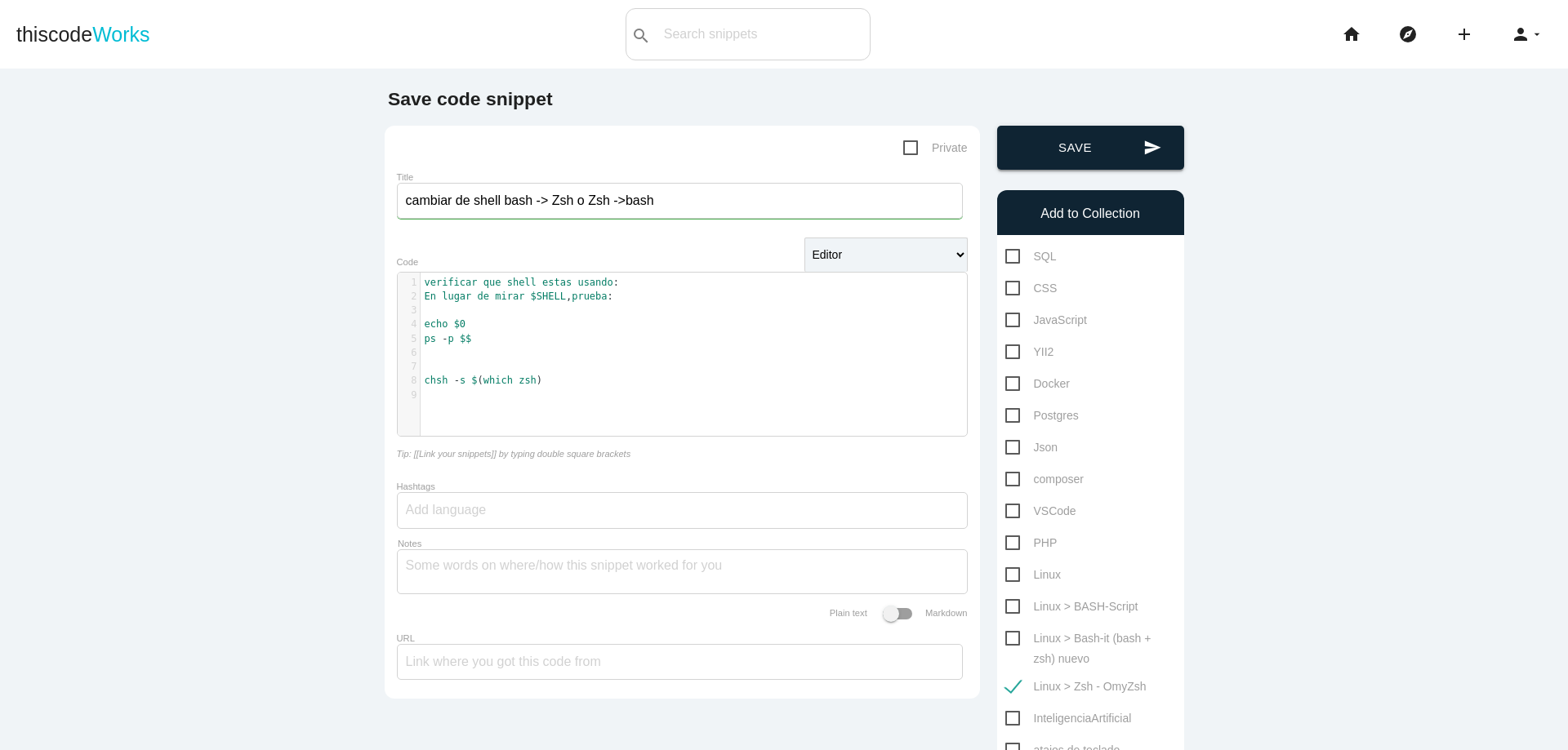
click at [1085, 159] on button "send Save" at bounding box center [1091, 147] width 187 height 44
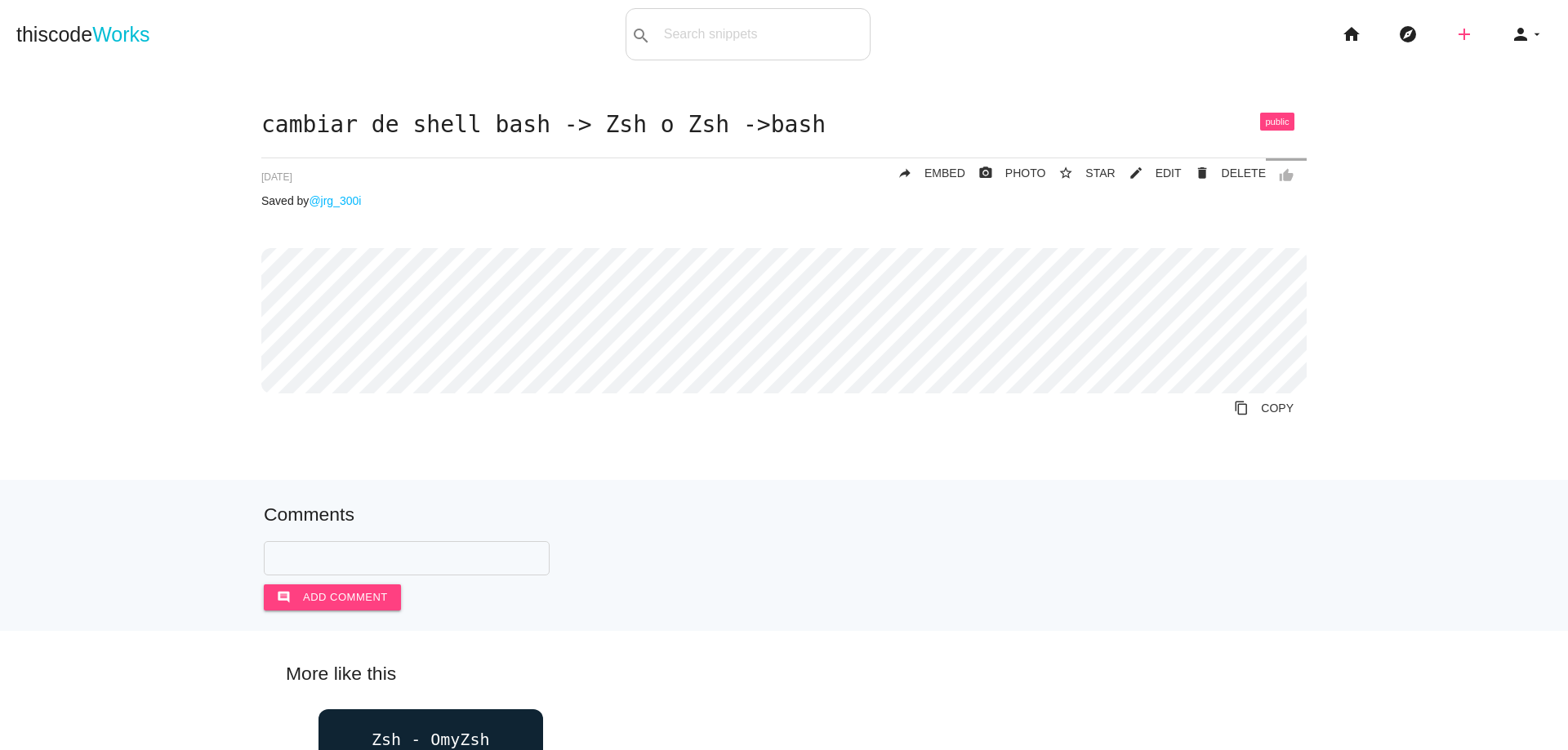
click at [1454, 35] on icon "add" at bounding box center [1464, 34] width 20 height 53
click at [1455, 35] on icon "code" at bounding box center [1465, 29] width 20 height 18
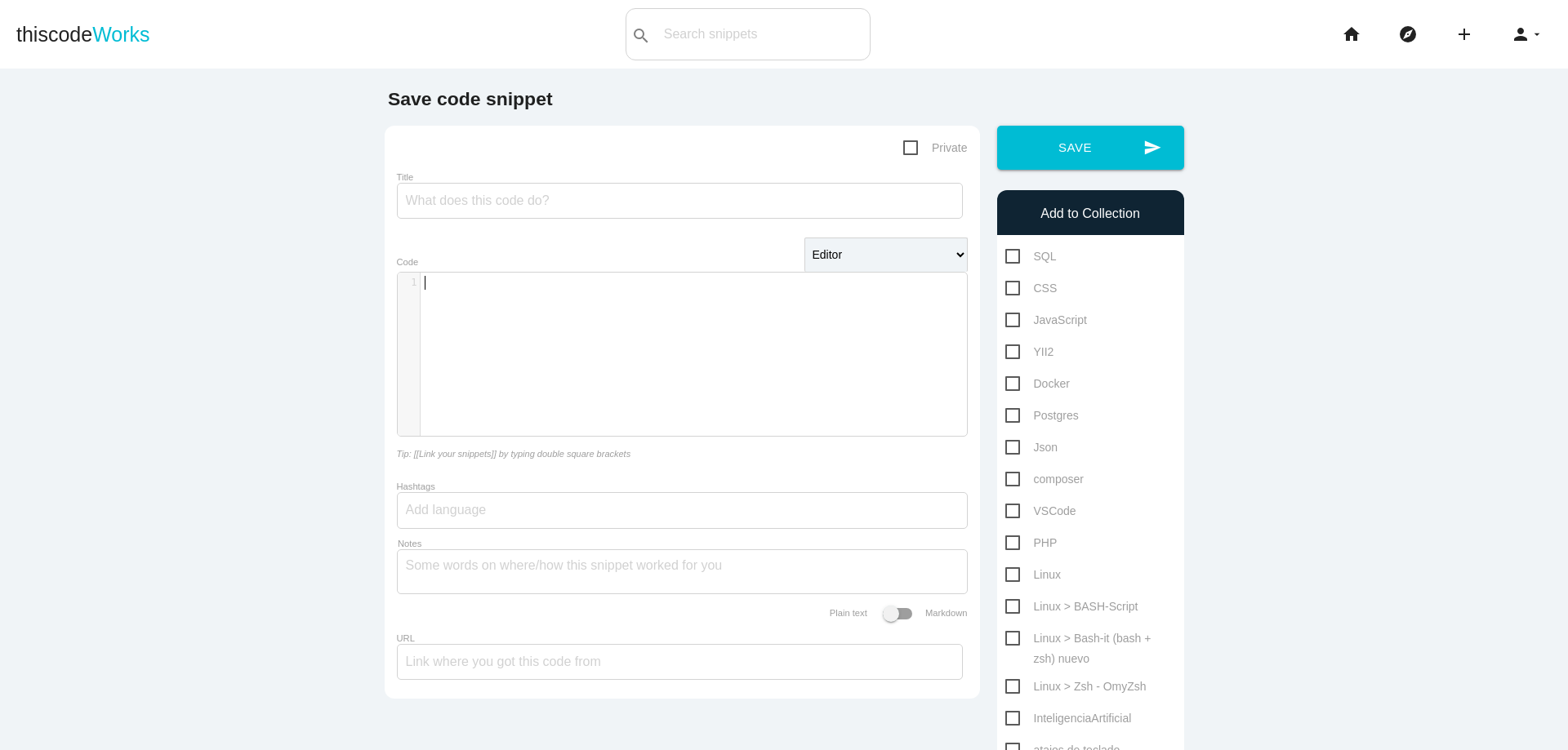
click at [656, 342] on div "​ x 1 ​" at bounding box center [694, 367] width 593 height 188
click at [552, 196] on input "Title" at bounding box center [680, 201] width 565 height 36
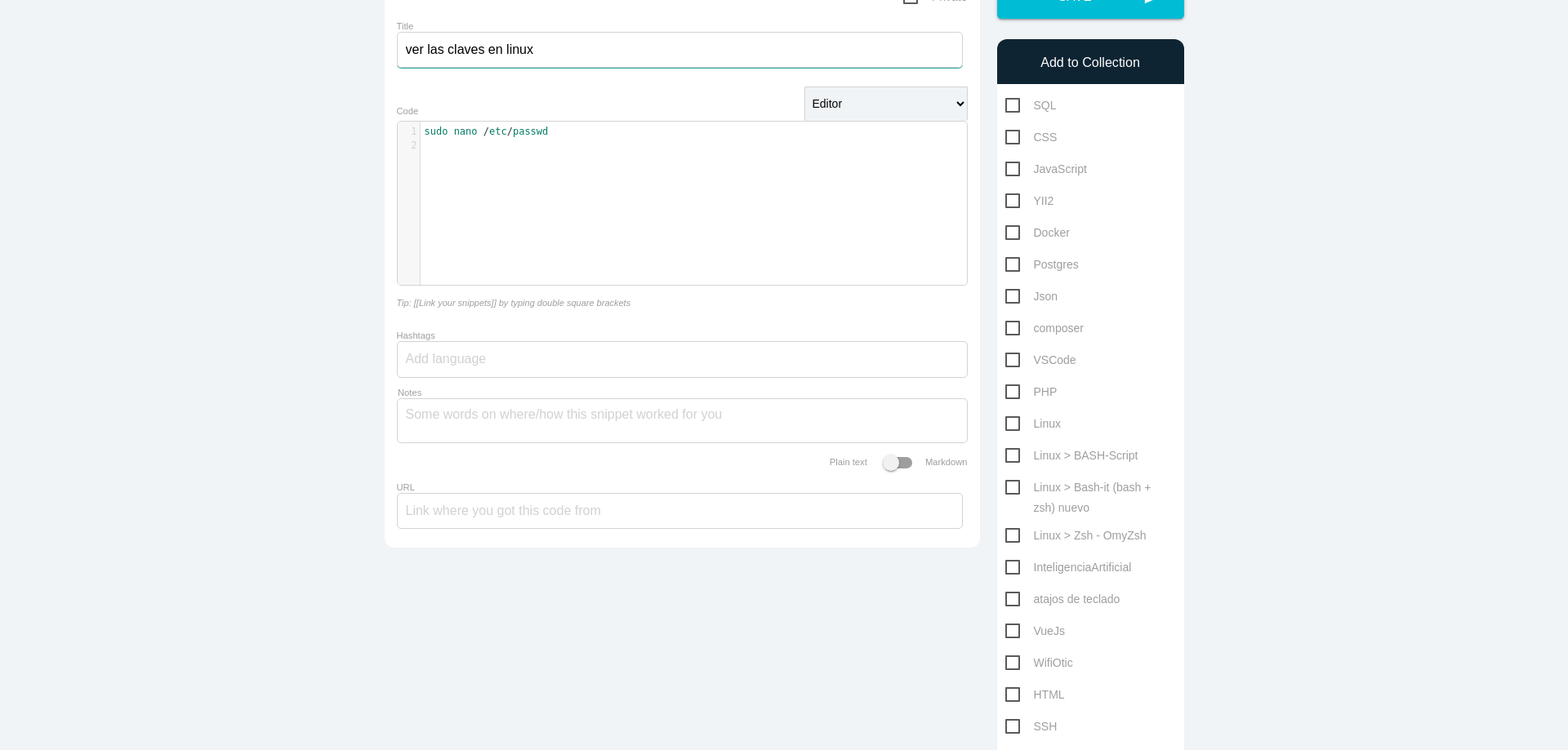
scroll to position [294, 0]
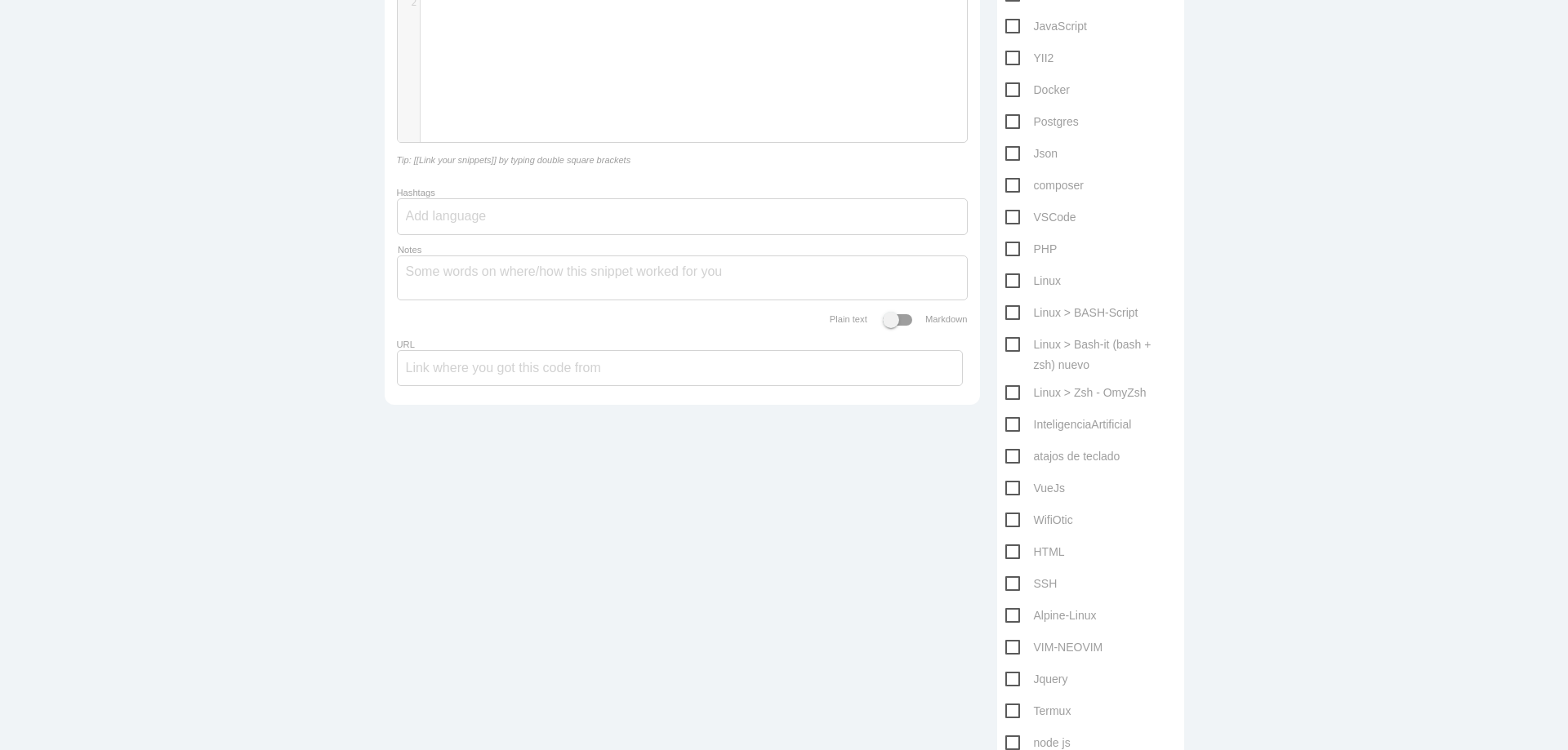
type input "ver las claves en linux"
click at [1005, 277] on span "Linux" at bounding box center [1033, 281] width 55 height 21
click at [1005, 277] on input "Linux" at bounding box center [1011, 276] width 11 height 11
checkbox input "true"
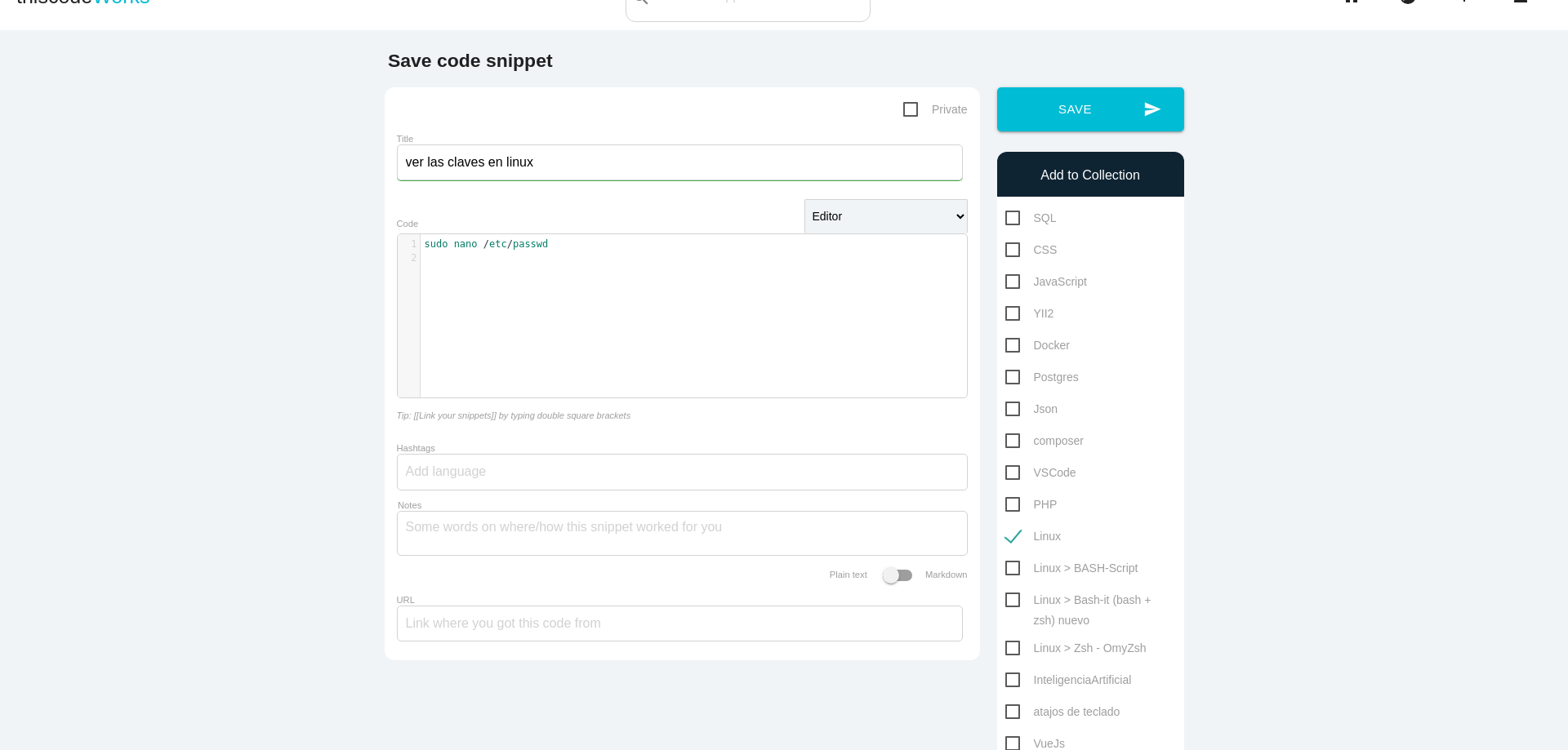
scroll to position [0, 0]
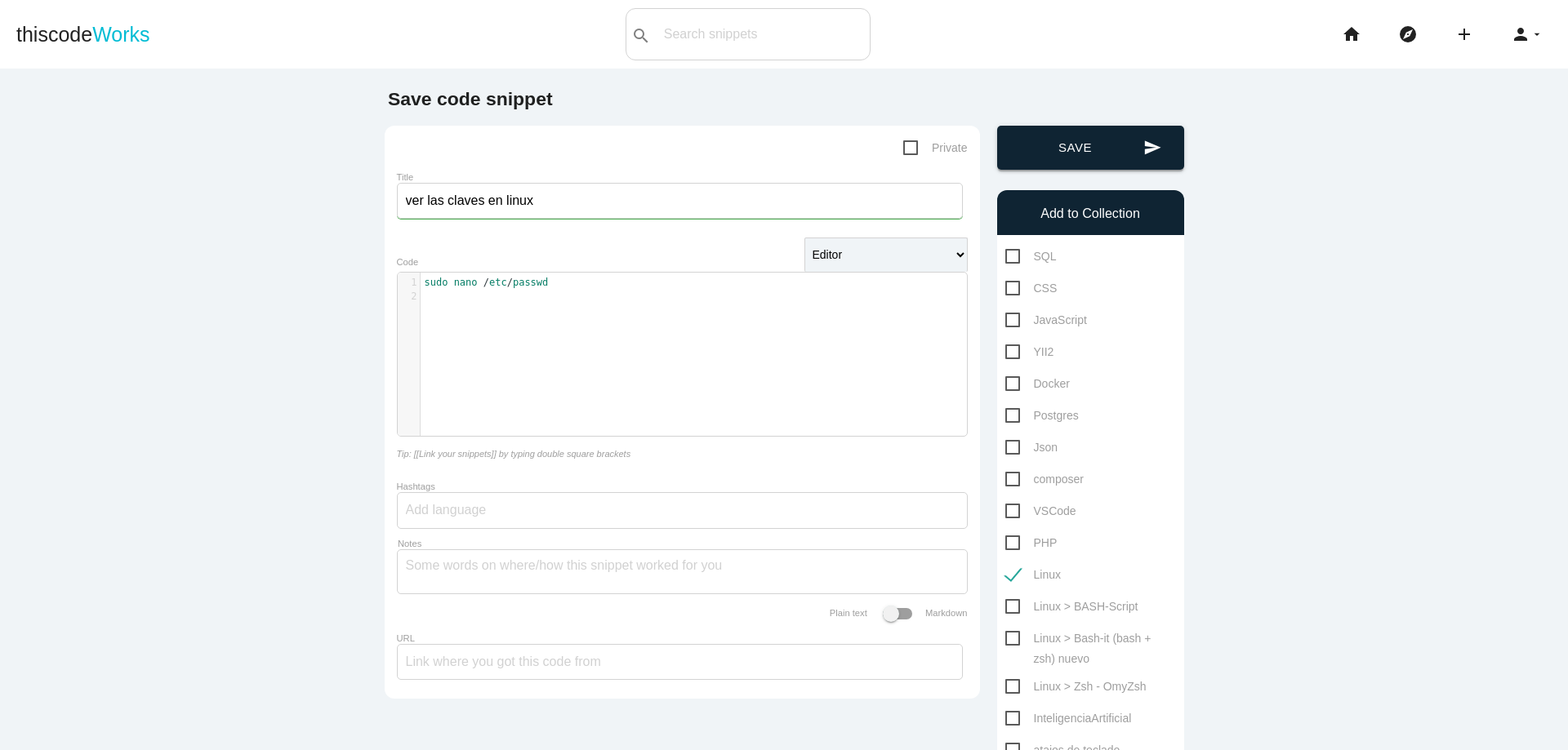
click at [1098, 156] on button "send Save" at bounding box center [1091, 147] width 187 height 44
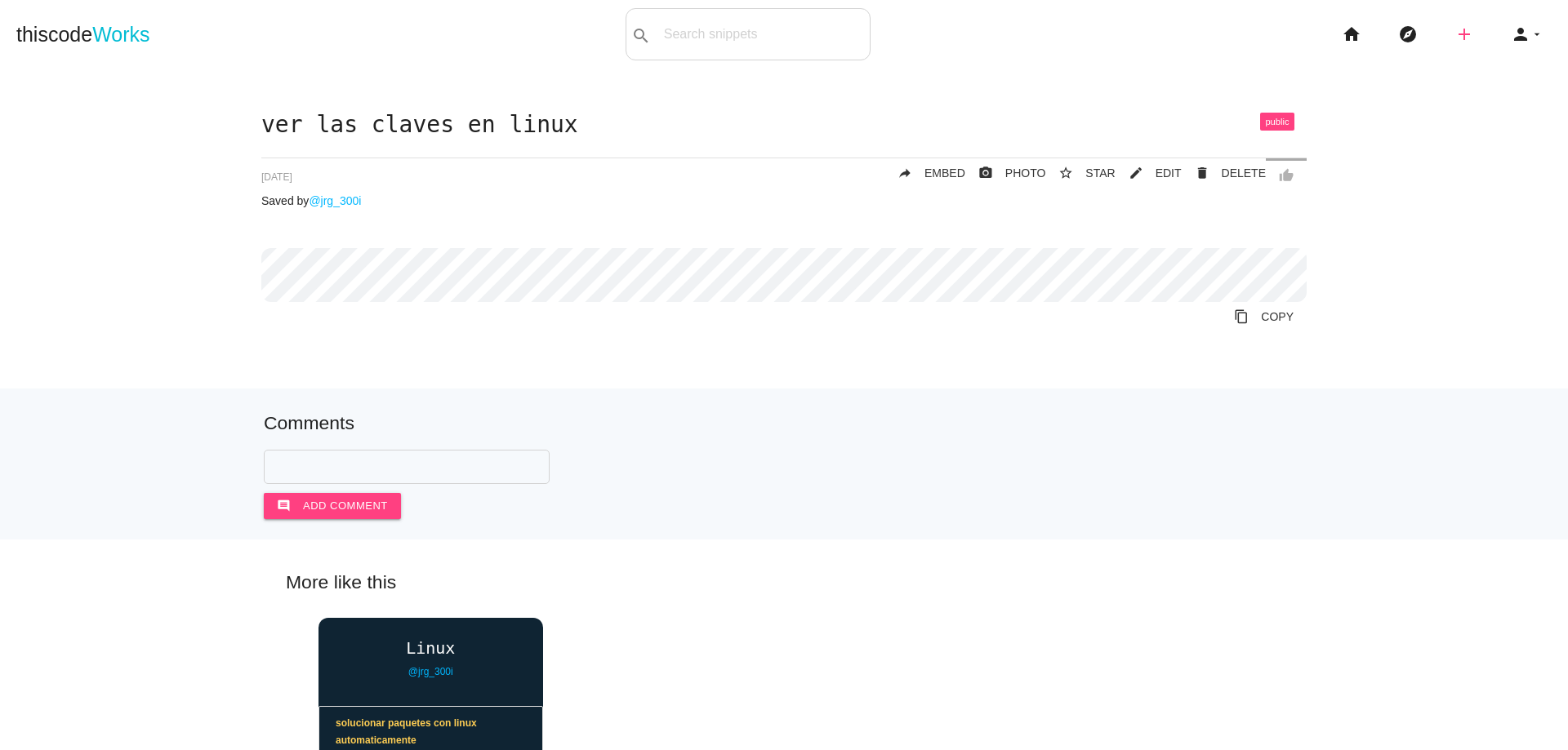
click at [1455, 30] on icon "add" at bounding box center [1464, 34] width 20 height 53
click at [1455, 30] on icon "code" at bounding box center [1465, 29] width 20 height 18
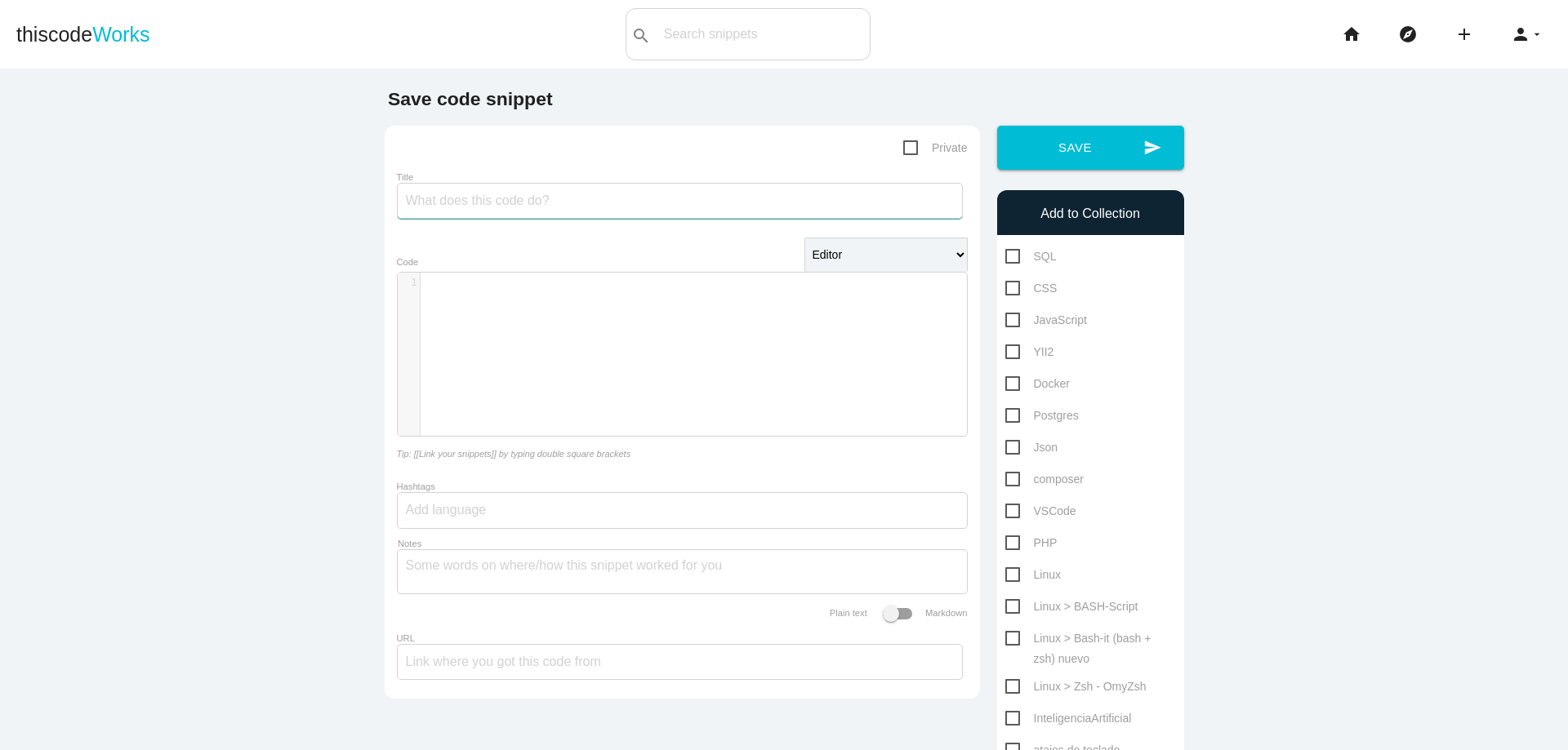
click at [732, 203] on input "Title" at bounding box center [680, 201] width 565 height 36
type input "actualizar OhmyZsh"
click at [719, 317] on div "​ x 1 ​" at bounding box center [694, 367] width 593 height 188
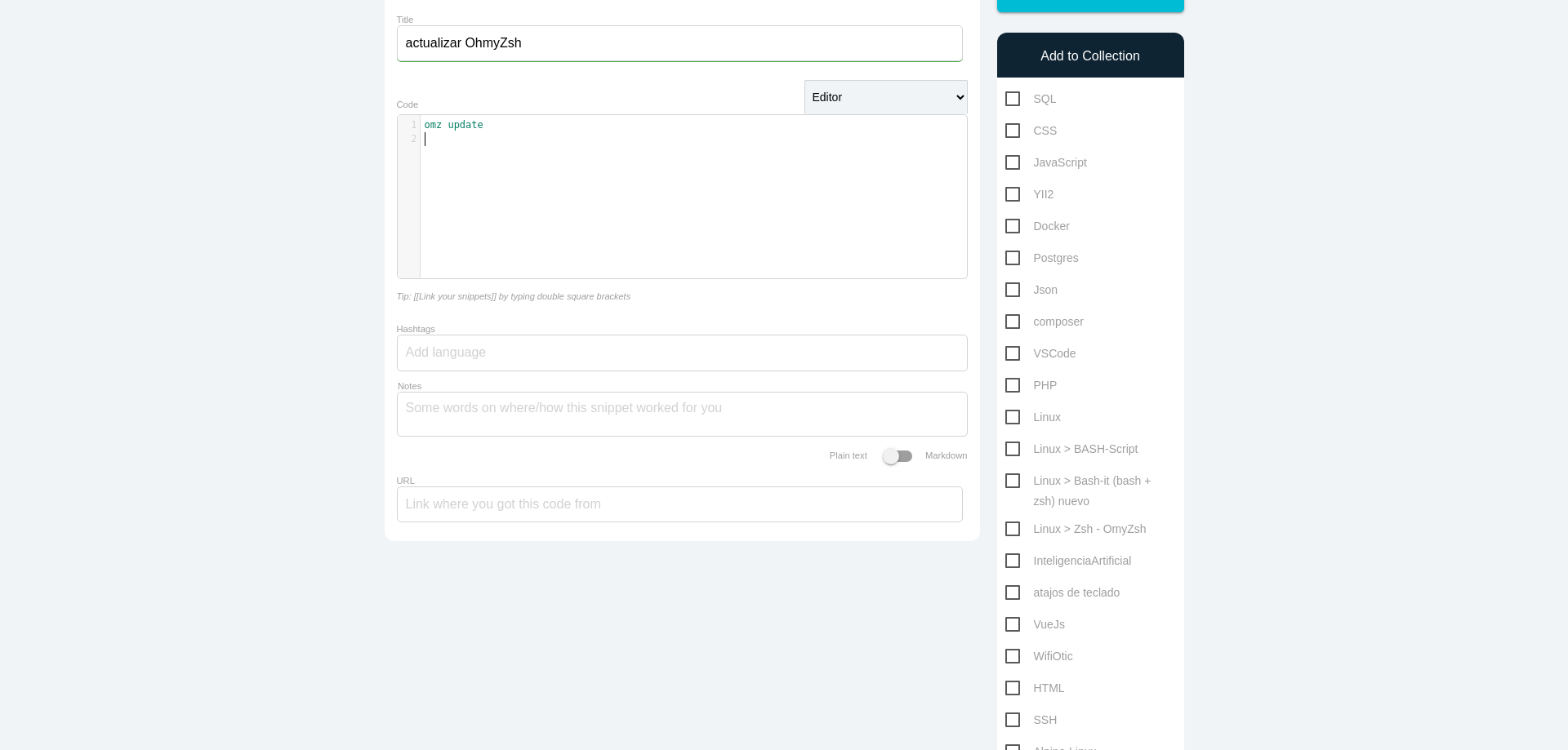
scroll to position [196, 0]
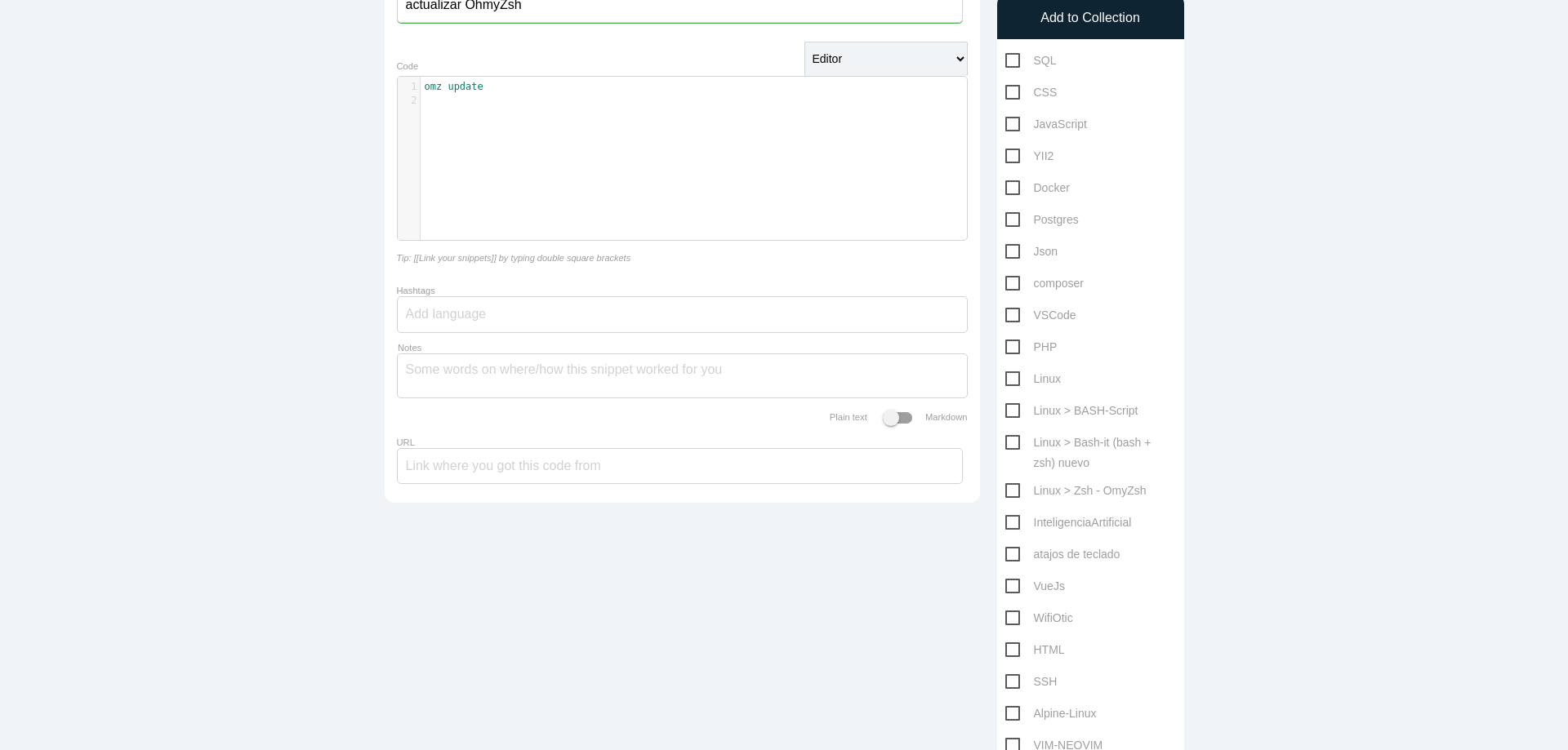
click at [1005, 497] on span "Linux > Zsh - OmyZsh" at bounding box center [1076, 490] width 141 height 21
click at [1005, 491] on input "Linux > Zsh - OmyZsh" at bounding box center [1011, 486] width 11 height 11
checkbox input "true"
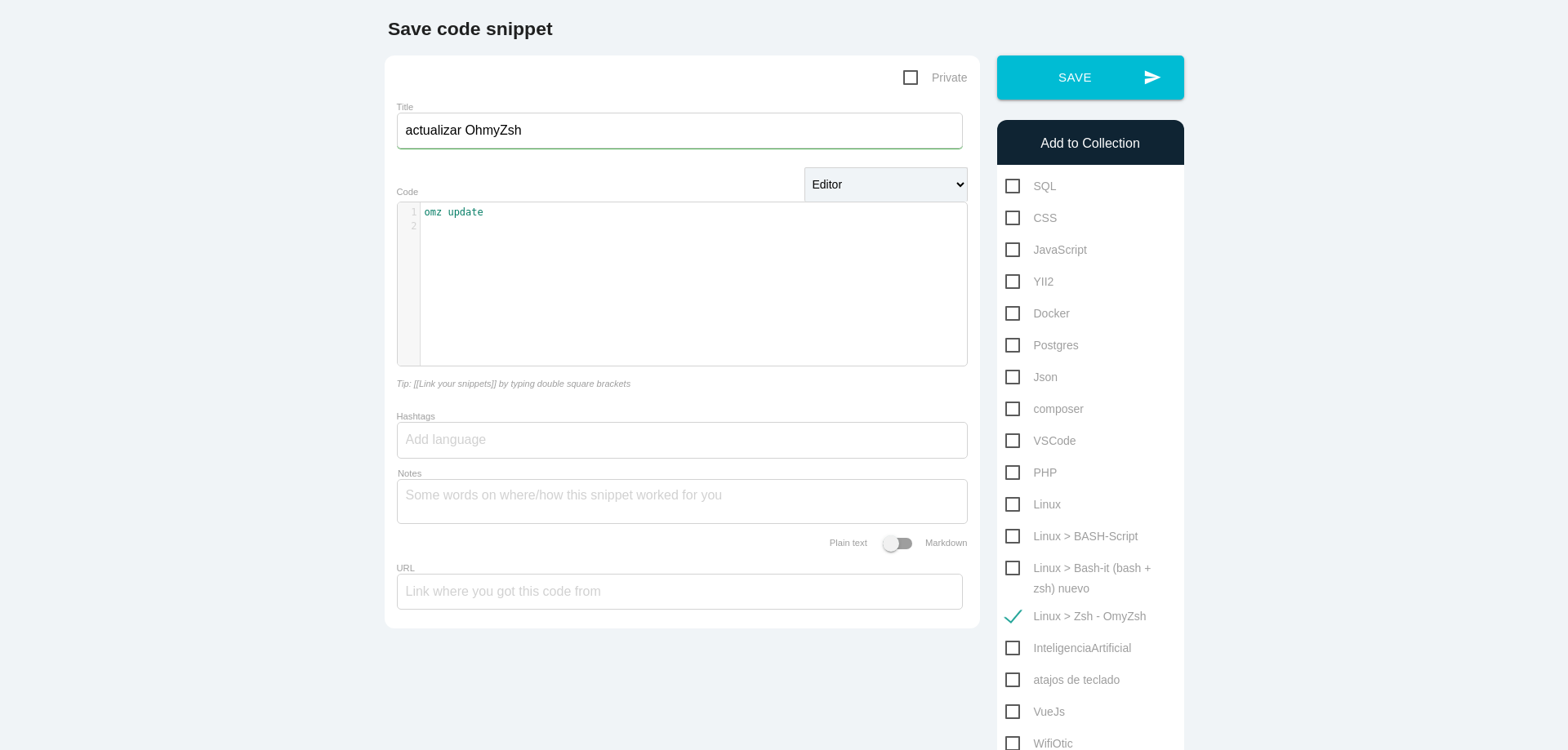
scroll to position [0, 0]
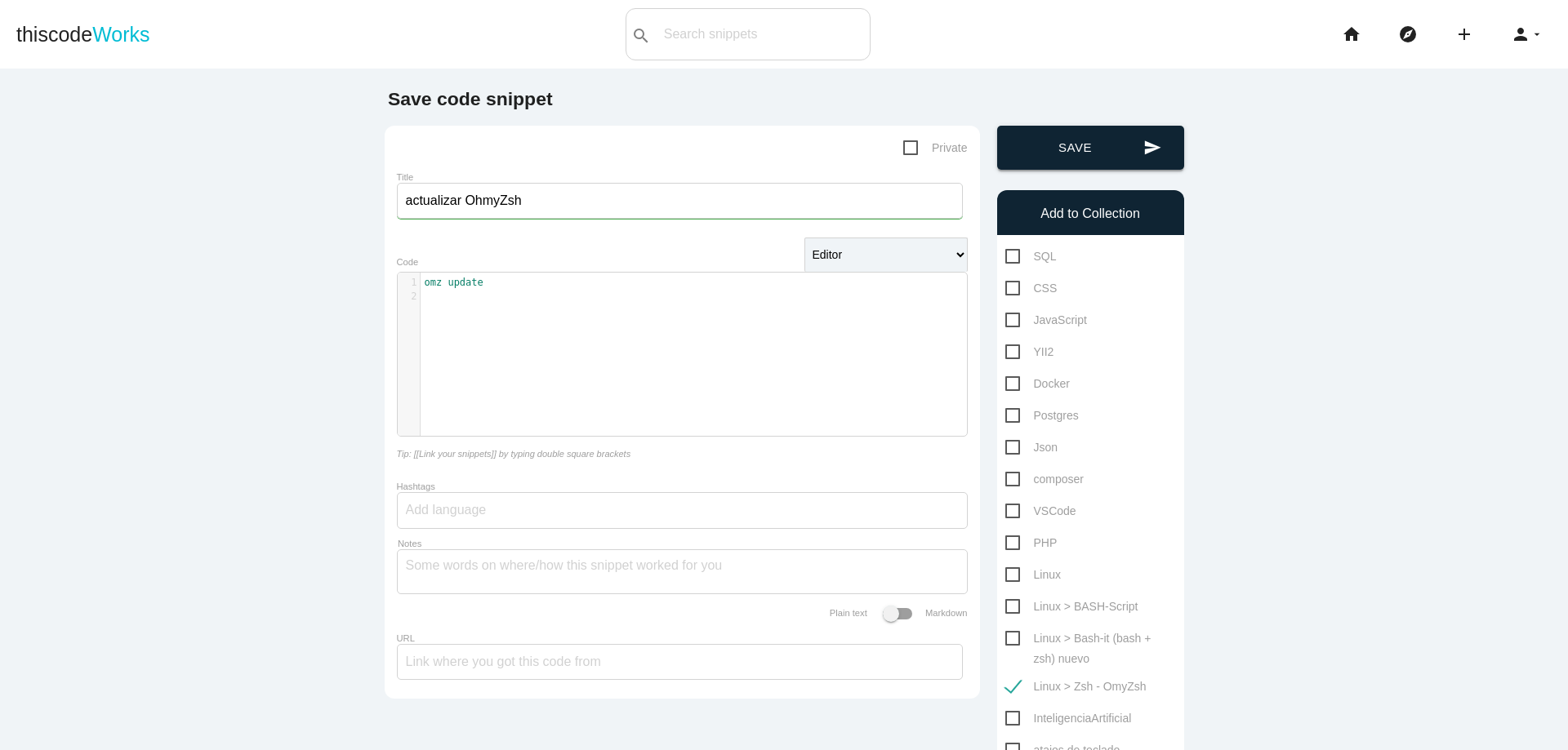
click at [1070, 144] on button "send Save" at bounding box center [1091, 147] width 187 height 44
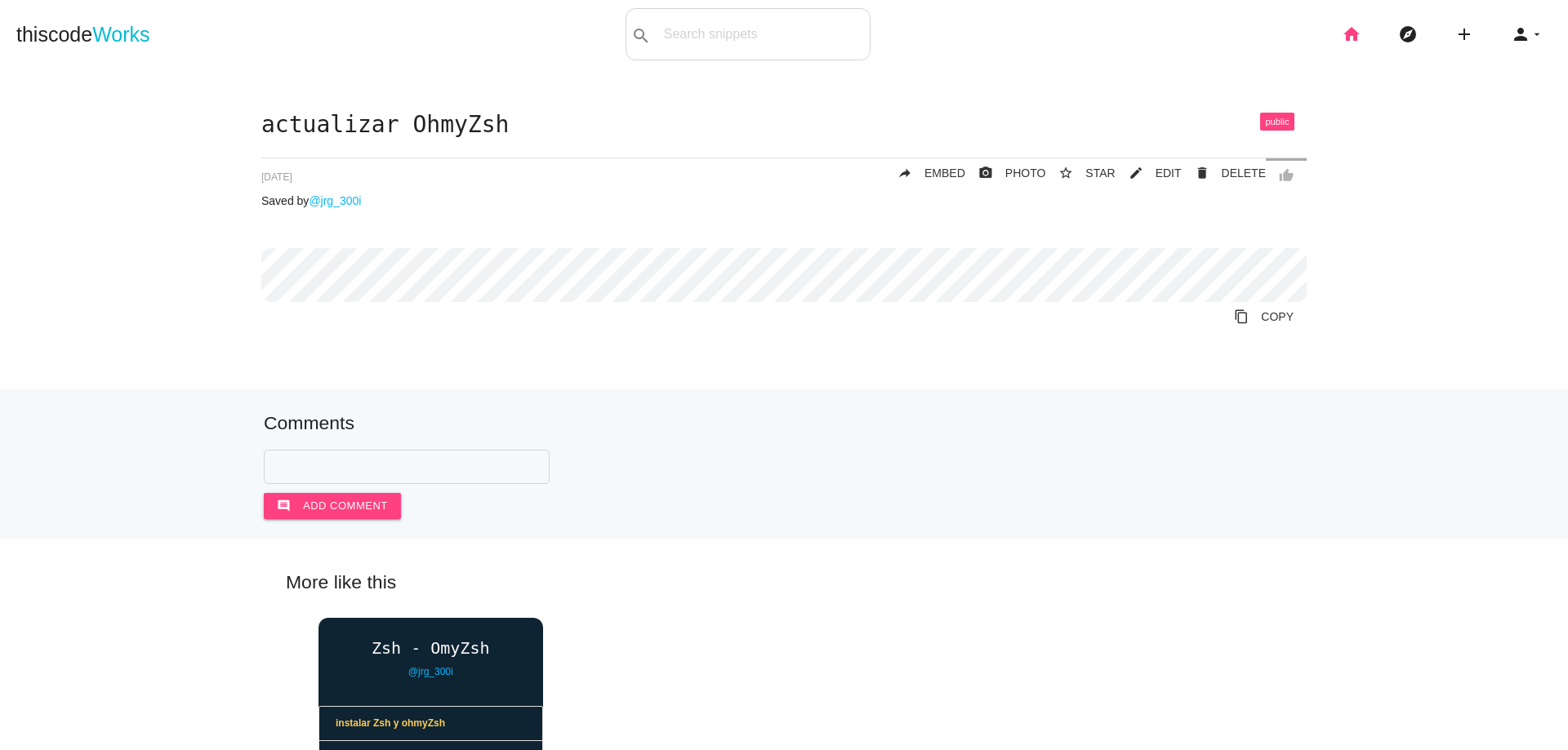
click at [1341, 33] on icon "home" at bounding box center [1351, 34] width 20 height 53
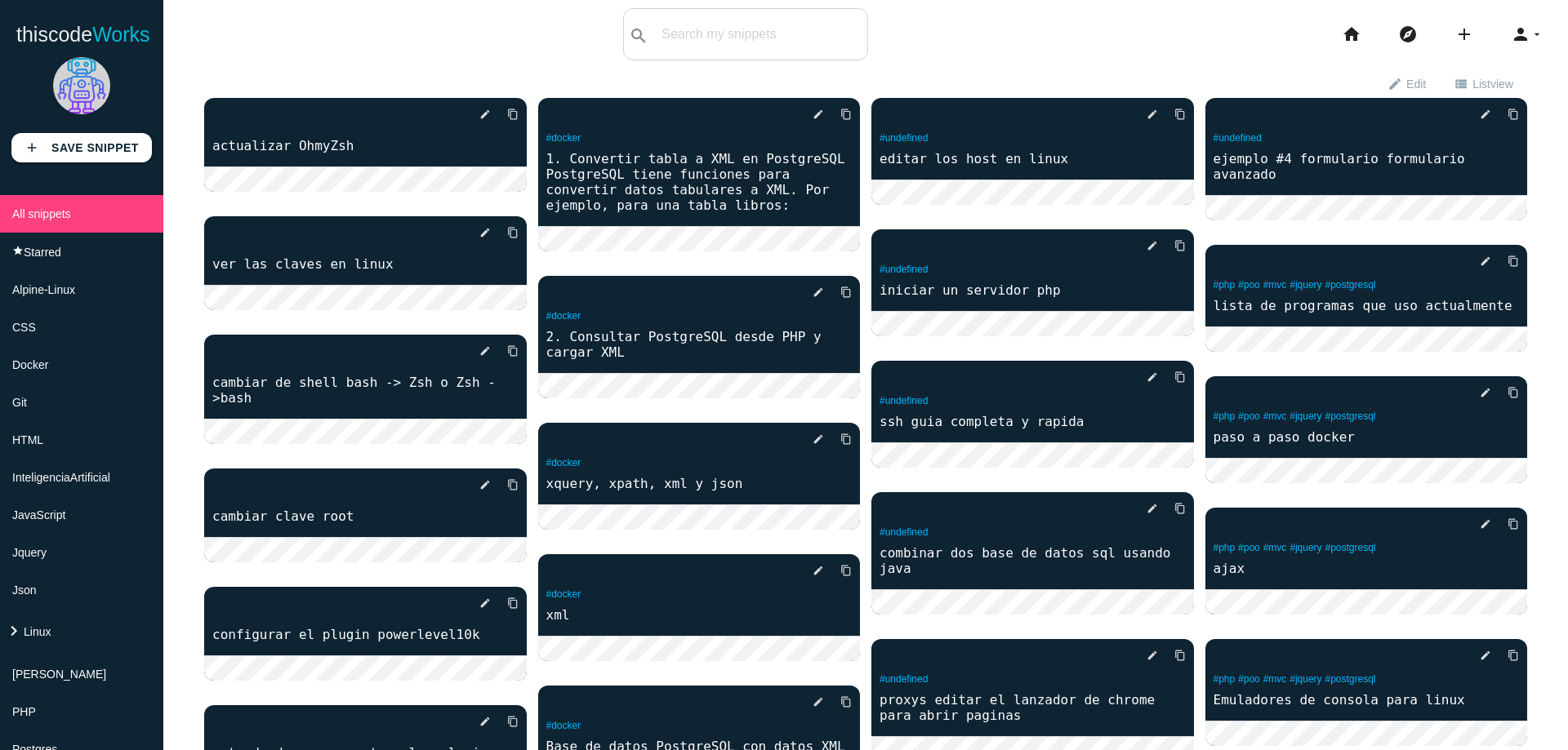
click at [13, 622] on icon "keyboard_arrow_right" at bounding box center [14, 631] width 20 height 20
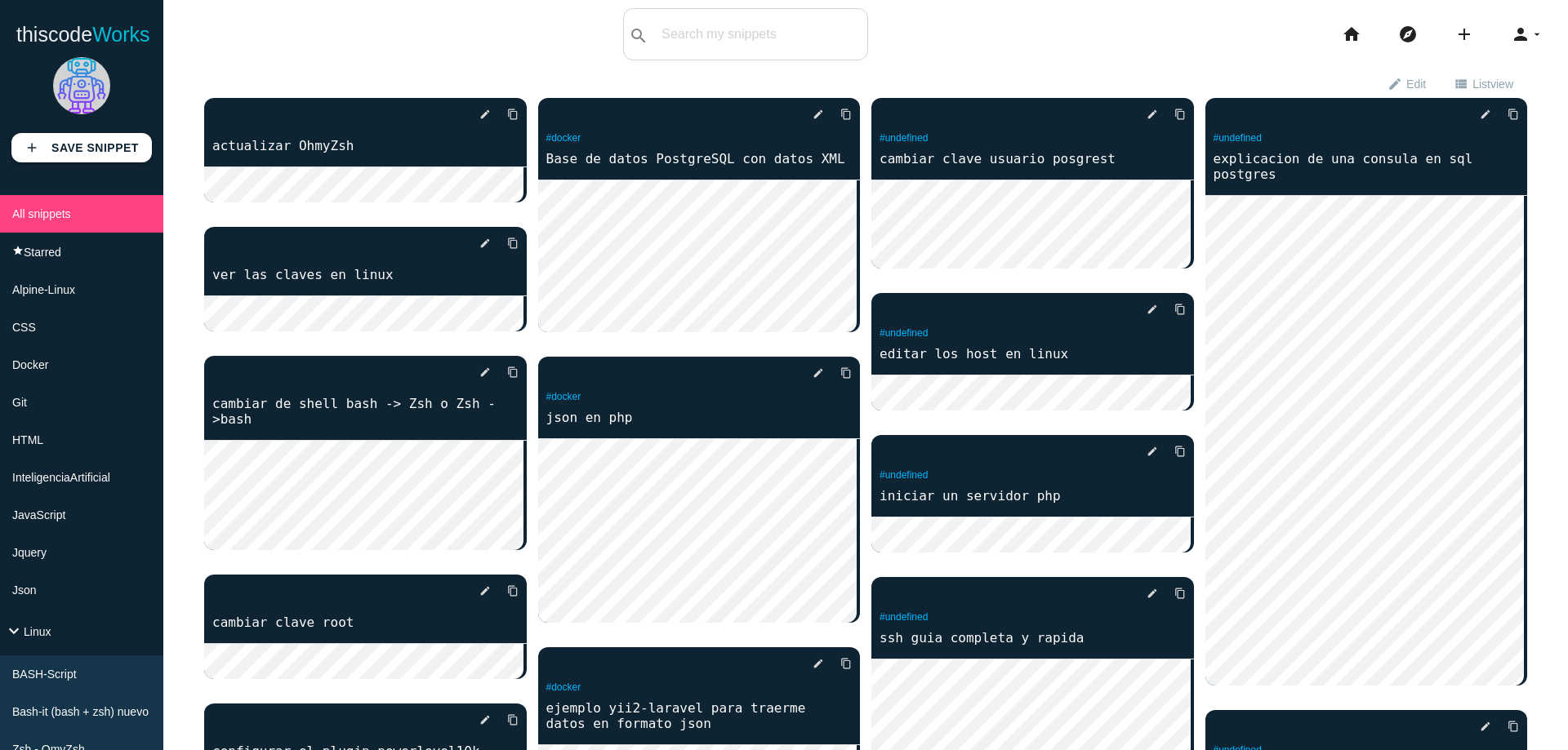
scroll to position [391, 0]
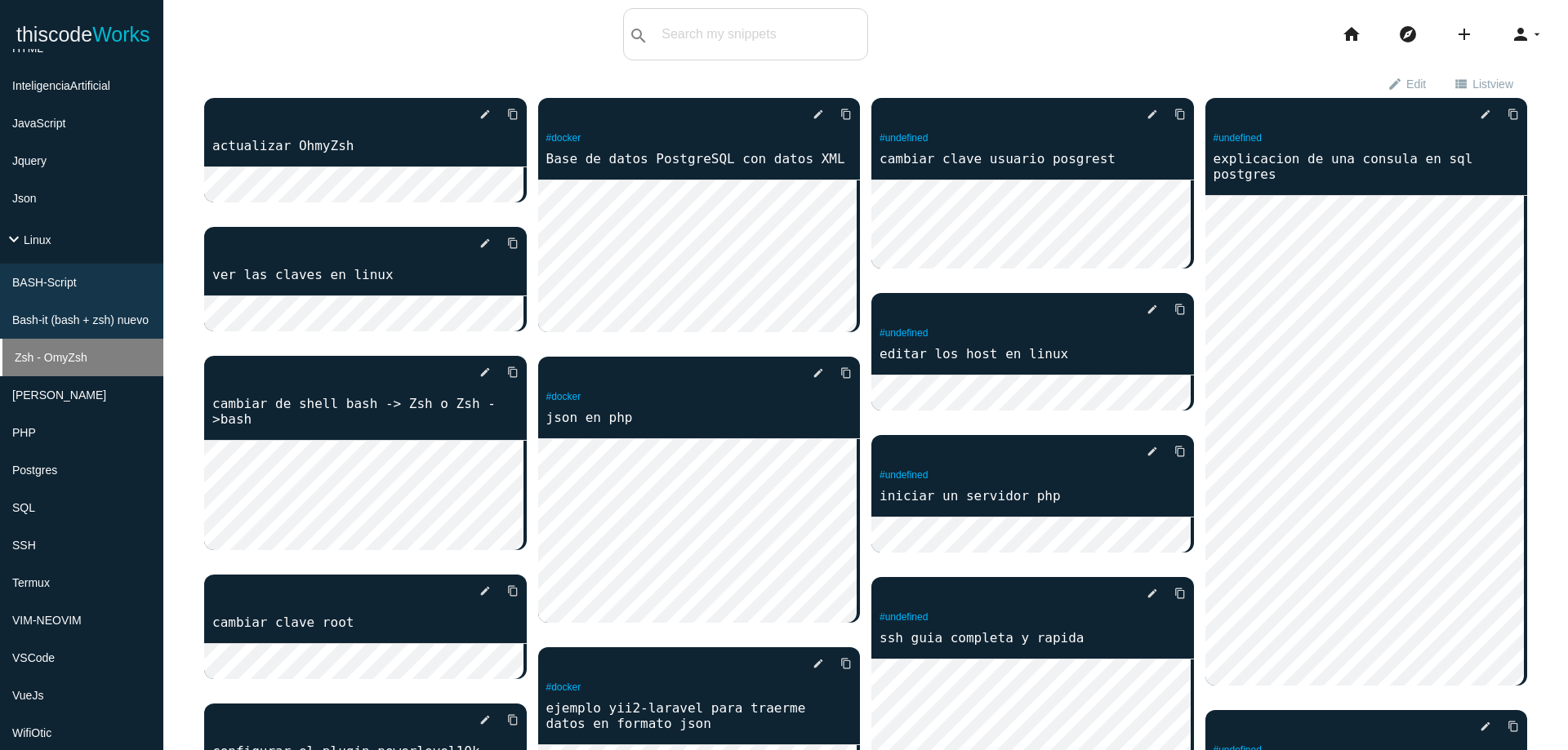
click at [68, 364] on li "Zsh - OmyZsh" at bounding box center [81, 358] width 163 height 37
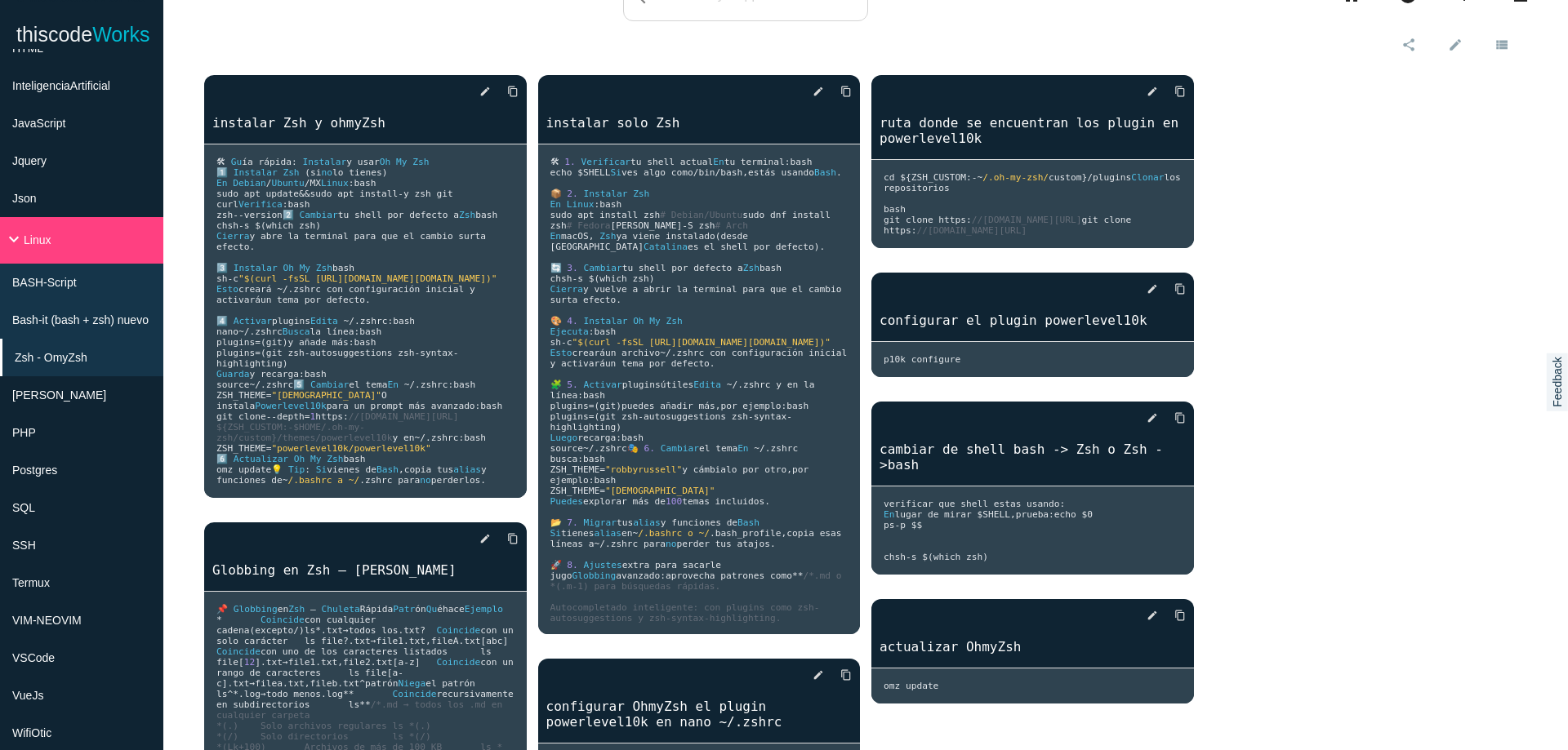
scroll to position [0, 0]
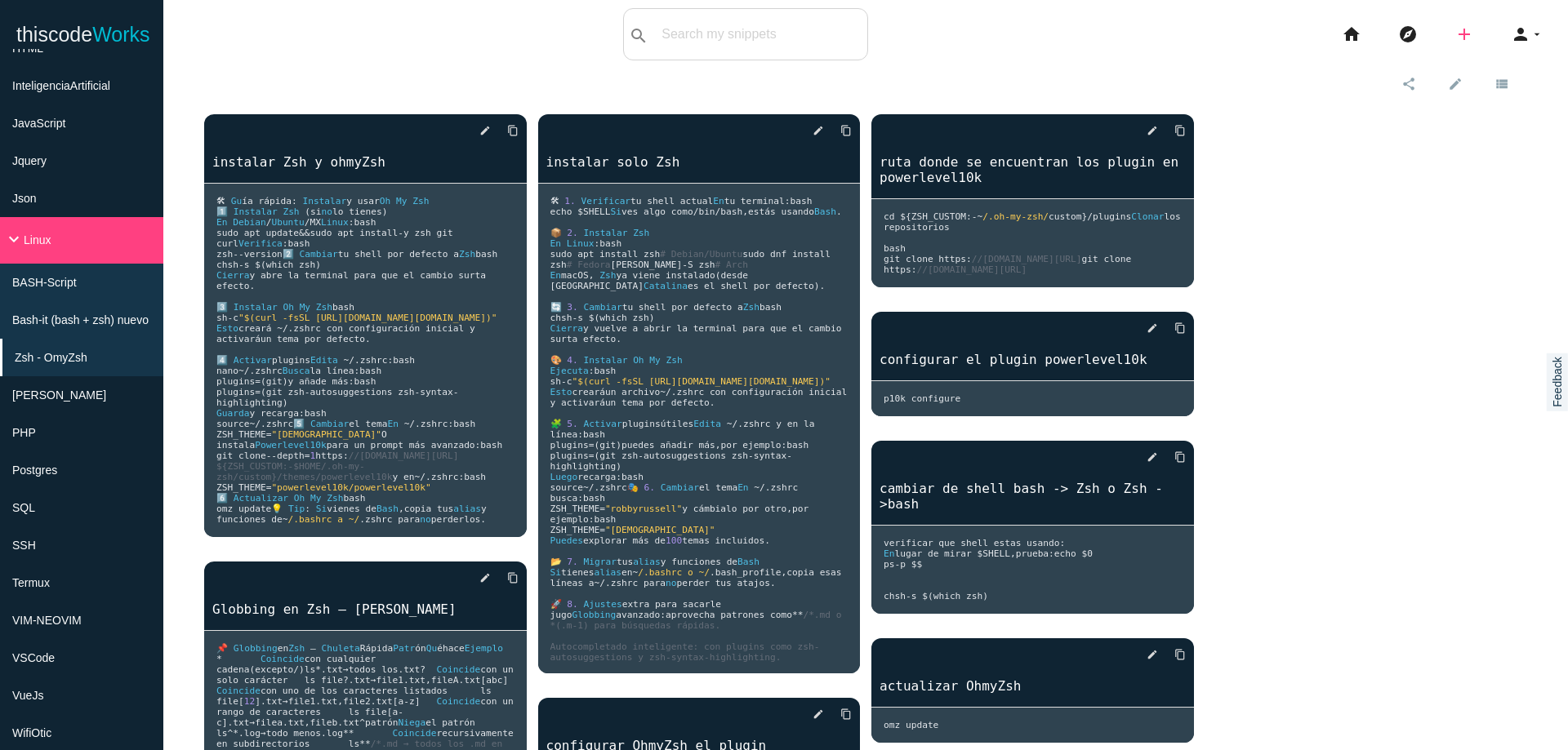
click at [1454, 33] on icon "add" at bounding box center [1464, 34] width 20 height 53
click at [1455, 33] on icon "code" at bounding box center [1465, 29] width 20 height 18
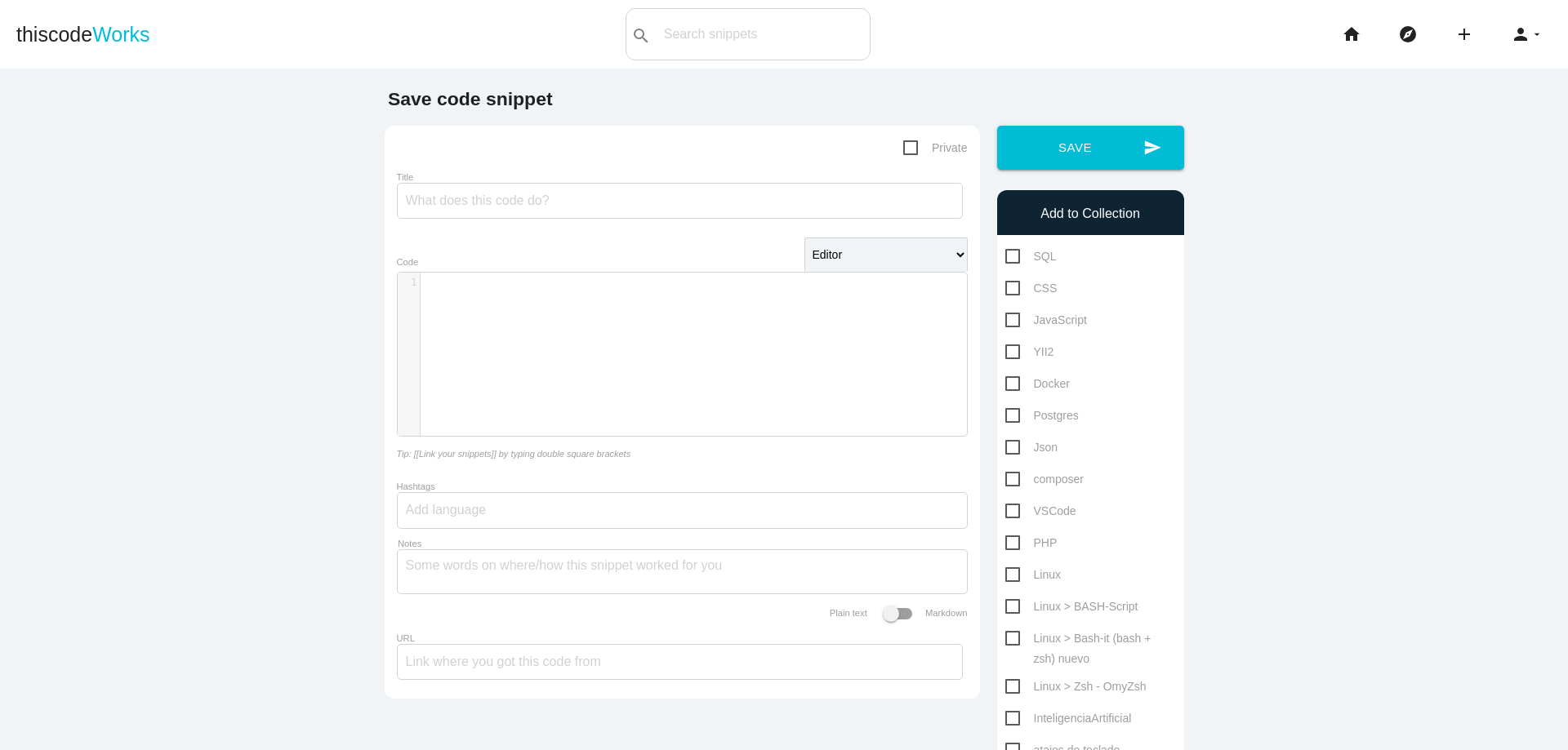
scroll to position [4, 0]
click at [656, 305] on div "​ x 1 ​" at bounding box center [694, 367] width 593 height 188
click at [594, 205] on input "Title" at bounding box center [680, 201] width 565 height 36
type input "el mejor plugin para ohmyZsh"
click at [1005, 636] on span "Linux > Bash-it (bash + zsh) nuevo" at bounding box center [1090, 639] width 170 height 21
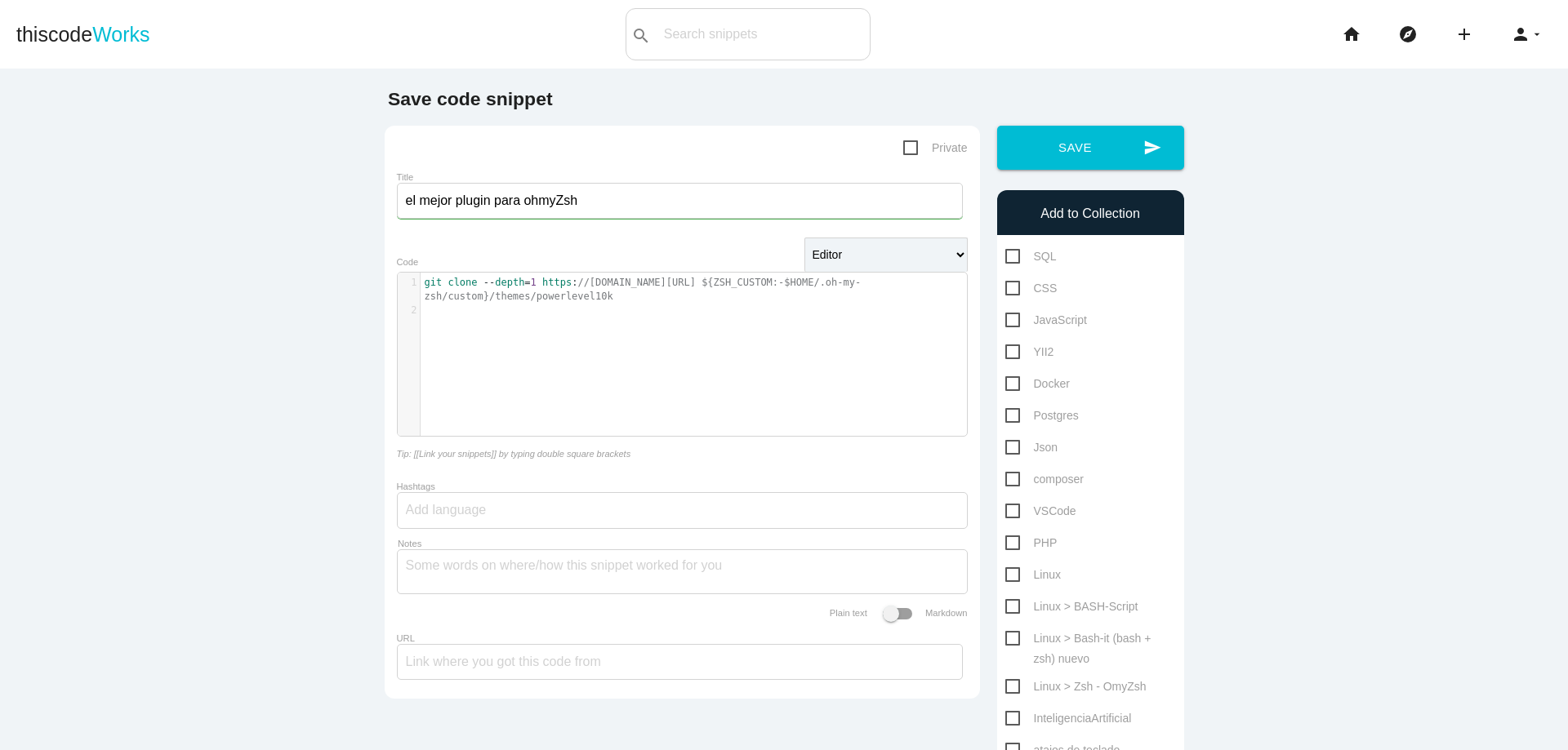
click at [1005, 636] on input "Linux > Bash-it (bash + zsh) nuevo" at bounding box center [1011, 634] width 11 height 11
checkbox input "true"
click at [1058, 157] on button "send Save" at bounding box center [1091, 147] width 187 height 44
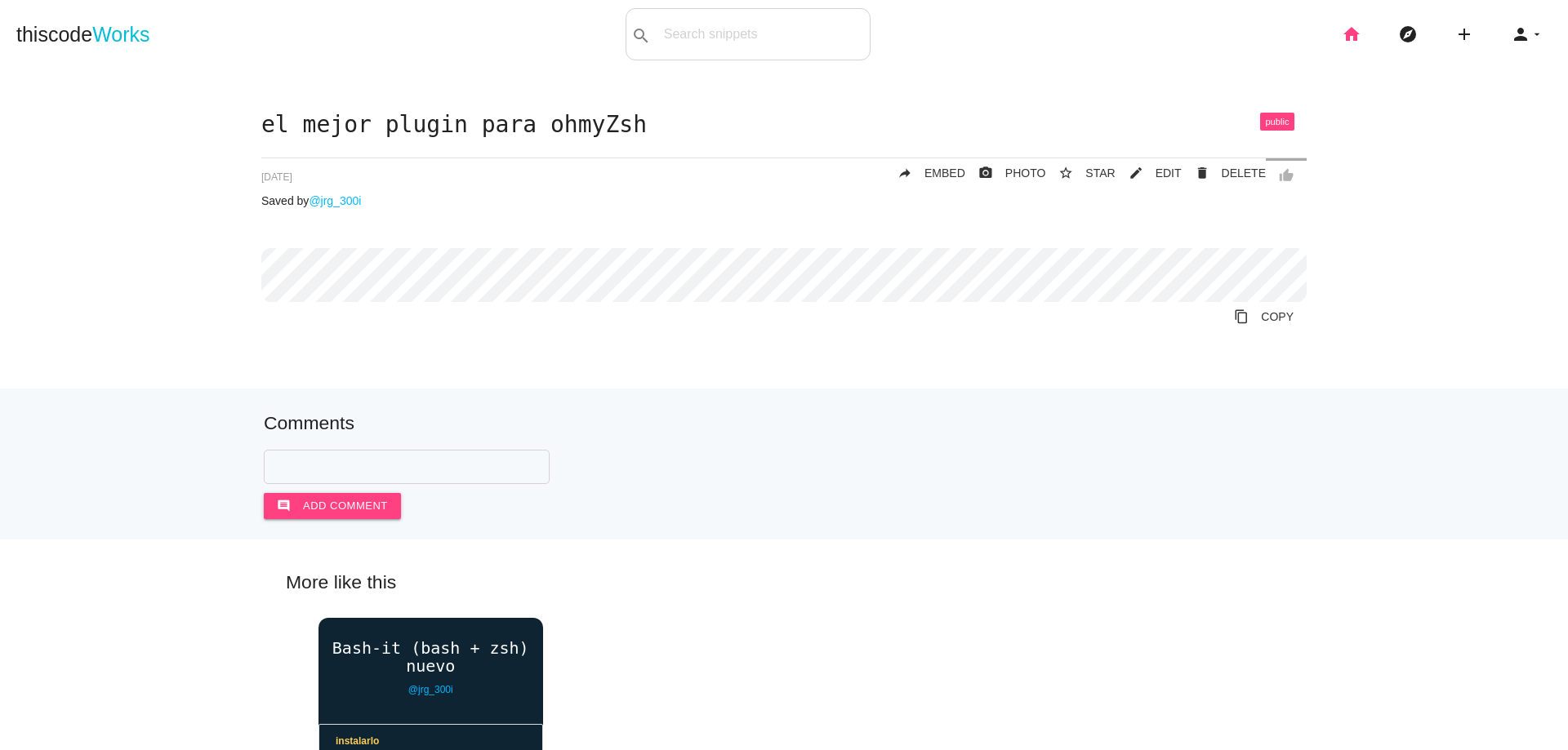
click at [1341, 37] on icon "home" at bounding box center [1351, 34] width 20 height 53
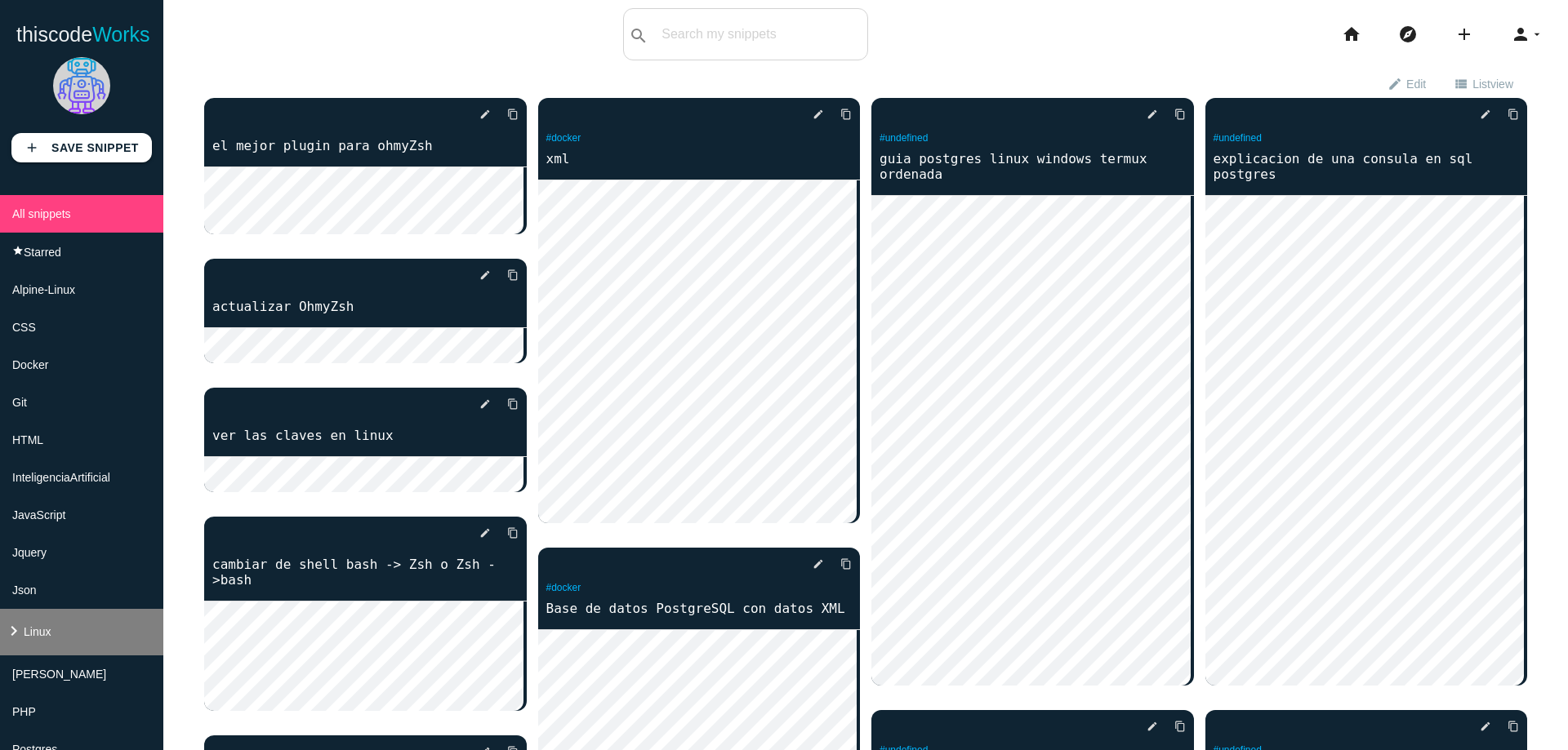
scroll to position [490, 0]
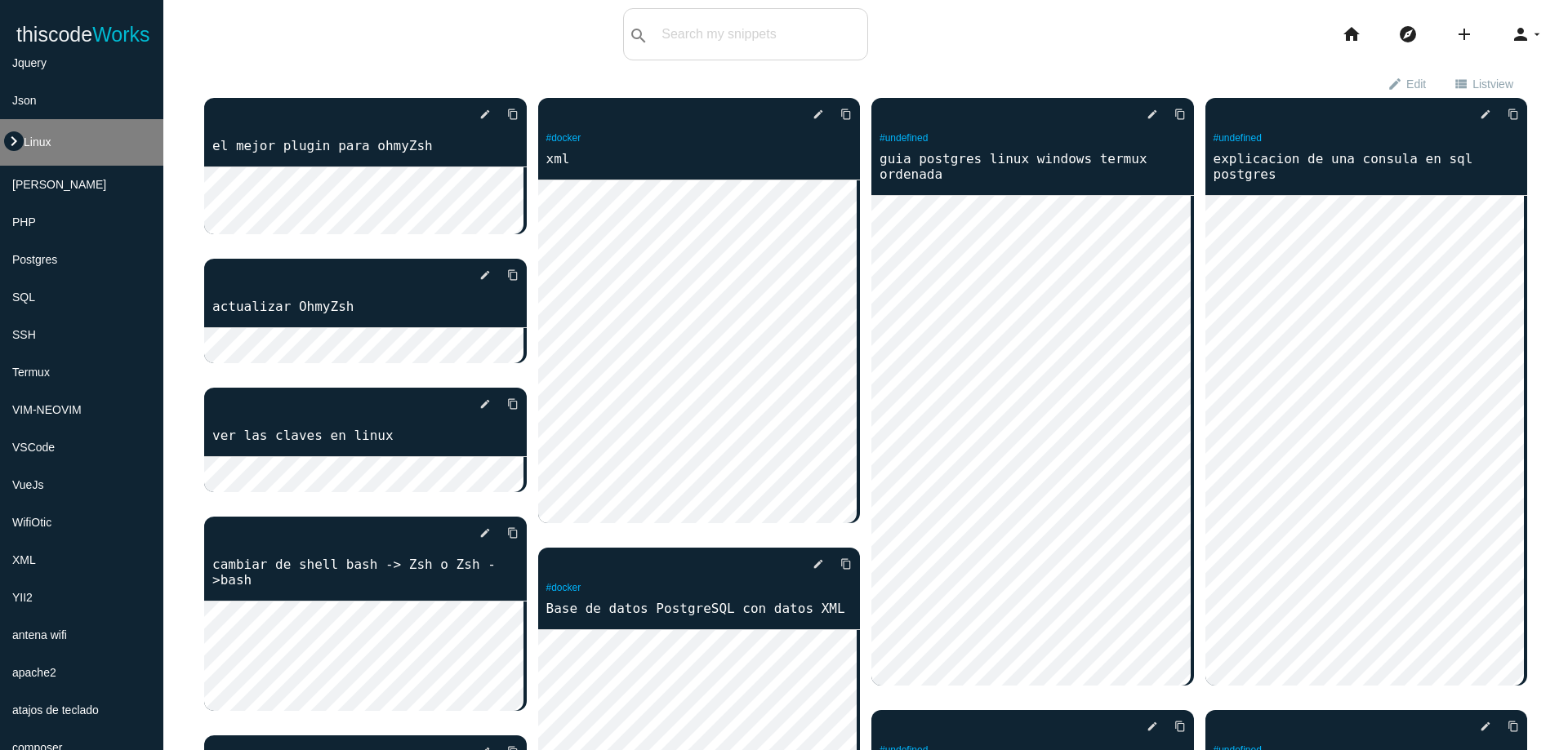
click at [4, 136] on icon "keyboard_arrow_right" at bounding box center [14, 141] width 20 height 20
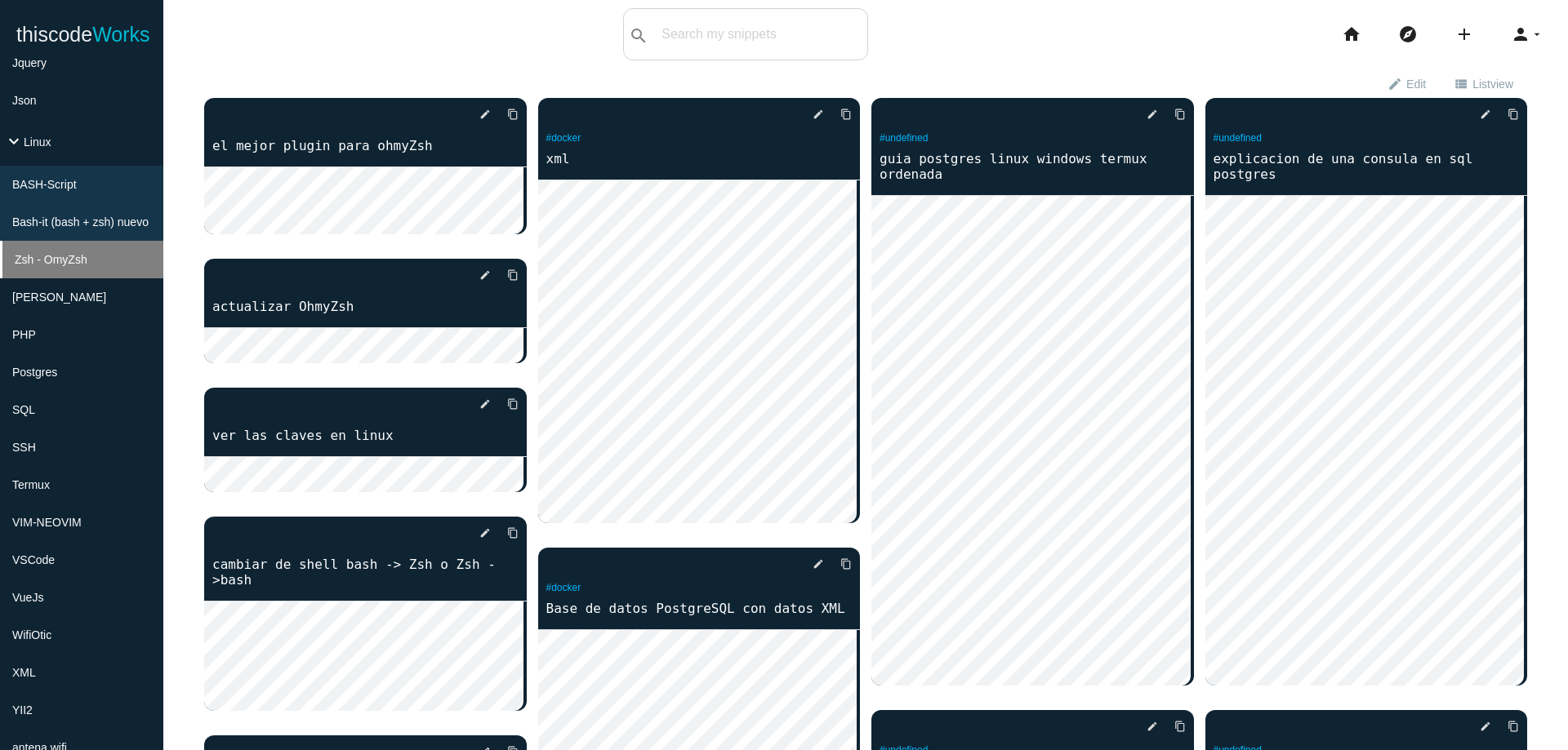
click at [96, 258] on li "Zsh - OmyZsh" at bounding box center [81, 260] width 163 height 37
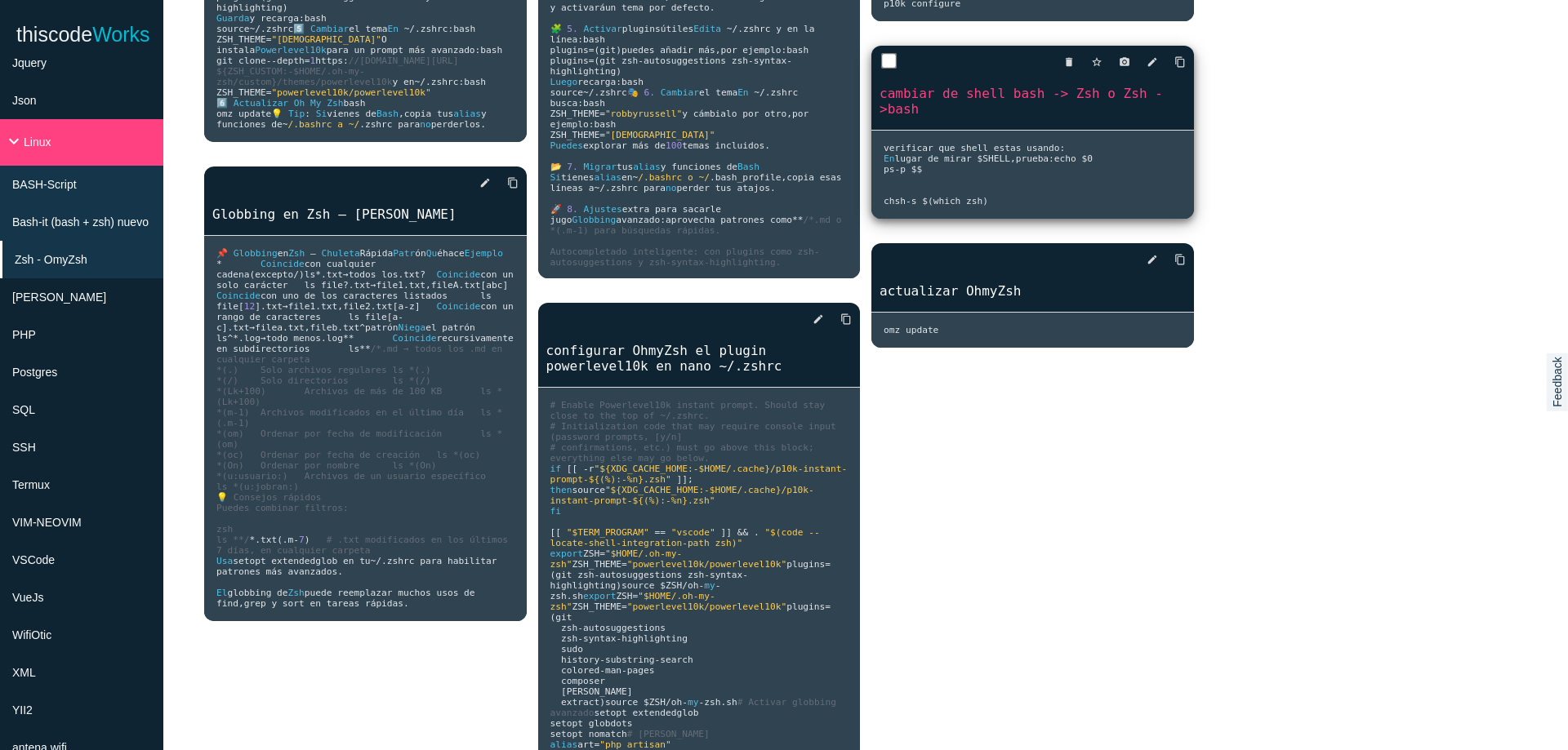
scroll to position [326, 0]
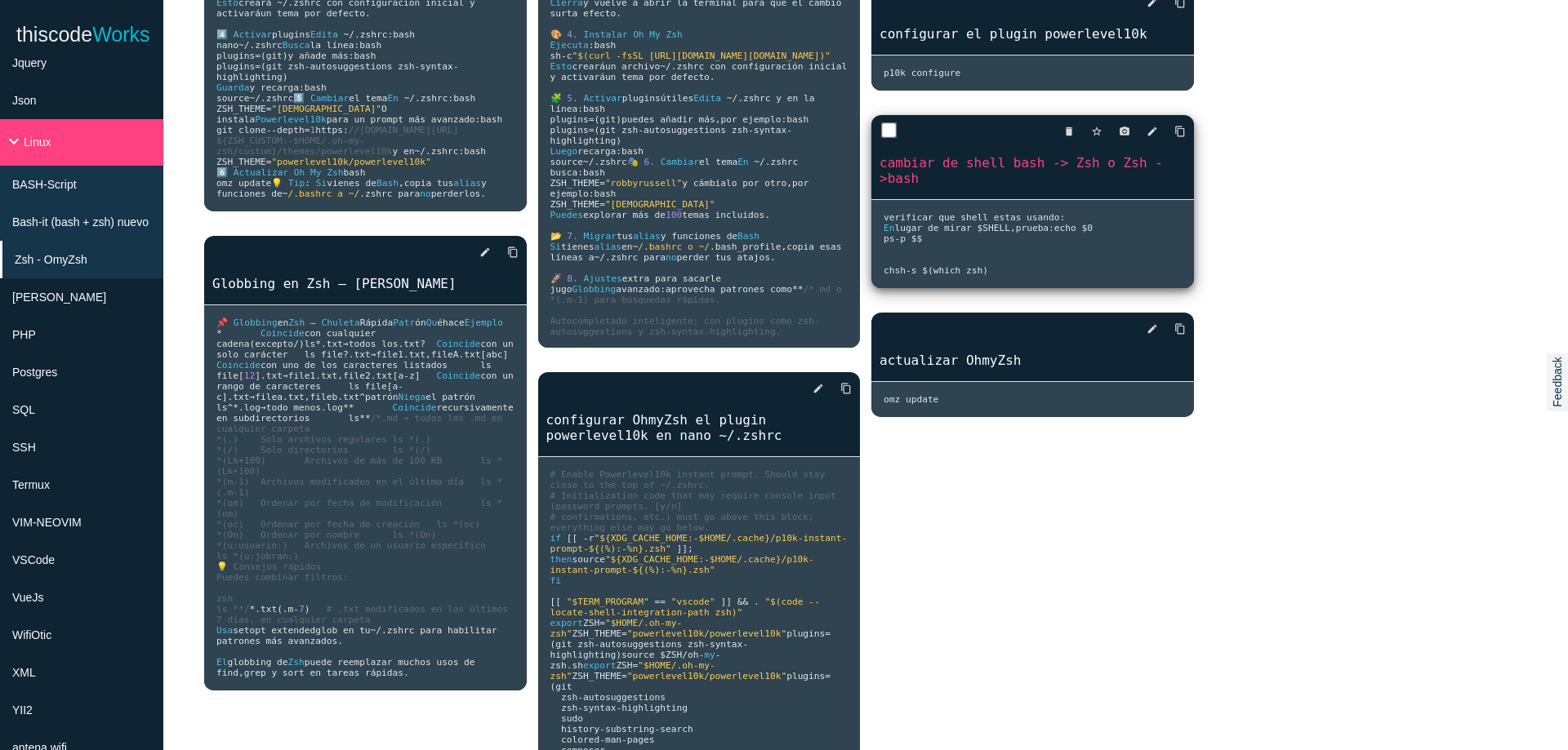
click at [1082, 280] on pre "verificar que shell estas usando : En lugar de mirar $SHELL , prueba : echo $0 …" at bounding box center [1033, 243] width 323 height 88
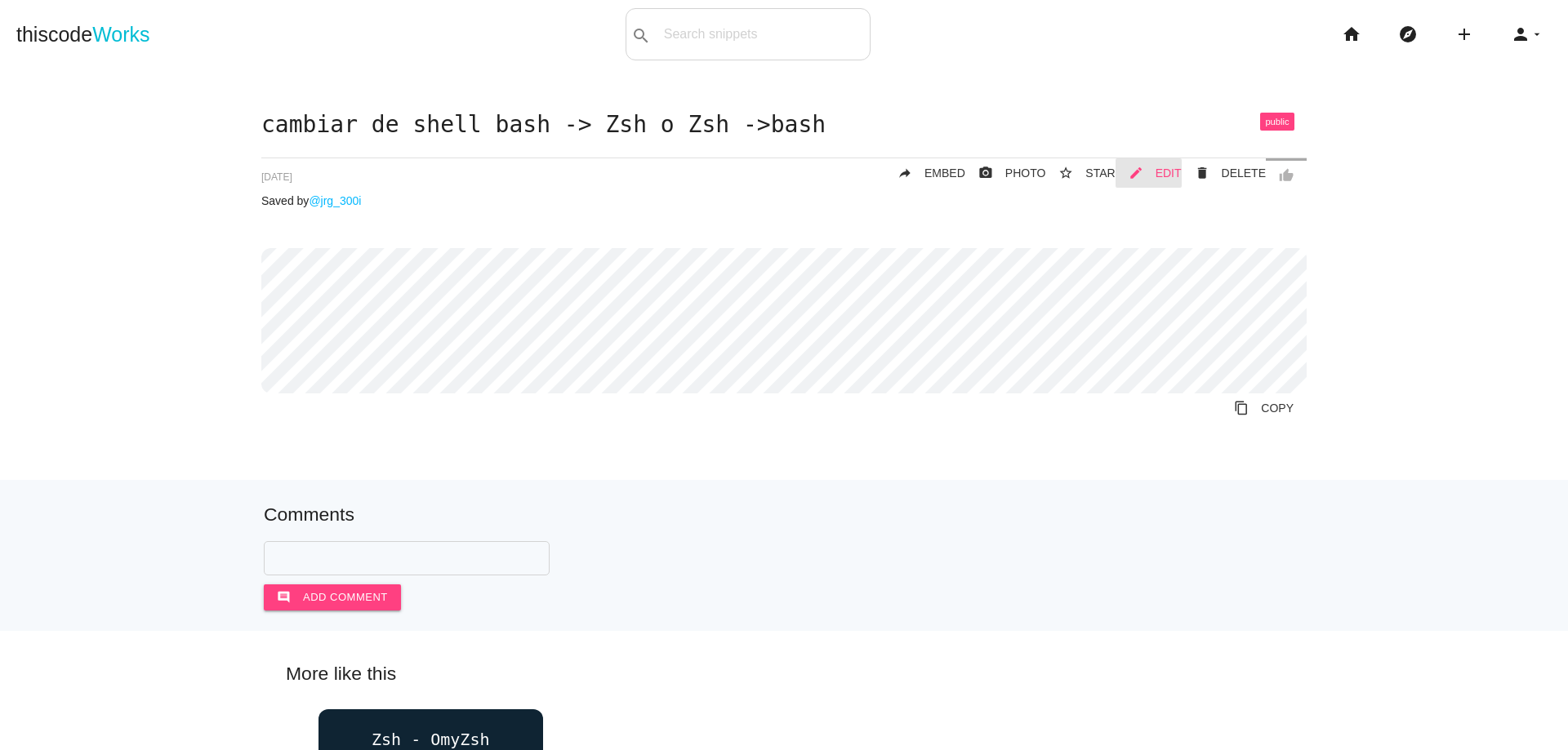
click at [1148, 177] on link "mode_edit EDIT" at bounding box center [1148, 173] width 66 height 29
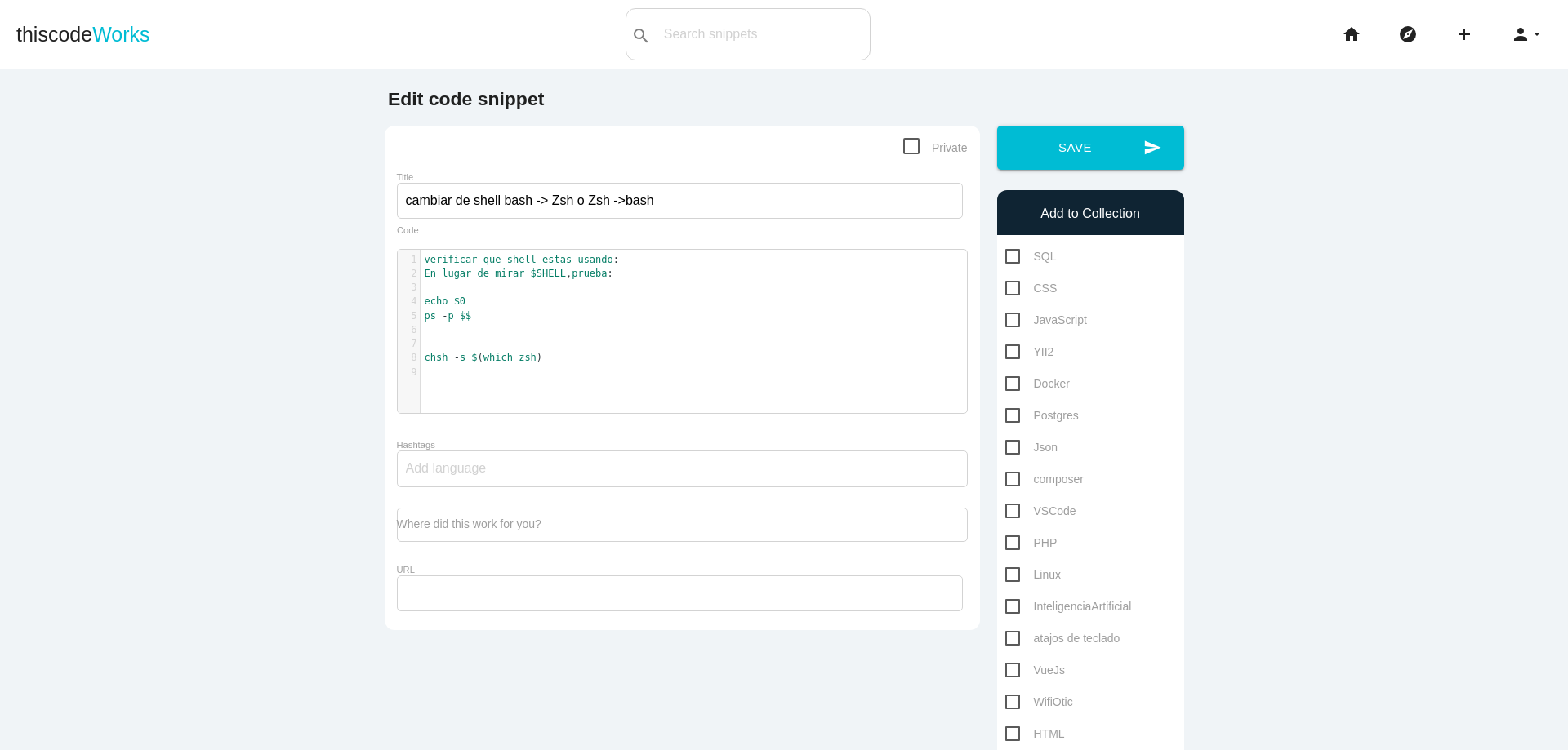
scroll to position [4, 0]
click at [442, 292] on pre "​" at bounding box center [699, 288] width 558 height 14
click at [527, 315] on pre "ps - p $$" at bounding box center [699, 317] width 558 height 14
type textarea "#estos comandos ha"
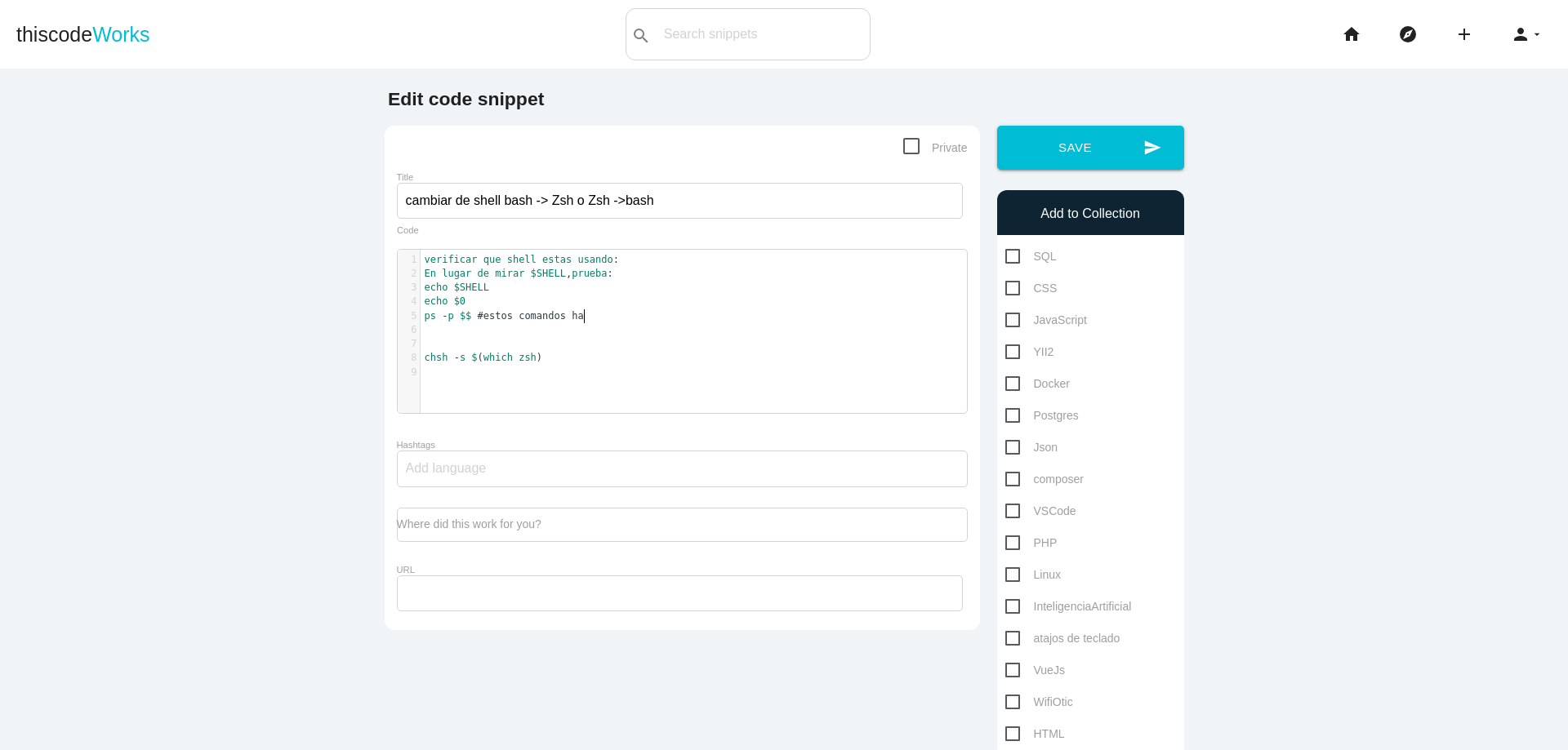
scroll to position [4, 92]
type textarea "c"
type textarea "acen los mismo muestran que shell estas usando"
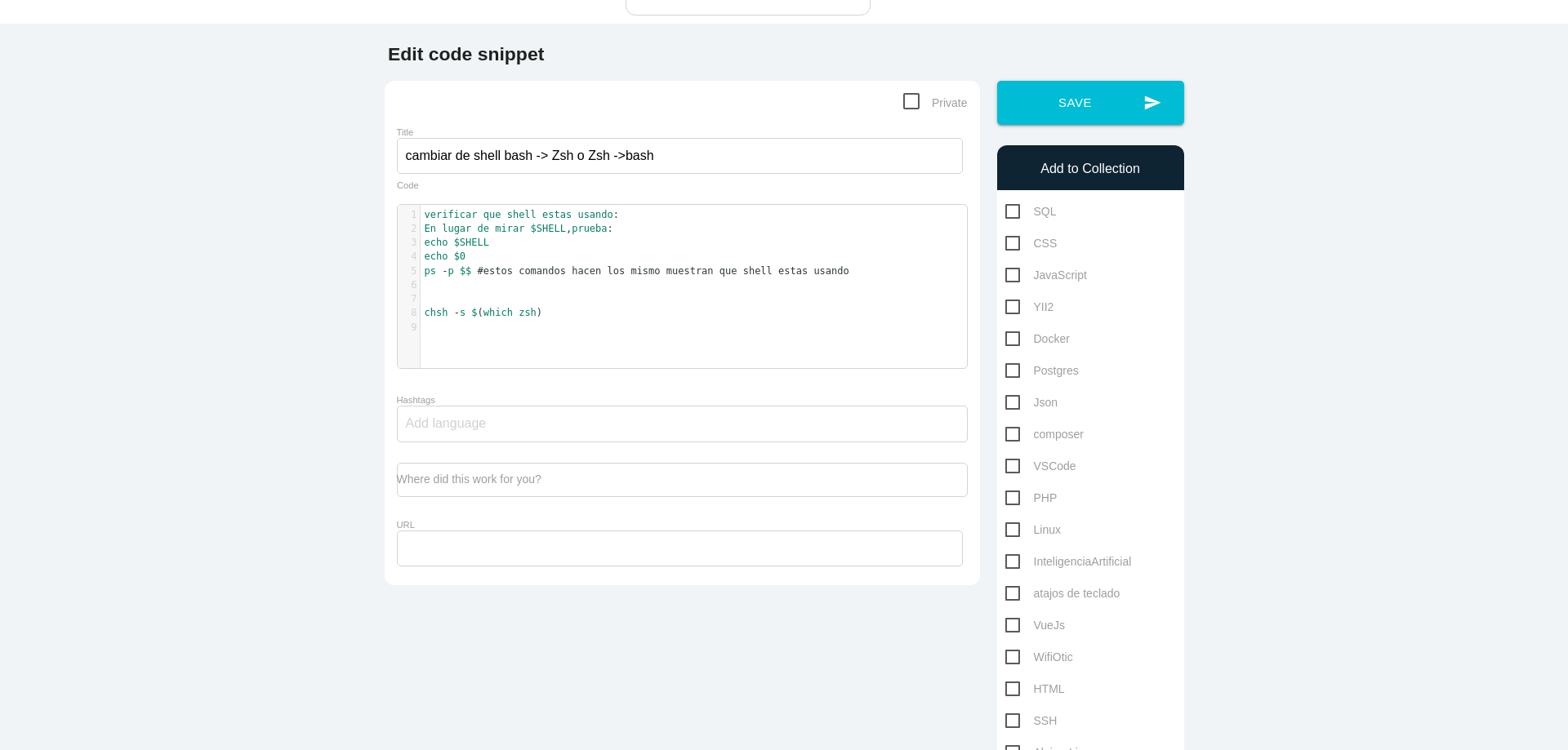
scroll to position [0, 0]
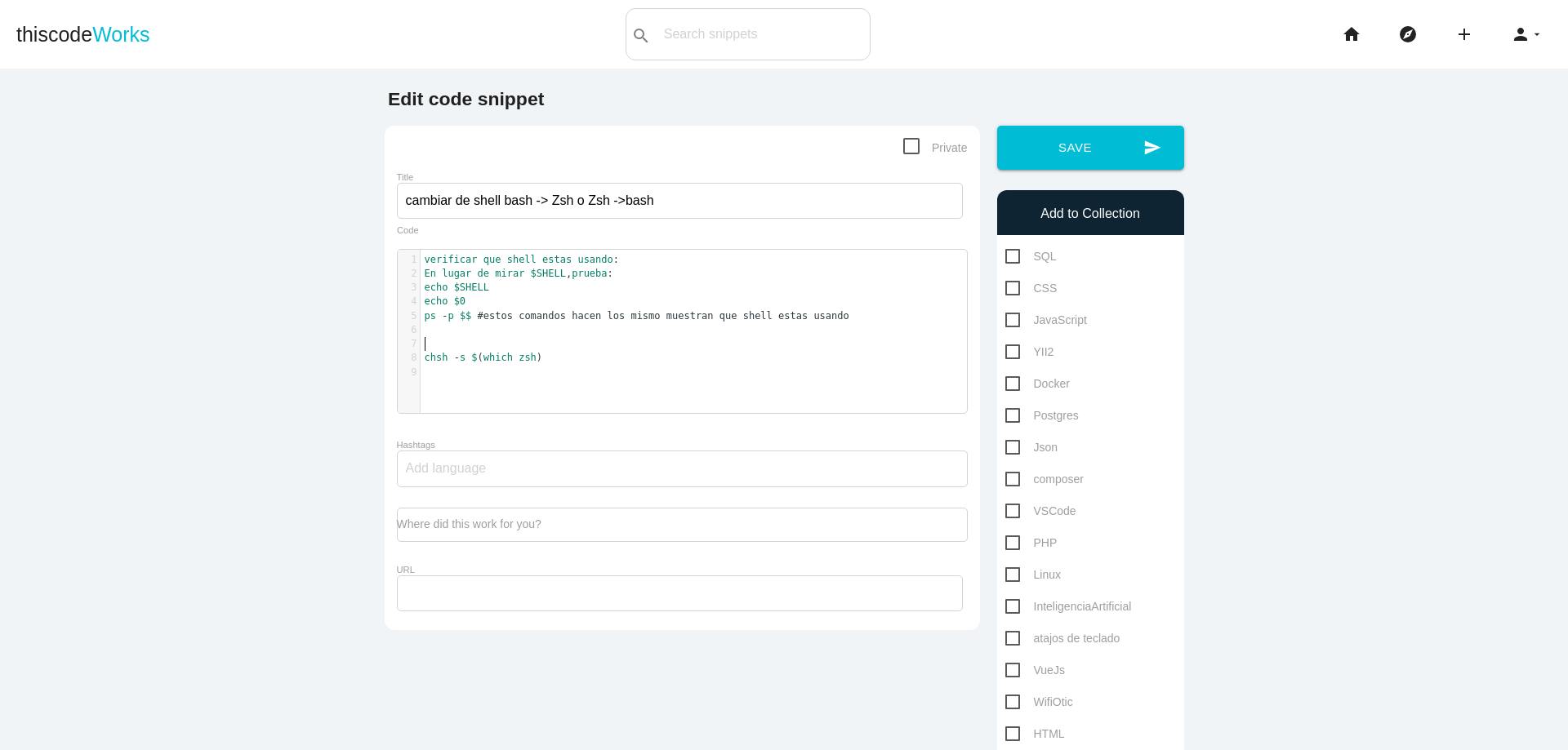
click at [448, 344] on pre "​" at bounding box center [699, 344] width 558 height 14
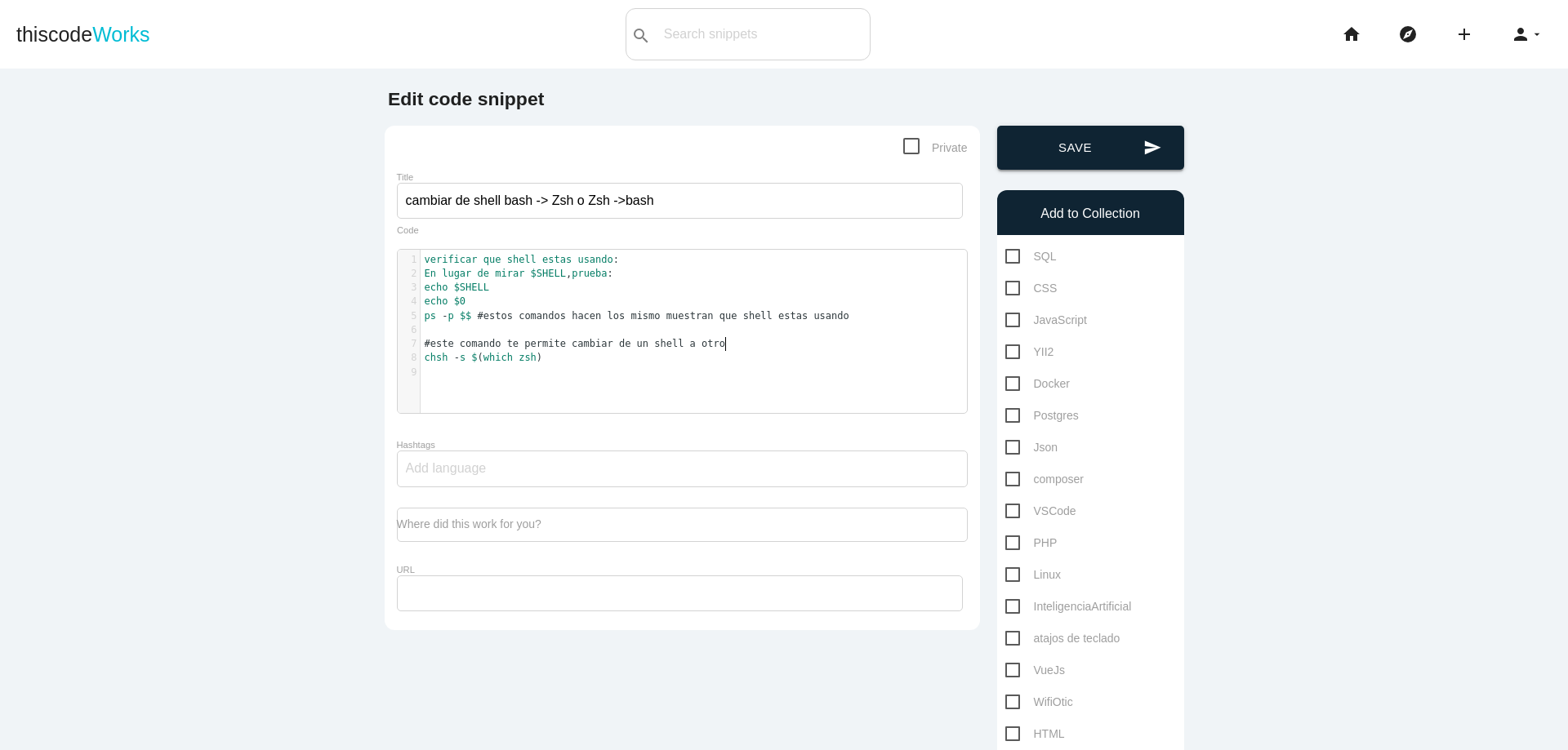
type textarea "#este comando te permite cambiar de un shell a otro"
click at [1078, 137] on button "send Save" at bounding box center [1091, 147] width 187 height 44
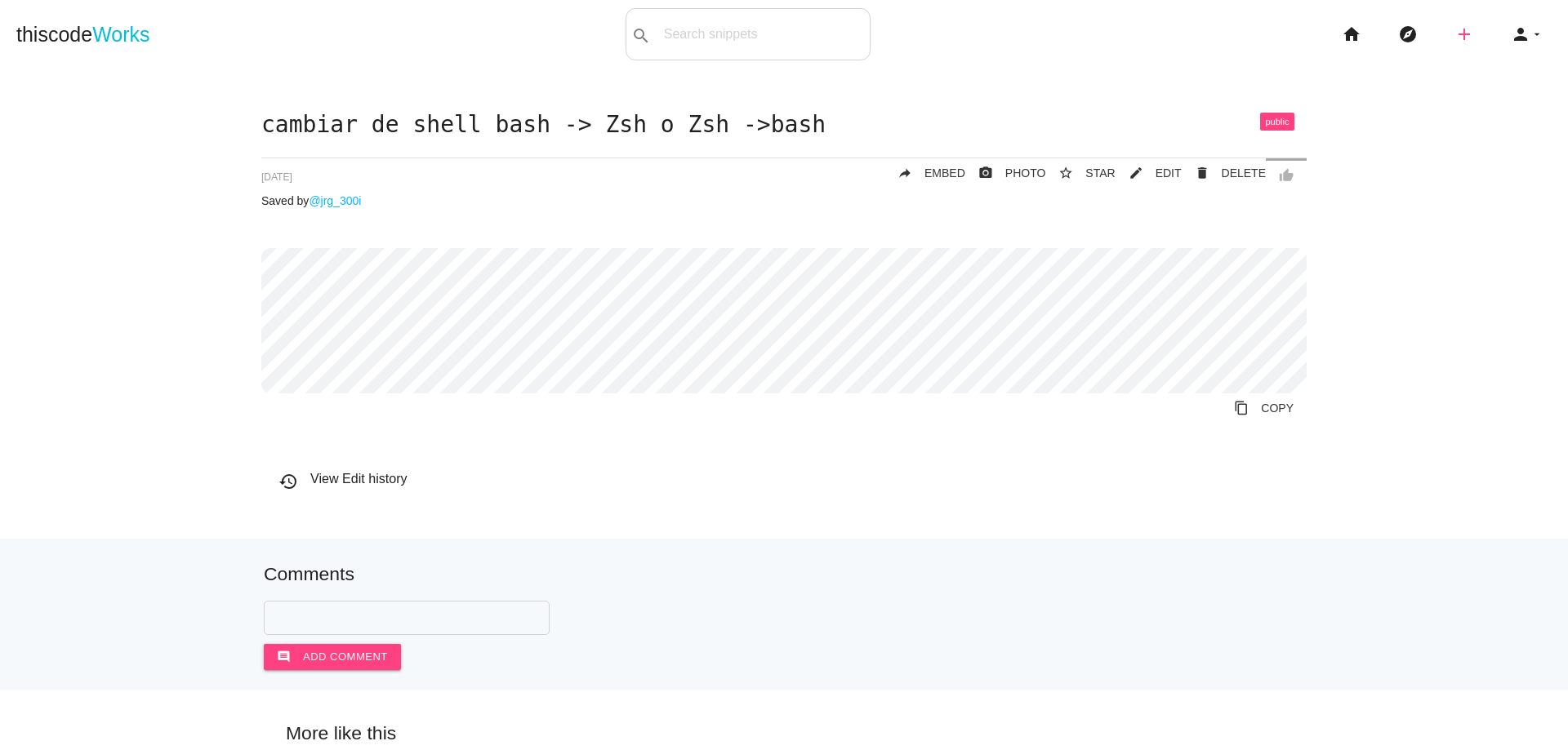
click at [1454, 36] on icon "add" at bounding box center [1464, 34] width 20 height 53
click at [1453, 13] on link "code Snippet" at bounding box center [1499, 29] width 114 height 41
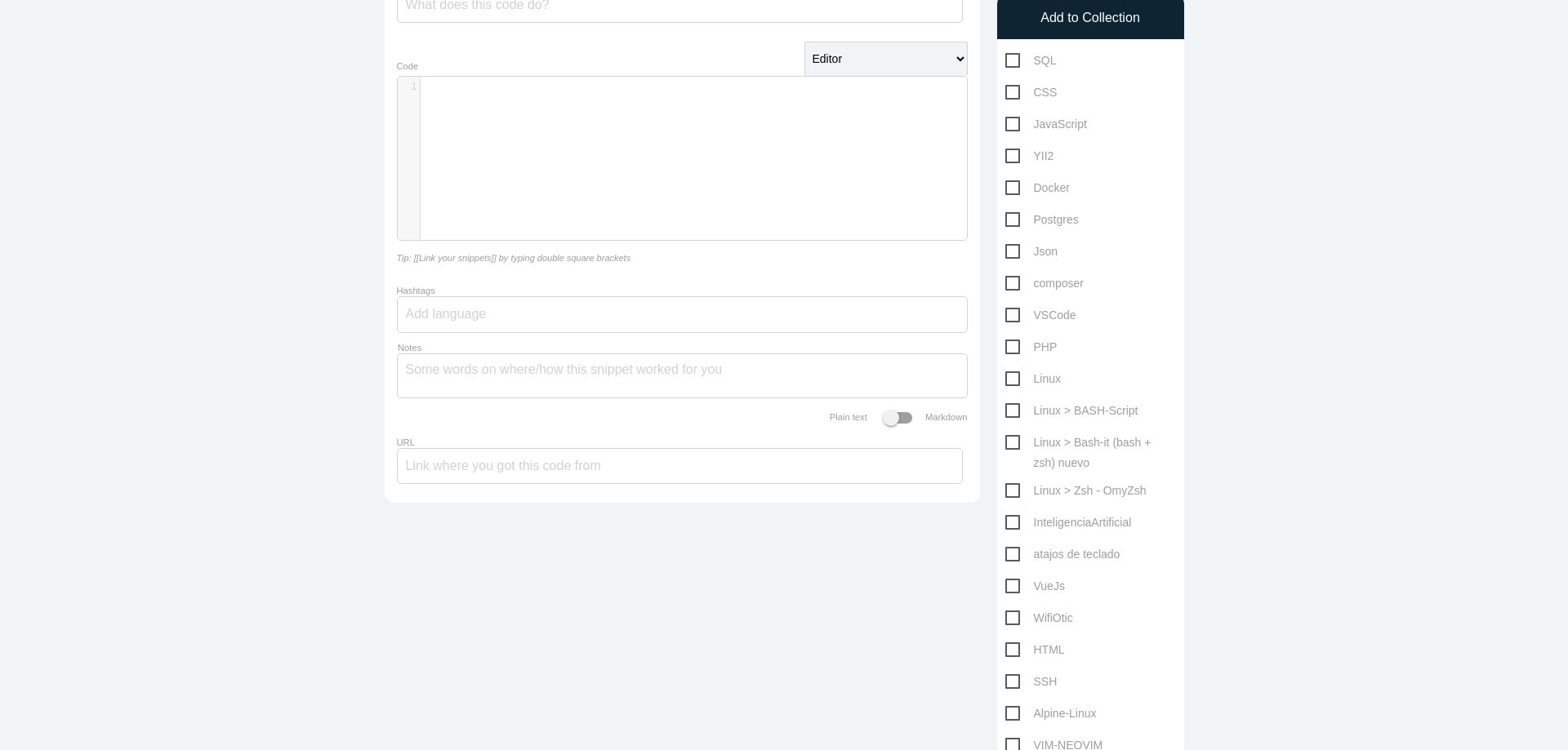
scroll to position [4, 0]
click at [612, 158] on div "​ x 1 ​" at bounding box center [694, 170] width 593 height 188
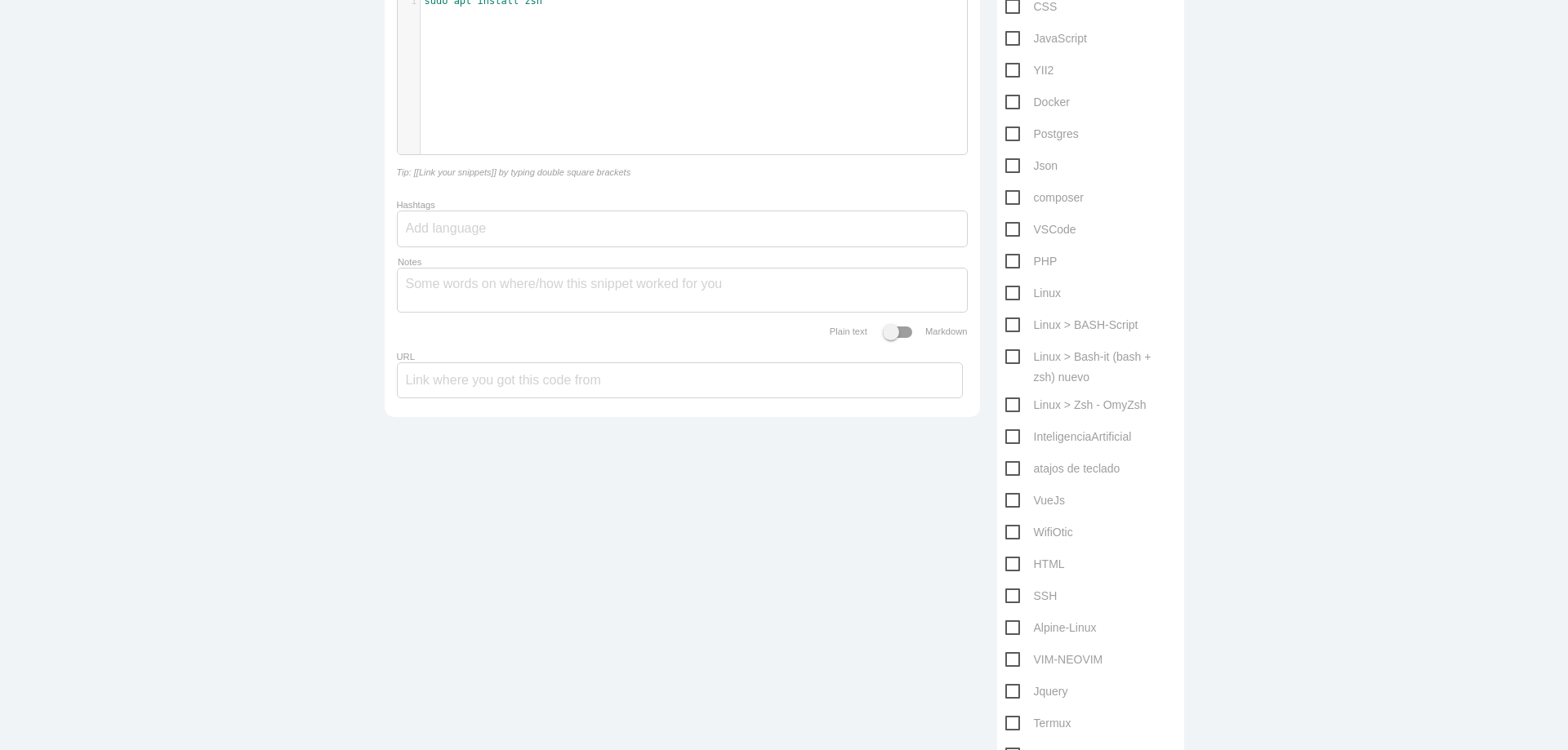
scroll to position [294, 0]
click at [1005, 391] on span "Linux > Zsh - OmyZsh" at bounding box center [1076, 392] width 141 height 21
click at [1005, 391] on input "Linux > Zsh - OmyZsh" at bounding box center [1011, 388] width 11 height 11
checkbox input "true"
click at [1005, 349] on span "Linux > Bash-it (bash + zsh) nuevo" at bounding box center [1090, 344] width 170 height 21
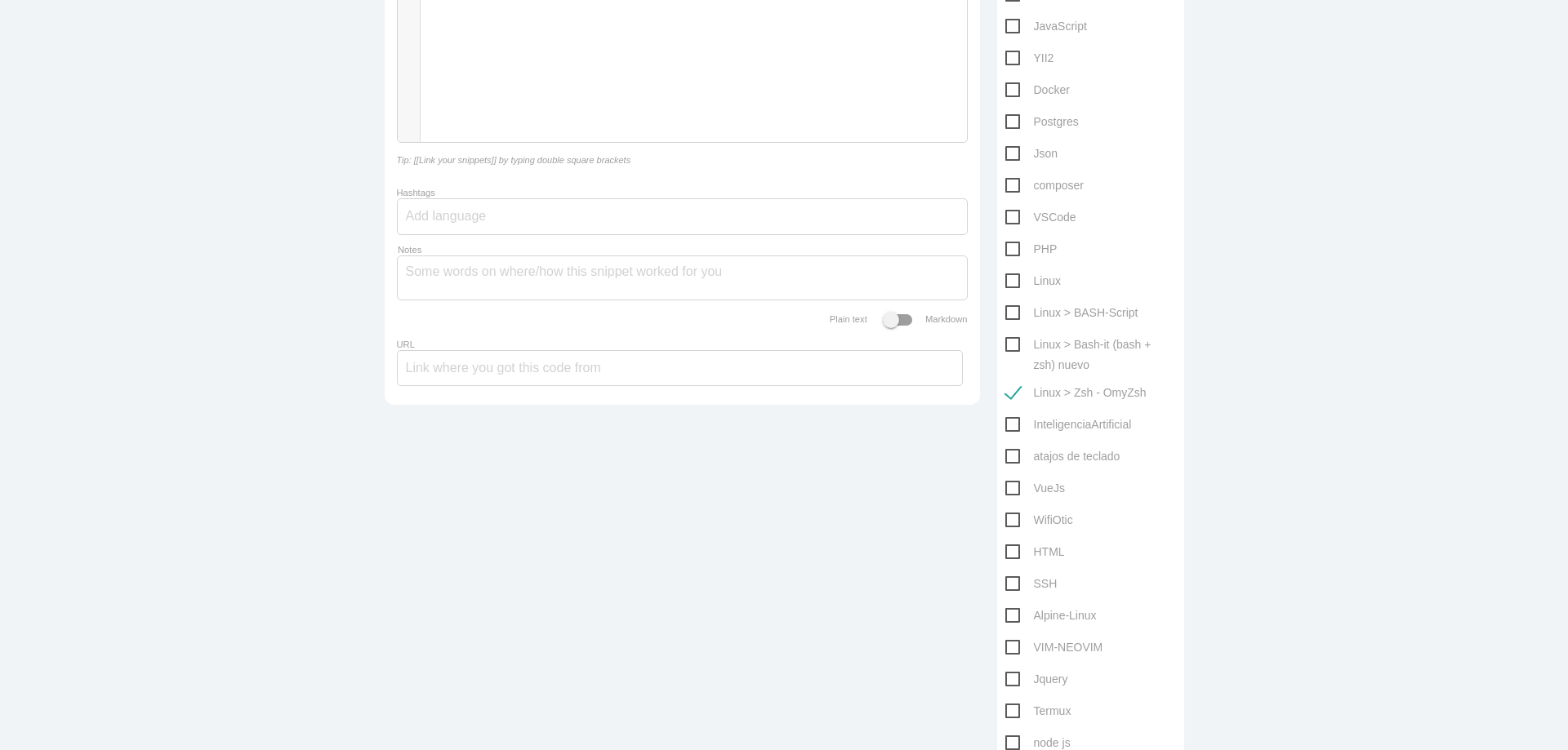
click at [1005, 345] on input "Linux > Bash-it (bash + zsh) nuevo" at bounding box center [1011, 340] width 11 height 11
checkbox input "true"
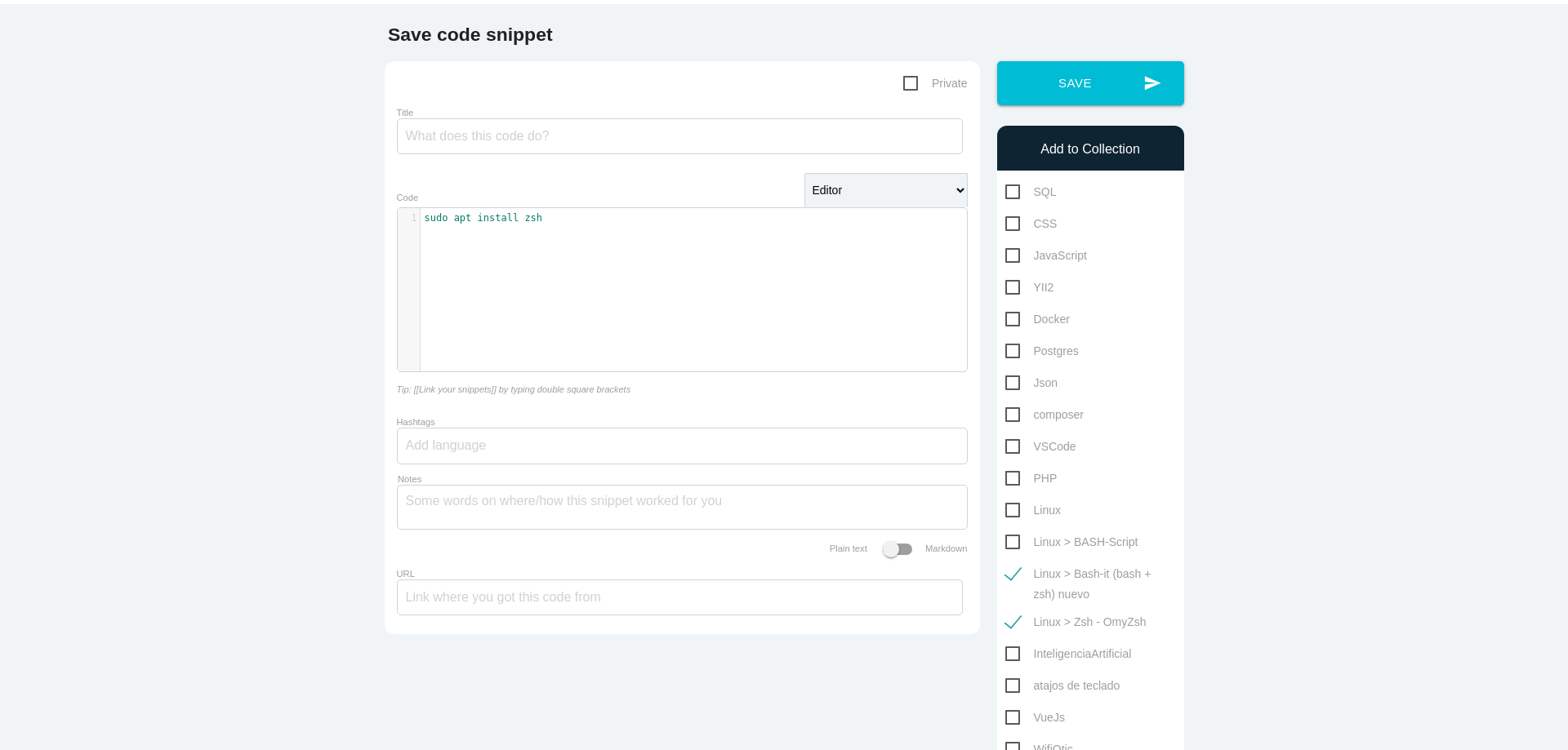
scroll to position [0, 0]
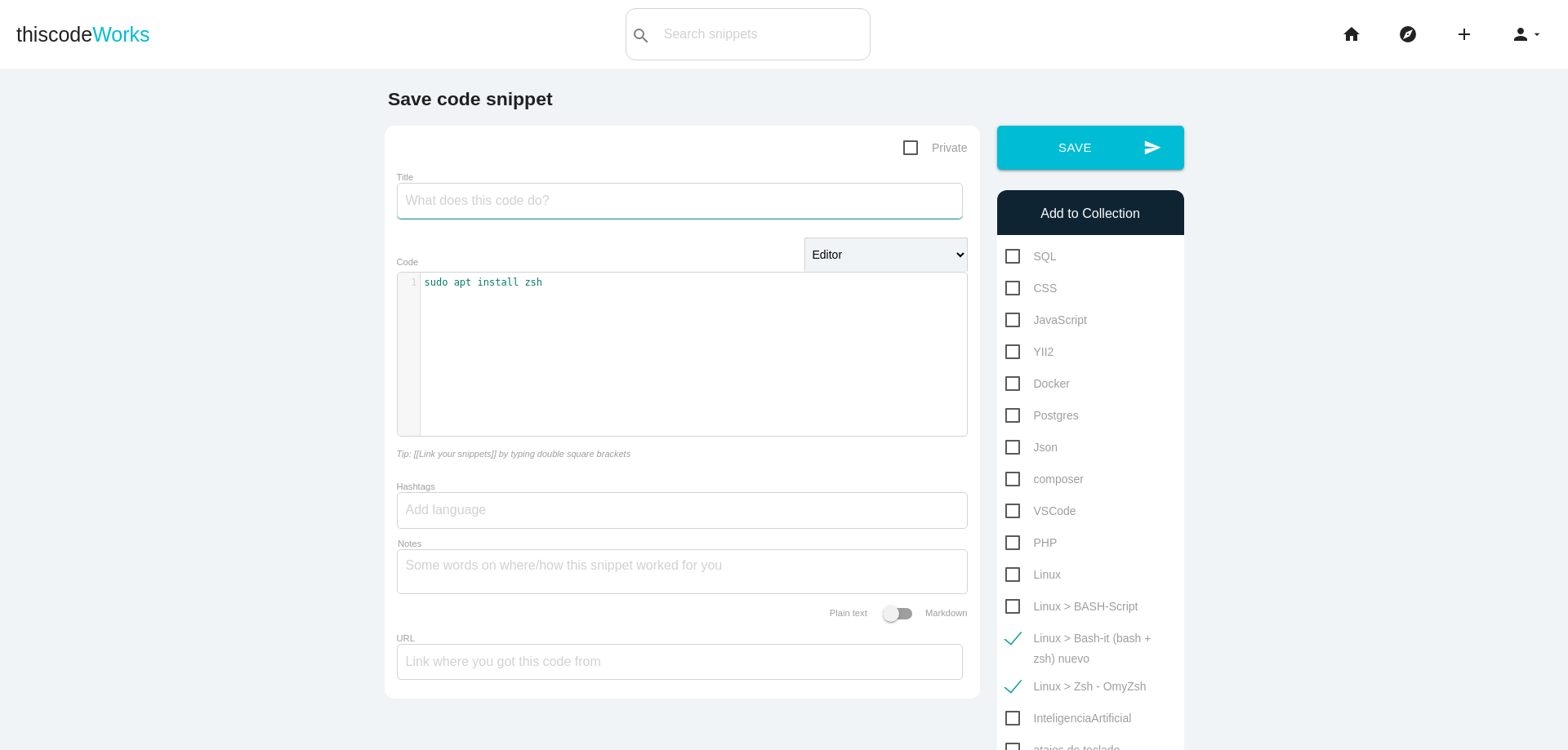
click at [586, 208] on input "Title" at bounding box center [680, 201] width 565 height 36
type input "instalar Zsh"
click at [1085, 144] on button "send Save" at bounding box center [1091, 147] width 187 height 44
